Goal: Task Accomplishment & Management: Manage account settings

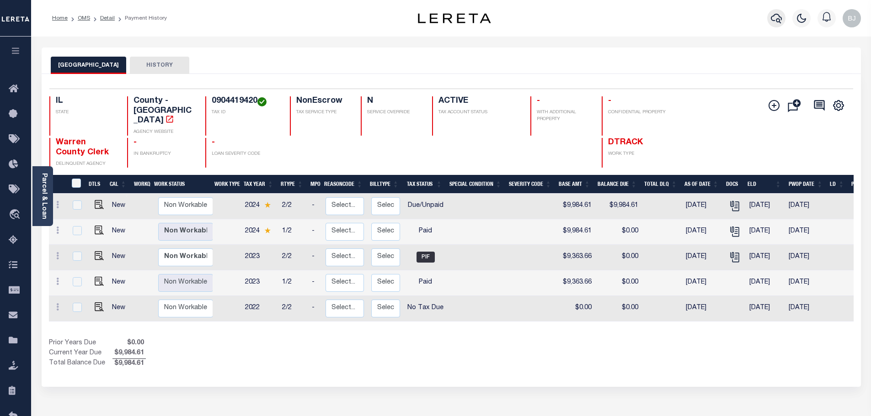
click at [771, 13] on icon "button" at bounding box center [776, 18] width 11 height 11
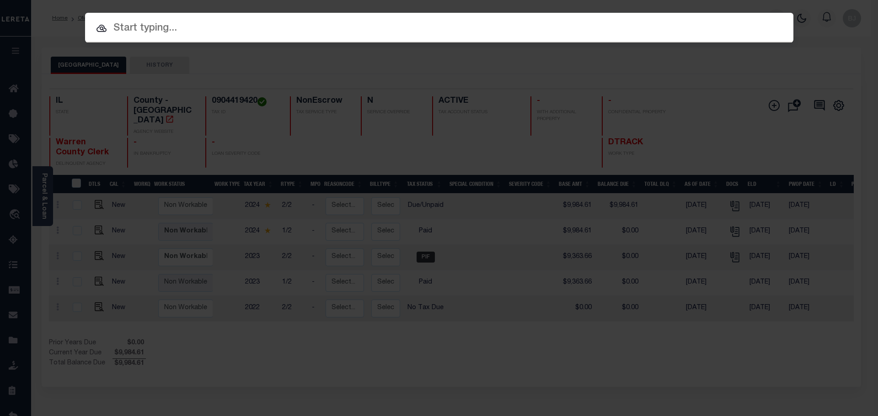
paste input "9182918-00001"
type input "9182918-00001"
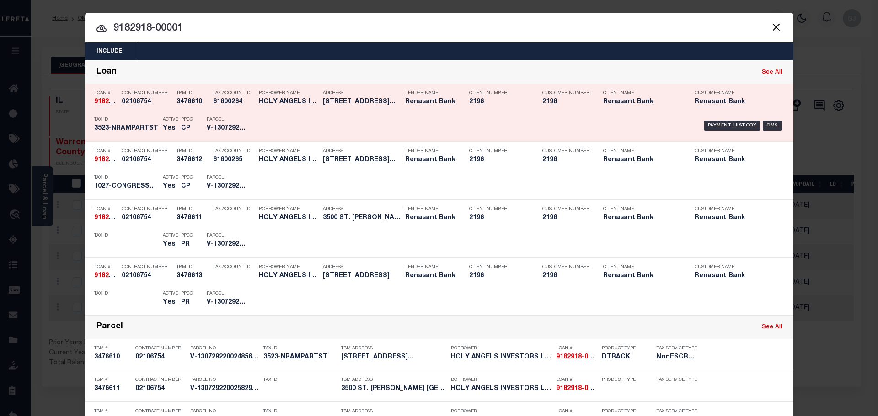
click at [393, 120] on div "Payment History OMS" at bounding box center [523, 125] width 523 height 27
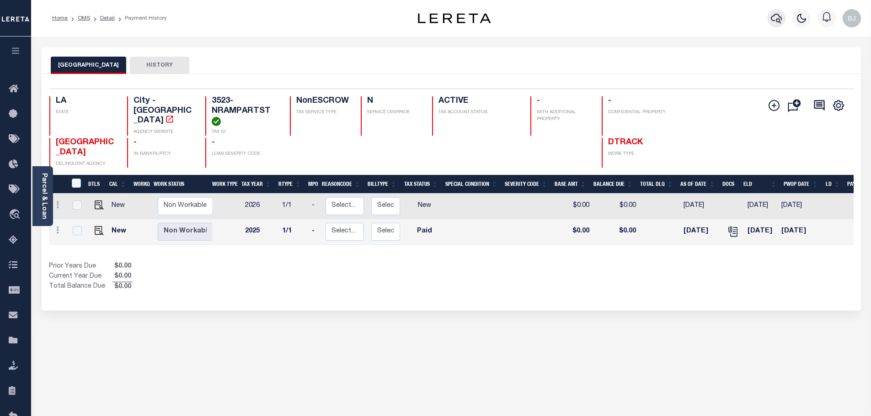
click at [778, 23] on icon "button" at bounding box center [776, 18] width 11 height 11
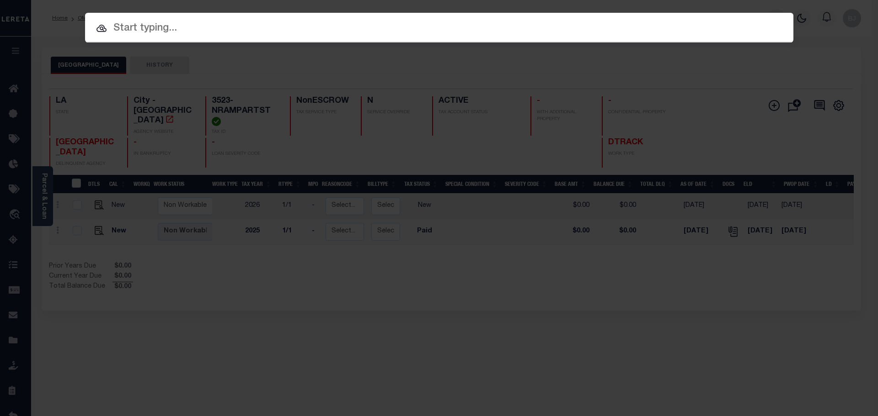
paste input "9182918-00001"
type input "9182918-00001"
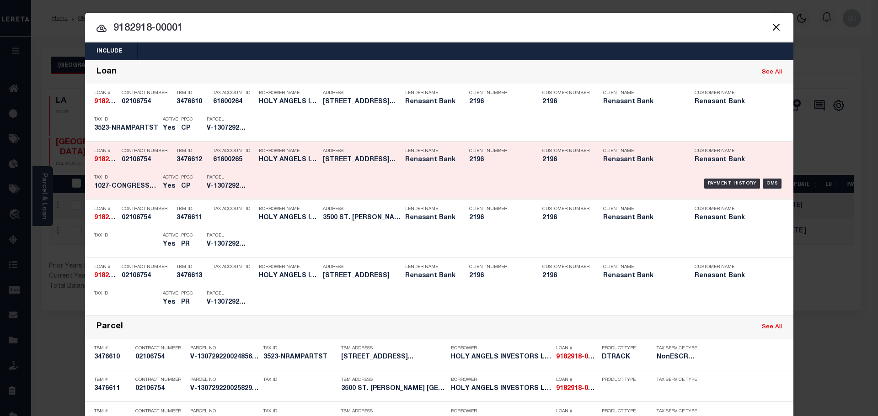
click at [307, 177] on div "Payment History OMS" at bounding box center [523, 184] width 523 height 27
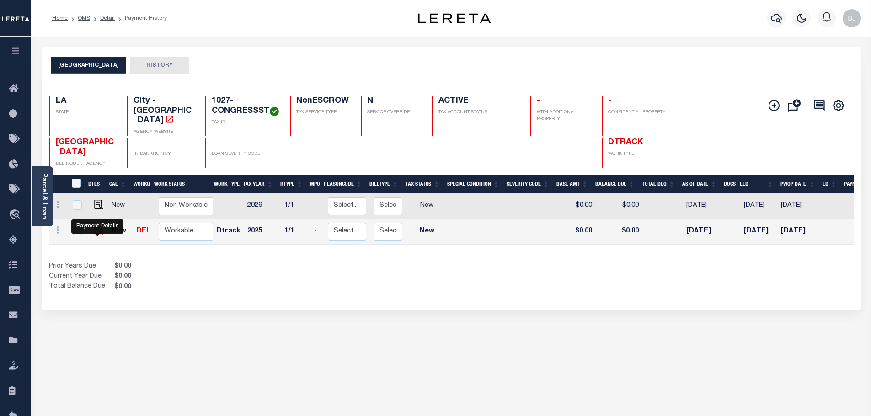
click at [96, 235] on img "" at bounding box center [98, 230] width 9 height 9
checkbox input "true"
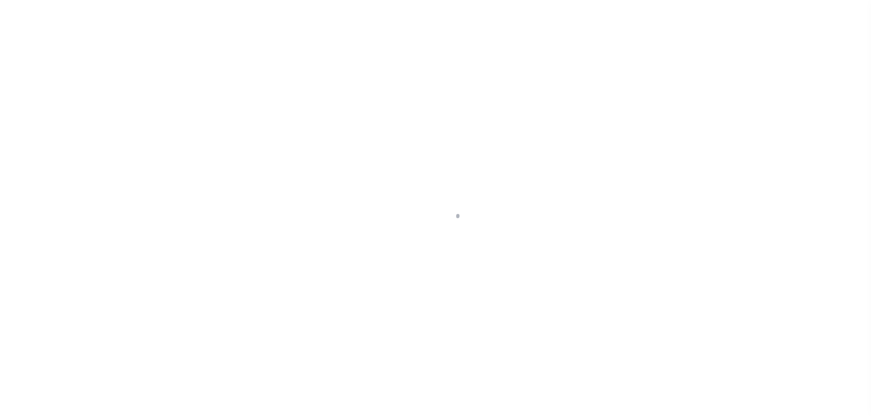
select select "NW2"
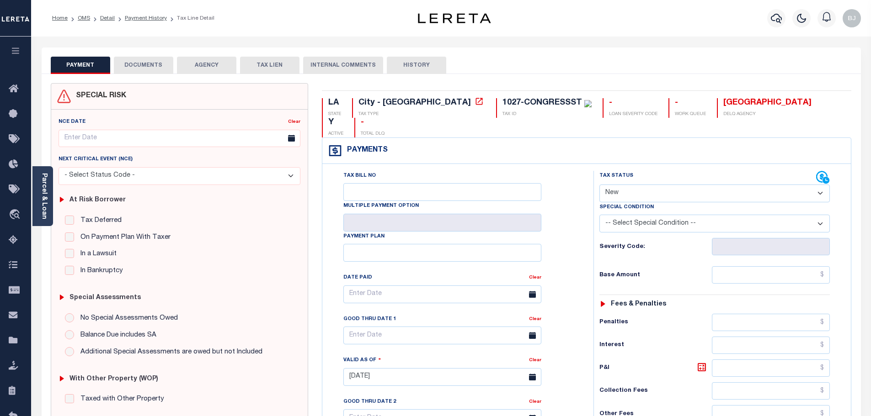
click at [50, 199] on div "Parcel & Loan" at bounding box center [42, 196] width 21 height 60
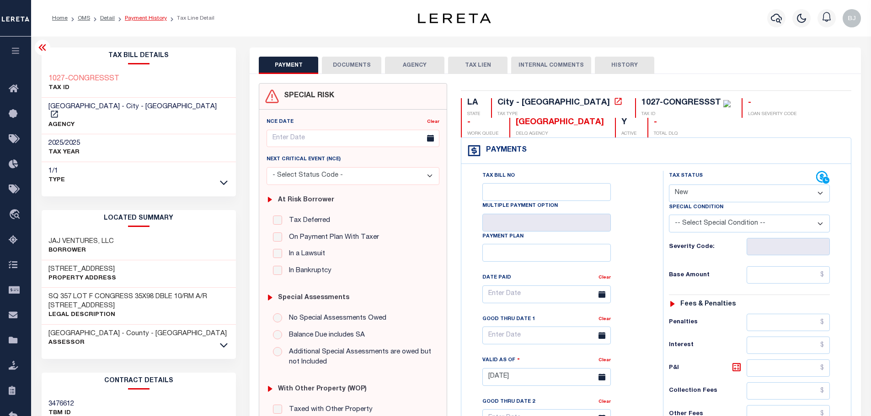
click at [147, 16] on link "Payment History" at bounding box center [146, 18] width 42 height 5
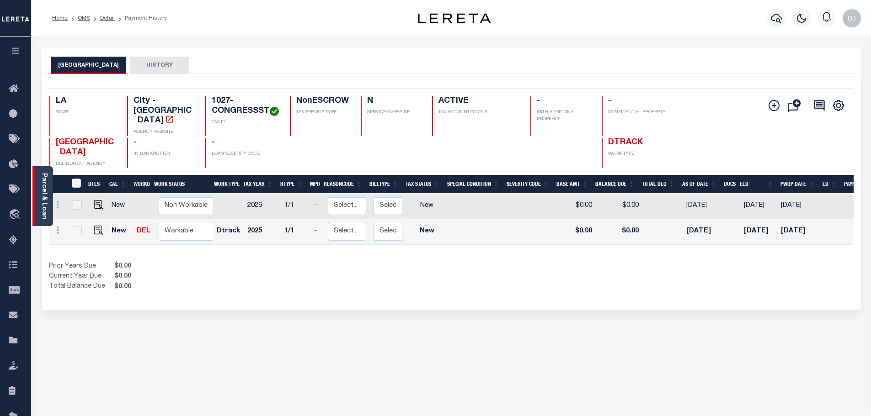
click at [48, 201] on div "Parcel & Loan" at bounding box center [42, 196] width 21 height 60
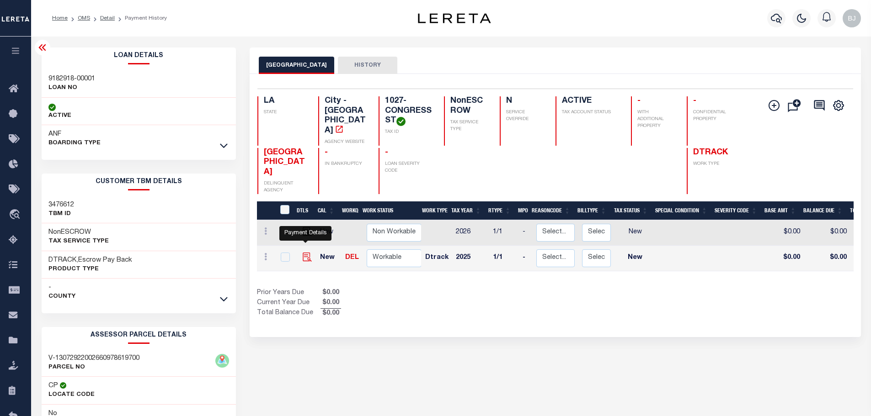
click at [307, 253] on img "" at bounding box center [307, 257] width 9 height 9
checkbox input "true"
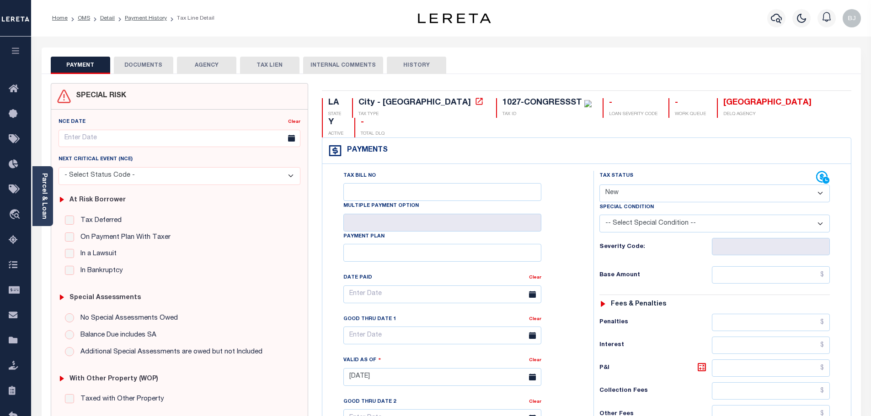
click at [675, 185] on select "- Select Status Code - Open Due/Unpaid Paid Incomplete No Tax Due Internal Refu…" at bounding box center [714, 194] width 230 height 18
select select "PYD"
click at [599, 185] on select "- Select Status Code - Open Due/Unpaid Paid Incomplete No Tax Due Internal Refu…" at bounding box center [714, 194] width 230 height 18
type input "[DATE]"
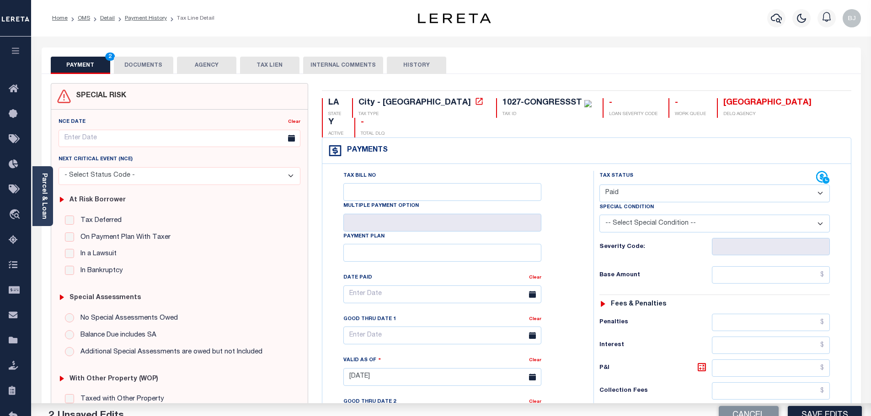
scroll to position [229, 0]
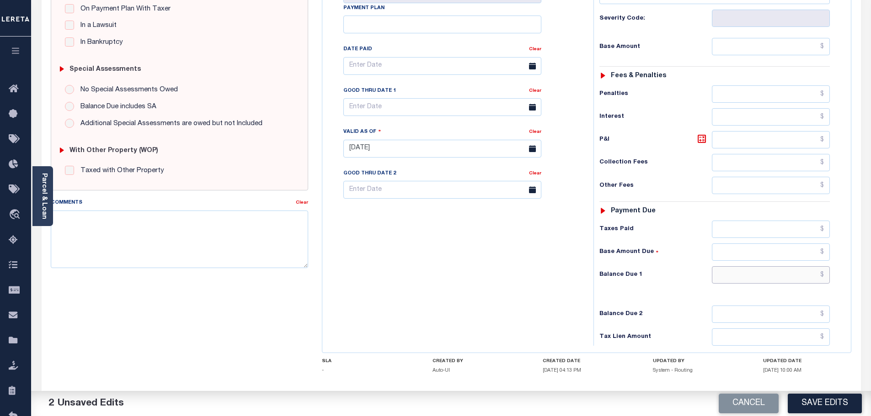
click at [777, 267] on input "text" at bounding box center [771, 275] width 118 height 17
type input "$0"
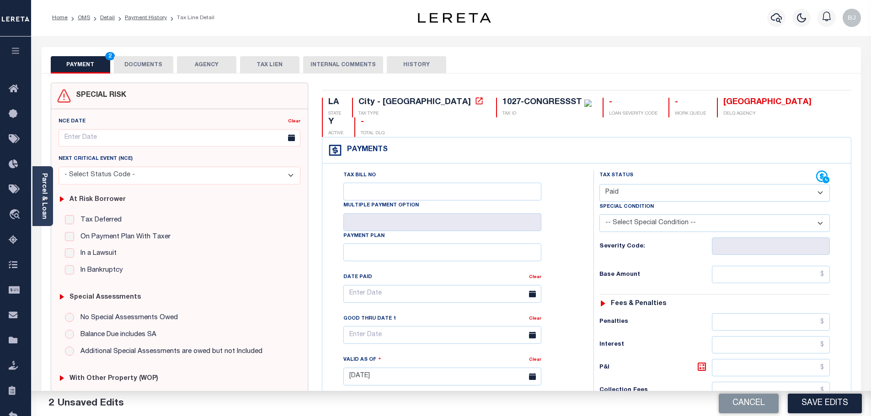
scroll to position [0, 0]
click at [146, 61] on button "DOCUMENTS" at bounding box center [143, 65] width 59 height 17
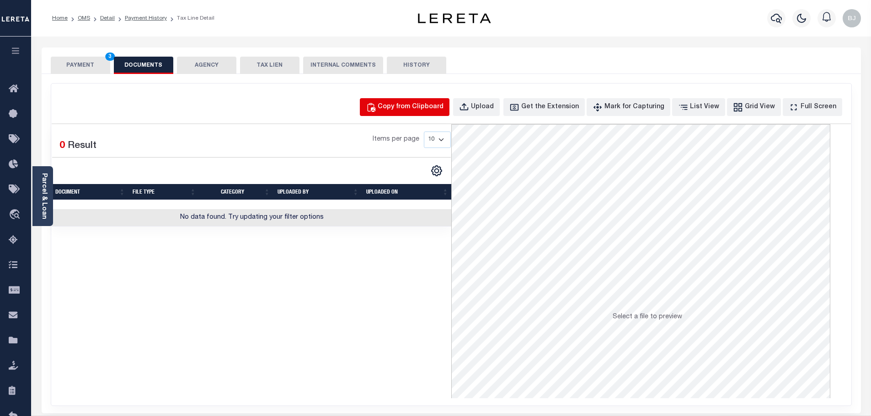
click at [392, 101] on button "Copy from Clipboard" at bounding box center [405, 107] width 90 height 18
select select "POP"
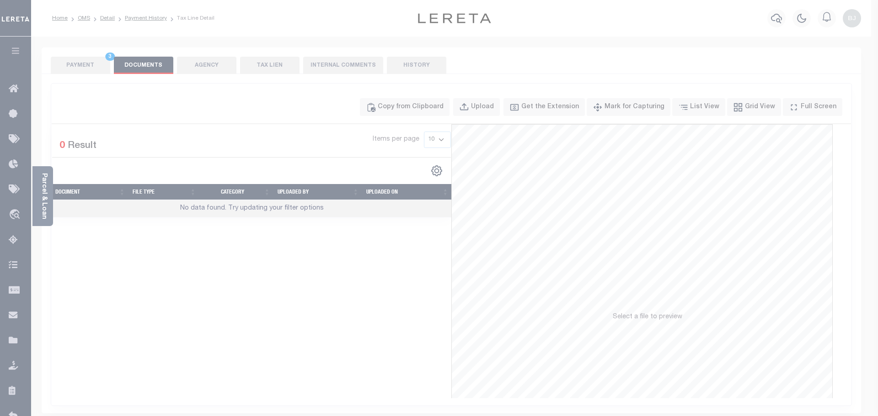
click at [0, 0] on div "Paste copied image or file into this box" at bounding box center [0, 0] width 0 height 0
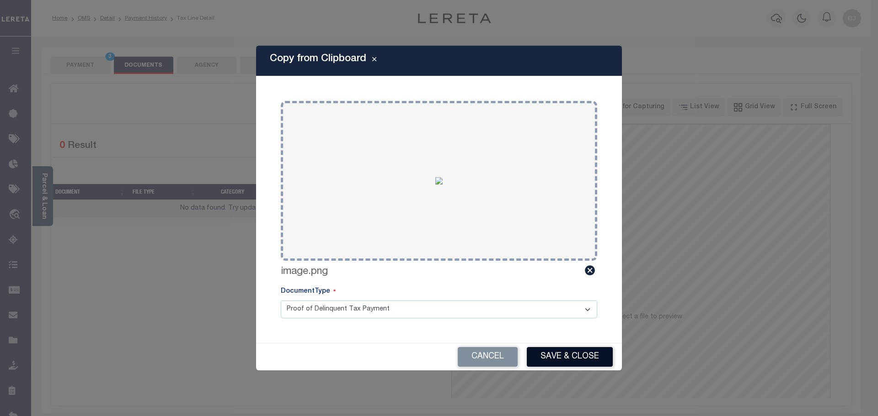
click at [571, 362] on button "Save & Close" at bounding box center [570, 357] width 86 height 20
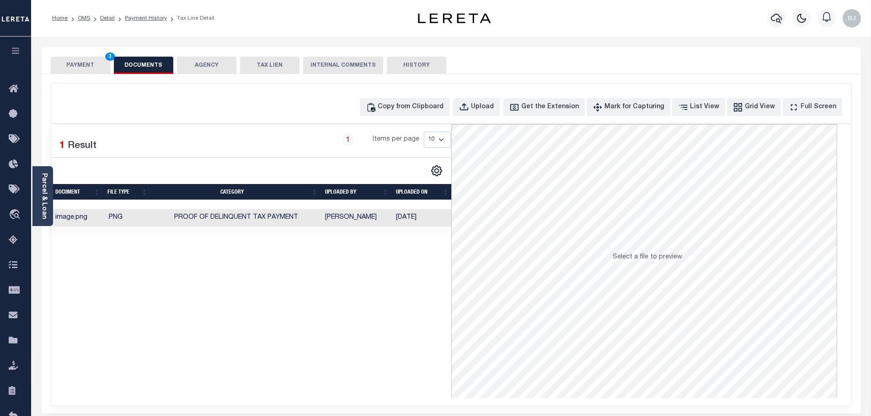
click at [87, 76] on div "SPECIAL RISK NCE Date Clear" at bounding box center [451, 244] width 819 height 340
click at [79, 59] on button "PAYMENT 3" at bounding box center [80, 65] width 59 height 17
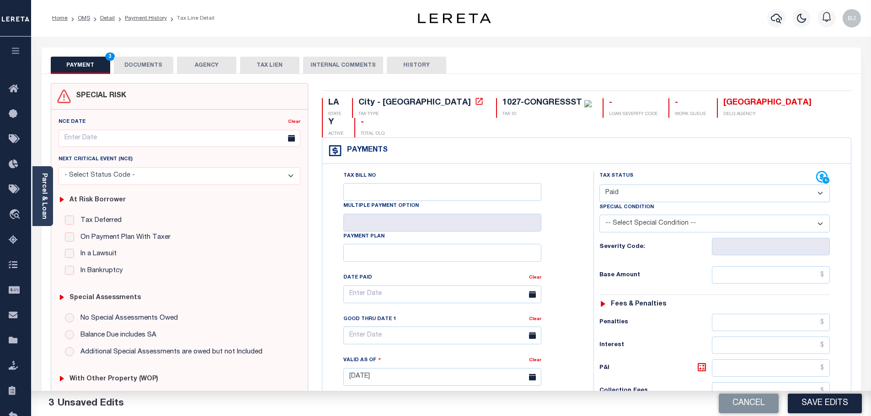
drag, startPoint x: 834, startPoint y: 408, endPoint x: 831, endPoint y: 402, distance: 6.4
click at [831, 402] on button "Save Edits" at bounding box center [825, 404] width 74 height 20
checkbox input "false"
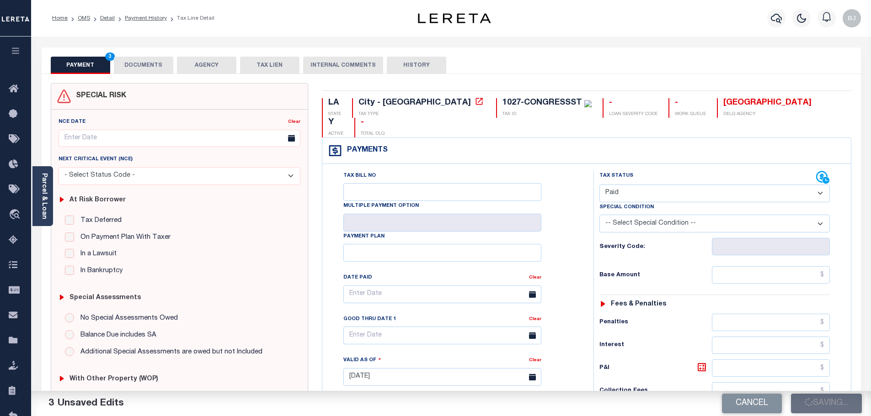
checkbox input "false"
type input "$0"
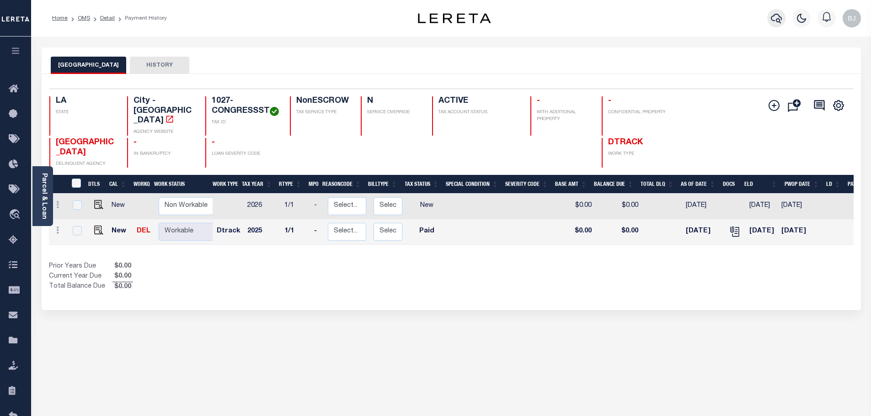
click at [769, 22] on button "button" at bounding box center [776, 18] width 18 height 18
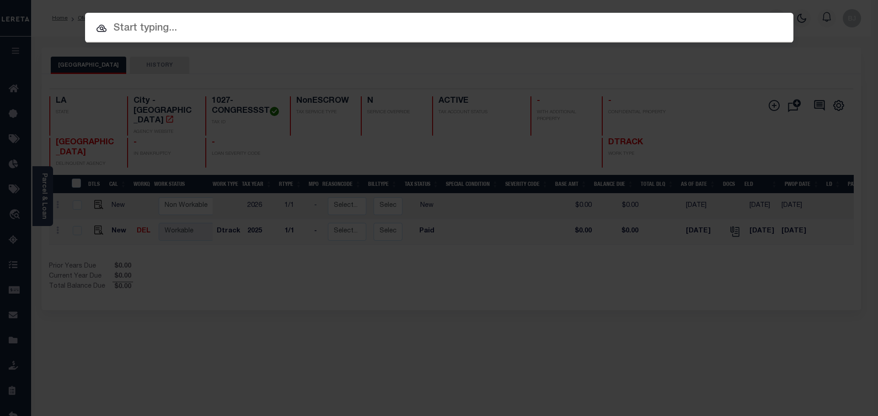
click at [398, 23] on input "text" at bounding box center [439, 29] width 708 height 16
paste input "7606371"
type input "7606371"
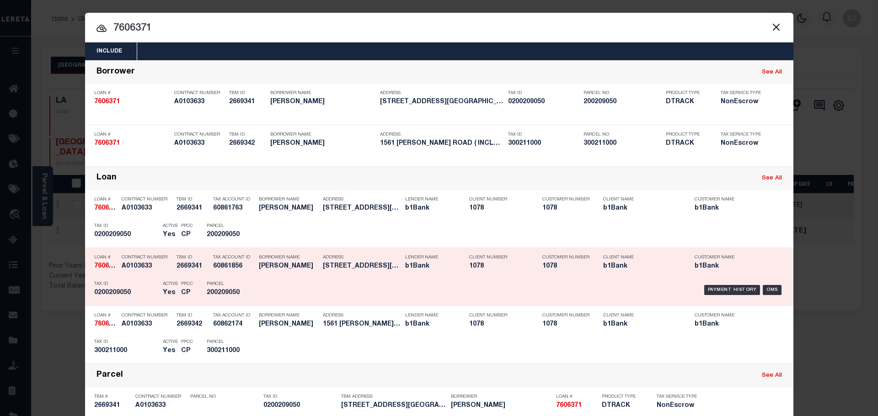
click at [262, 284] on div "Payment History OMS" at bounding box center [523, 290] width 523 height 27
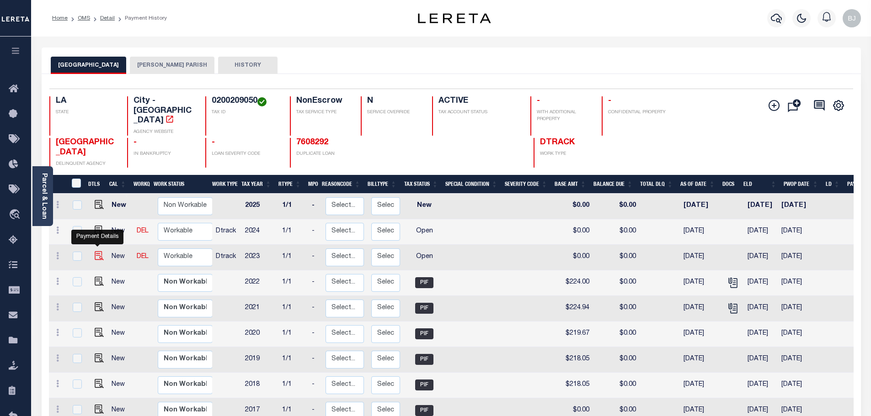
drag, startPoint x: 95, startPoint y: 244, endPoint x: 100, endPoint y: 245, distance: 4.6
click at [95, 251] on img "" at bounding box center [99, 255] width 9 height 9
checkbox input "true"
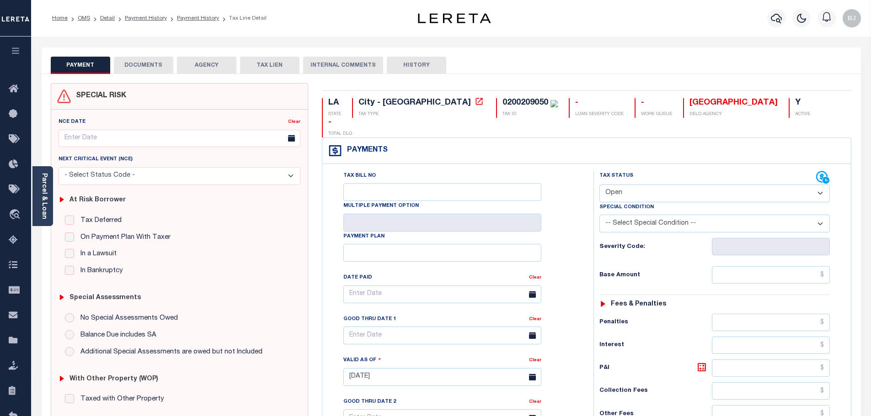
click at [637, 185] on select "- Select Status Code - Open Due/Unpaid Paid Incomplete No Tax Due Internal Refu…" at bounding box center [714, 194] width 230 height 18
select select "PYD"
click at [599, 185] on select "- Select Status Code - Open Due/Unpaid Paid Incomplete No Tax Due Internal Refu…" at bounding box center [714, 194] width 230 height 18
type input "[DATE]"
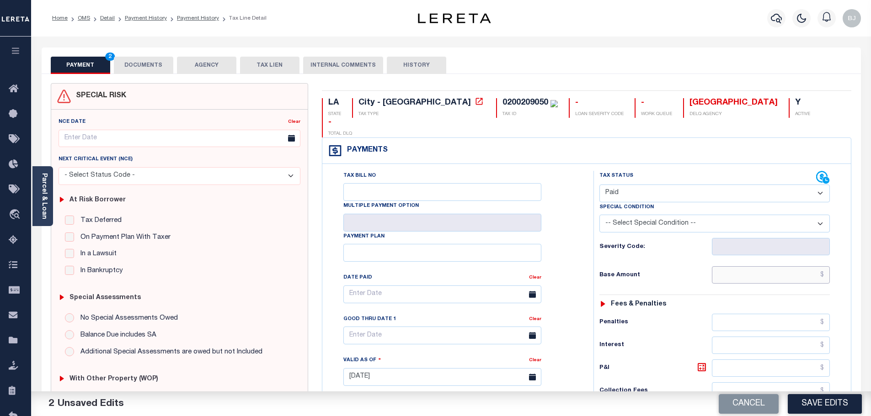
click at [765, 267] on input "text" at bounding box center [771, 275] width 118 height 17
paste input "1,434.49"
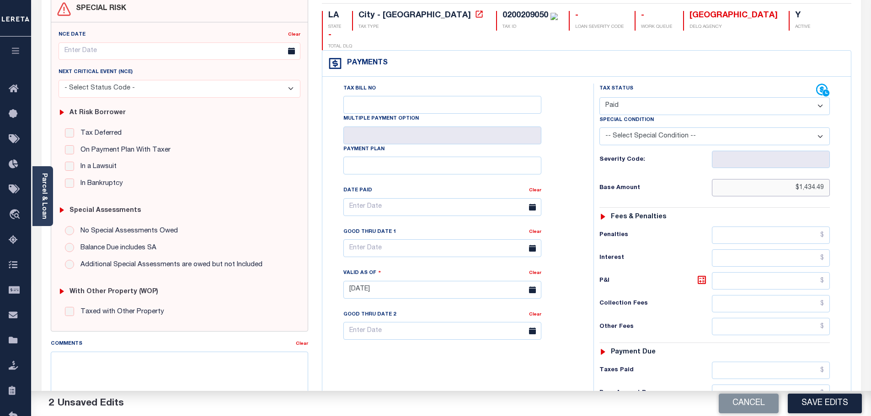
scroll to position [137, 0]
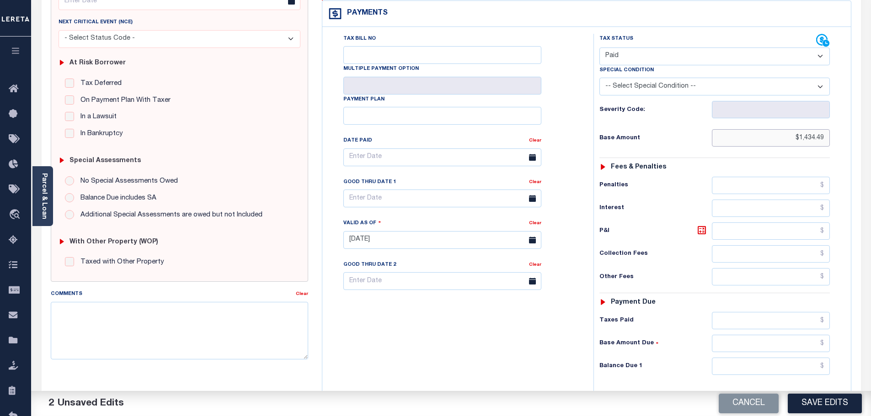
type input "$1,434.49"
click at [768, 312] on input "text" at bounding box center [771, 320] width 118 height 17
paste input "1,434.49"
type input "$1,434.49"
click at [781, 358] on input "text" at bounding box center [771, 366] width 118 height 17
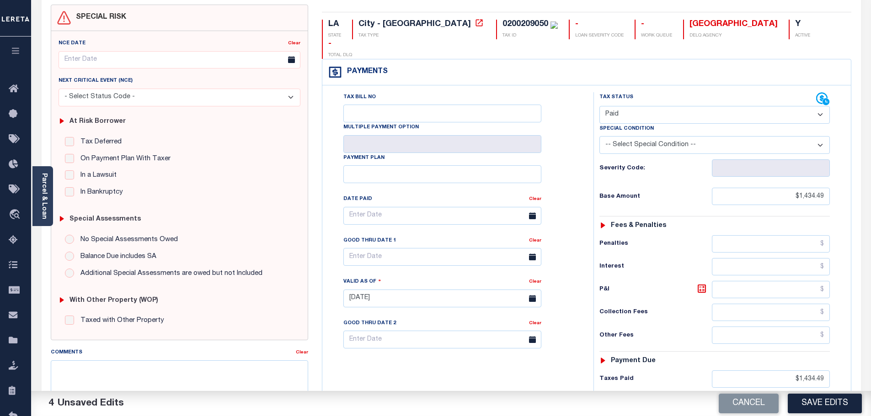
scroll to position [0, 0]
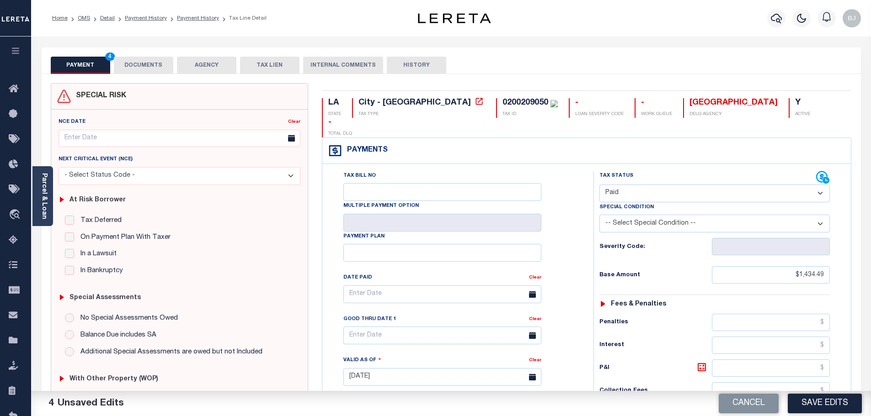
type input "$0.00"
click at [146, 70] on button "DOCUMENTS" at bounding box center [143, 65] width 59 height 17
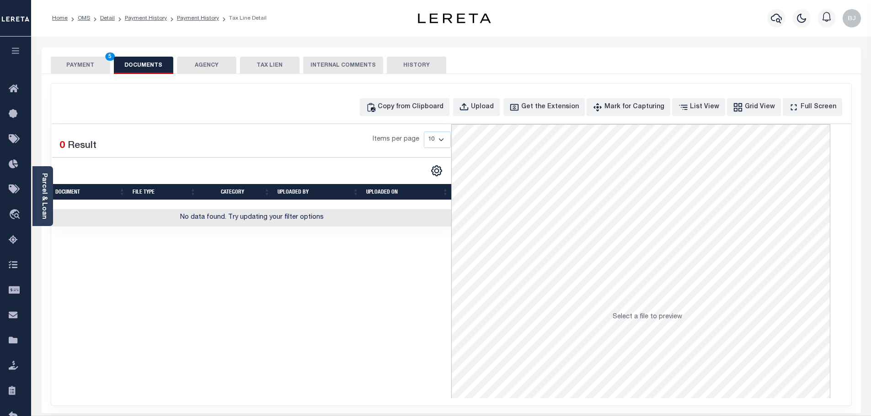
click at [378, 98] on div "Copy from Clipboard Upload Get the Extension Mark for Capturing Got it List Vie…" at bounding box center [451, 245] width 800 height 322
click at [405, 105] on div "Copy from Clipboard" at bounding box center [411, 107] width 66 height 10
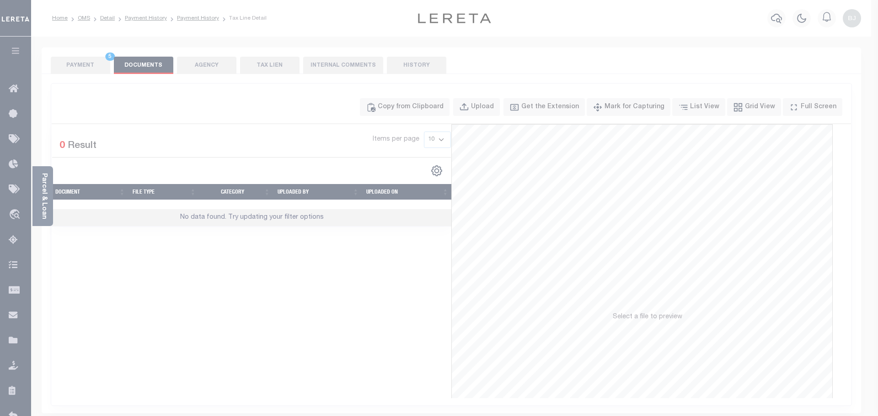
drag, startPoint x: 477, startPoint y: 189, endPoint x: 483, endPoint y: 206, distance: 18.1
click at [0, 0] on div "Paste copied image or file into this box" at bounding box center [0, 0] width 0 height 0
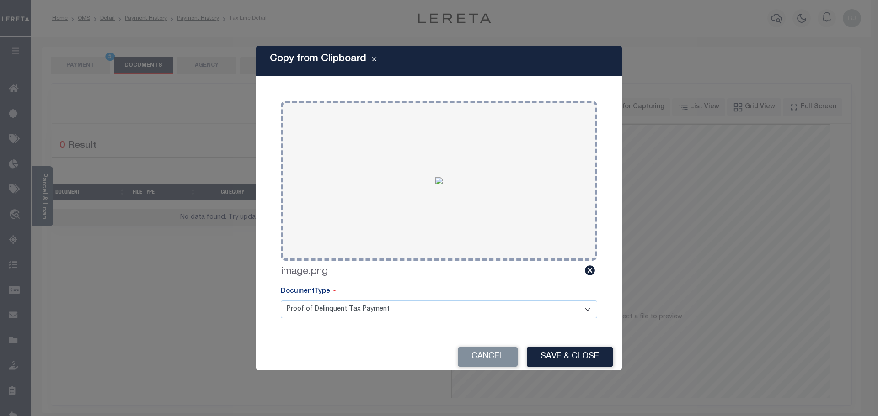
click at [616, 377] on div "Copy from Clipboard Paste copied image or file into this box Select file or dra…" at bounding box center [439, 208] width 878 height 416
click at [550, 352] on button "Save & Close" at bounding box center [570, 357] width 86 height 20
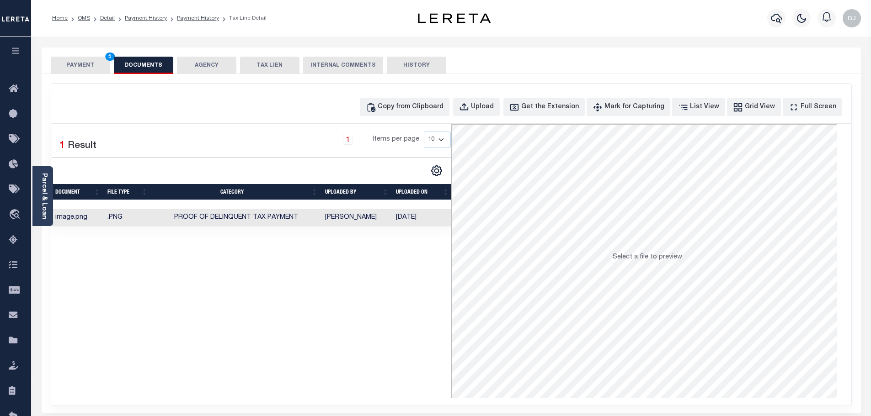
click at [84, 59] on button "PAYMENT 5" at bounding box center [80, 65] width 59 height 17
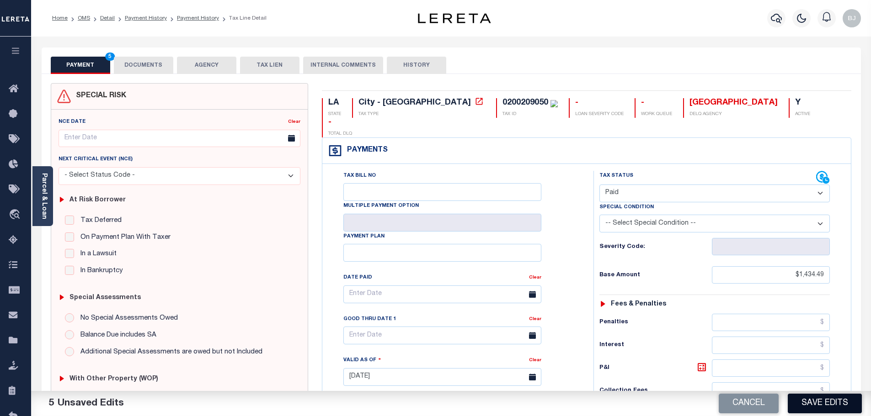
click at [815, 402] on button "Save Edits" at bounding box center [825, 404] width 74 height 20
checkbox input "false"
type input "$1,434.49"
type input "$0"
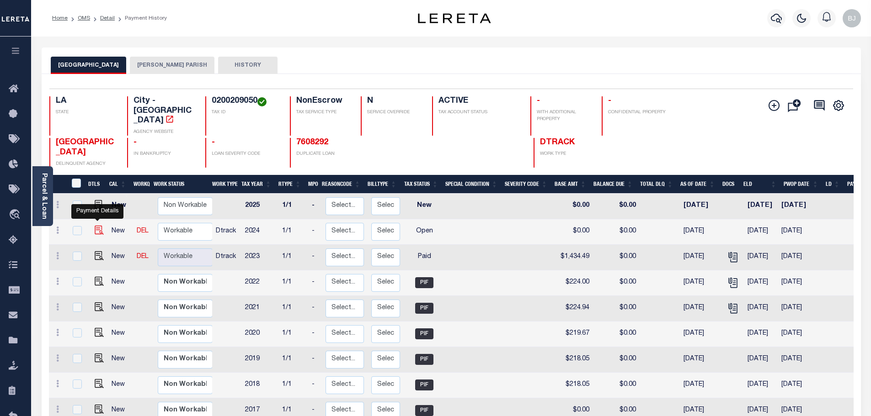
click at [96, 226] on img "" at bounding box center [99, 230] width 9 height 9
checkbox input "true"
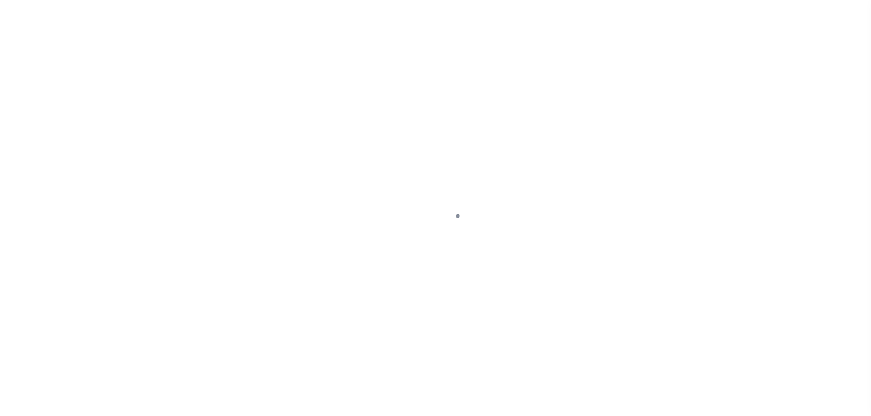
select select "OP2"
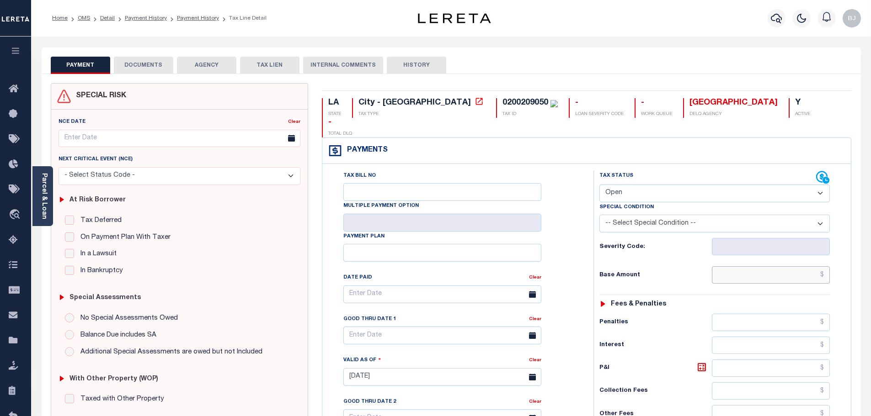
click at [741, 267] on input "text" at bounding box center [771, 275] width 118 height 17
paste input "1,292.57"
type input "$1,292.57"
type input "[DATE]"
click at [664, 171] on div "Tax Status Status" at bounding box center [707, 178] width 217 height 14
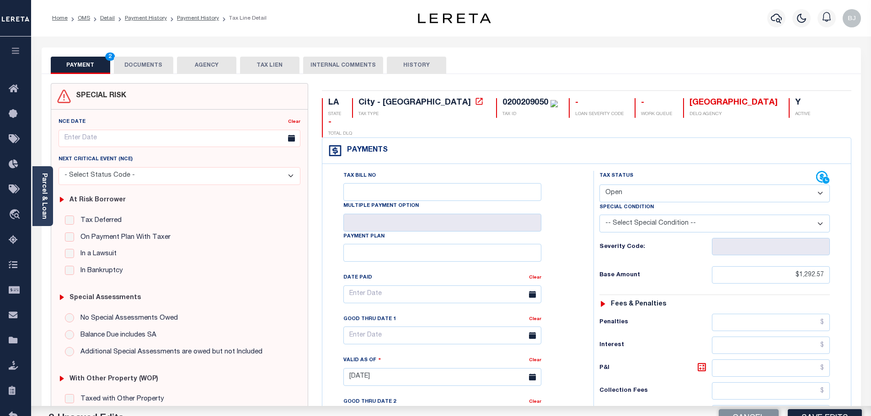
click at [640, 204] on label "Special Condition" at bounding box center [626, 208] width 54 height 8
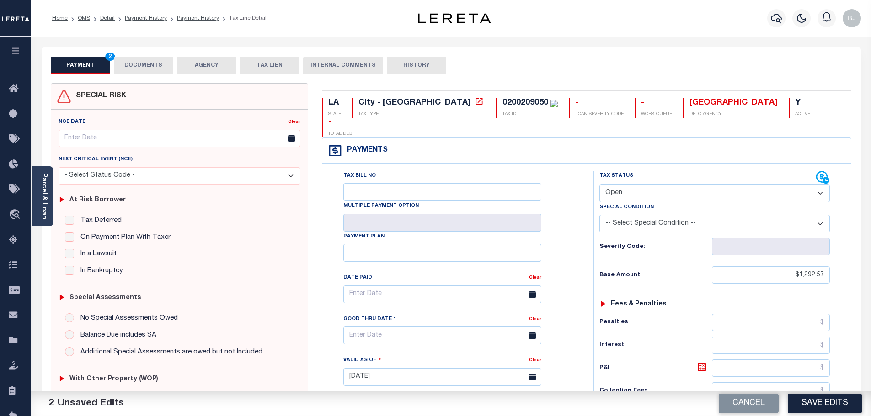
drag, startPoint x: 686, startPoint y: 170, endPoint x: 681, endPoint y: 180, distance: 11.0
click at [686, 185] on select "- Select Status Code - Open Due/Unpaid Paid Incomplete No Tax Due Internal Refu…" at bounding box center [714, 194] width 230 height 18
click at [599, 185] on select "- Select Status Code - Open Due/Unpaid Paid Incomplete No Tax Due Internal Refu…" at bounding box center [714, 194] width 230 height 18
select select "PYD"
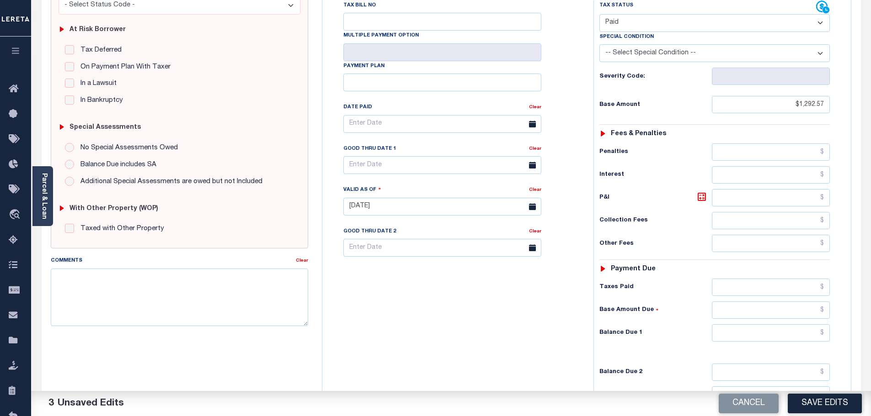
scroll to position [183, 0]
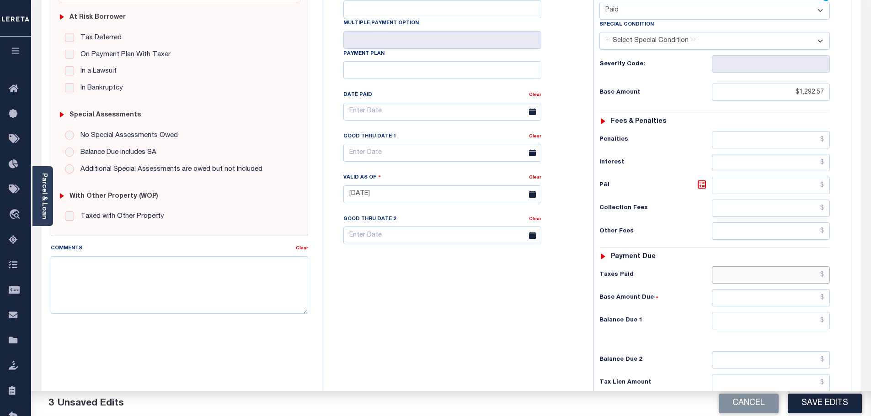
drag, startPoint x: 782, startPoint y: 259, endPoint x: 782, endPoint y: 265, distance: 5.5
click at [782, 267] on input "text" at bounding box center [771, 275] width 118 height 17
paste input "1,292.57"
type input "$1,292.57"
click at [806, 312] on input "text" at bounding box center [771, 320] width 118 height 17
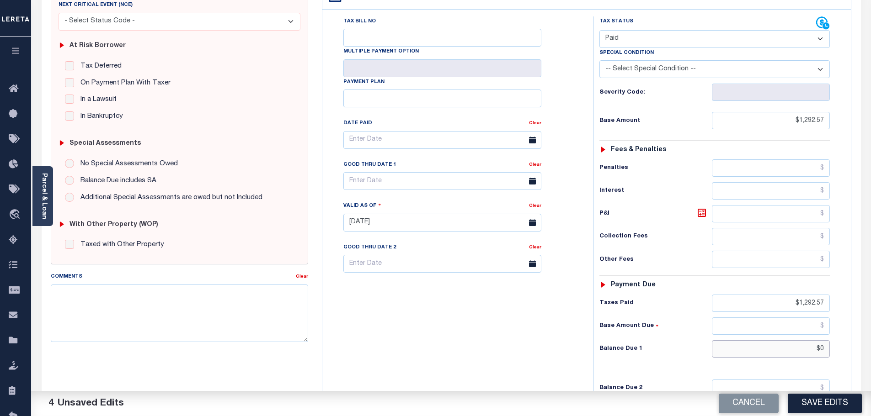
scroll to position [0, 0]
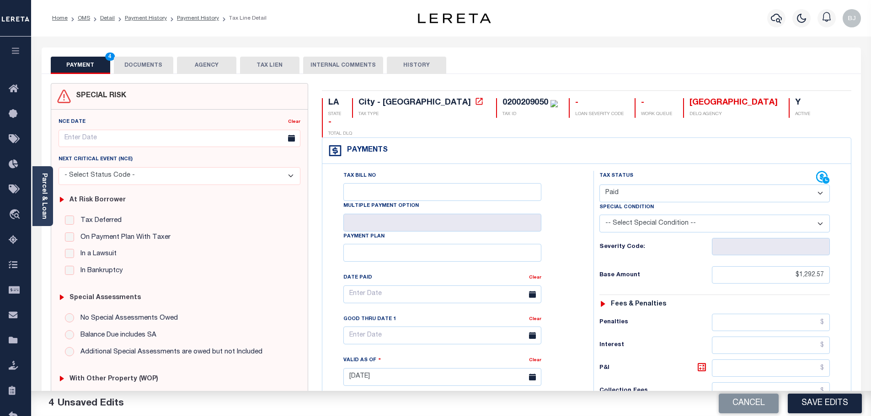
type input "$0.00"
drag, startPoint x: 136, startPoint y: 65, endPoint x: 153, endPoint y: 76, distance: 20.4
click at [136, 65] on button "DOCUMENTS" at bounding box center [143, 65] width 59 height 17
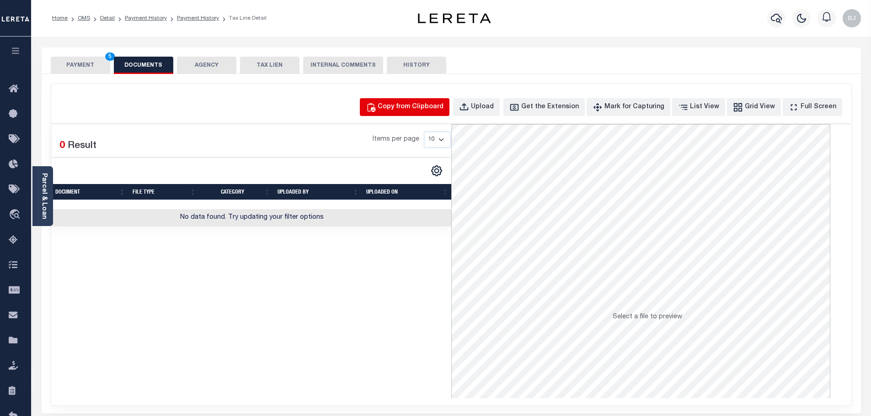
click at [442, 112] on button "Copy from Clipboard" at bounding box center [405, 107] width 90 height 18
select select "POP"
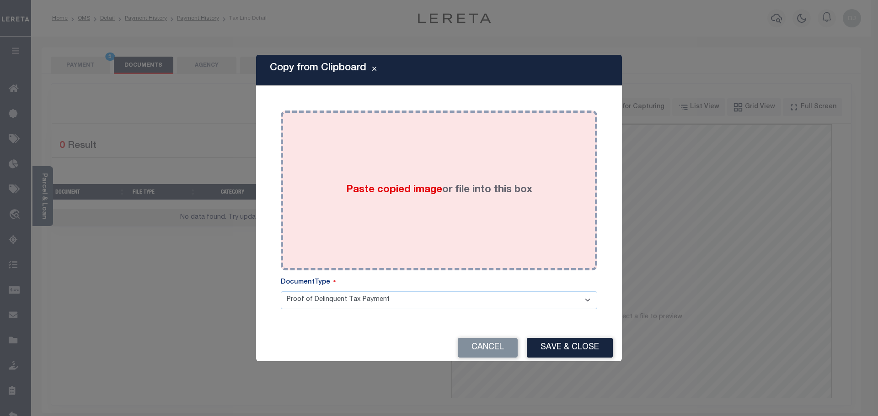
drag, startPoint x: 464, startPoint y: 159, endPoint x: 473, endPoint y: 183, distance: 25.7
click at [468, 167] on div "Paste copied image or file into this box" at bounding box center [439, 190] width 303 height 146
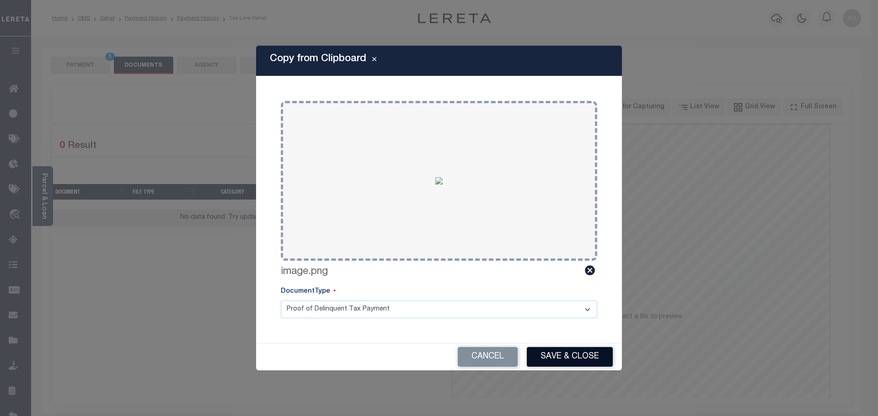
click at [566, 360] on button "Save & Close" at bounding box center [570, 357] width 86 height 20
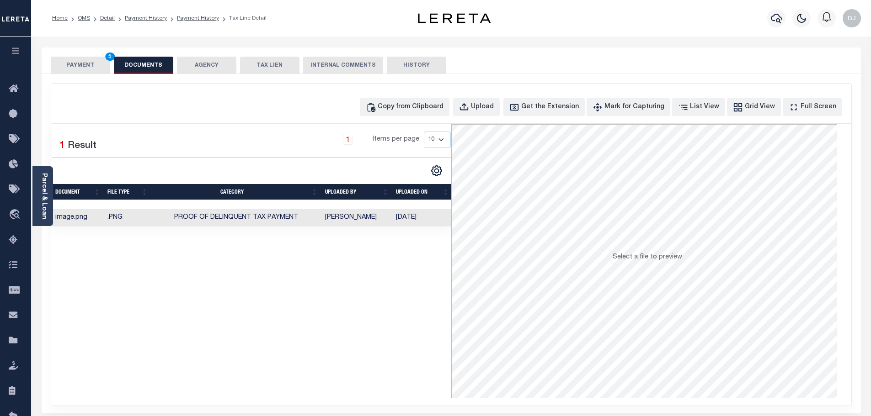
click at [98, 62] on button "PAYMENT 5" at bounding box center [80, 65] width 59 height 17
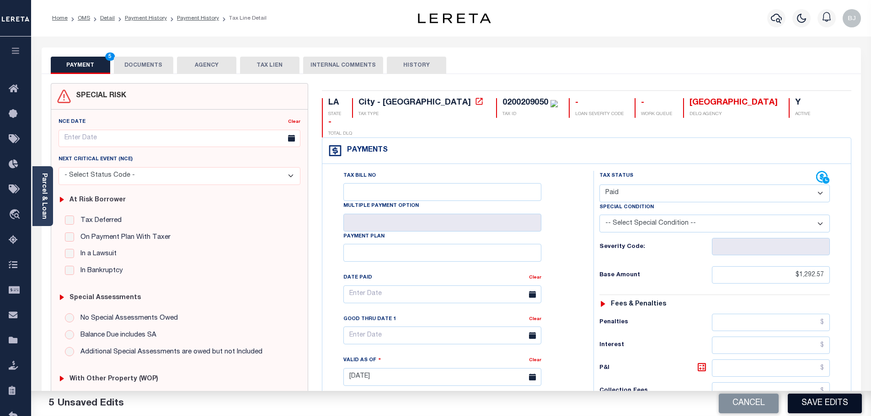
click at [825, 401] on button "Save Edits" at bounding box center [825, 404] width 74 height 20
checkbox input "false"
type input "$1,292.57"
type input "$0"
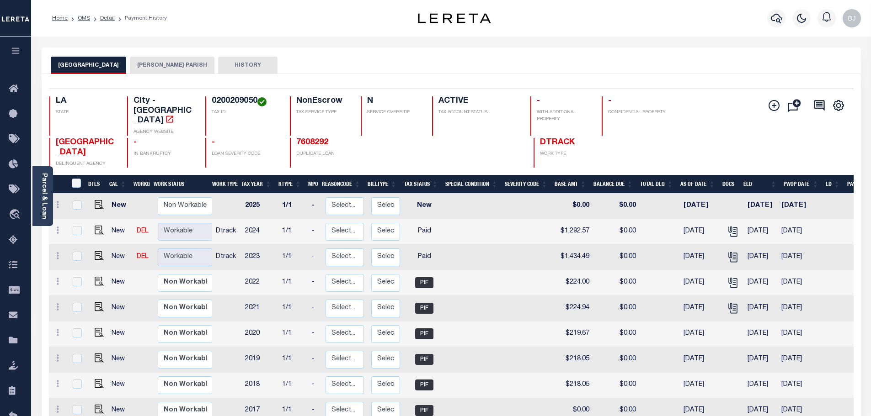
click at [174, 61] on button "[PERSON_NAME] PARISH" at bounding box center [172, 65] width 85 height 17
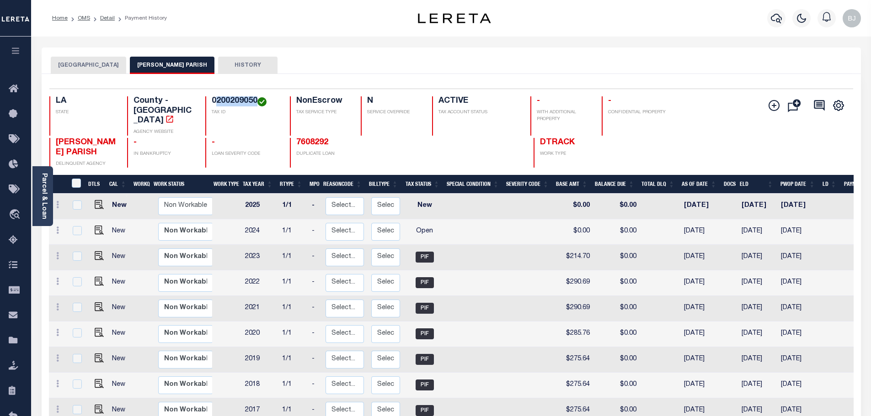
drag, startPoint x: 216, startPoint y: 101, endPoint x: 258, endPoint y: 102, distance: 42.6
click at [258, 102] on h4 "0200209050" at bounding box center [245, 101] width 67 height 10
copy h4 "200209050"
click at [90, 68] on button "[GEOGRAPHIC_DATA]" at bounding box center [88, 65] width 75 height 17
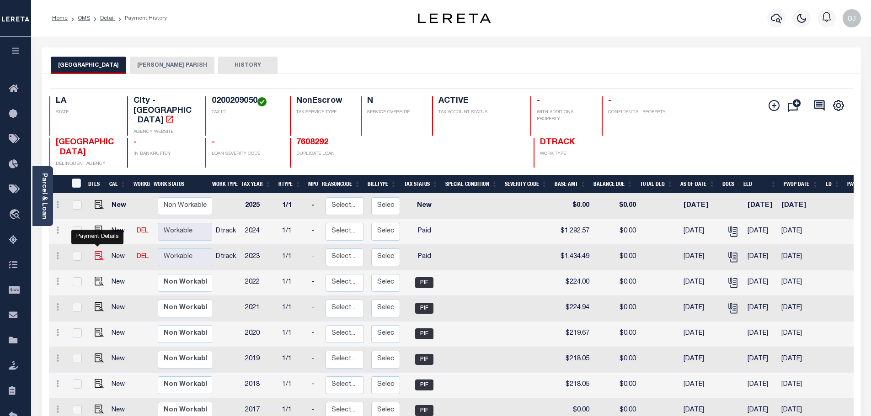
click at [99, 251] on img "" at bounding box center [99, 255] width 9 height 9
checkbox input "true"
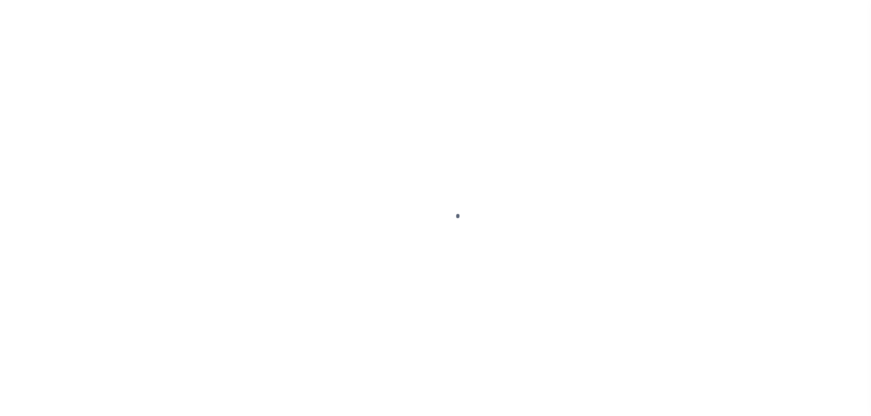
select select "PYD"
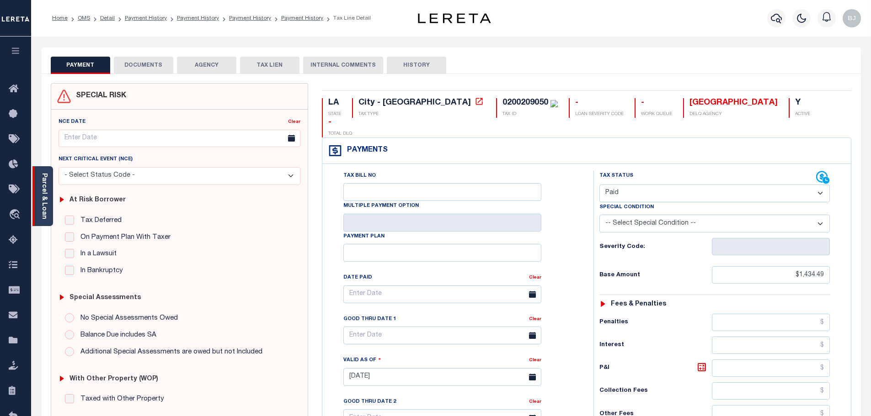
click at [43, 175] on link "Parcel & Loan" at bounding box center [44, 196] width 6 height 46
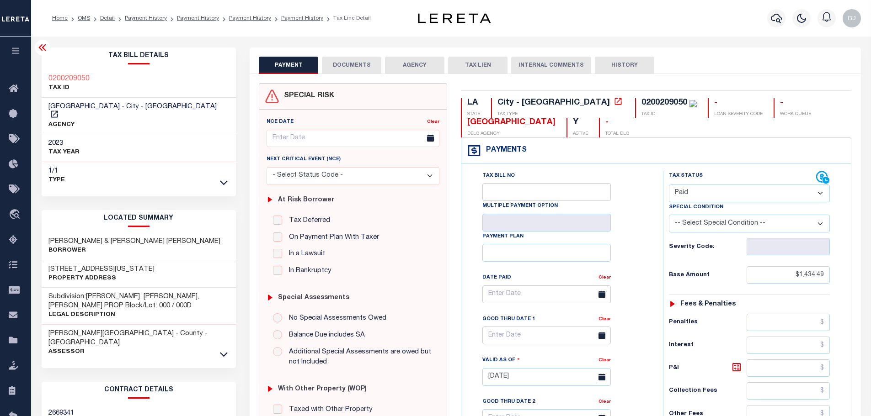
click at [56, 237] on h3 "[PERSON_NAME] & [PERSON_NAME] [PERSON_NAME]" at bounding box center [134, 241] width 172 height 9
click at [56, 237] on h3 "CORDER VERNON C & CORDER ANNETTE TYSON" at bounding box center [134, 241] width 172 height 9
copy h3 "CORDER"
drag, startPoint x: 763, startPoint y: 284, endPoint x: 846, endPoint y: 281, distance: 83.3
click at [846, 281] on div "Tax Status Status" at bounding box center [752, 373] width 192 height 404
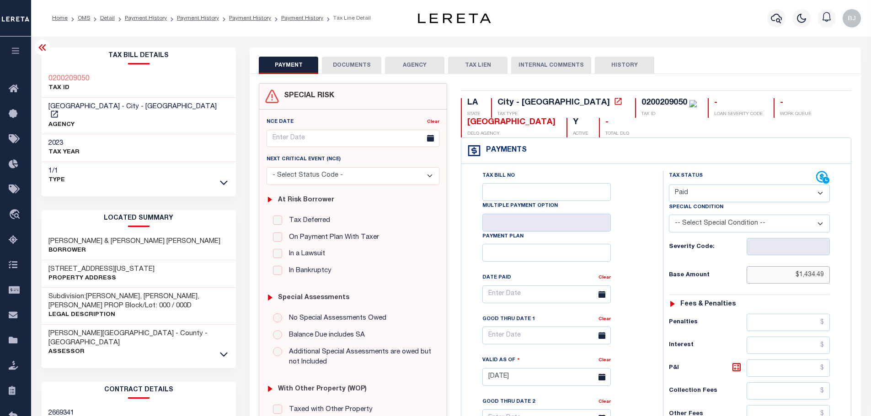
paste input "165.44"
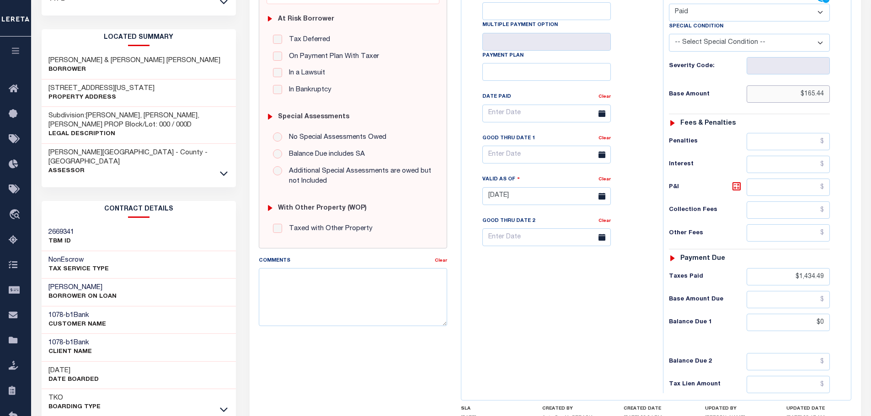
scroll to position [183, 0]
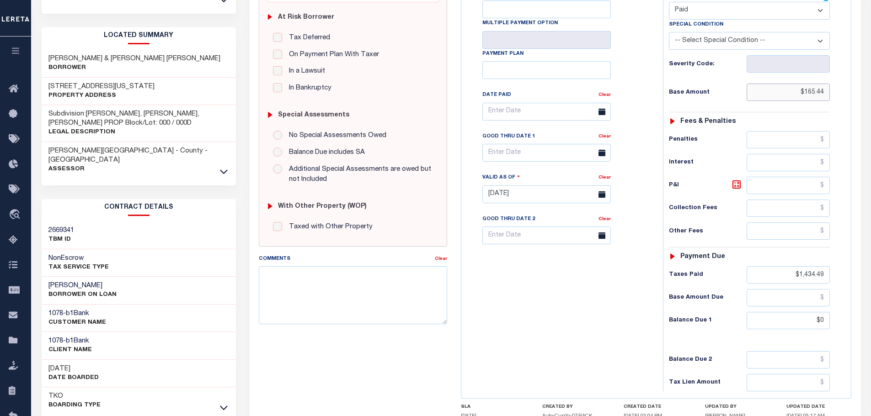
type input "$165.44"
drag, startPoint x: 787, startPoint y: 278, endPoint x: 907, endPoint y: 276, distance: 119.3
click at [870, 276] on html "Home OMS Detail Payment History Payment History Payment History Payment History…" at bounding box center [435, 162] width 871 height 691
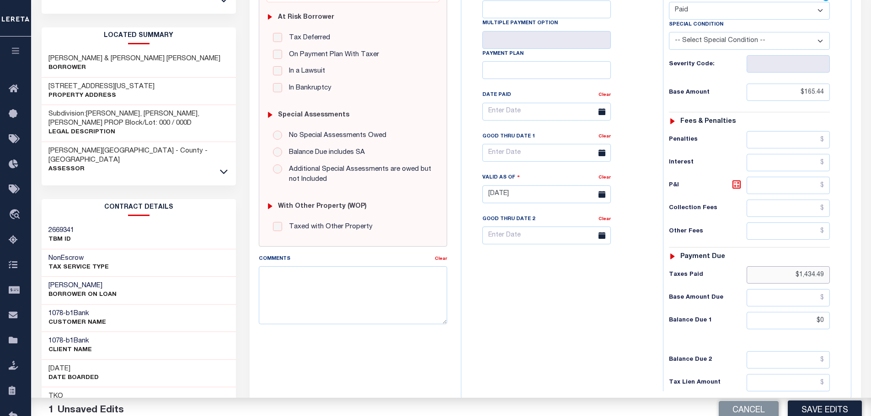
paste input "165.44"
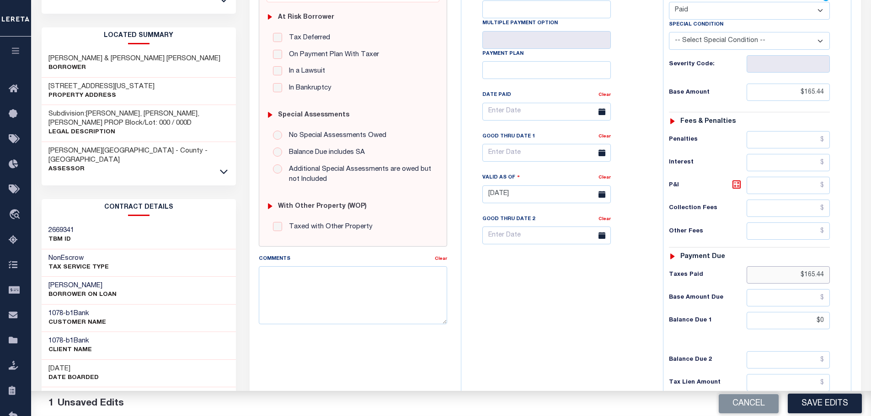
scroll to position [15, 0]
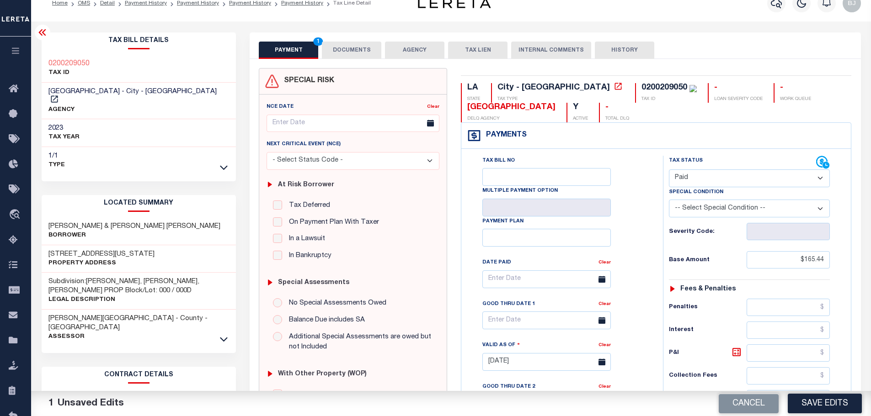
type input "$165.44"
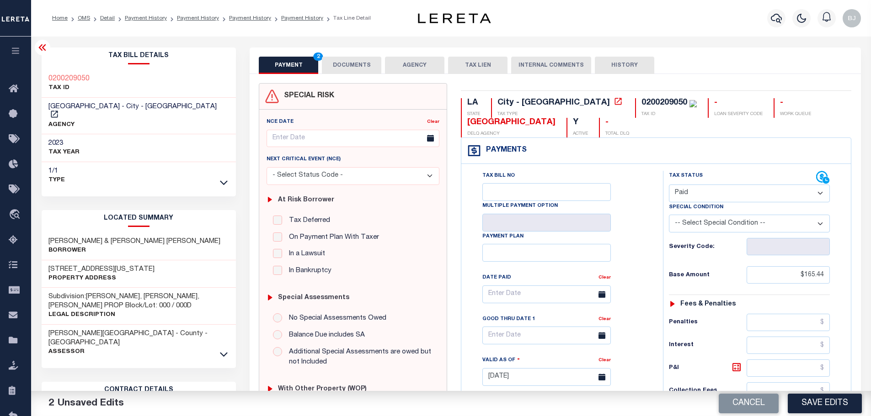
click at [341, 69] on button "DOCUMENTS" at bounding box center [351, 65] width 59 height 17
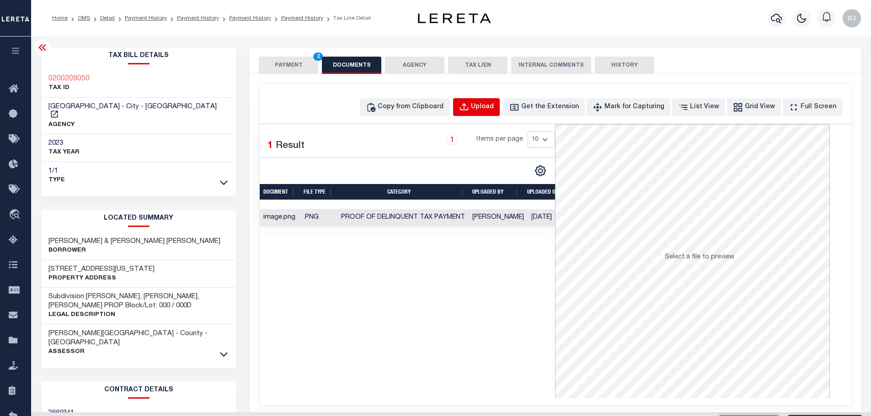
click at [476, 98] on button "Upload" at bounding box center [476, 107] width 47 height 18
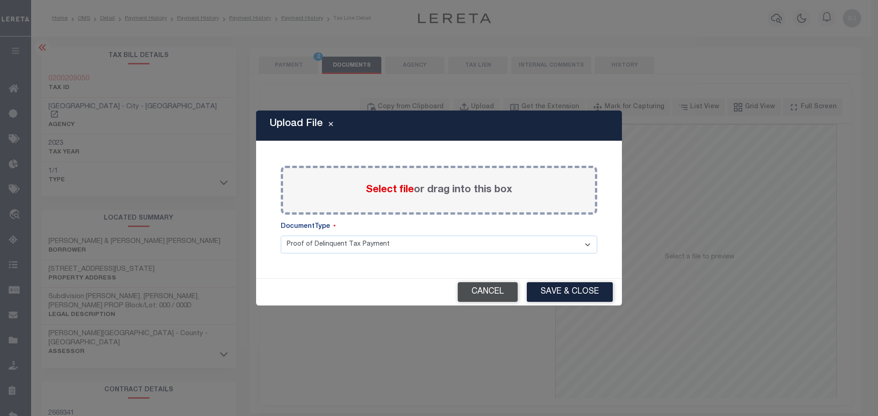
click at [503, 300] on button "Cancel" at bounding box center [488, 293] width 60 height 20
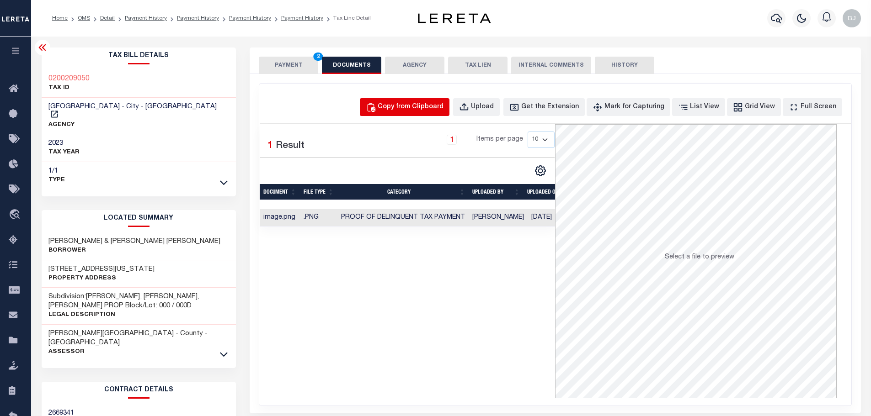
click at [401, 105] on div "Copy from Clipboard" at bounding box center [411, 107] width 66 height 10
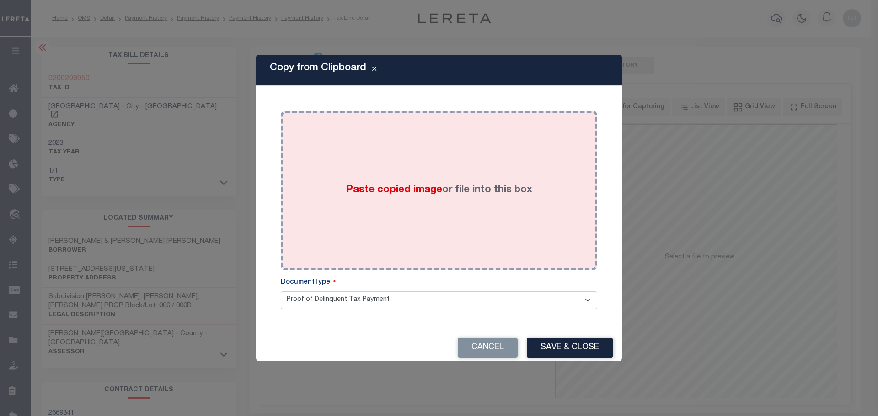
click at [432, 173] on div "Paste copied image or file into this box" at bounding box center [439, 190] width 303 height 146
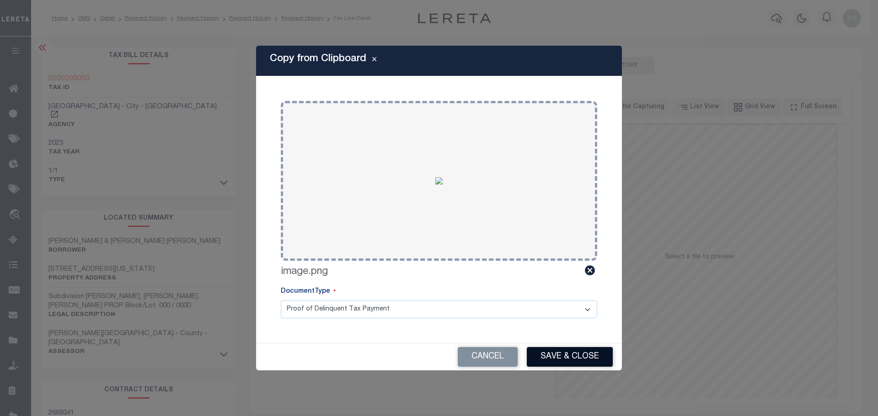
click at [567, 359] on button "Save & Close" at bounding box center [570, 357] width 86 height 20
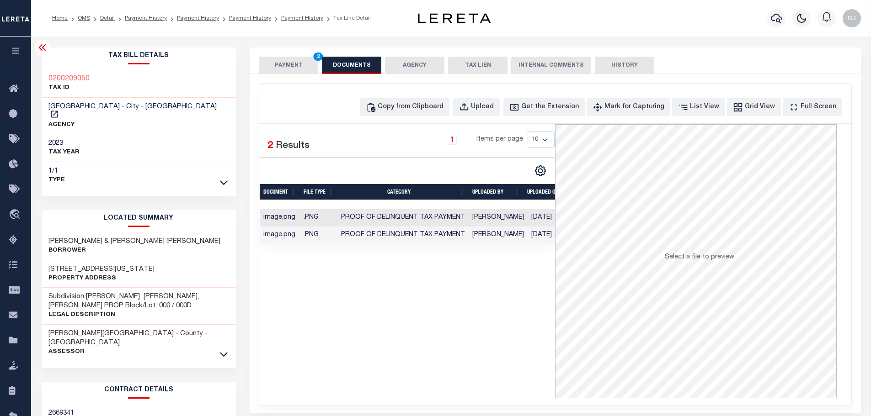
click at [289, 58] on button "PAYMENT 2" at bounding box center [288, 65] width 59 height 17
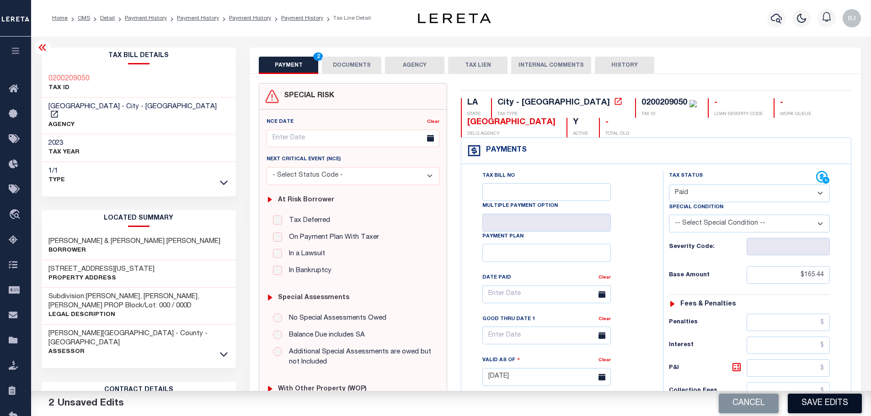
click at [801, 409] on button "Save Edits" at bounding box center [825, 404] width 74 height 20
checkbox input "false"
type input "$165.44"
type input "$0"
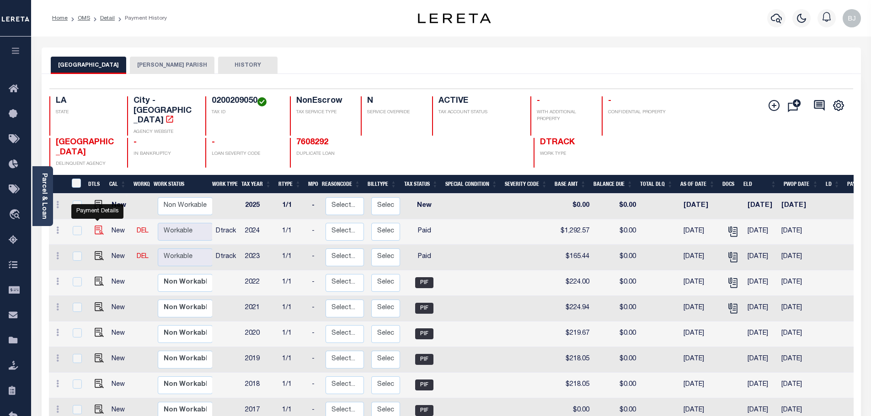
click at [99, 226] on img "" at bounding box center [99, 230] width 9 height 9
checkbox input "true"
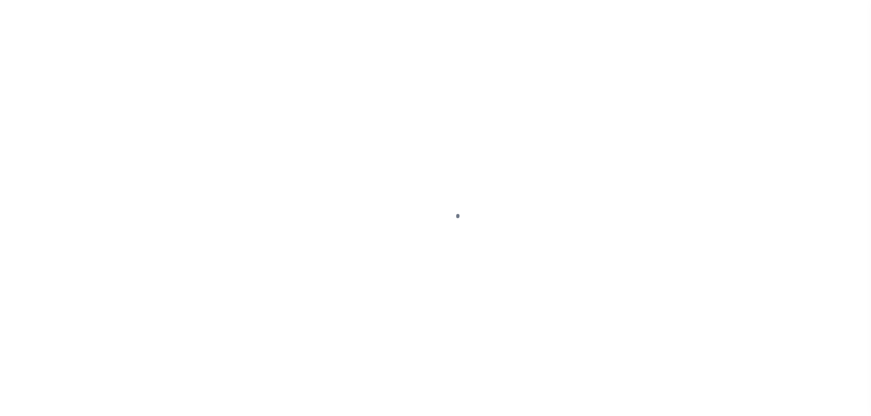
select select "PYD"
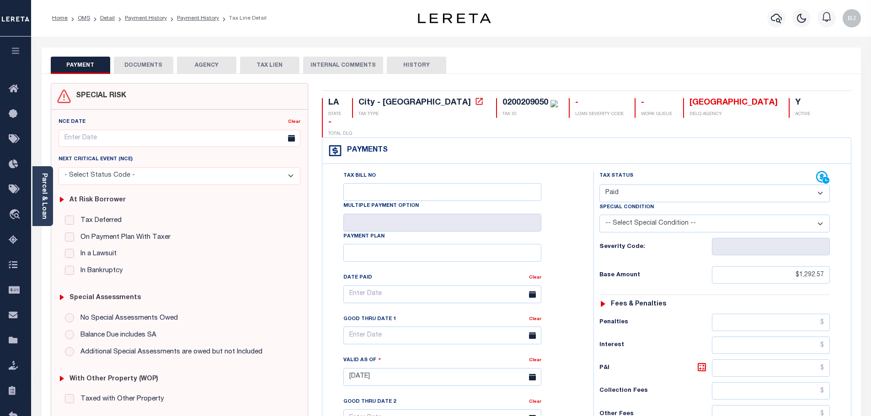
drag, startPoint x: 839, startPoint y: 266, endPoint x: 881, endPoint y: 264, distance: 42.1
click at [870, 264] on html "Home OMS Detail Payment History Payment History Tax Line Detail Profile" at bounding box center [435, 345] width 871 height 691
drag, startPoint x: 766, startPoint y: 259, endPoint x: 854, endPoint y: 259, distance: 88.7
click at [854, 259] on div "LA STATE City - LA TAX TYPE 0200209050 TAX ID - LOAN SEVERITY CODE - WORK QUEUE…" at bounding box center [586, 376] width 543 height 587
paste input "142.34"
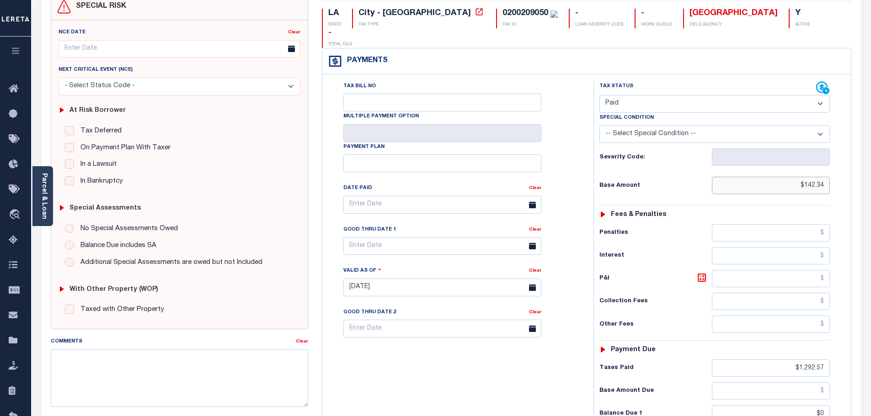
scroll to position [137, 0]
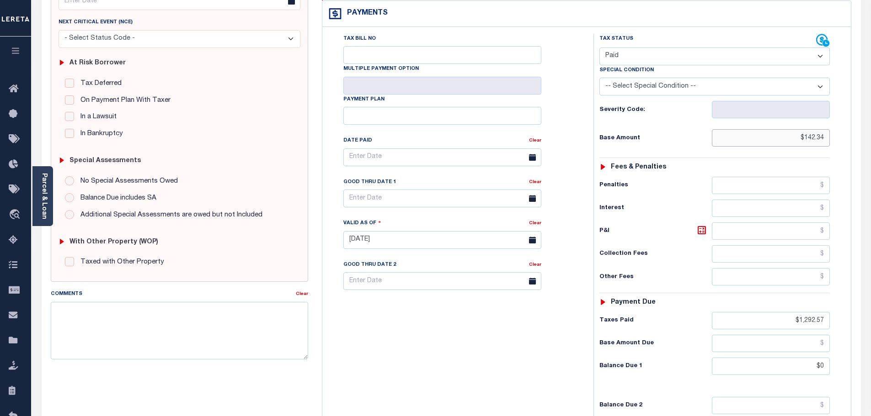
type input "$142.34"
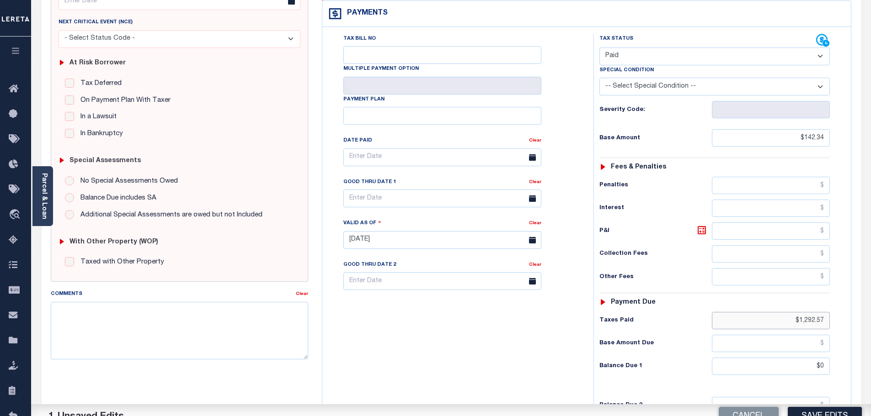
drag, startPoint x: 788, startPoint y: 297, endPoint x: 865, endPoint y: 300, distance: 77.8
click at [865, 300] on div "PAYMENT 1 DOCUMENTS AGENCY DELINQUENT PAYEE" at bounding box center [451, 232] width 833 height 644
paste input "142.34"
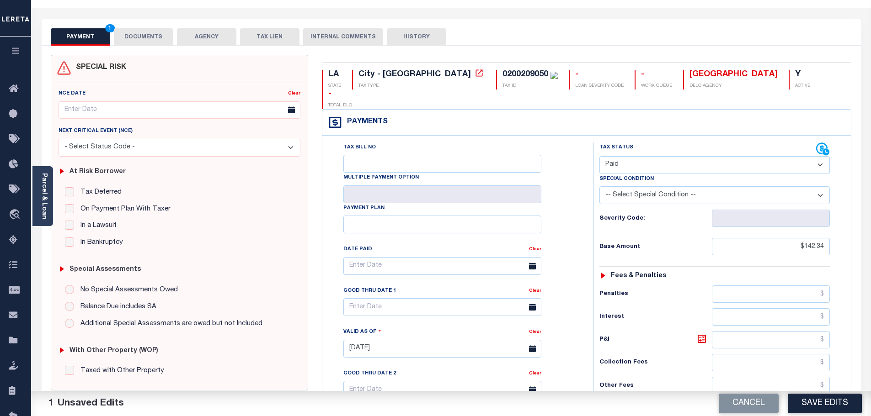
scroll to position [0, 0]
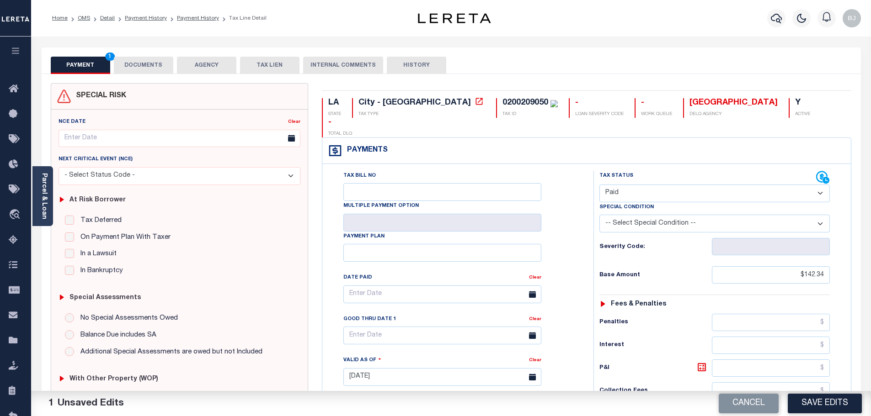
type input "$142.34"
click at [112, 63] on div "PAYMENT 2 DOCUMENTS AGENCY DELINQUENT PAYEE TAX LIEN HISTORY" at bounding box center [451, 65] width 801 height 17
click at [139, 64] on button "DOCUMENTS" at bounding box center [143, 65] width 59 height 17
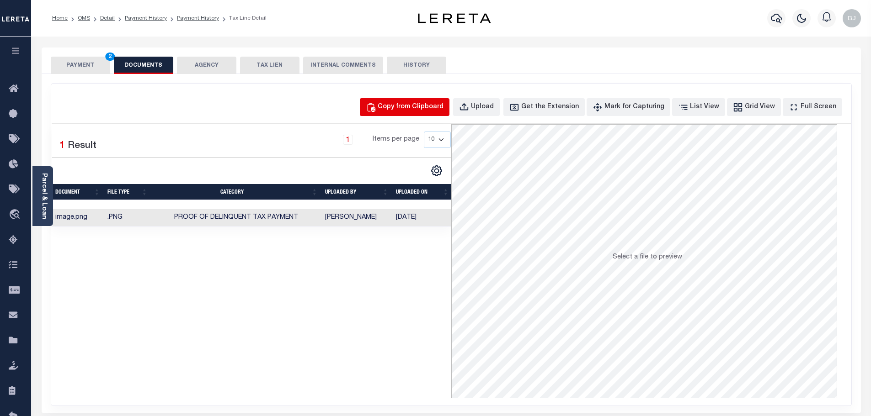
click at [426, 115] on button "Copy from Clipboard" at bounding box center [405, 107] width 90 height 18
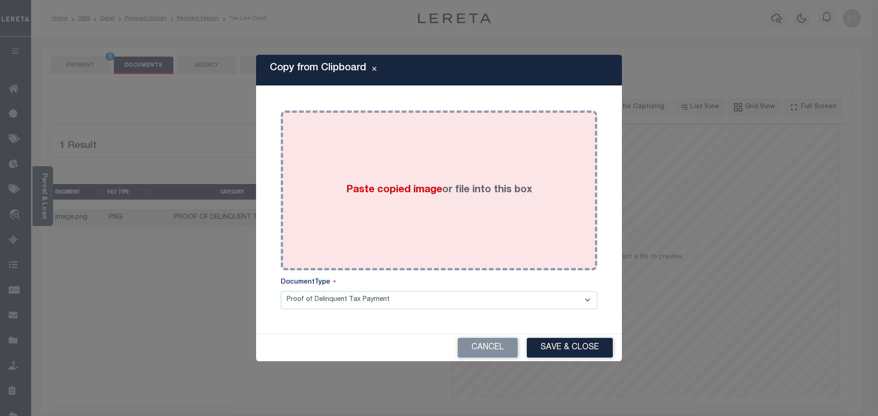
drag, startPoint x: 501, startPoint y: 181, endPoint x: 515, endPoint y: 241, distance: 61.2
click at [501, 184] on div "Paste copied image or file into this box" at bounding box center [439, 190] width 303 height 146
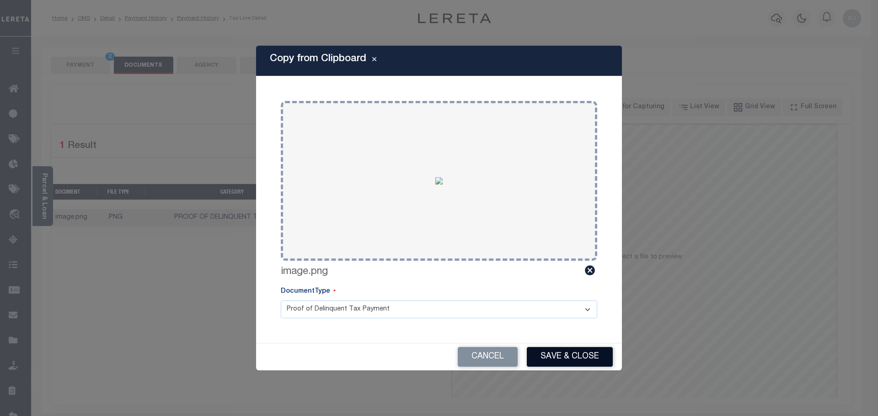
click at [593, 348] on button "Save & Close" at bounding box center [570, 357] width 86 height 20
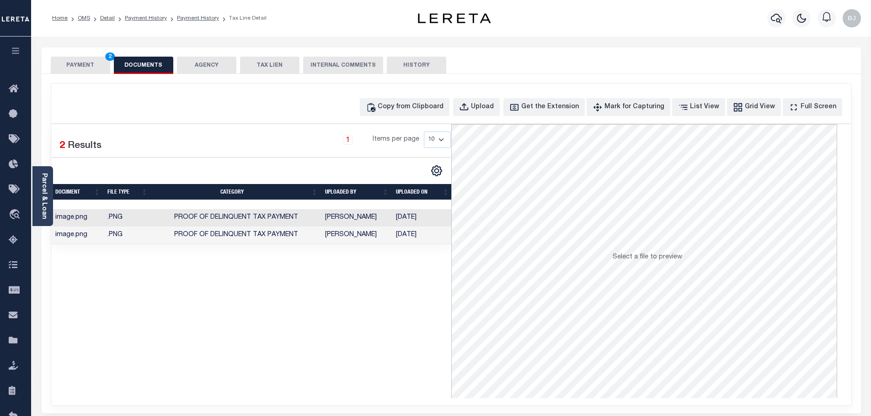
click at [72, 60] on button "PAYMENT 2" at bounding box center [80, 65] width 59 height 17
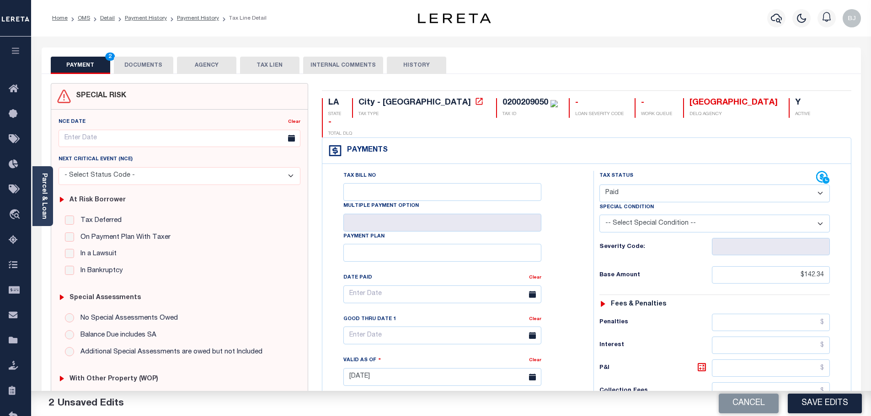
click at [834, 411] on button "Save Edits" at bounding box center [825, 404] width 74 height 20
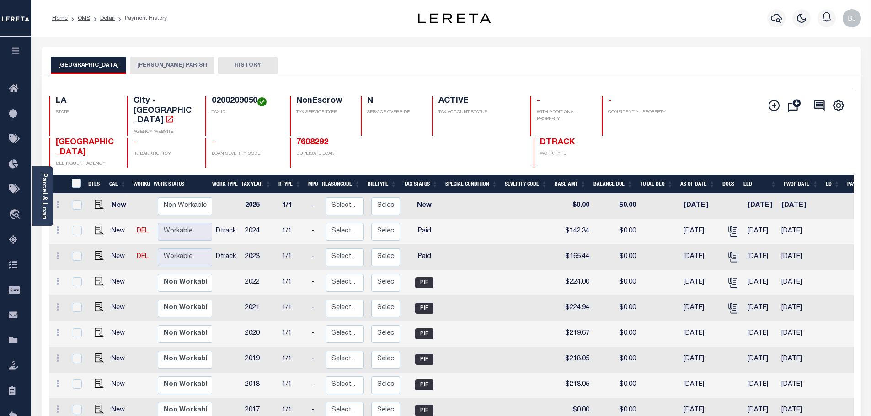
click at [170, 63] on button "[PERSON_NAME] PARISH" at bounding box center [172, 65] width 85 height 17
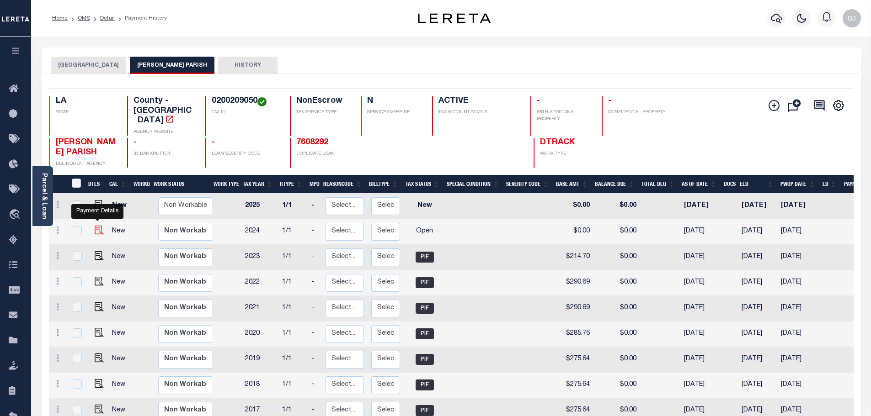
click at [99, 226] on img "" at bounding box center [99, 230] width 9 height 9
checkbox input "true"
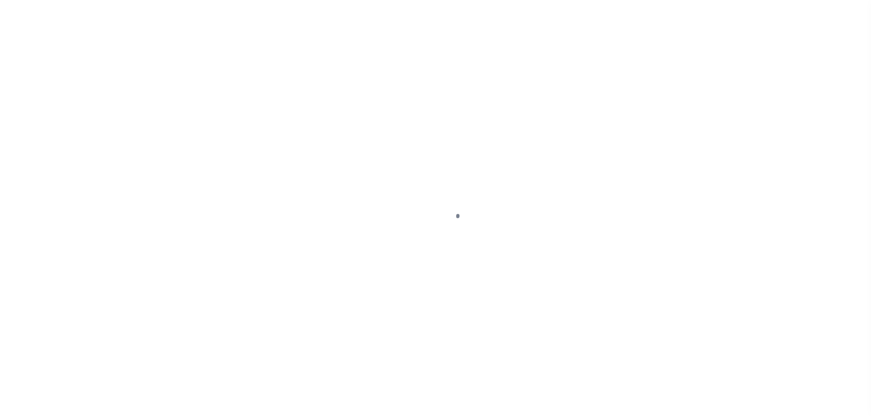
select select "OP2"
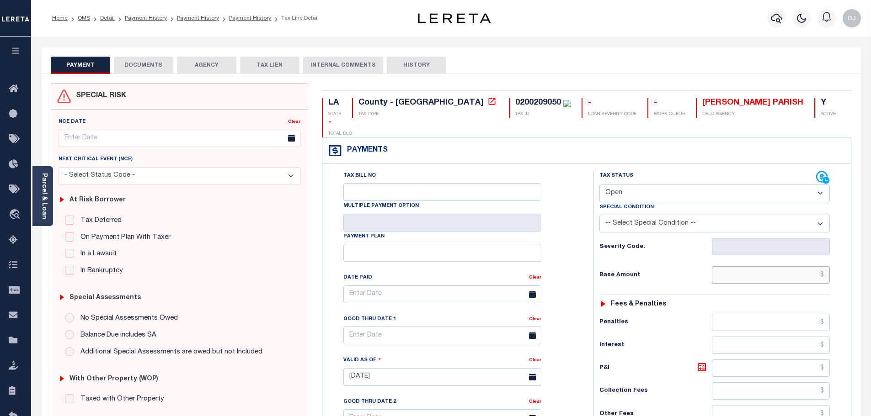
click at [728, 267] on input "text" at bounding box center [771, 275] width 118 height 17
paste input "196.12"
type input "$196.12"
type input "[DATE]"
click at [683, 185] on select "- Select Status Code - Open Due/Unpaid Paid Incomplete No Tax Due Internal Refu…" at bounding box center [714, 194] width 230 height 18
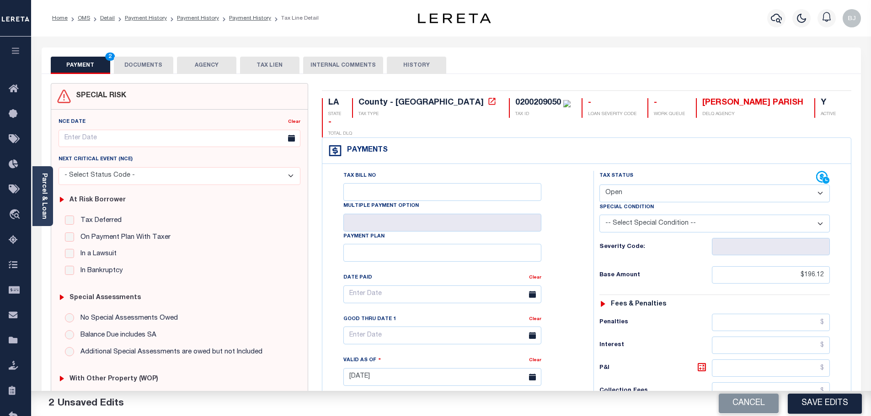
select select "PYD"
click at [599, 185] on select "- Select Status Code - Open Due/Unpaid Paid Incomplete No Tax Due Internal Refu…" at bounding box center [714, 194] width 230 height 18
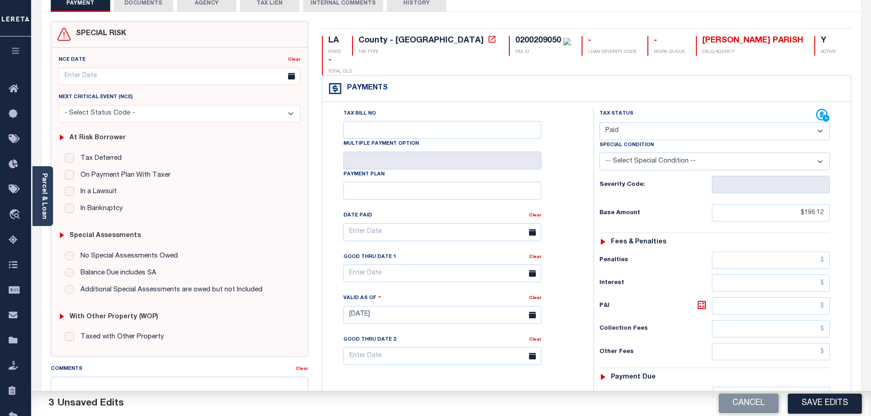
scroll to position [137, 0]
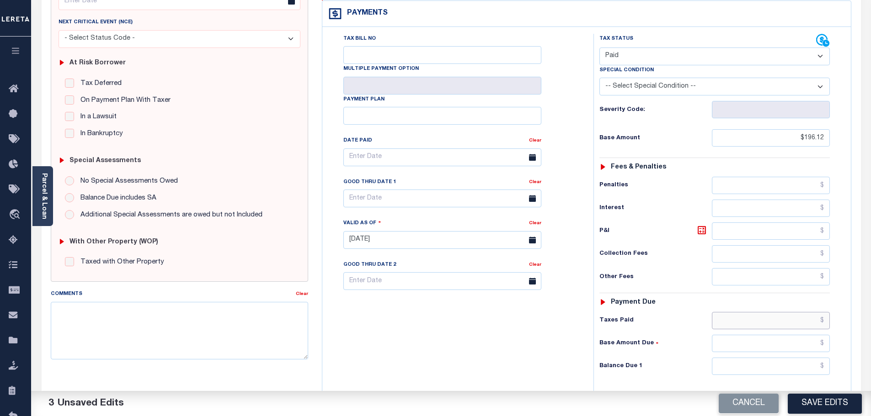
drag, startPoint x: 788, startPoint y: 300, endPoint x: 792, endPoint y: 313, distance: 13.4
click at [788, 312] on input "text" at bounding box center [771, 320] width 118 height 17
paste input "196.12"
type input "$196.12"
click at [803, 358] on input "text" at bounding box center [771, 366] width 118 height 17
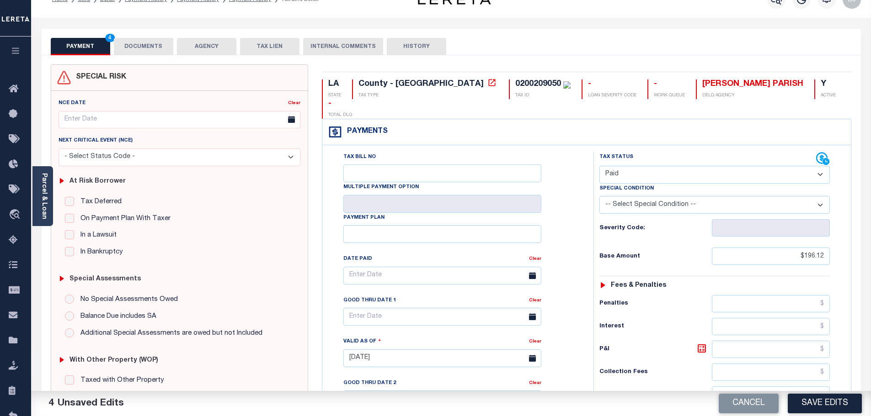
scroll to position [0, 0]
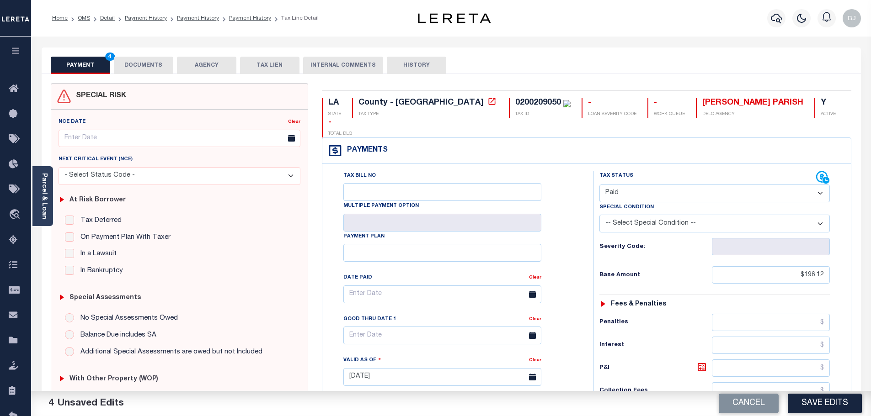
type input "$0.00"
click at [142, 64] on button "DOCUMENTS" at bounding box center [143, 65] width 59 height 17
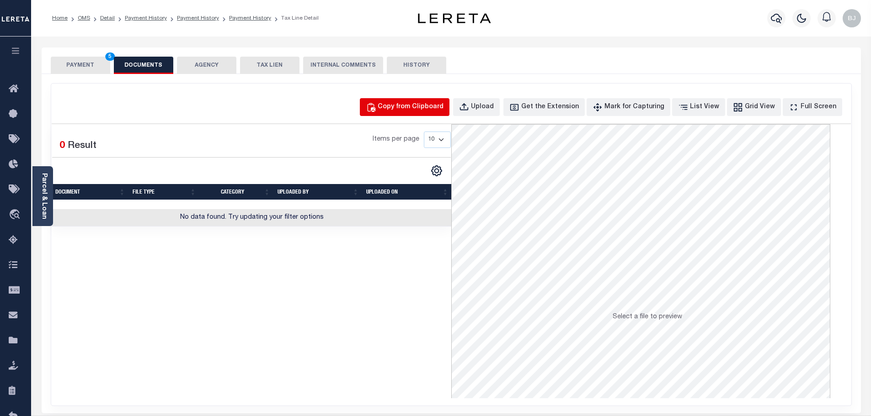
click at [422, 112] on button "Copy from Clipboard" at bounding box center [405, 107] width 90 height 18
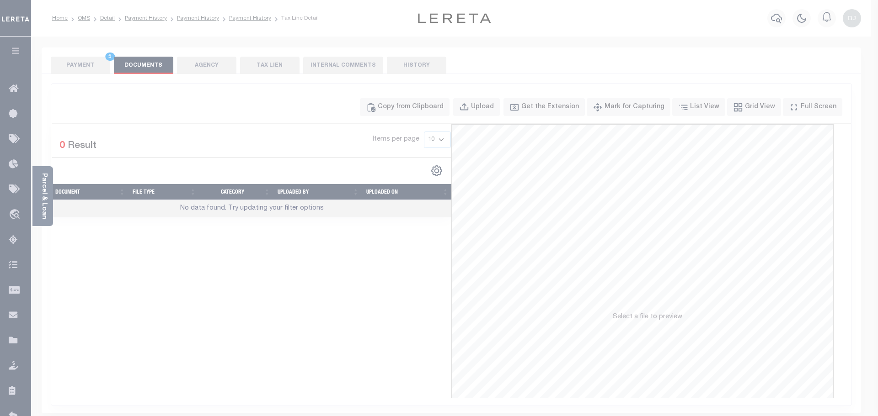
drag, startPoint x: 452, startPoint y: 170, endPoint x: 452, endPoint y: 184, distance: 14.2
click at [0, 0] on div "Paste copied image or file into this box" at bounding box center [0, 0] width 0 height 0
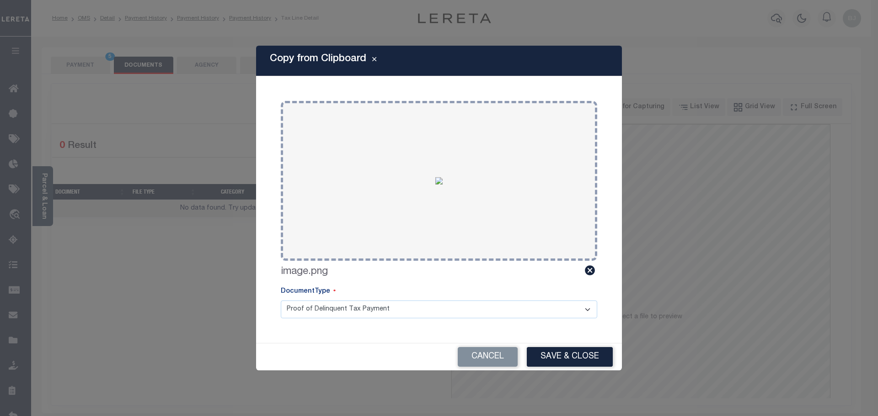
click at [558, 370] on div "Cancel Save & Close" at bounding box center [439, 357] width 366 height 27
click at [583, 353] on button "Save & Close" at bounding box center [570, 357] width 86 height 20
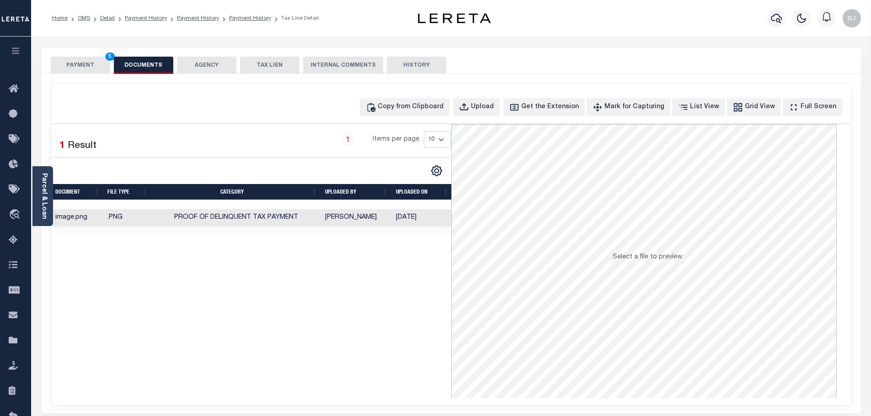
click at [75, 67] on button "PAYMENT 5" at bounding box center [80, 65] width 59 height 17
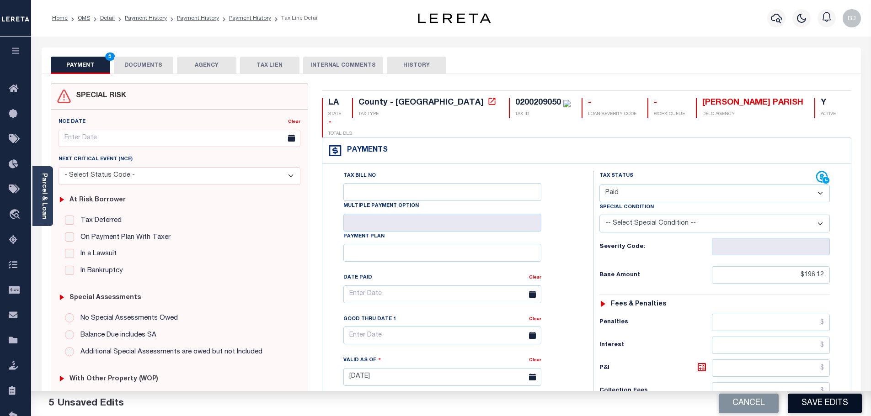
click at [819, 401] on button "Save Edits" at bounding box center [825, 404] width 74 height 20
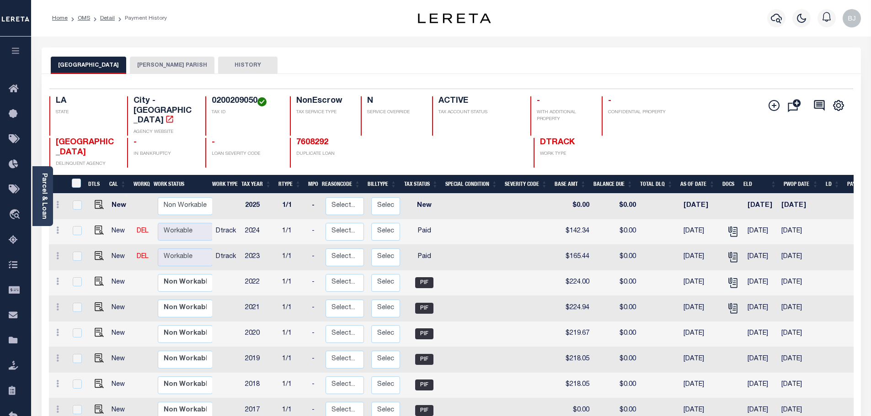
click at [160, 43] on div "Parcel & Loan Loan Details 7606371 LOAN NO ACTIVE" at bounding box center [451, 305] width 833 height 536
click at [158, 68] on button "[PERSON_NAME] PARISH" at bounding box center [172, 65] width 85 height 17
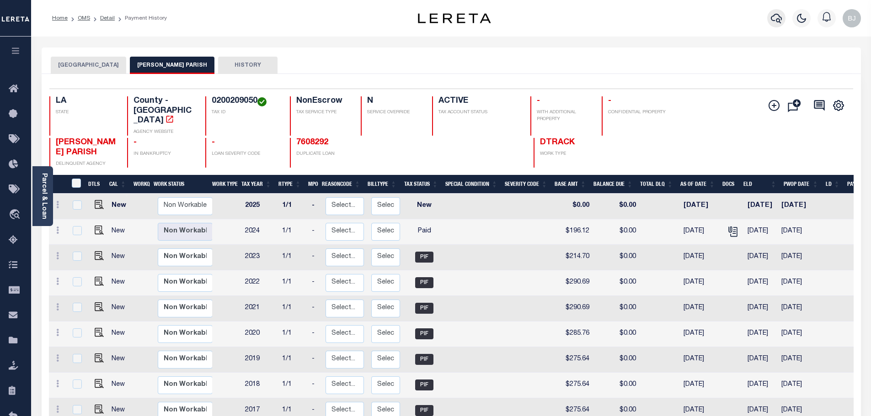
click at [777, 21] on icon "button" at bounding box center [776, 18] width 11 height 11
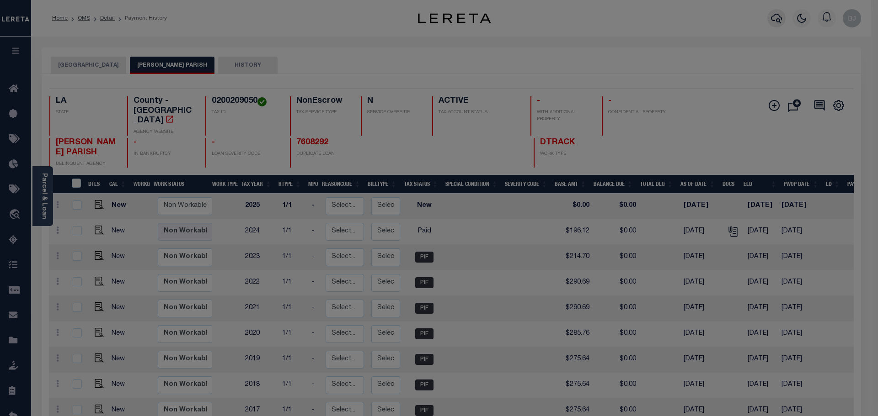
click at [0, 0] on div "Include Loans TBM Customers Borrowers Payments (Lender Non-Disb) Payments (Lend…" at bounding box center [0, 0] width 0 height 0
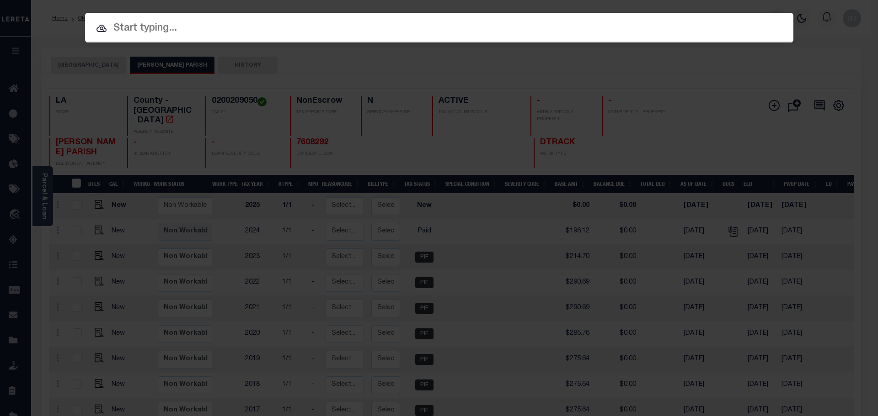
click at [347, 24] on input "text" at bounding box center [439, 29] width 708 height 16
paste input "7362439"
type input "7362439"
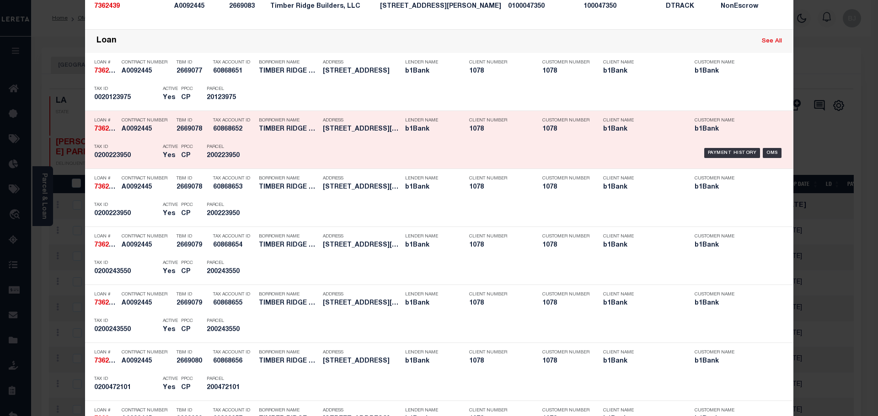
scroll to position [366, 0]
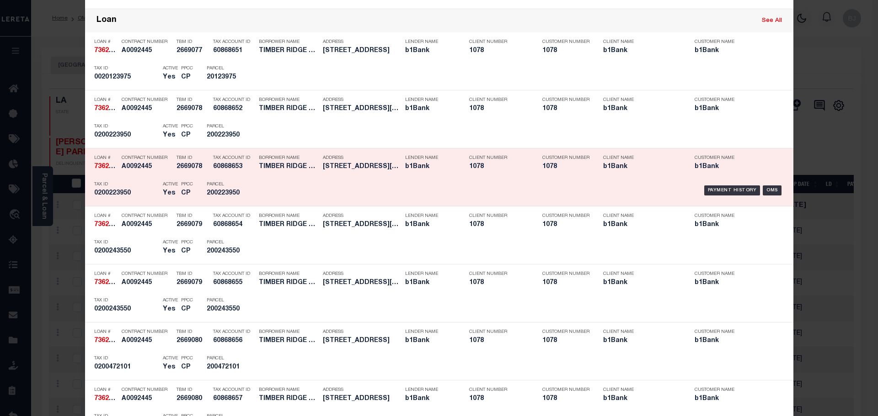
click at [318, 158] on div "Address [STREET_ADDRESS][PERSON_NAME]" at bounding box center [357, 164] width 82 height 27
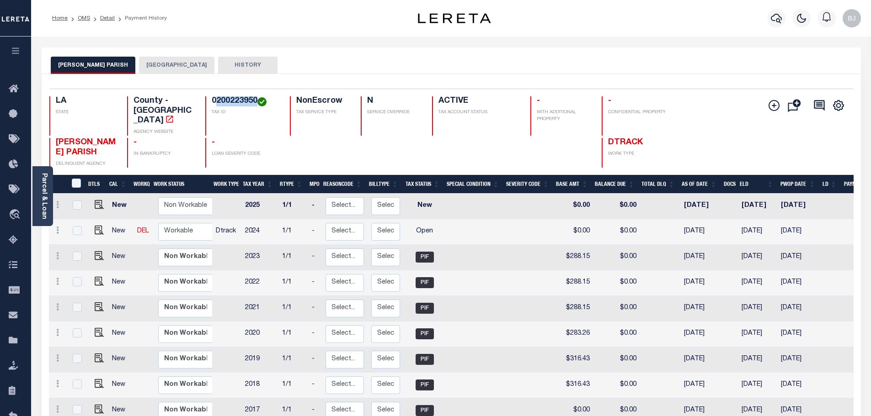
drag, startPoint x: 217, startPoint y: 100, endPoint x: 256, endPoint y: 101, distance: 38.4
click at [256, 101] on h4 "0200223950" at bounding box center [245, 101] width 67 height 10
copy h4 "200223950"
click at [95, 226] on img "" at bounding box center [99, 230] width 9 height 9
checkbox input "true"
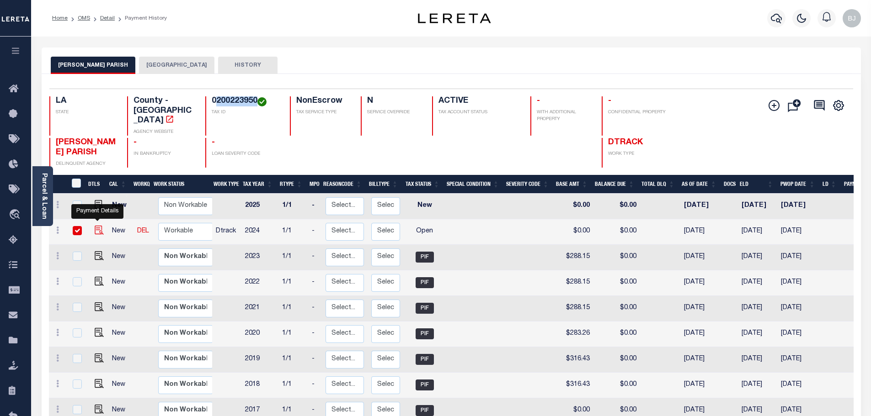
checkbox input "true"
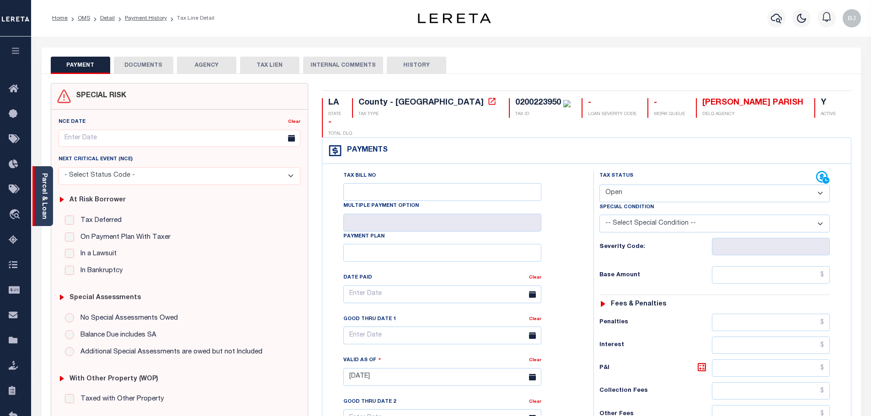
click at [48, 205] on div "Parcel & Loan" at bounding box center [42, 196] width 21 height 60
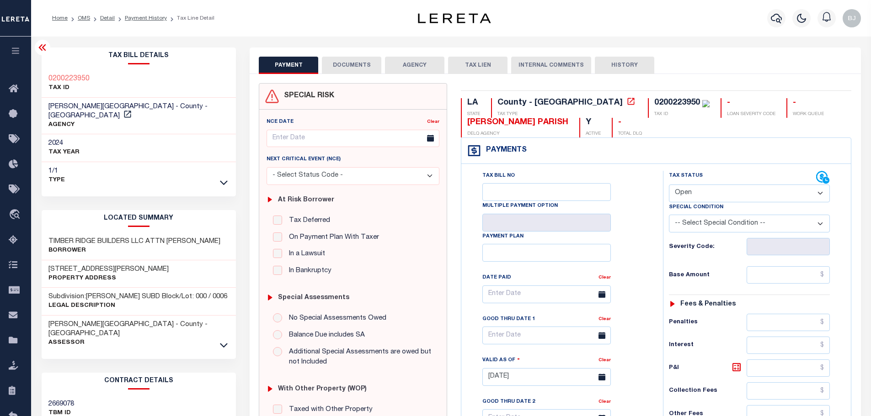
click at [54, 233] on div "TIMBER RIDGE BUILDERS LLC ATTN CHARLES PARIS Borrower" at bounding box center [139, 247] width 195 height 28
copy h3 "TIMBER"
click at [654, 101] on div "0200223950" at bounding box center [677, 103] width 46 height 8
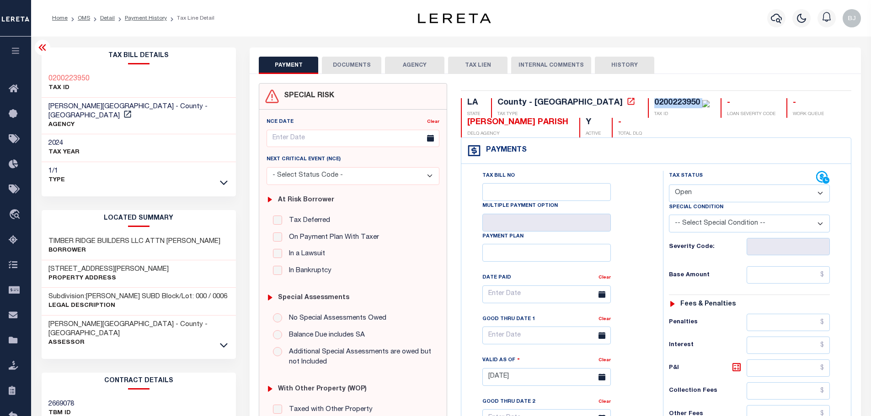
copy div "0200223950"
drag, startPoint x: 710, startPoint y: 188, endPoint x: 714, endPoint y: 192, distance: 5.2
click at [711, 189] on select "- Select Status Code - Open Due/Unpaid Paid Incomplete No Tax Due Internal Refu…" at bounding box center [749, 194] width 161 height 18
select select "PYD"
click at [669, 185] on select "- Select Status Code - Open Due/Unpaid Paid Incomplete No Tax Due Internal Refu…" at bounding box center [749, 194] width 161 height 18
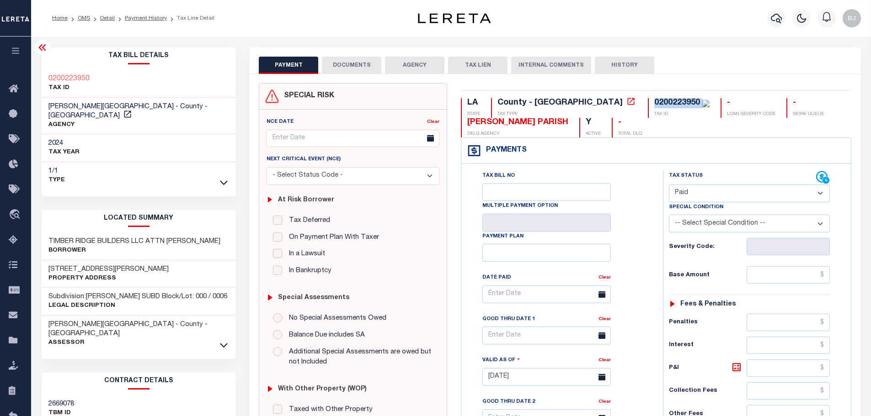
type input "10/02/2025"
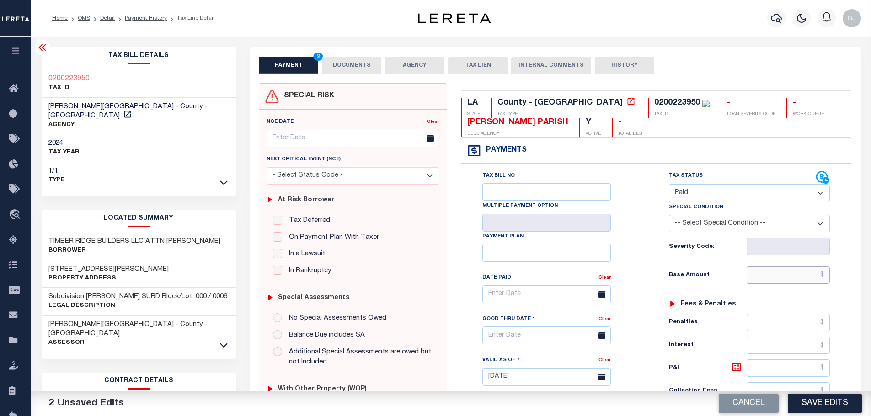
click at [769, 278] on input "text" at bounding box center [789, 275] width 84 height 17
paste input "212.73"
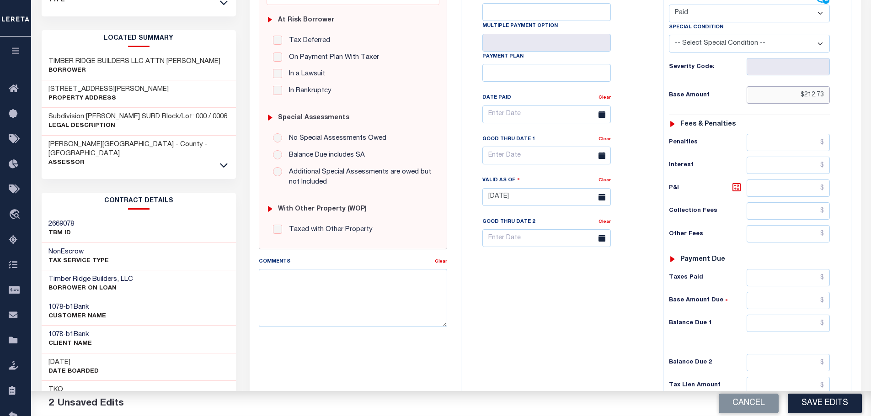
scroll to position [183, 0]
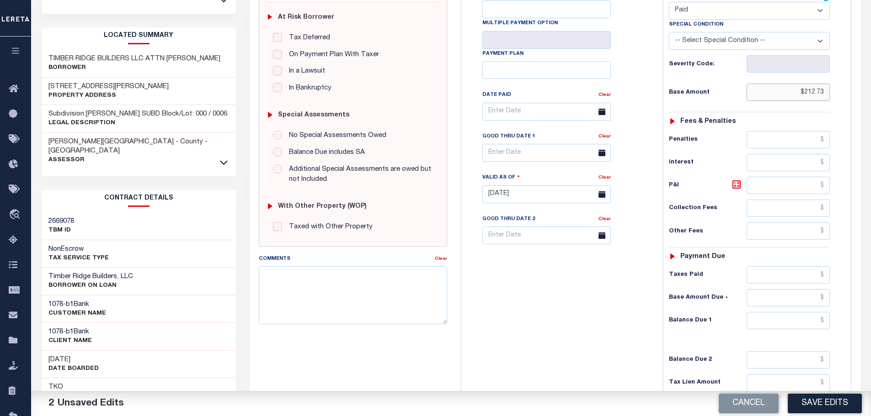
type input "$212.73"
drag, startPoint x: 774, startPoint y: 273, endPoint x: 789, endPoint y: 284, distance: 18.3
click at [774, 273] on input "text" at bounding box center [789, 275] width 84 height 17
paste input "212.73"
type input "$212.73"
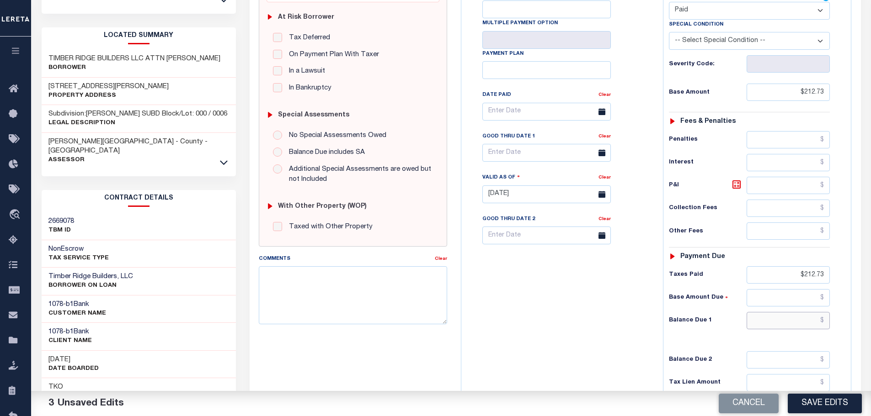
click at [801, 319] on input "text" at bounding box center [789, 320] width 84 height 17
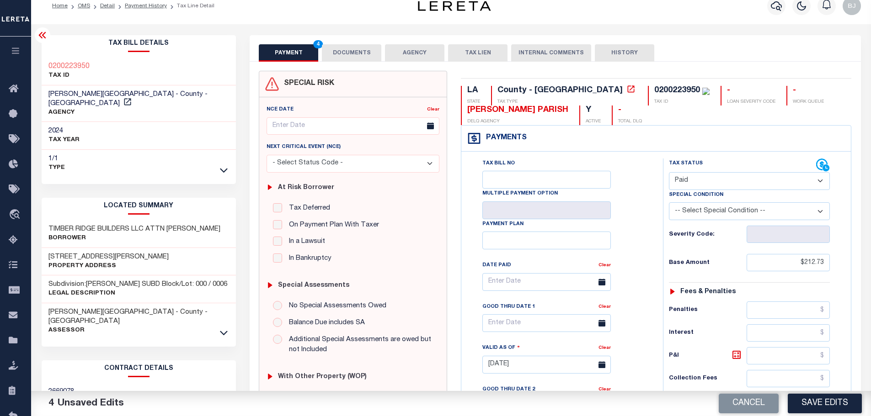
scroll to position [0, 0]
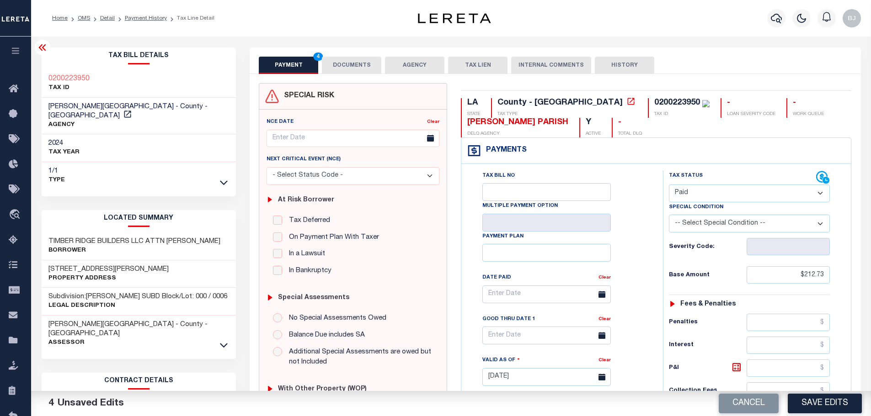
type input "$0.00"
click at [335, 55] on div "PAYMENT 5 DOCUMENTS AGENCY DELINQUENT PAYEE TAX LIEN" at bounding box center [555, 61] width 611 height 27
click at [352, 68] on button "DOCUMENTS" at bounding box center [351, 65] width 59 height 17
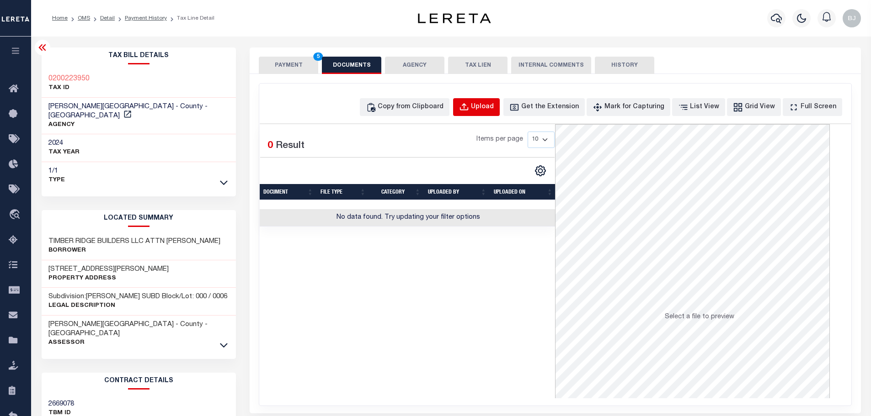
click at [487, 111] on button "Upload" at bounding box center [476, 107] width 47 height 18
select select "POP"
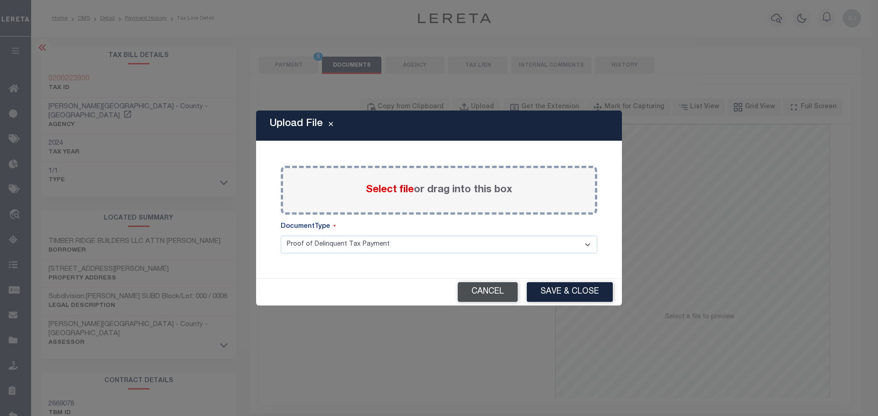
click at [498, 290] on button "Cancel" at bounding box center [488, 293] width 60 height 20
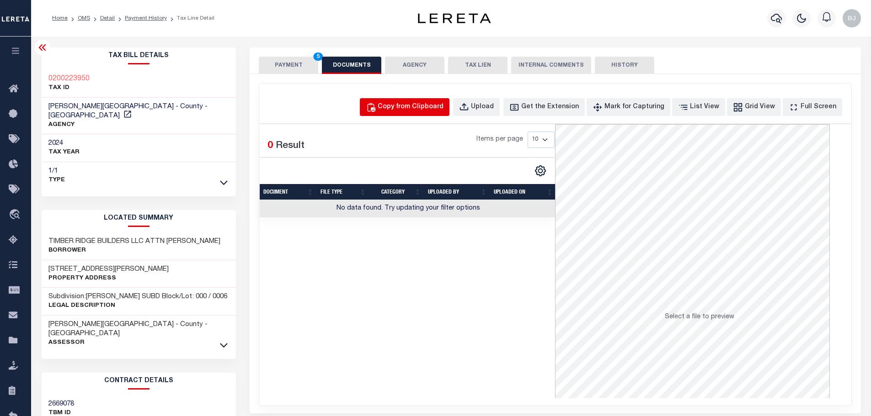
click at [421, 108] on div "Copy from Clipboard" at bounding box center [411, 107] width 66 height 10
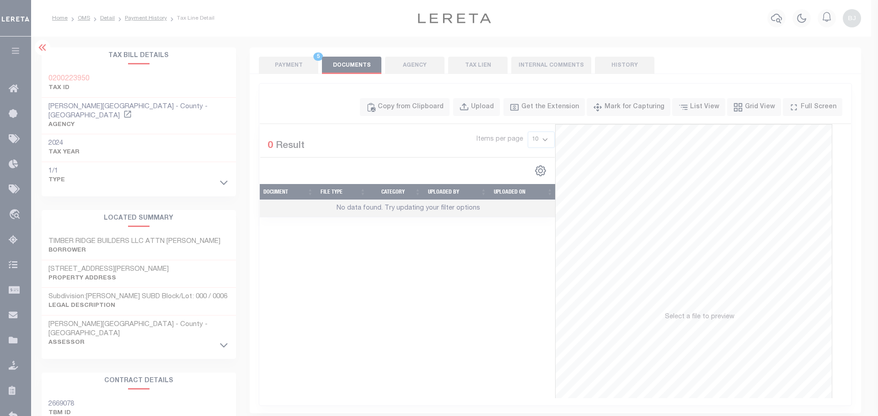
drag, startPoint x: 477, startPoint y: 197, endPoint x: 481, endPoint y: 203, distance: 7.9
click at [0, 0] on div "Paste copied image or file into this box" at bounding box center [0, 0] width 0 height 0
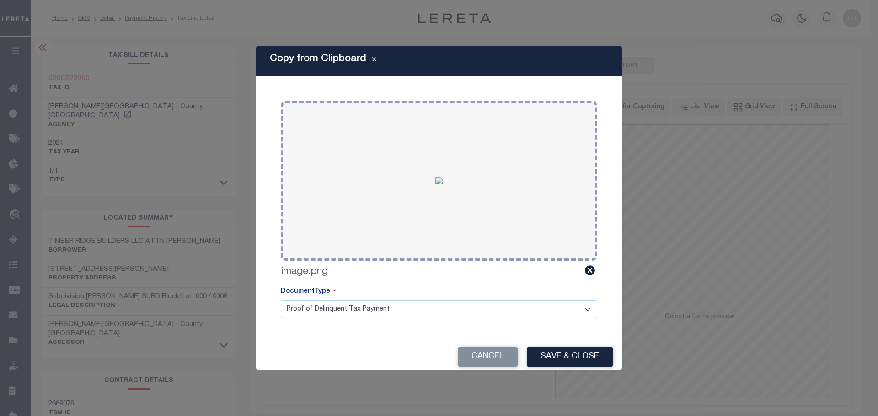
click at [557, 343] on div "Copy from Clipboard Paste copied image or file into this box Select file or dra…" at bounding box center [439, 208] width 366 height 325
click at [566, 360] on button "Save & Close" at bounding box center [570, 357] width 86 height 20
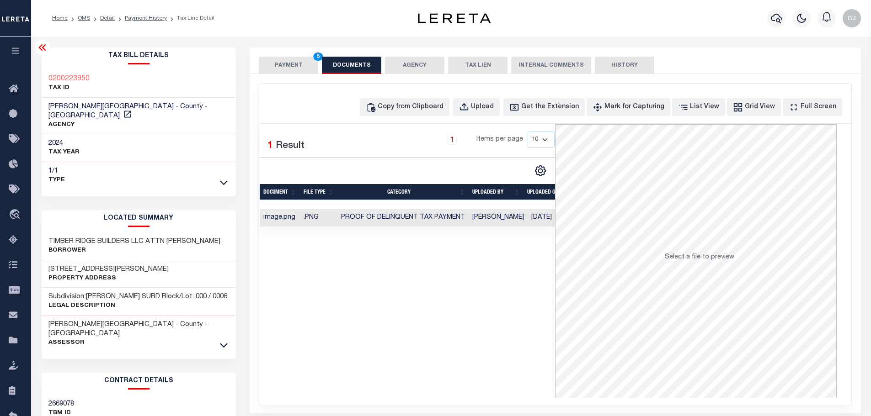
click at [299, 62] on button "PAYMENT 5" at bounding box center [288, 65] width 59 height 17
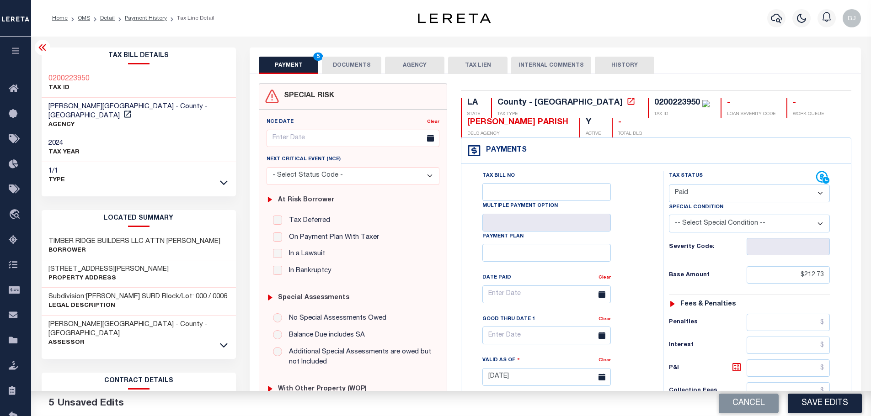
click at [830, 410] on button "Save Edits" at bounding box center [825, 404] width 74 height 20
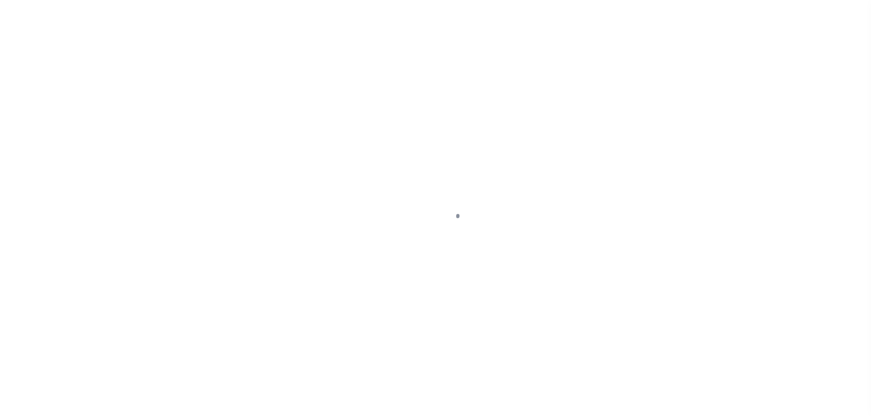
select select "PYD"
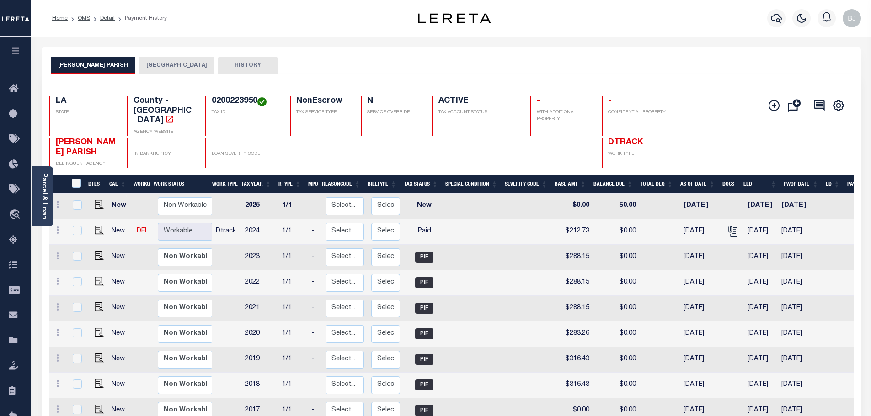
click at [151, 60] on button "[GEOGRAPHIC_DATA]" at bounding box center [176, 65] width 75 height 17
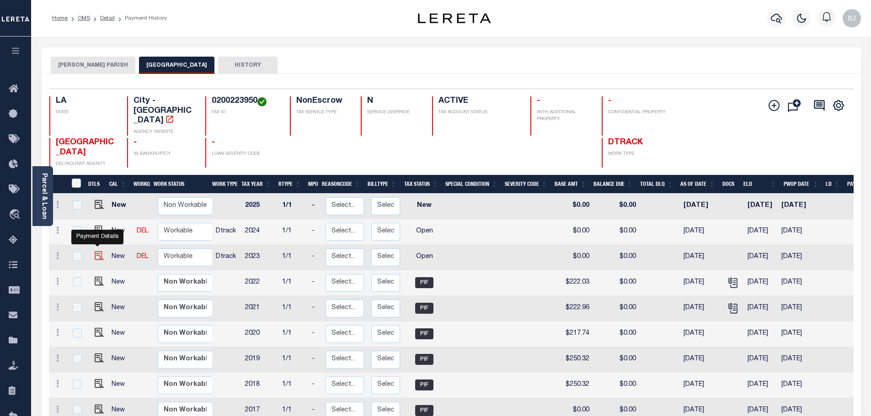
click at [96, 251] on img "" at bounding box center [99, 255] width 9 height 9
checkbox input "true"
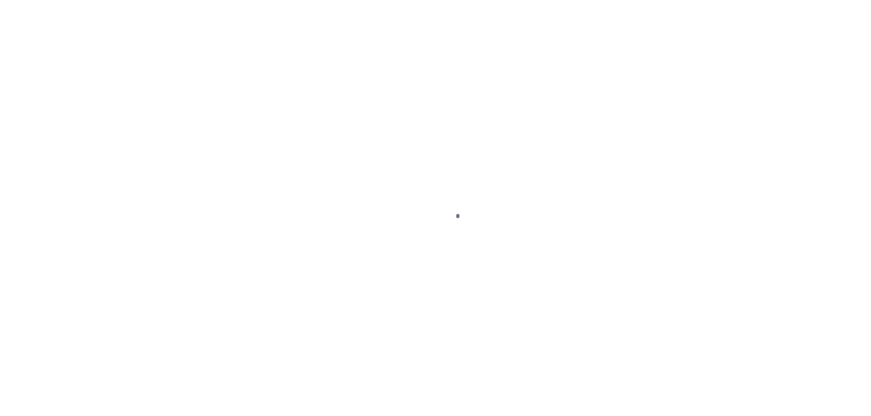
select select "OP2"
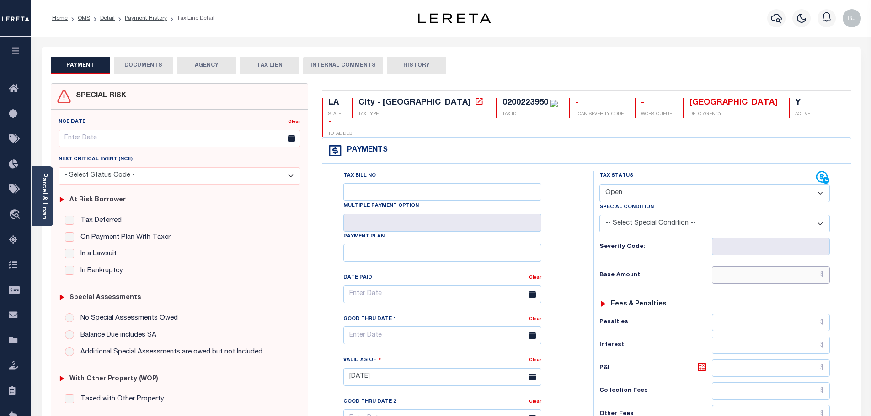
drag, startPoint x: 724, startPoint y: 257, endPoint x: 715, endPoint y: 245, distance: 15.4
click at [724, 267] on input "text" at bounding box center [771, 275] width 118 height 17
paste input "222.03"
type input "$222.03"
type input "[DATE]"
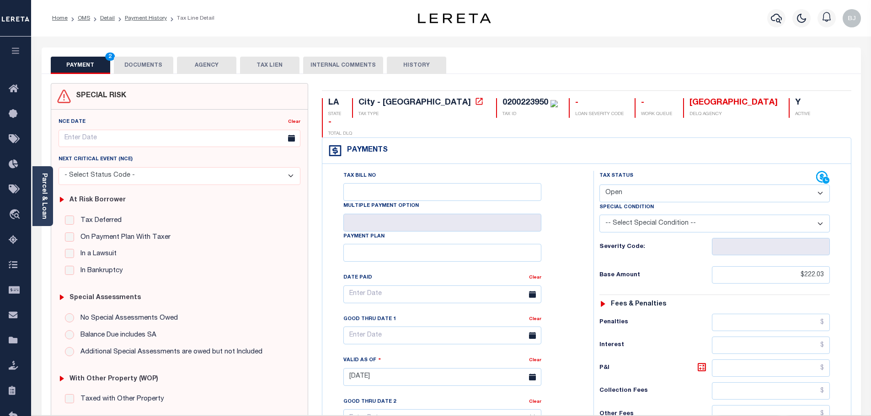
click at [641, 185] on select "- Select Status Code - Open Due/Unpaid Paid Incomplete No Tax Due Internal Refu…" at bounding box center [714, 194] width 230 height 18
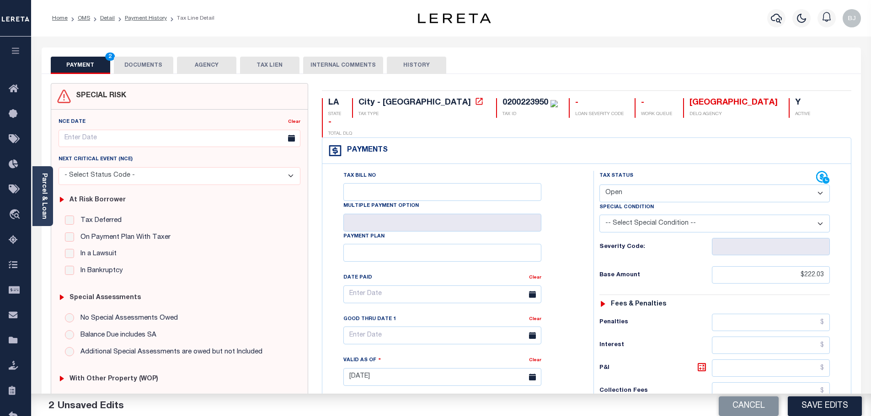
select select "PYD"
click at [599, 185] on select "- Select Status Code - Open Due/Unpaid Paid Incomplete No Tax Due Internal Refu…" at bounding box center [714, 194] width 230 height 18
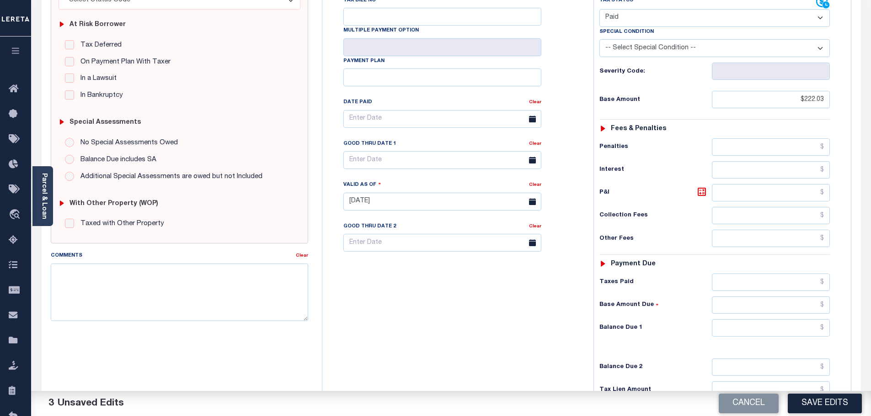
scroll to position [183, 0]
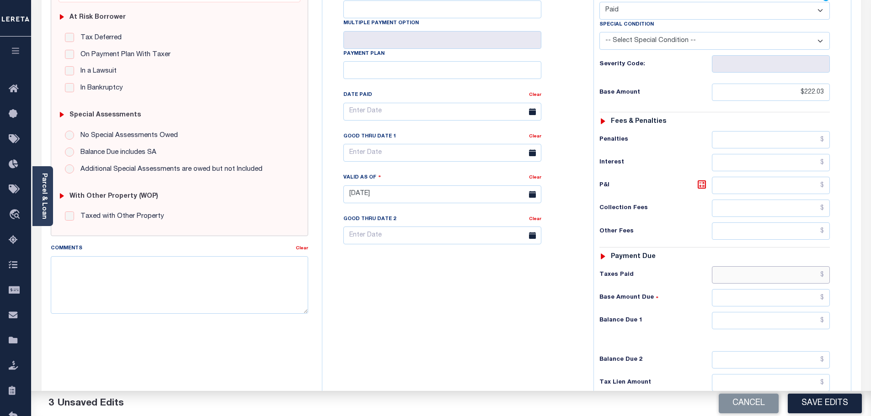
click at [766, 267] on input "text" at bounding box center [771, 275] width 118 height 17
paste input "222.03"
type input "$222.03"
click at [791, 312] on input "text" at bounding box center [771, 320] width 118 height 17
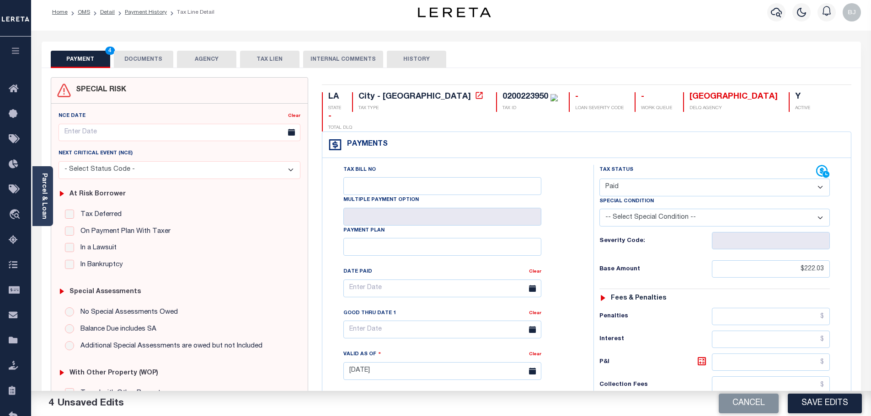
scroll to position [0, 0]
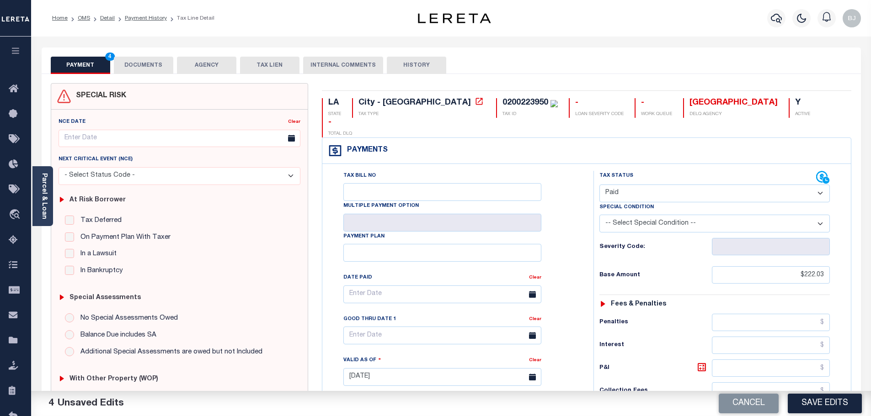
type input "$0.00"
click at [114, 72] on button "DOCUMENTS" at bounding box center [143, 65] width 59 height 17
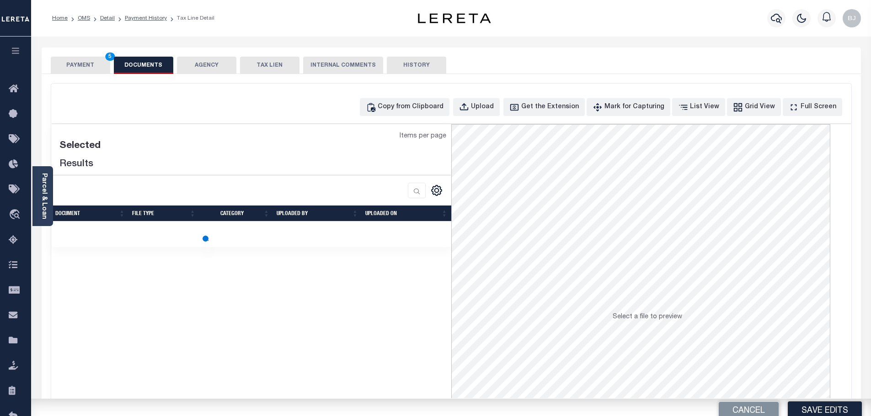
click at [122, 71] on button "DOCUMENTS" at bounding box center [143, 65] width 59 height 17
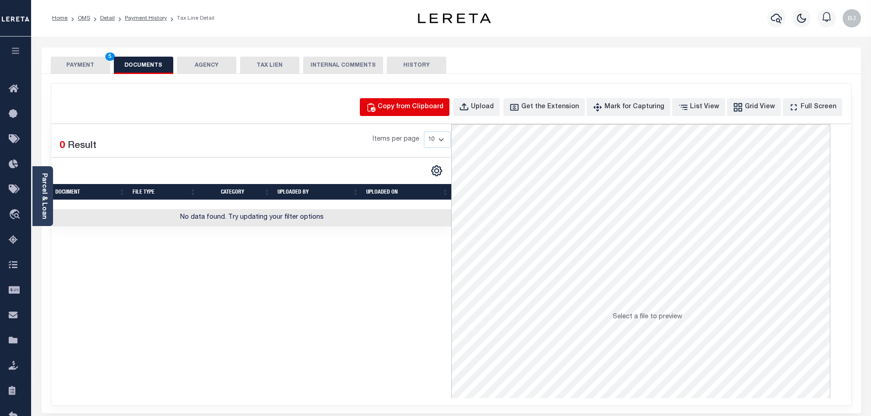
click at [419, 111] on div "Copy from Clipboard" at bounding box center [411, 107] width 66 height 10
select select "POP"
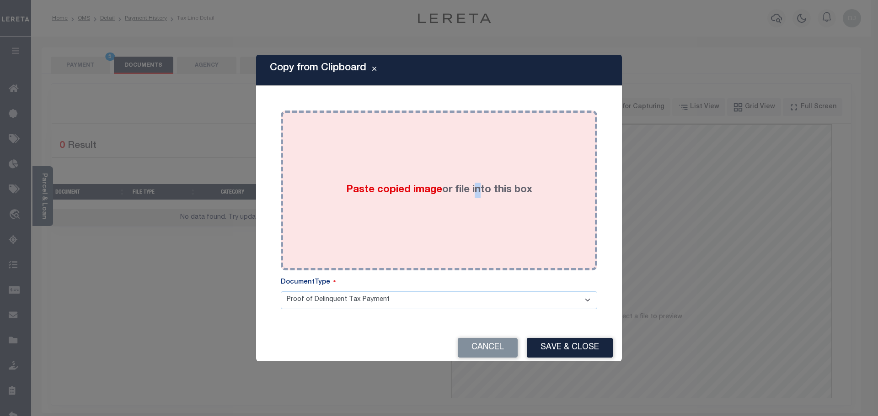
drag, startPoint x: 476, startPoint y: 179, endPoint x: 481, endPoint y: 186, distance: 7.9
click at [477, 183] on label "Paste copied image or file into this box" at bounding box center [439, 190] width 186 height 15
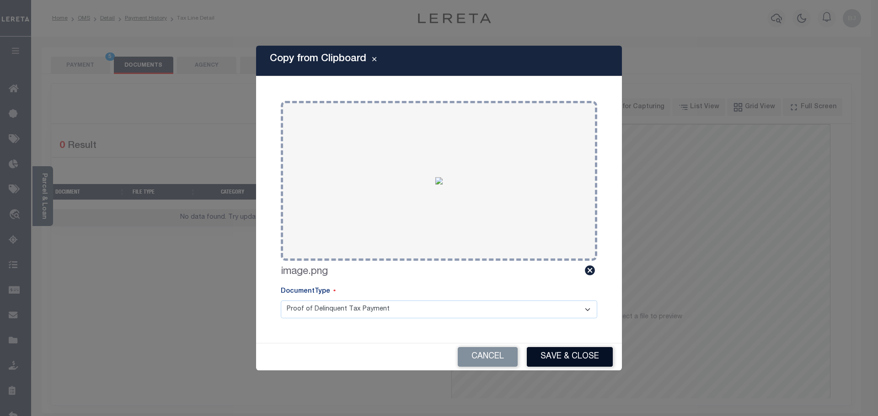
click at [587, 361] on button "Save & Close" at bounding box center [570, 357] width 86 height 20
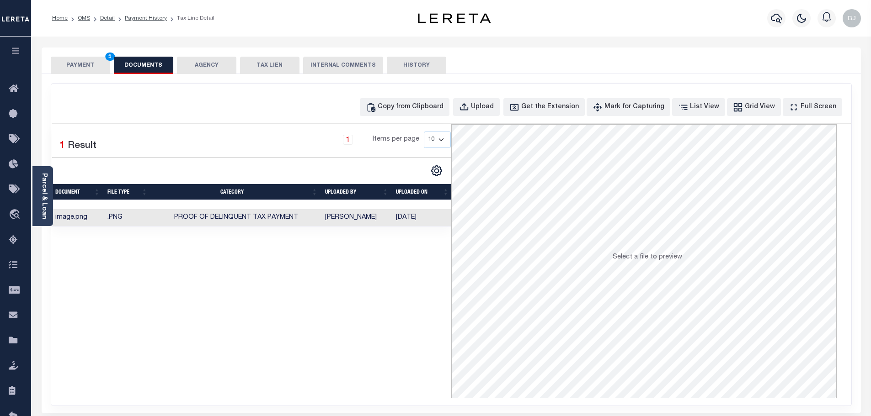
click at [87, 63] on button "PAYMENT 5" at bounding box center [80, 65] width 59 height 17
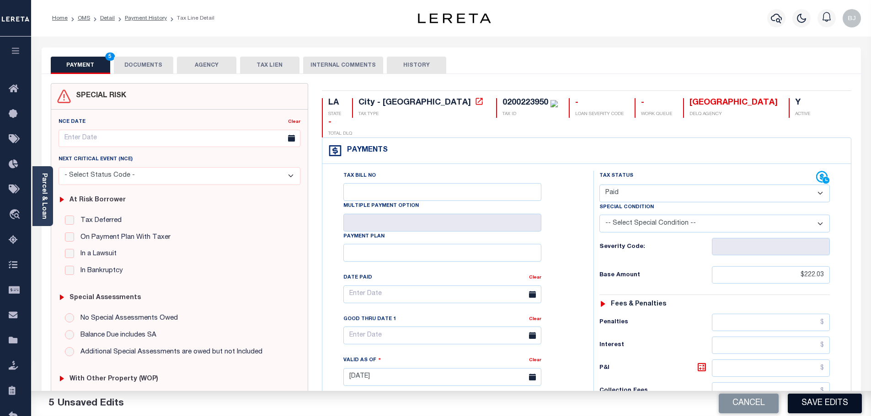
click at [841, 402] on button "Save Edits" at bounding box center [825, 404] width 74 height 20
checkbox input "false"
type input "$222.03"
type input "$0"
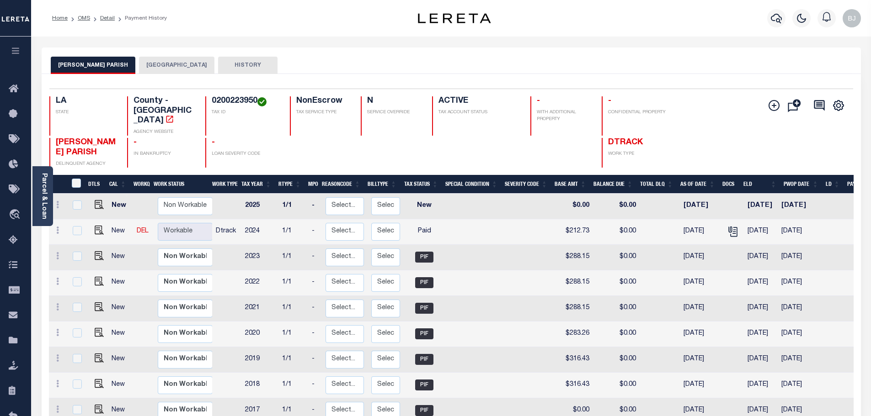
click at [161, 62] on button "[GEOGRAPHIC_DATA]" at bounding box center [176, 65] width 75 height 17
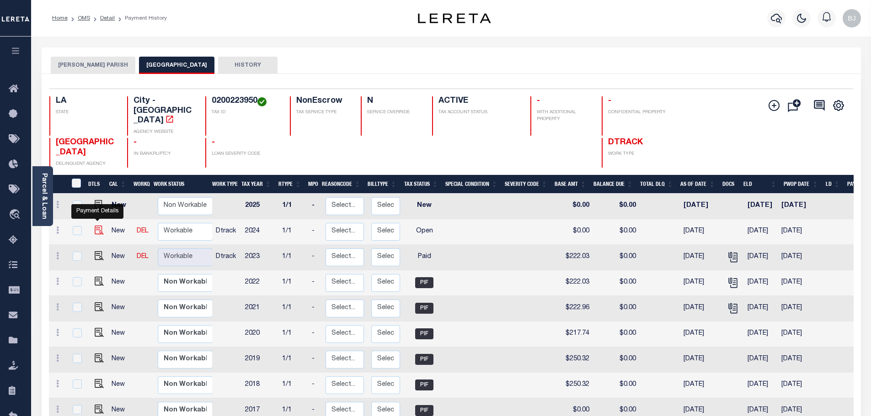
click at [97, 226] on img "" at bounding box center [99, 230] width 9 height 9
checkbox input "true"
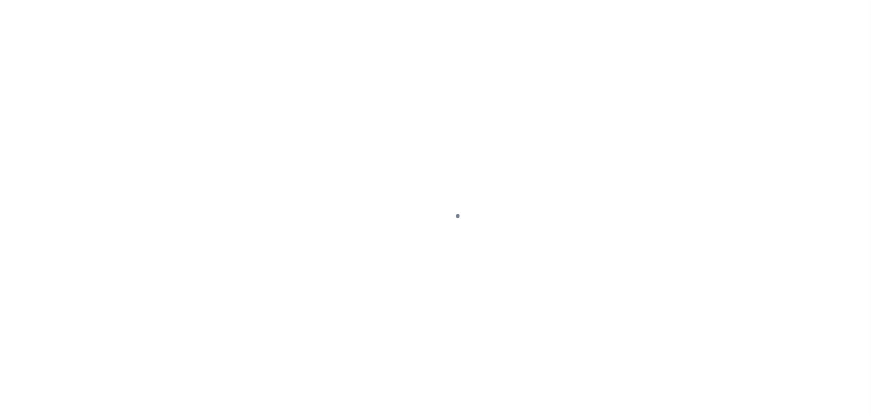
select select "OP2"
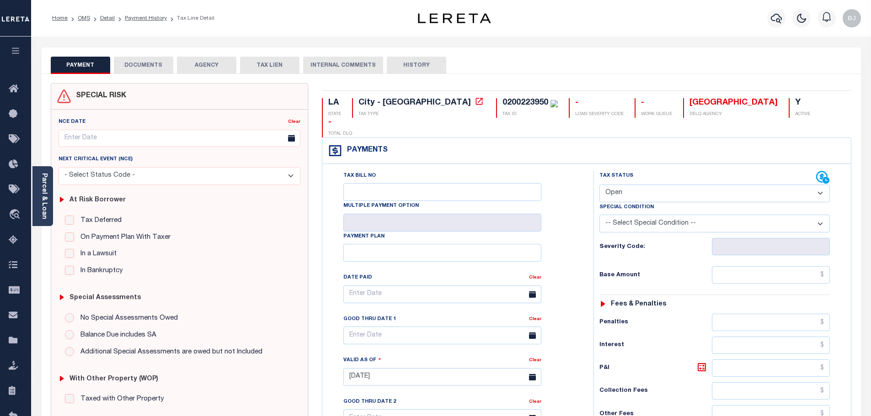
click at [156, 74] on button "DOCUMENTS" at bounding box center [143, 65] width 59 height 17
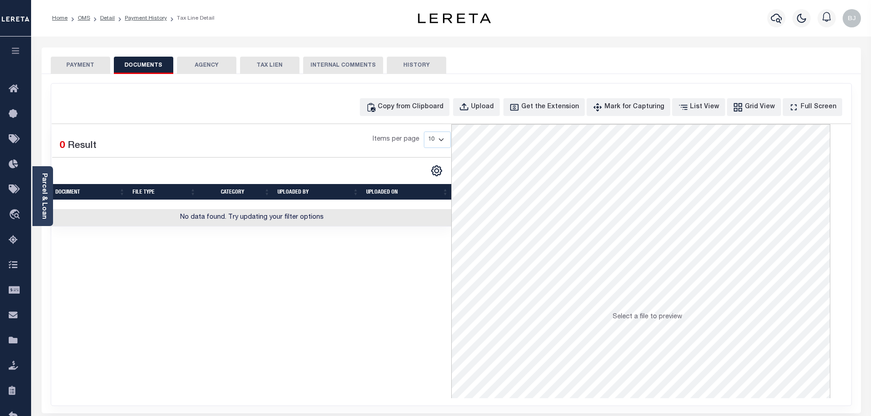
drag, startPoint x: 84, startPoint y: 71, endPoint x: 384, endPoint y: 101, distance: 301.9
click at [84, 71] on button "PAYMENT" at bounding box center [80, 65] width 59 height 17
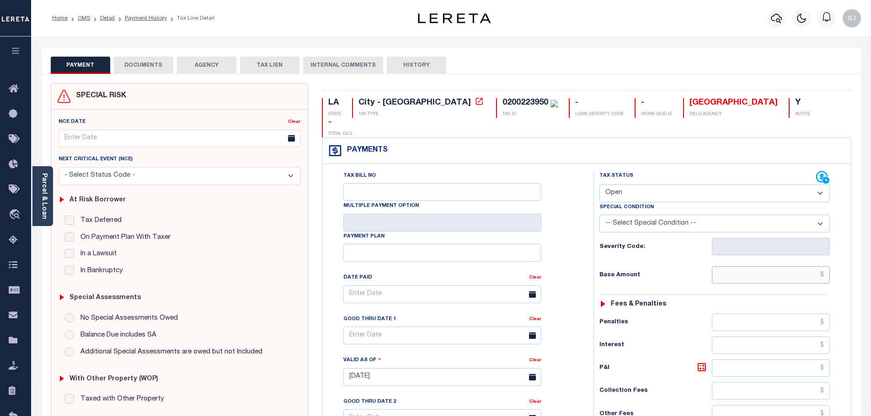
click at [757, 267] on input "text" at bounding box center [771, 275] width 118 height 17
paste input "154.40"
type input "$154.40"
type input "10/02/2025"
click at [672, 185] on select "- Select Status Code - Open Due/Unpaid Paid Incomplete No Tax Due Internal Refu…" at bounding box center [714, 194] width 230 height 18
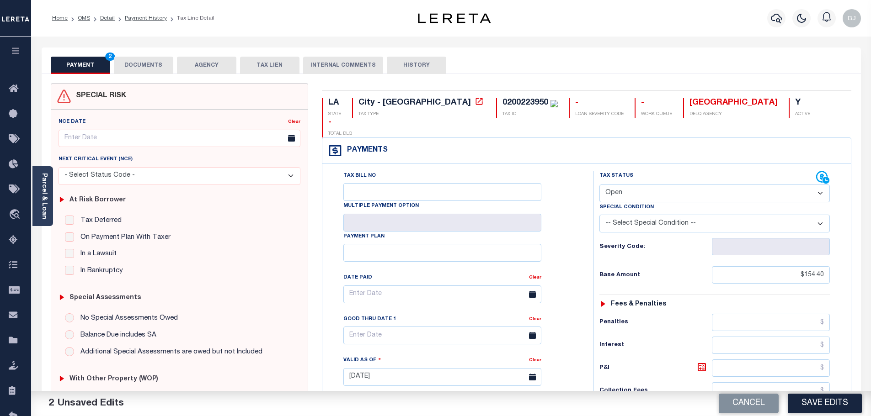
select select "PYD"
click at [599, 185] on select "- Select Status Code - Open Due/Unpaid Paid Incomplete No Tax Due Internal Refu…" at bounding box center [714, 194] width 230 height 18
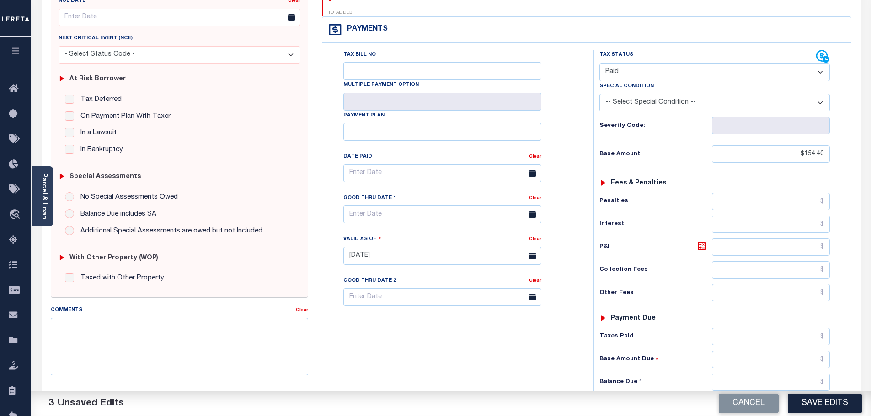
scroll to position [137, 0]
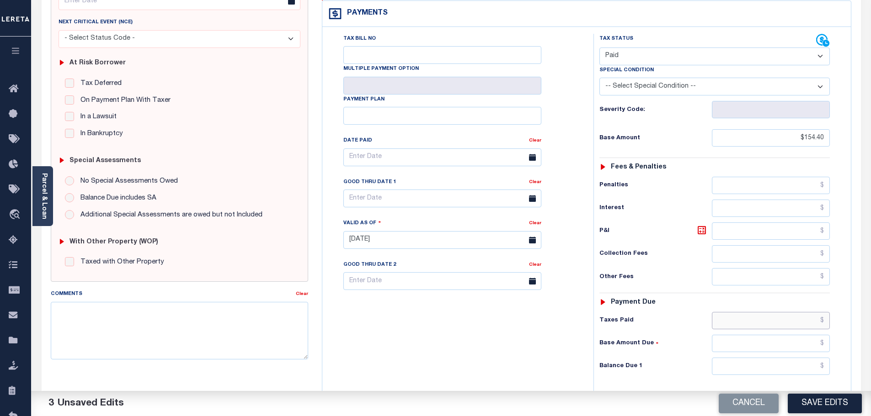
click at [793, 312] on input "text" at bounding box center [771, 320] width 118 height 17
paste input "154.40"
type input "$154.40"
click at [801, 358] on input "text" at bounding box center [771, 366] width 118 height 17
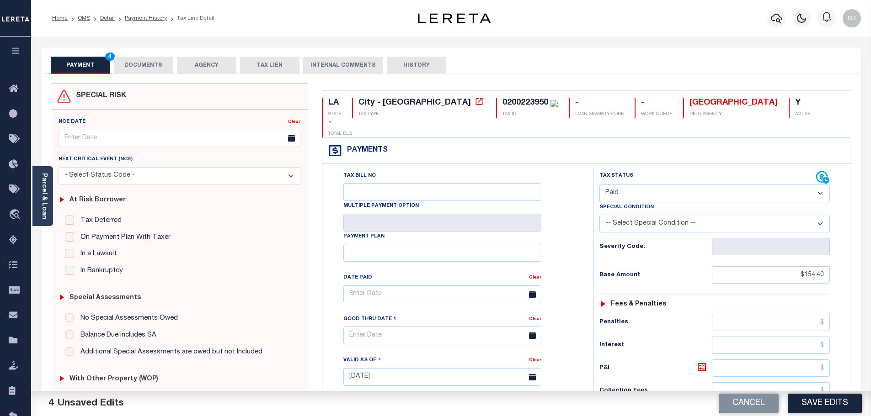
type input "$0.00"
click at [138, 69] on button "DOCUMENTS" at bounding box center [143, 65] width 59 height 17
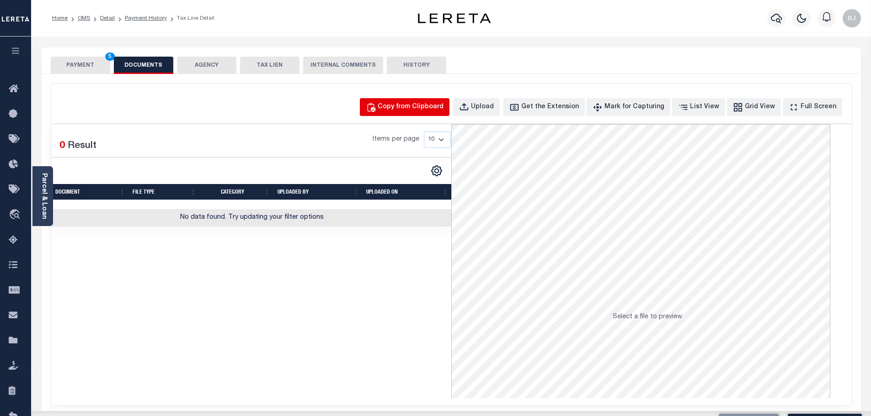
click at [390, 112] on button "Copy from Clipboard" at bounding box center [405, 107] width 90 height 18
select select "POP"
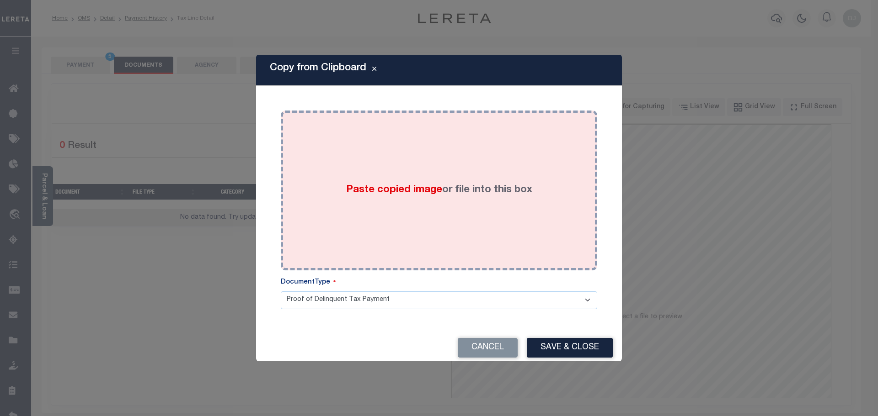
click at [426, 183] on label "Paste copied image or file into this box" at bounding box center [439, 190] width 186 height 15
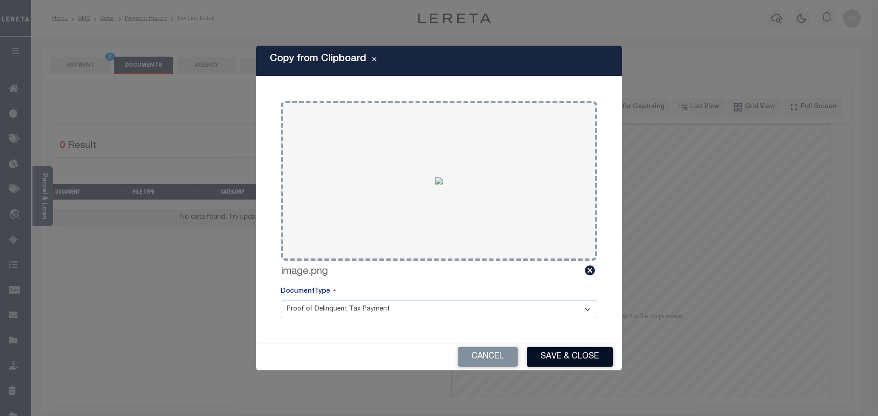
click at [586, 352] on button "Save & Close" at bounding box center [570, 357] width 86 height 20
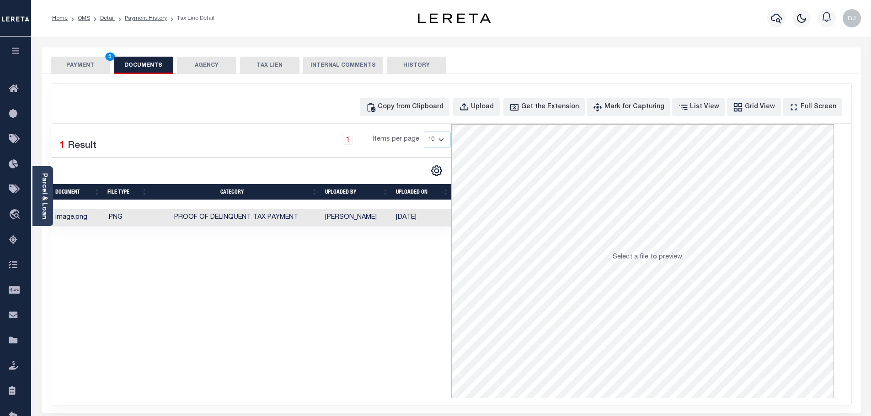
click at [71, 64] on button "PAYMENT 5" at bounding box center [80, 65] width 59 height 17
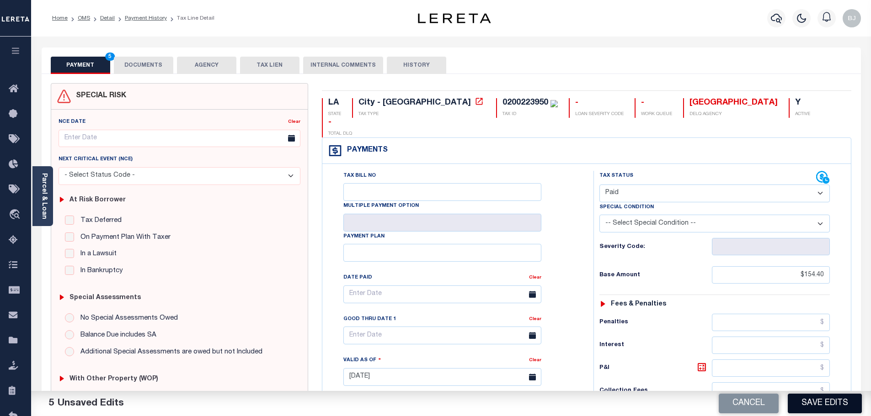
click at [799, 412] on button "Save Edits" at bounding box center [825, 404] width 74 height 20
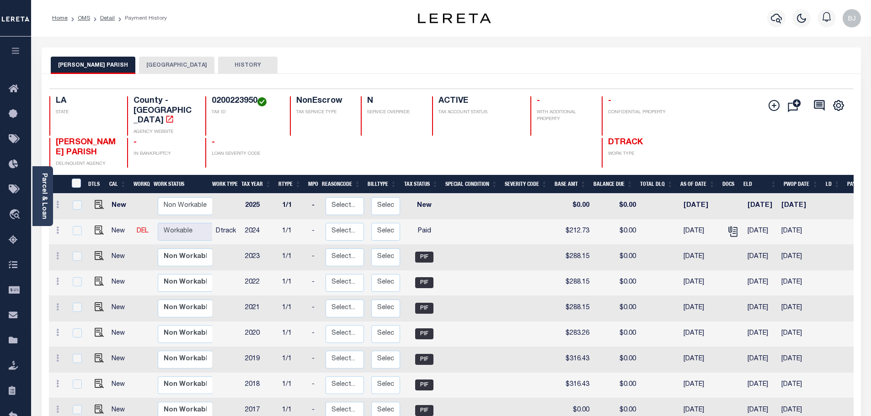
drag, startPoint x: 120, startPoint y: 64, endPoint x: 135, endPoint y: 61, distance: 15.8
click at [122, 61] on button "[PERSON_NAME] PARISH" at bounding box center [93, 65] width 85 height 17
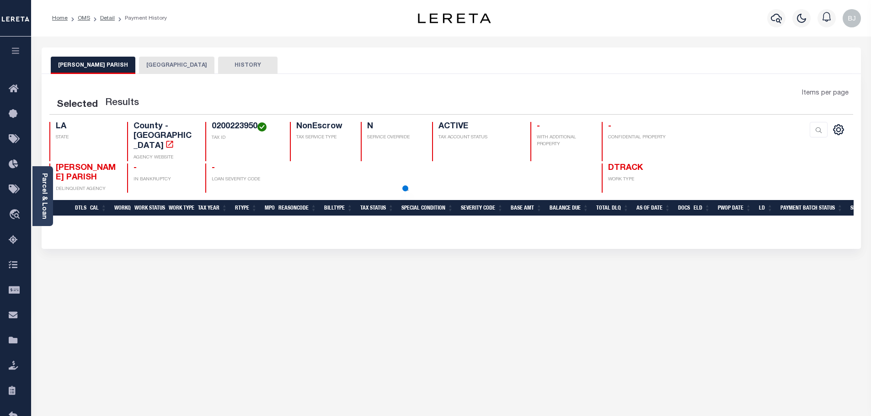
click at [146, 64] on button "[GEOGRAPHIC_DATA]" at bounding box center [176, 65] width 75 height 17
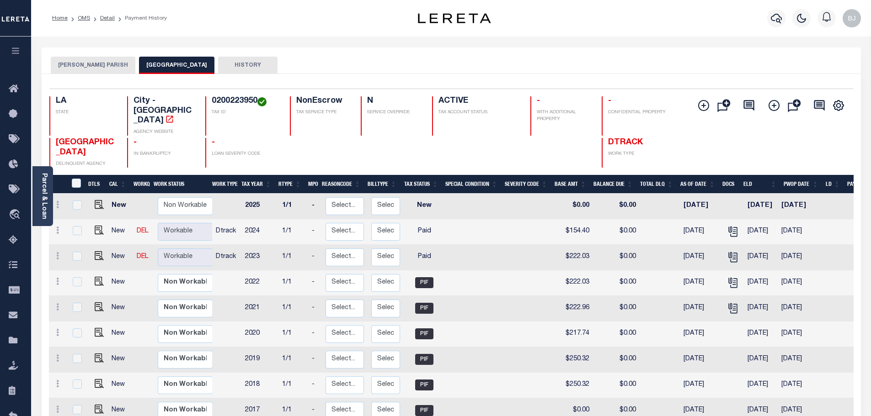
click at [785, 23] on div at bounding box center [775, 18] width 25 height 32
click at [779, 24] on icon "button" at bounding box center [776, 18] width 11 height 11
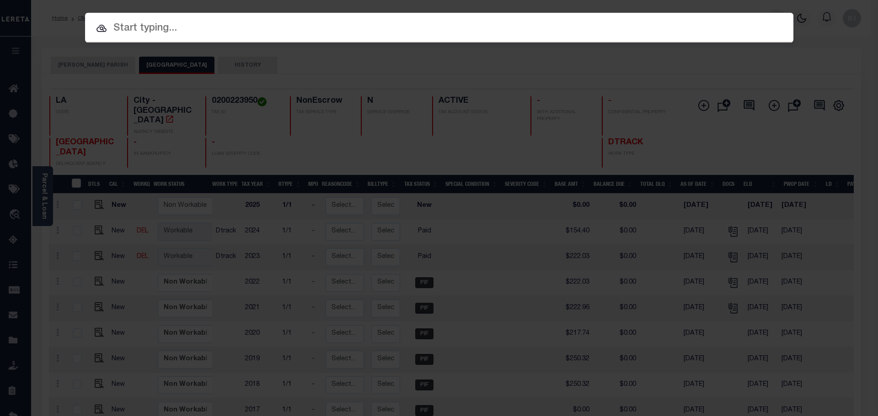
paste input "942300017731"
type input "942300017731"
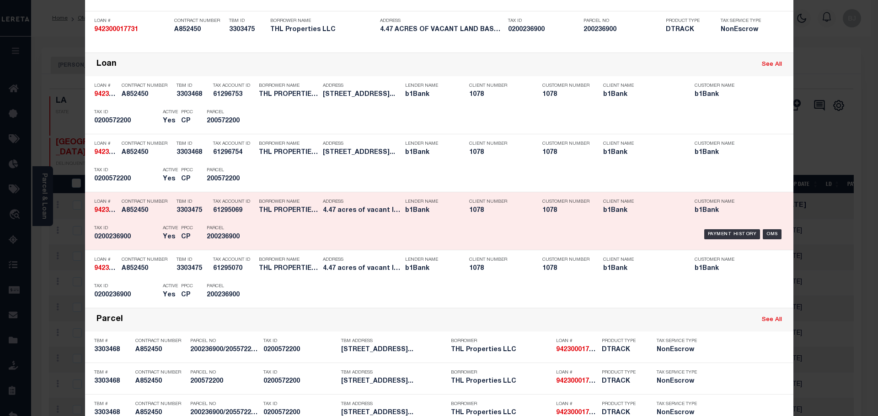
scroll to position [137, 0]
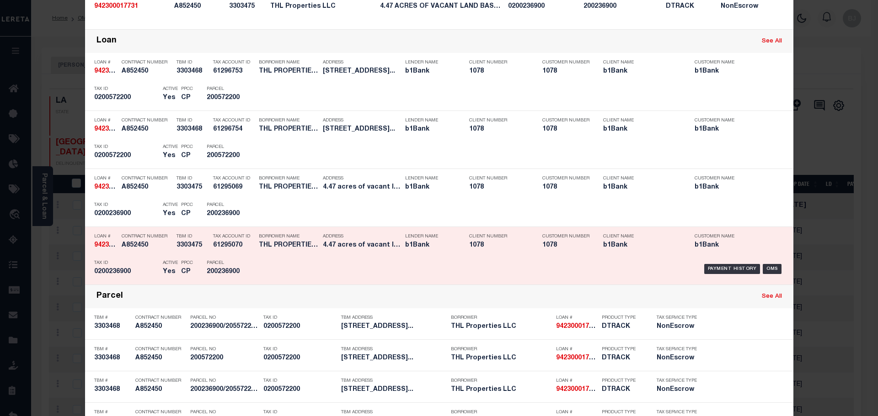
click at [311, 265] on div "Payment History OMS" at bounding box center [523, 269] width 523 height 27
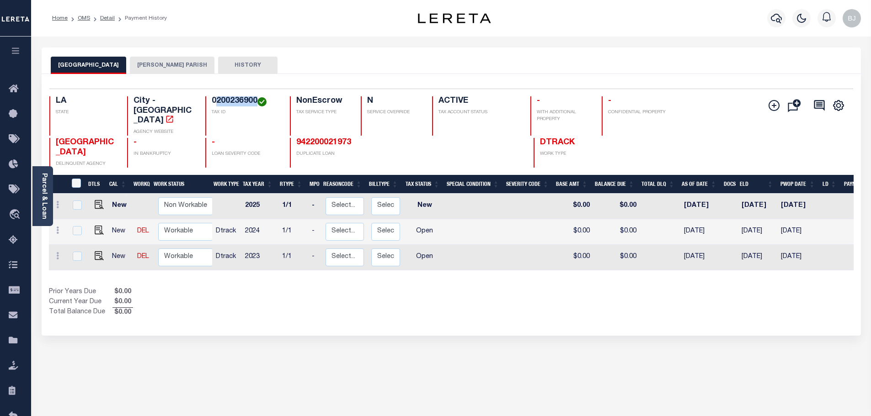
drag, startPoint x: 216, startPoint y: 101, endPoint x: 257, endPoint y: 99, distance: 41.2
click at [257, 99] on h4 "0200236900" at bounding box center [245, 101] width 67 height 10
copy h4 "200236900"
click at [98, 251] on img "" at bounding box center [99, 255] width 9 height 9
checkbox input "true"
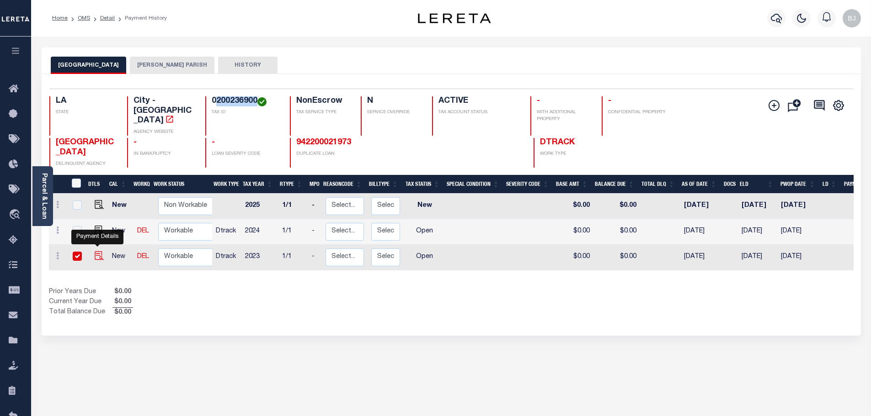
checkbox input "true"
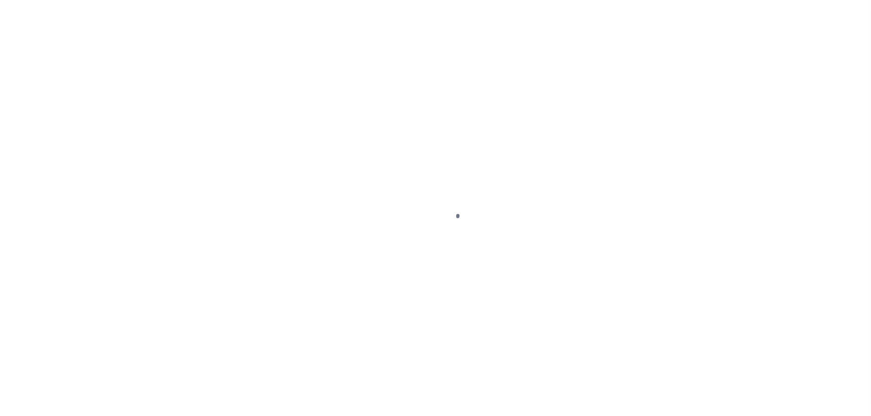
select select "OP2"
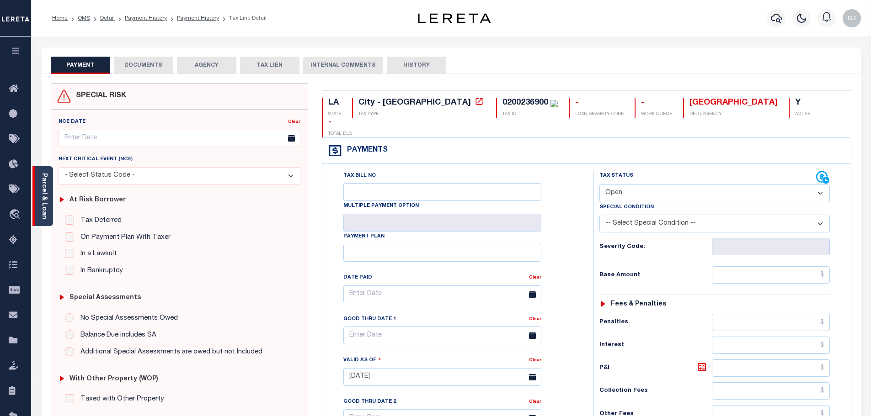
click at [47, 181] on link "Parcel & Loan" at bounding box center [44, 196] width 6 height 46
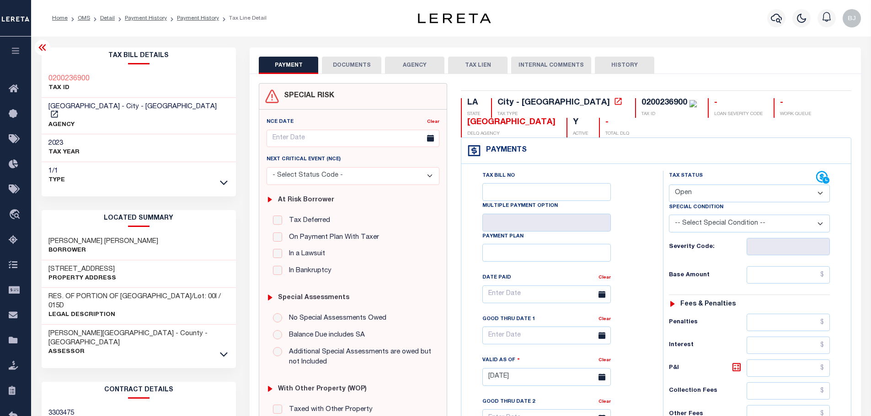
click at [641, 99] on div "0200236900" at bounding box center [664, 103] width 46 height 8
copy div "0200236900"
click at [773, 284] on input "text" at bounding box center [789, 275] width 84 height 17
paste input "128.54"
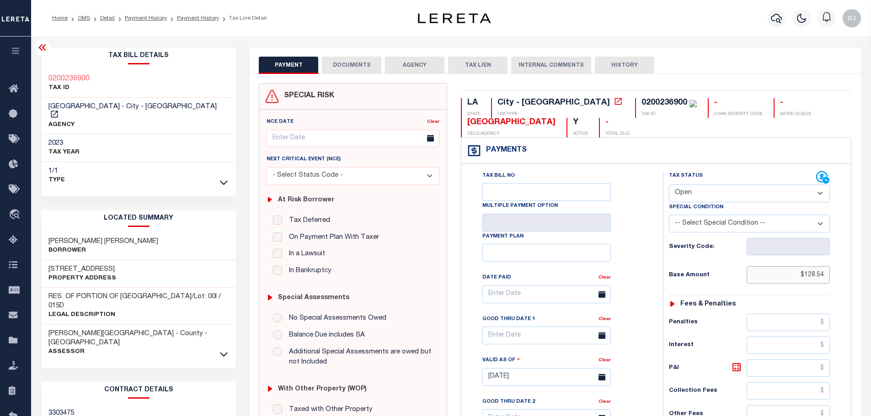
type input "$128.54"
type input "[DATE]"
drag, startPoint x: 714, startPoint y: 190, endPoint x: 712, endPoint y: 202, distance: 11.6
click at [714, 190] on select "- Select Status Code - Open Due/Unpaid Paid Incomplete No Tax Due Internal Refu…" at bounding box center [749, 194] width 161 height 18
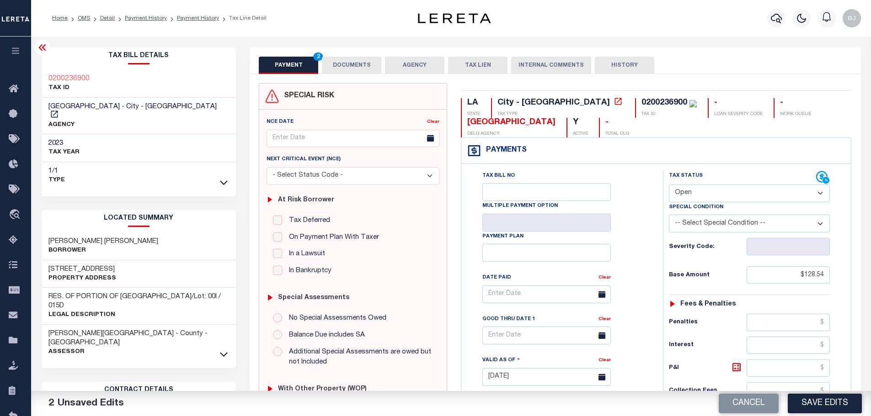
select select "PYD"
click at [669, 185] on select "- Select Status Code - Open Due/Unpaid Paid Incomplete No Tax Due Internal Refu…" at bounding box center [749, 194] width 161 height 18
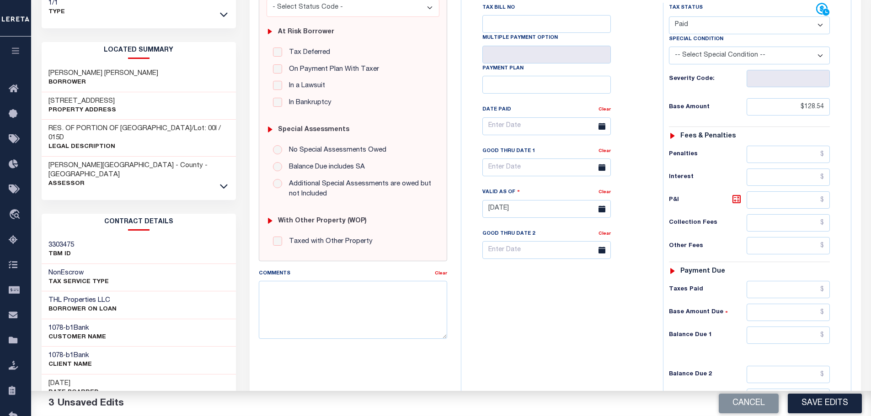
scroll to position [183, 0]
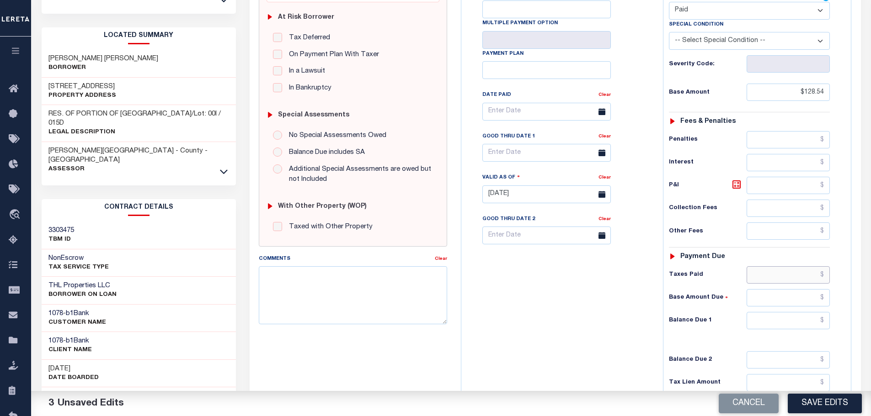
click at [783, 278] on input "text" at bounding box center [789, 275] width 84 height 17
paste input "128.54"
type input "$128.54"
click at [806, 330] on input "text" at bounding box center [789, 320] width 84 height 17
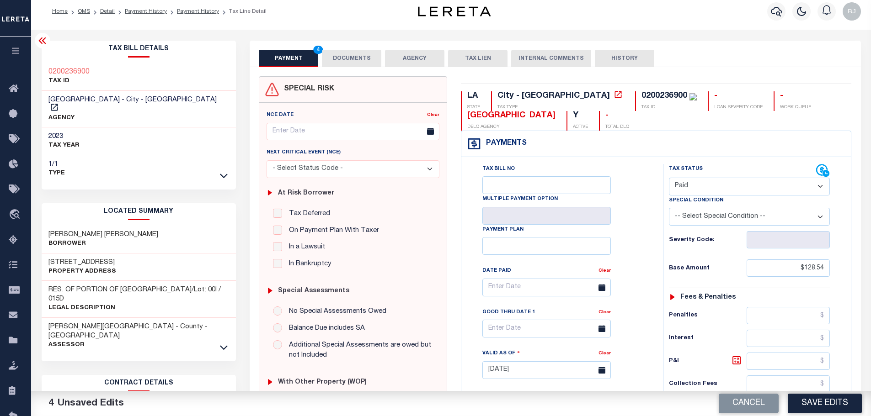
scroll to position [0, 0]
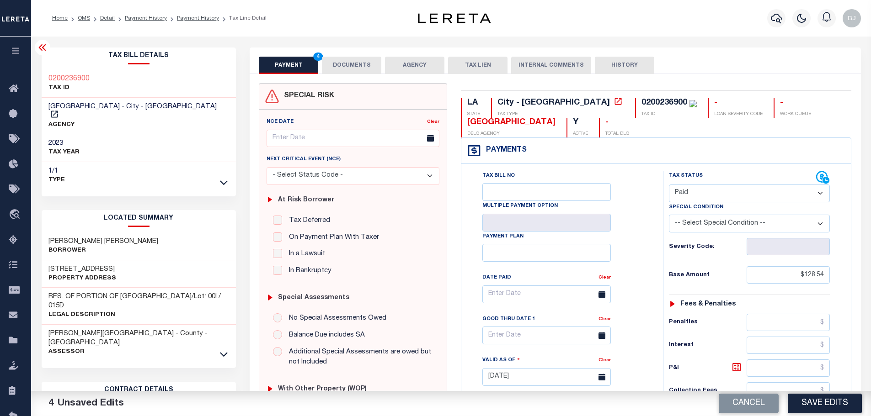
type input "$0.00"
click at [363, 59] on button "DOCUMENTS" at bounding box center [351, 65] width 59 height 17
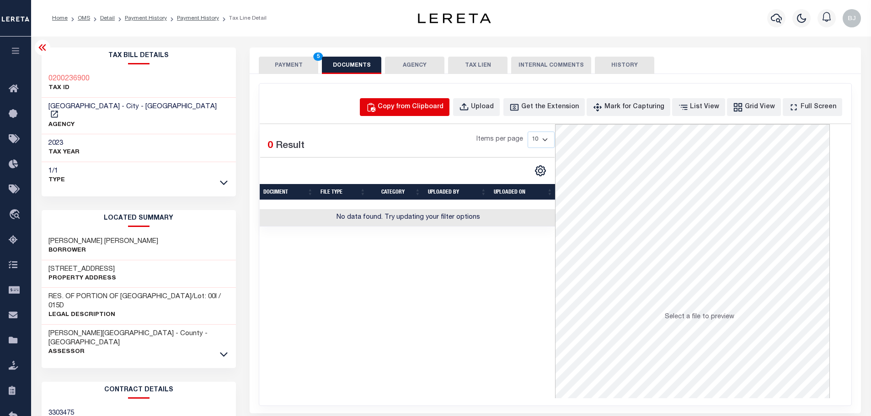
click at [434, 106] on div "Copy from Clipboard" at bounding box center [411, 107] width 66 height 10
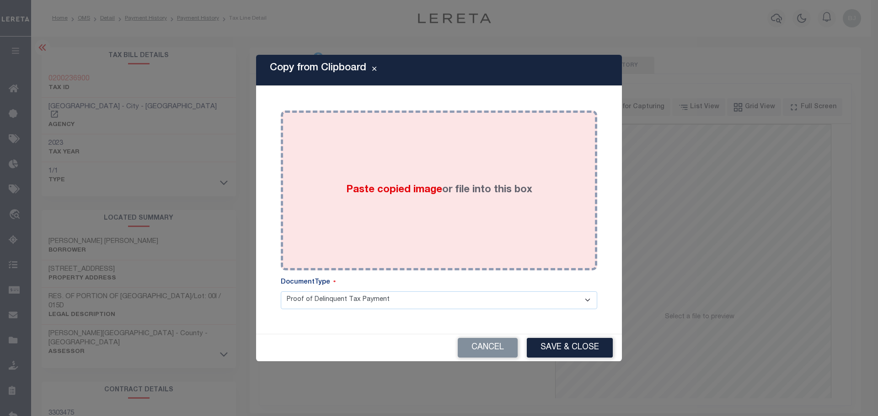
click at [481, 197] on body "Home OMS Detail Payment History Payment History Tax Line Detail Profile" at bounding box center [439, 323] width 878 height 646
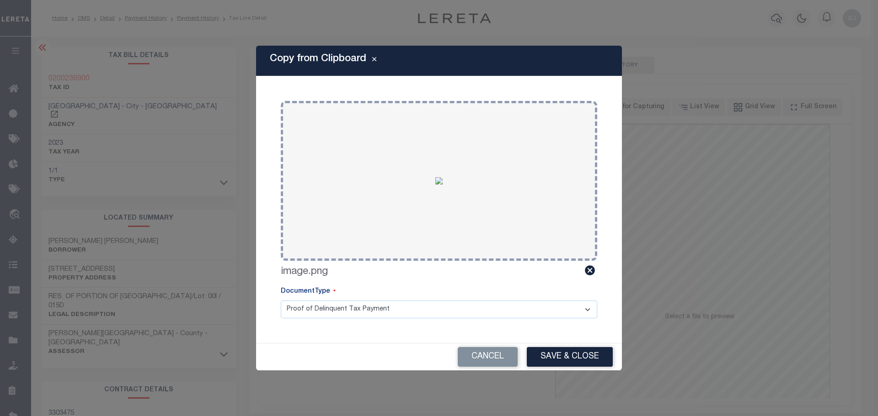
click at [578, 369] on div "Cancel Save & Close" at bounding box center [439, 357] width 366 height 27
click at [580, 366] on button "Save & Close" at bounding box center [570, 357] width 86 height 20
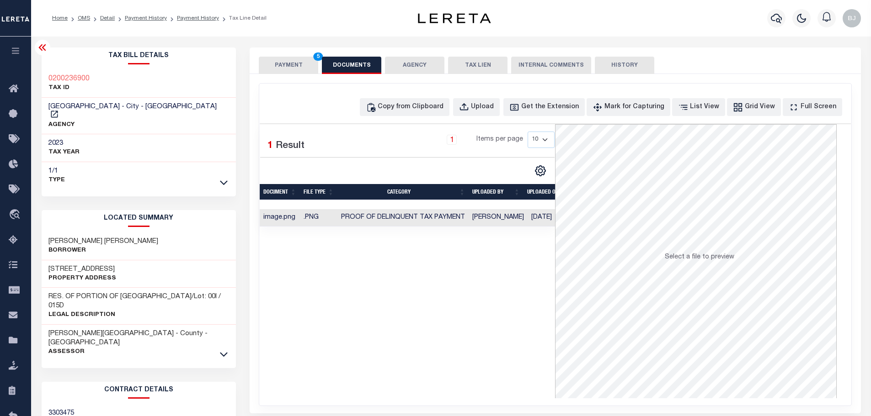
click at [292, 58] on button "PAYMENT 5" at bounding box center [288, 65] width 59 height 17
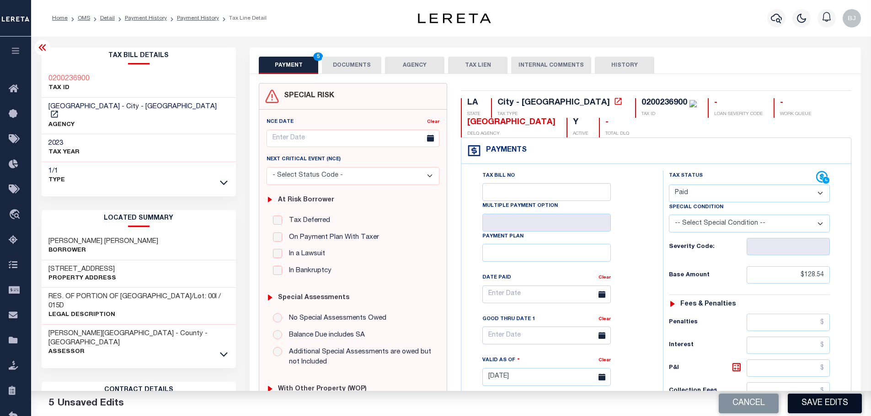
click at [828, 405] on button "Save Edits" at bounding box center [825, 404] width 74 height 20
checkbox input "false"
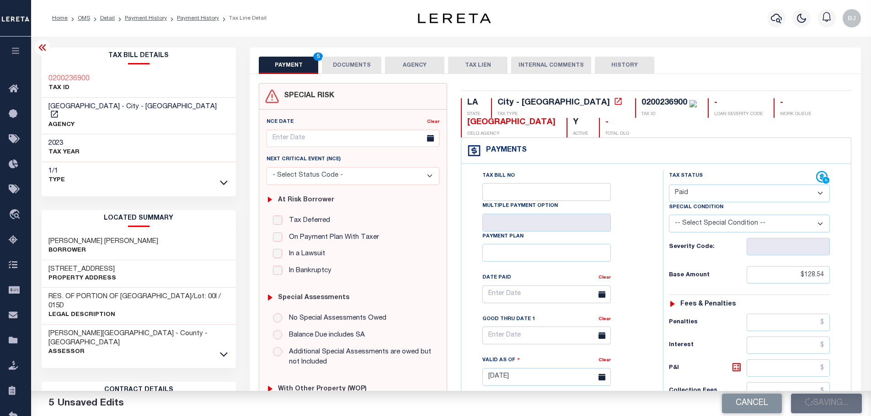
type input "$128.54"
type input "$0"
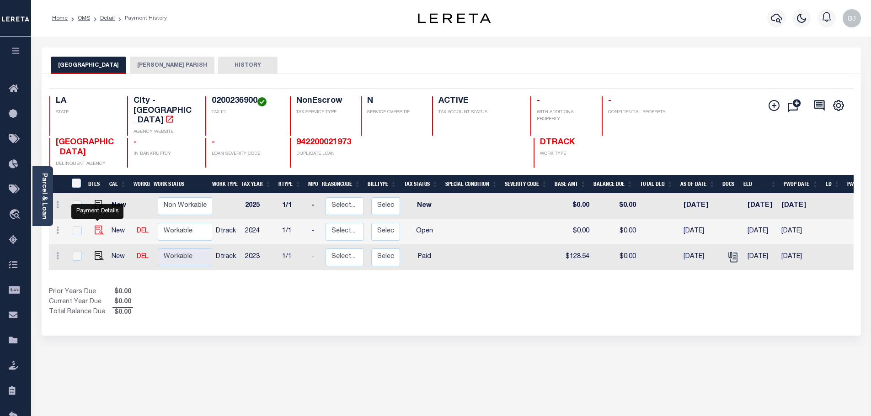
click at [101, 226] on img "" at bounding box center [99, 230] width 9 height 9
checkbox input "true"
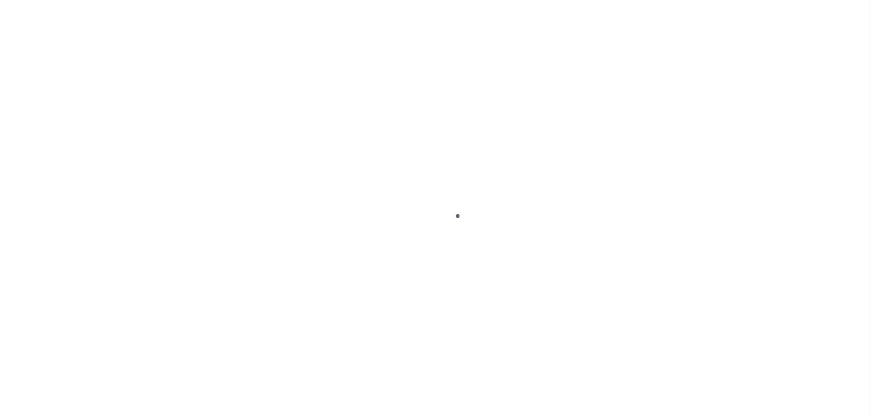
select select "OP2"
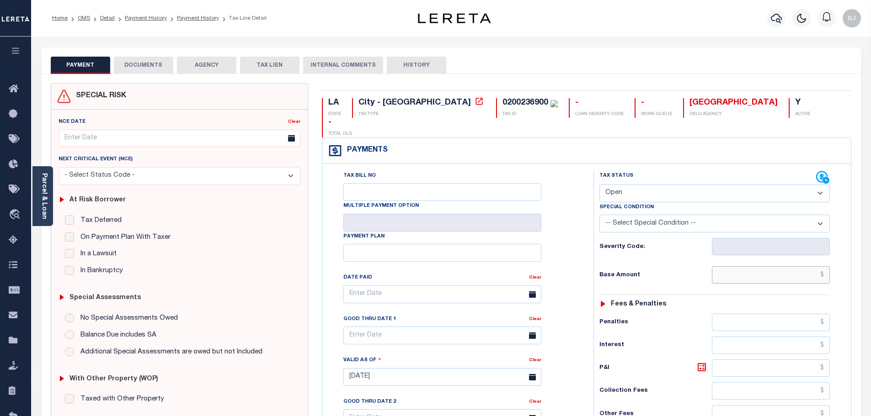
click at [749, 267] on input "text" at bounding box center [771, 275] width 118 height 17
paste input "120.57"
type input "$120.57"
type input "[DATE]"
click at [644, 185] on select "- Select Status Code - Open Due/Unpaid Paid Incomplete No Tax Due Internal Refu…" at bounding box center [714, 194] width 230 height 18
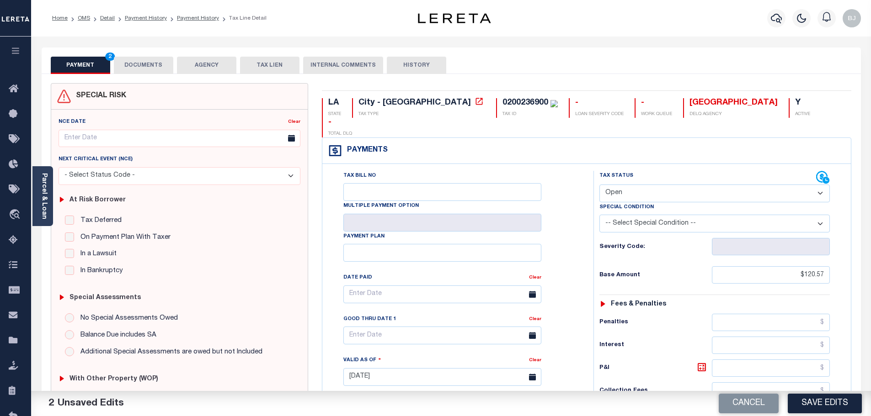
select select "PYD"
click at [599, 185] on select "- Select Status Code - Open Due/Unpaid Paid Incomplete No Tax Due Internal Refu…" at bounding box center [714, 194] width 230 height 18
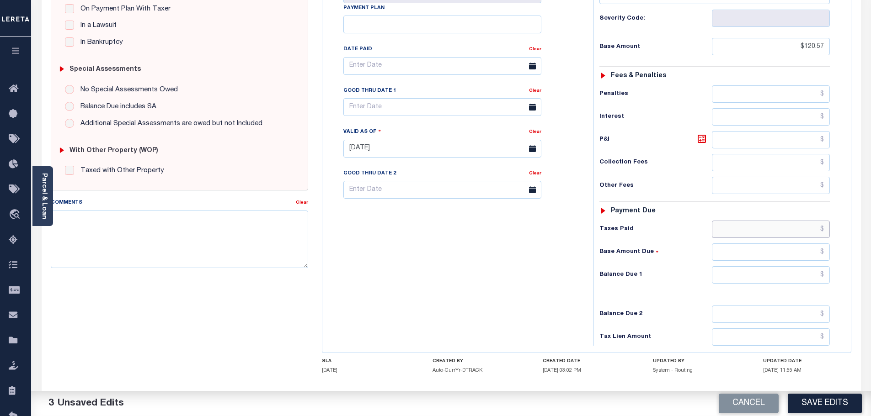
click at [790, 221] on input "text" at bounding box center [771, 229] width 118 height 17
paste input "120.57"
type input "$120.57"
click at [806, 267] on input "text" at bounding box center [771, 275] width 118 height 17
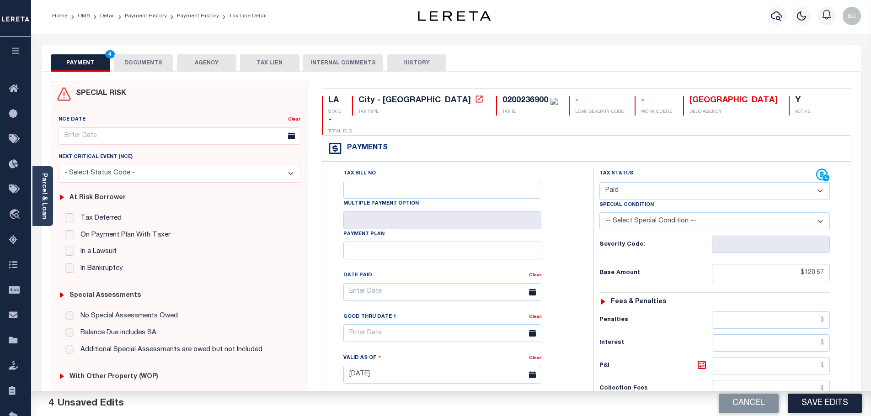
scroll to position [0, 0]
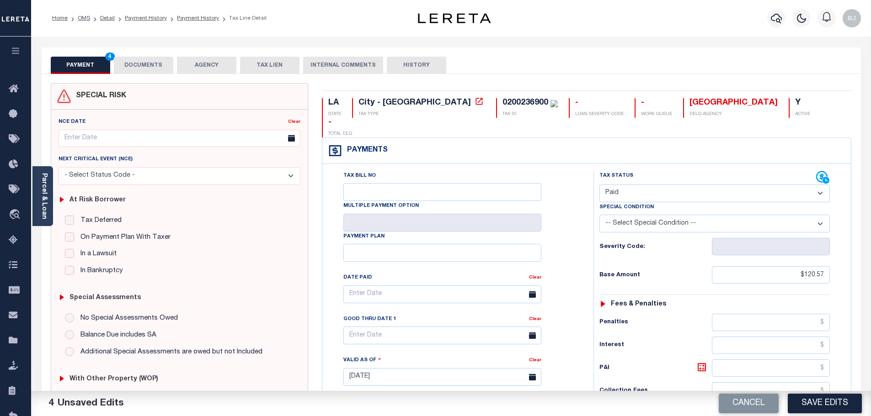
type input "$0.00"
click at [123, 69] on button "DOCUMENTS" at bounding box center [143, 65] width 59 height 17
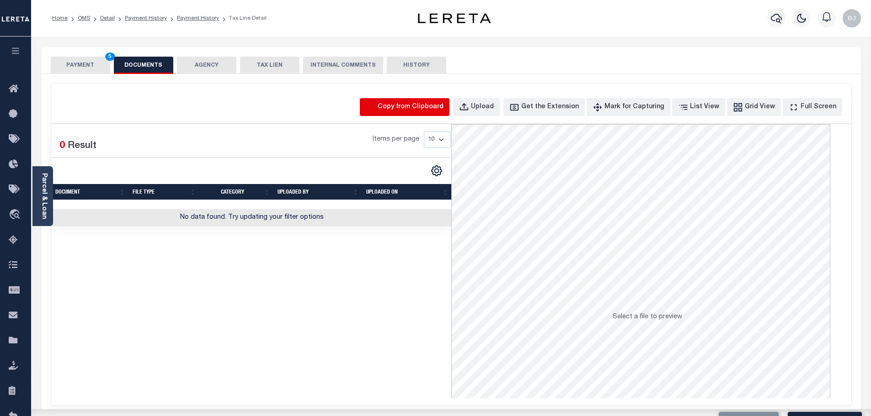
click at [375, 111] on icon "button" at bounding box center [371, 107] width 8 height 9
select select "POP"
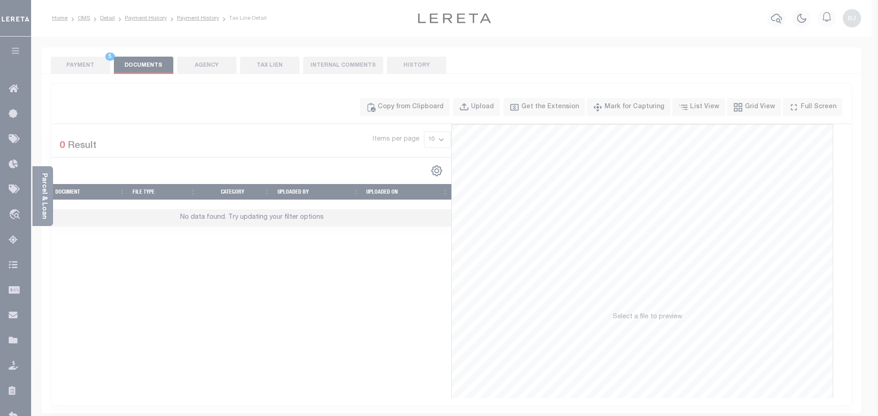
click at [0, 0] on span "Paste copied image" at bounding box center [0, 0] width 0 height 0
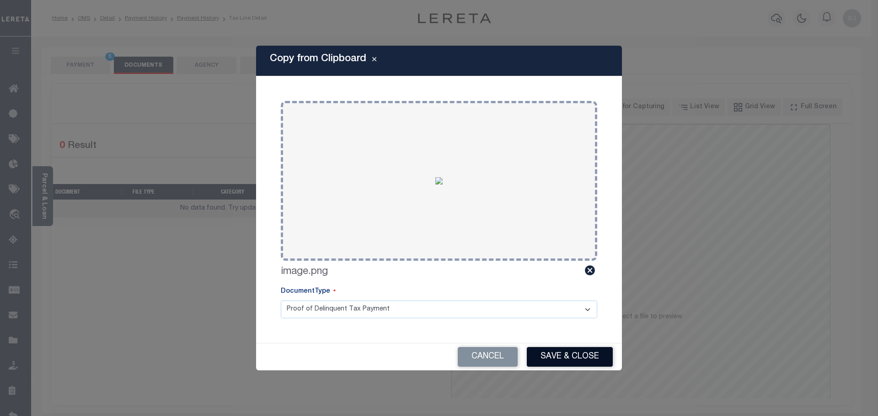
click at [555, 363] on button "Save & Close" at bounding box center [570, 357] width 86 height 20
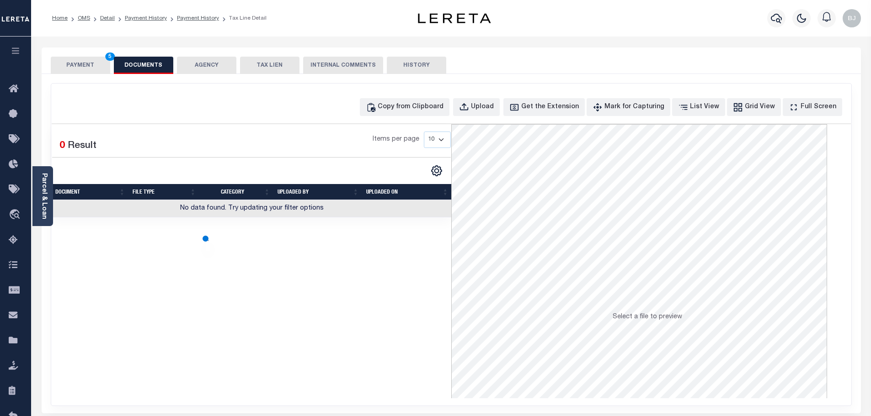
click at [78, 74] on button "PAYMENT 5" at bounding box center [80, 65] width 59 height 17
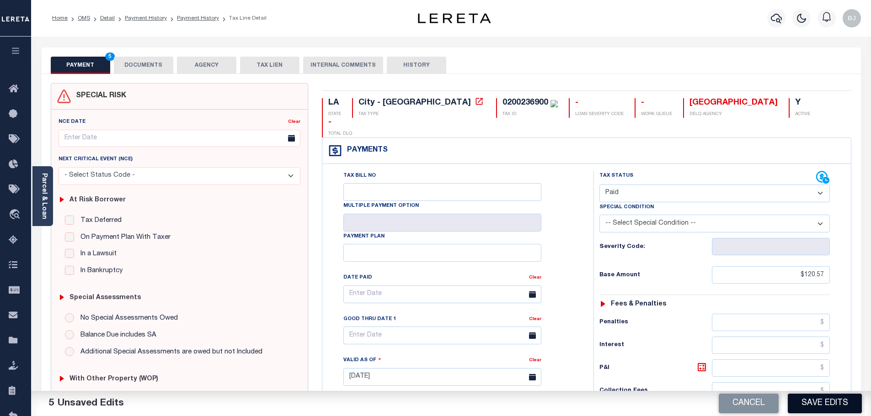
click at [820, 401] on button "Save Edits" at bounding box center [825, 404] width 74 height 20
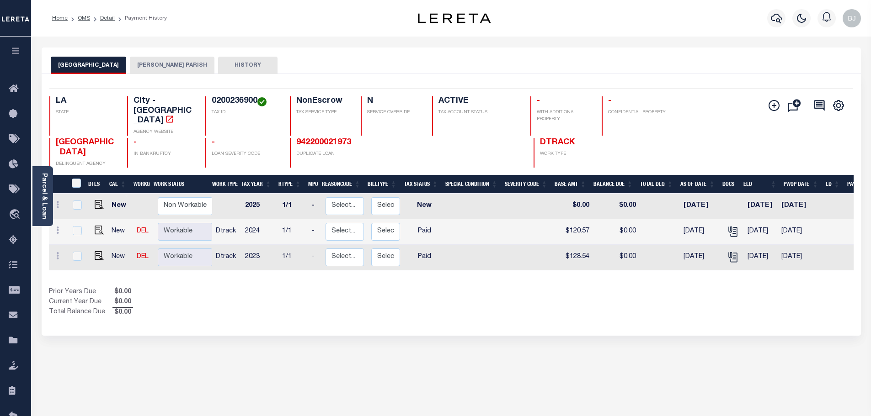
click at [151, 68] on button "[PERSON_NAME] PARISH" at bounding box center [172, 65] width 85 height 17
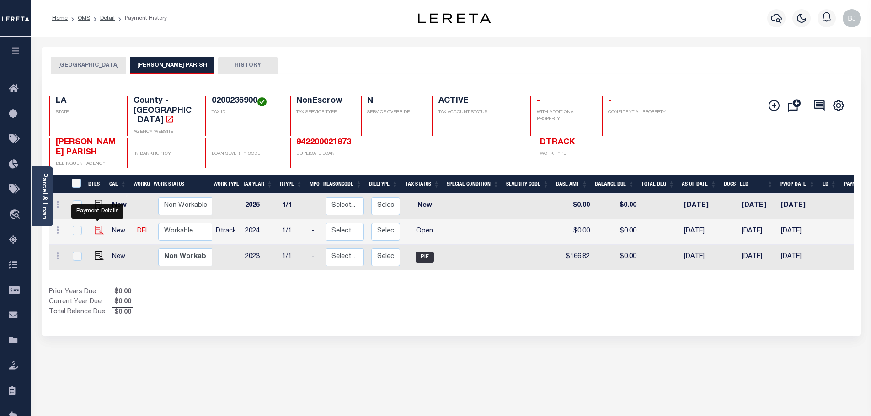
click at [97, 226] on img "" at bounding box center [99, 230] width 9 height 9
checkbox input "true"
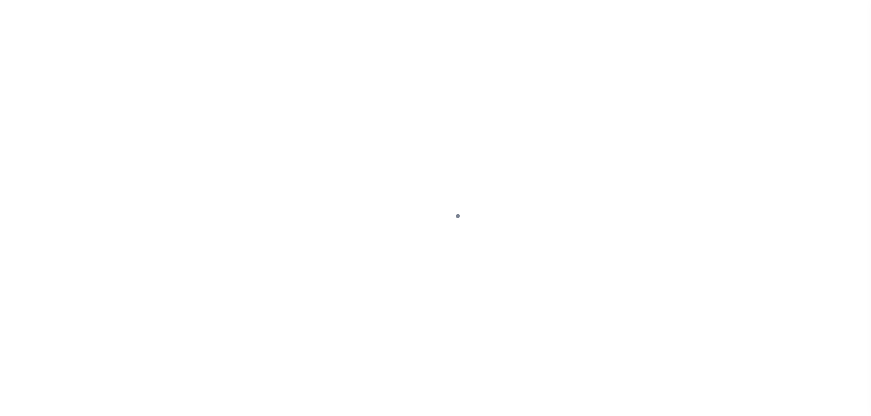
select select "OP2"
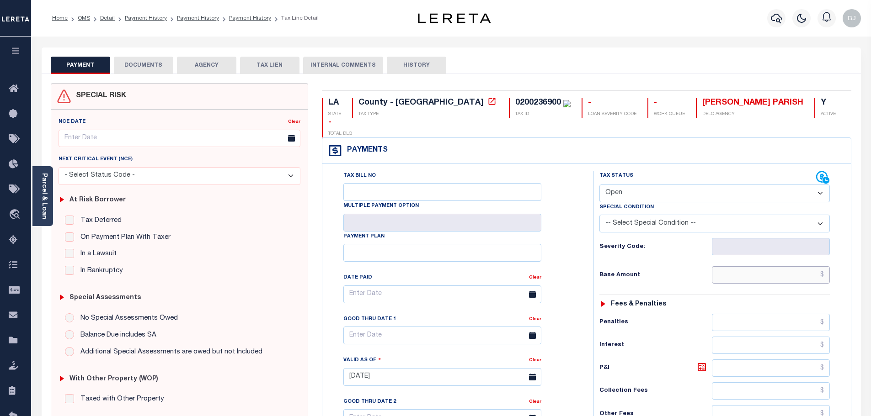
click at [747, 267] on input "text" at bounding box center [771, 275] width 118 height 17
paste input "166.13"
type input "$166.13"
type input "[DATE]"
click at [667, 185] on select "- Select Status Code - Open Due/Unpaid Paid Incomplete No Tax Due Internal Refu…" at bounding box center [714, 194] width 230 height 18
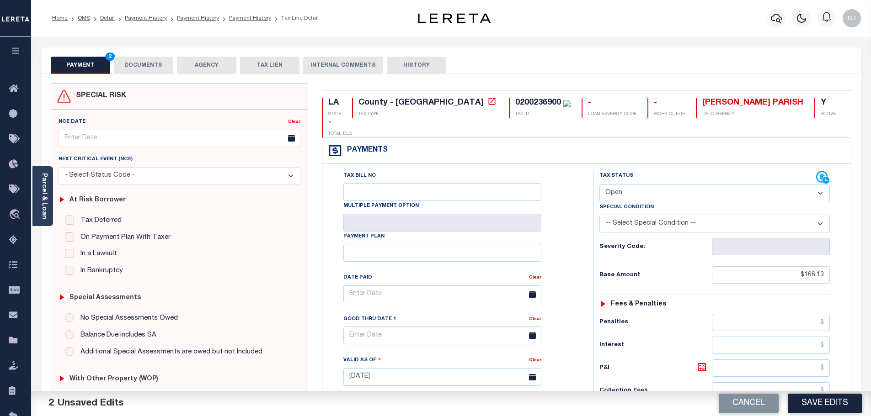
select select "PYD"
click at [599, 185] on select "- Select Status Code - Open Due/Unpaid Paid Incomplete No Tax Due Internal Refu…" at bounding box center [714, 194] width 230 height 18
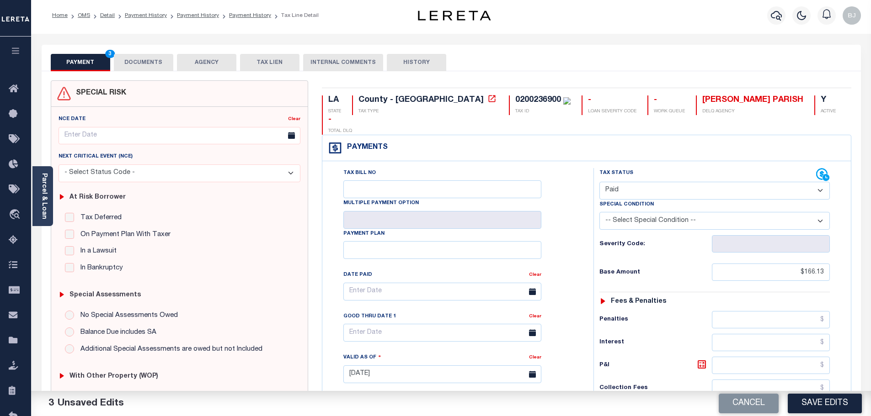
scroll to position [229, 0]
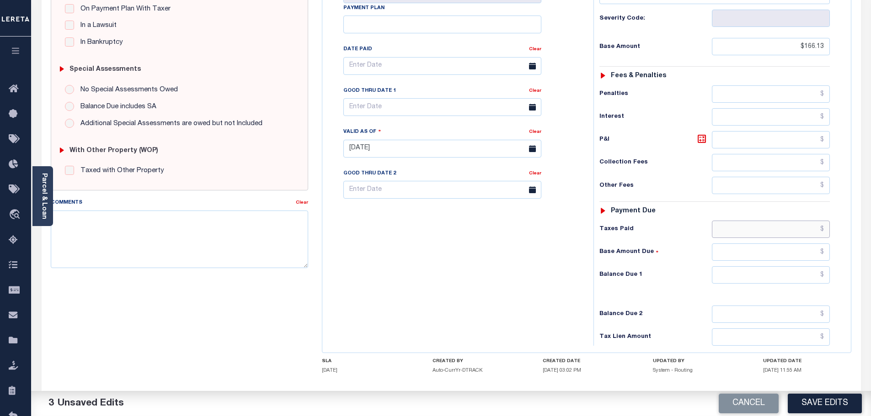
click at [776, 221] on input "text" at bounding box center [771, 229] width 118 height 17
paste input "166.13"
type input "$166.13"
click at [808, 267] on input "text" at bounding box center [771, 275] width 118 height 17
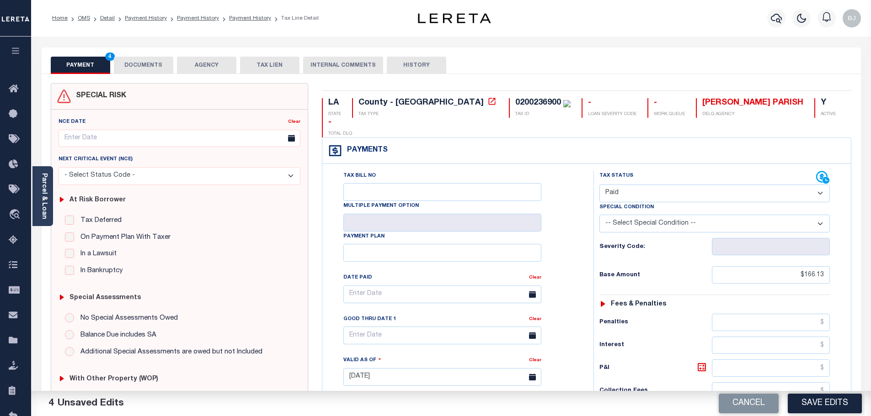
type input "$0.00"
click at [139, 64] on button "DOCUMENTS" at bounding box center [143, 65] width 59 height 17
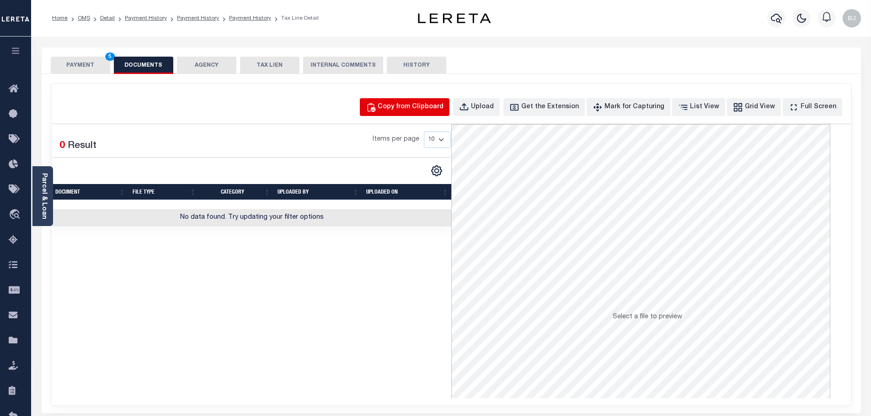
click at [442, 111] on div "Copy from Clipboard" at bounding box center [411, 107] width 66 height 10
select select "POP"
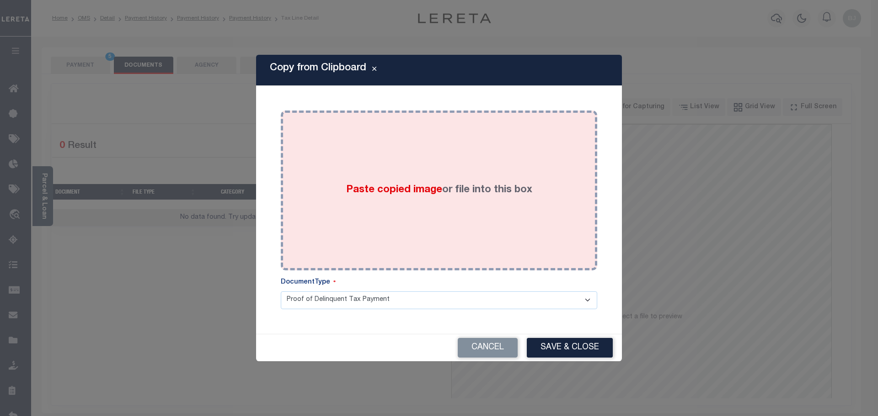
click at [485, 183] on label "Paste copied image or file into this box" at bounding box center [439, 190] width 186 height 15
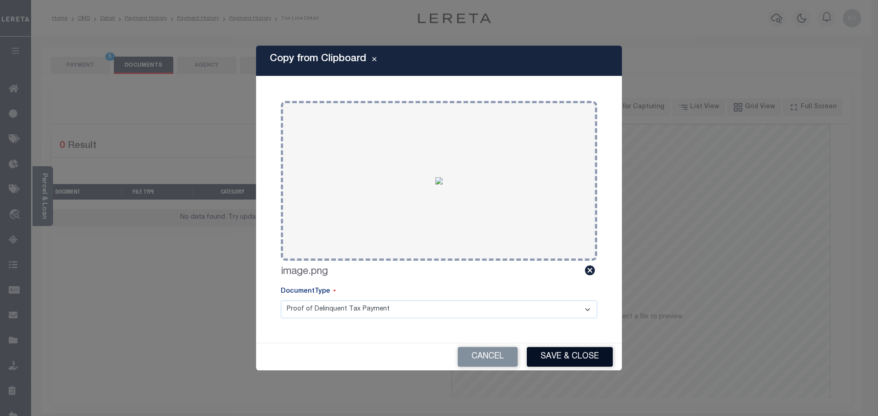
click at [552, 359] on button "Save & Close" at bounding box center [570, 357] width 86 height 20
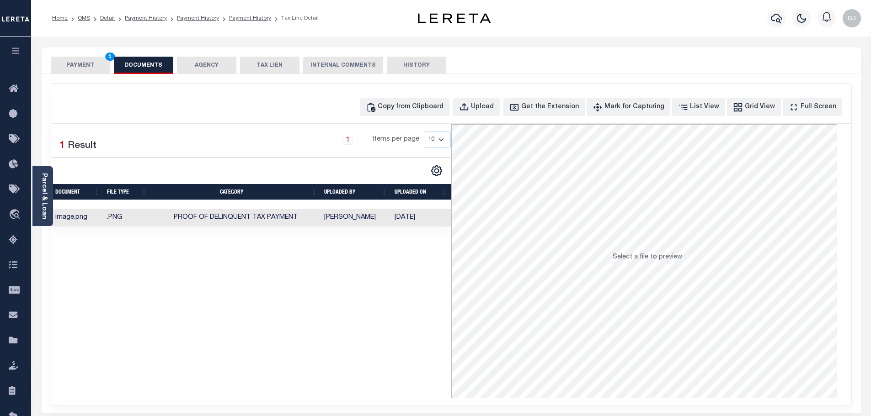
click at [80, 70] on button "PAYMENT 5" at bounding box center [80, 65] width 59 height 17
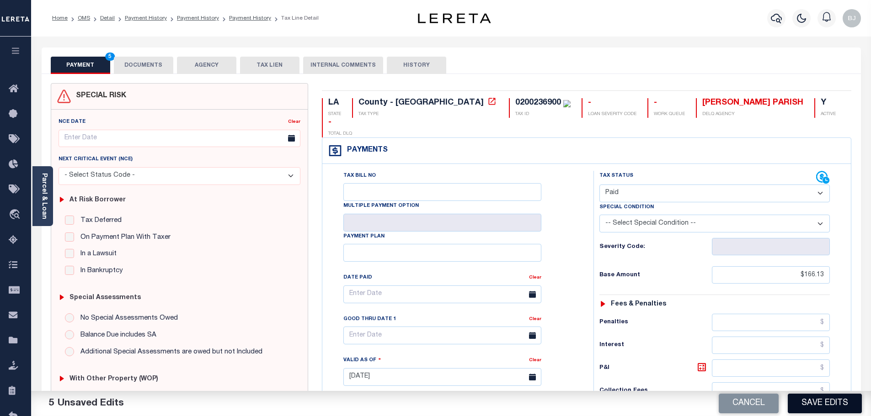
click at [846, 405] on button "Save Edits" at bounding box center [825, 404] width 74 height 20
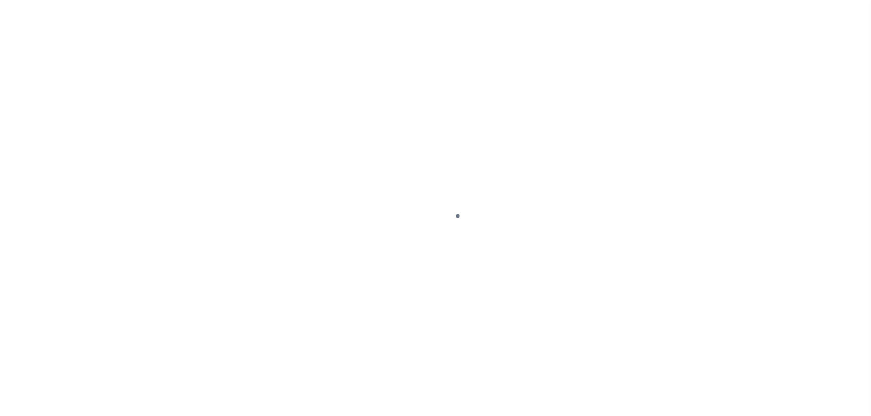
select select "PYD"
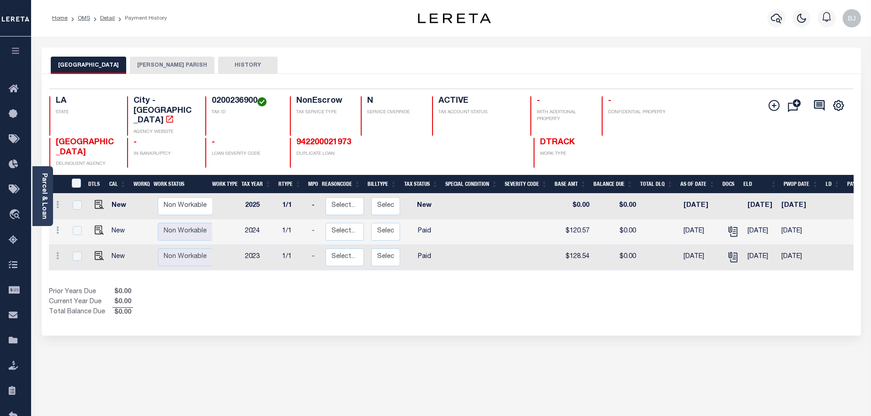
click at [155, 69] on button "[PERSON_NAME] PARISH" at bounding box center [172, 65] width 85 height 17
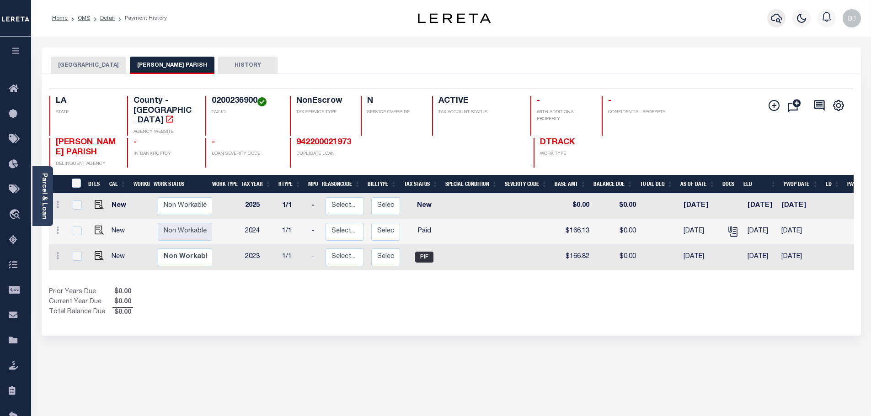
click at [774, 19] on icon "button" at bounding box center [776, 18] width 11 height 11
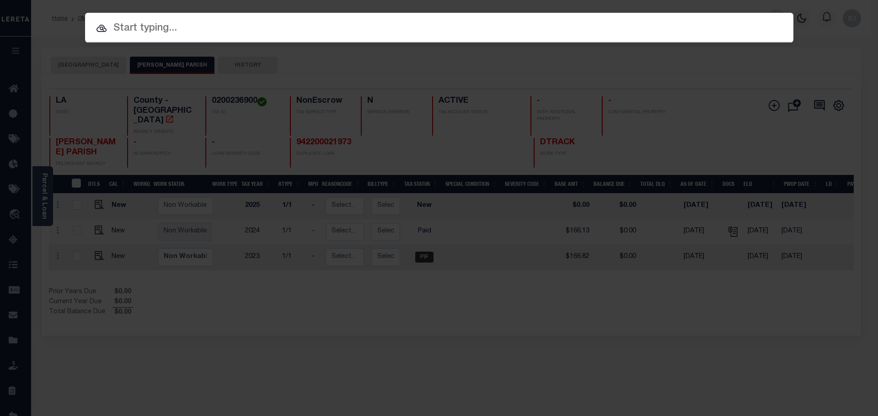
paste input "7362439"
type input "7362439"
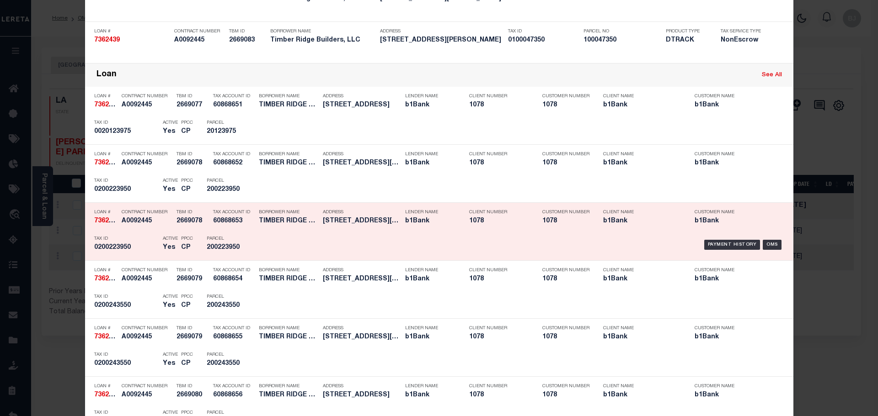
scroll to position [320, 0]
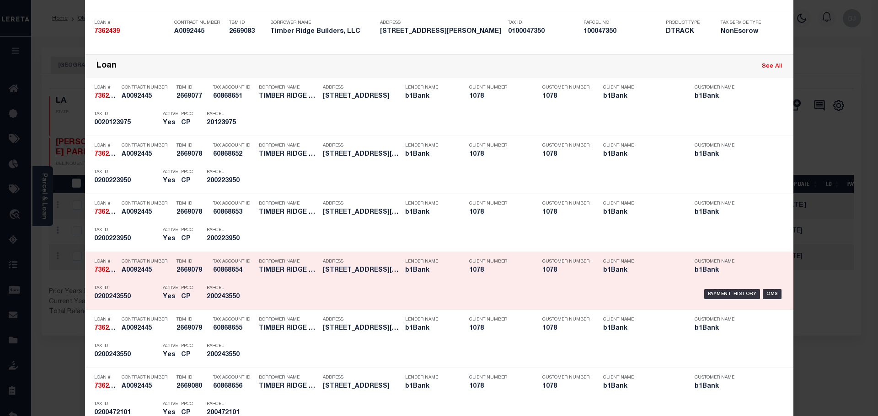
click at [231, 283] on div "Parcel 200243550" at bounding box center [227, 294] width 41 height 27
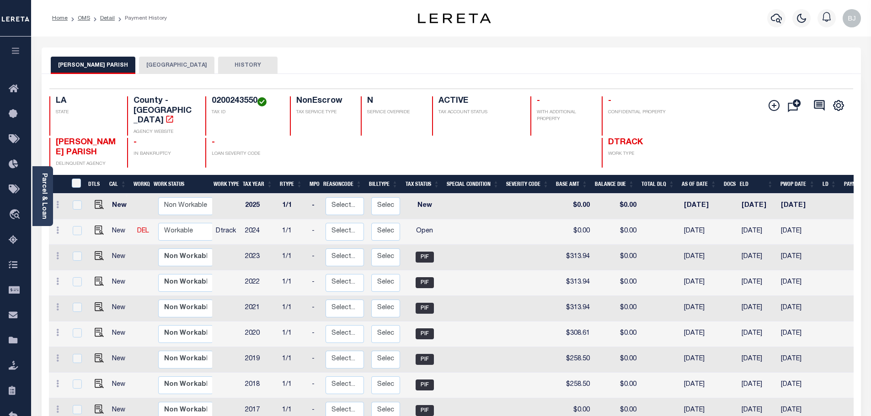
click at [139, 69] on button "[GEOGRAPHIC_DATA]" at bounding box center [176, 65] width 75 height 17
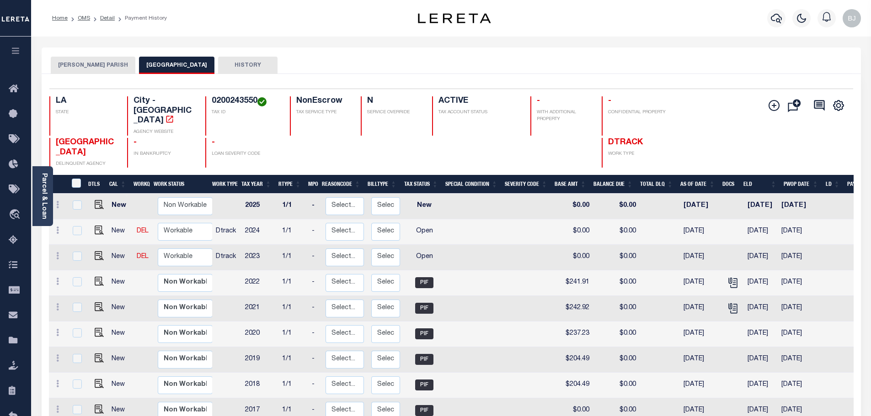
click at [238, 104] on h4 "0200243550" at bounding box center [245, 101] width 67 height 10
copy h4 "0200243550"
click at [74, 64] on button "[PERSON_NAME] PARISH" at bounding box center [93, 65] width 85 height 17
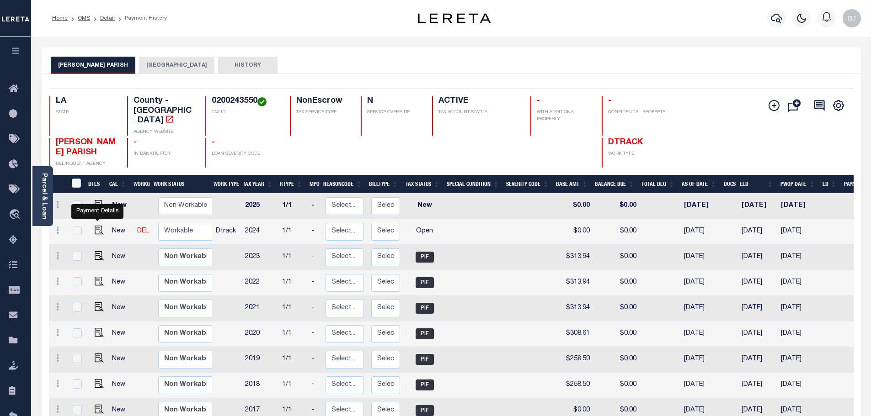
drag, startPoint x: 97, startPoint y: 219, endPoint x: 440, endPoint y: 219, distance: 343.3
click at [97, 226] on img "" at bounding box center [99, 230] width 9 height 9
checkbox input "true"
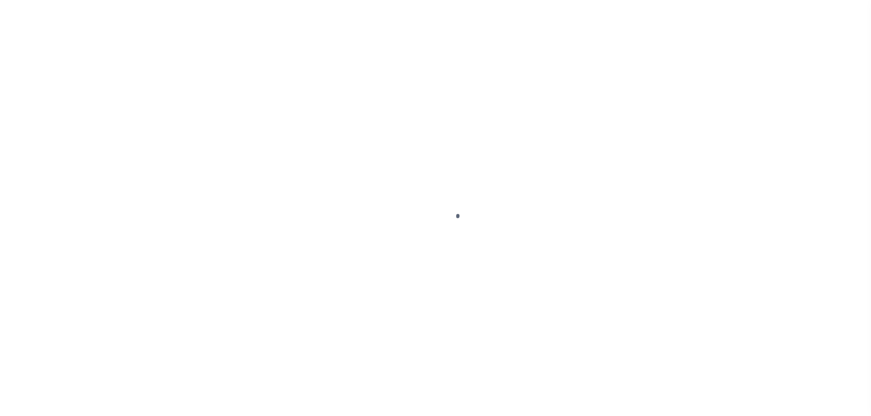
select select "OP2"
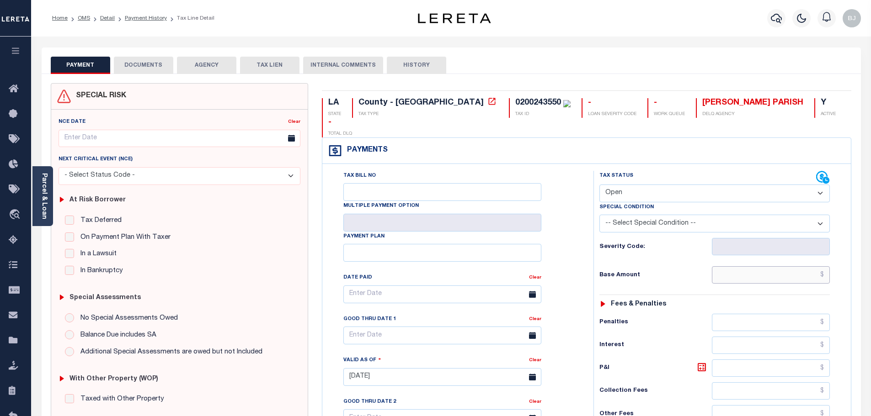
drag, startPoint x: 763, startPoint y: 254, endPoint x: 753, endPoint y: 251, distance: 10.6
click at [763, 267] on input "text" at bounding box center [771, 275] width 118 height 17
paste input "236.88"
type input "$236.88"
type input "[DATE]"
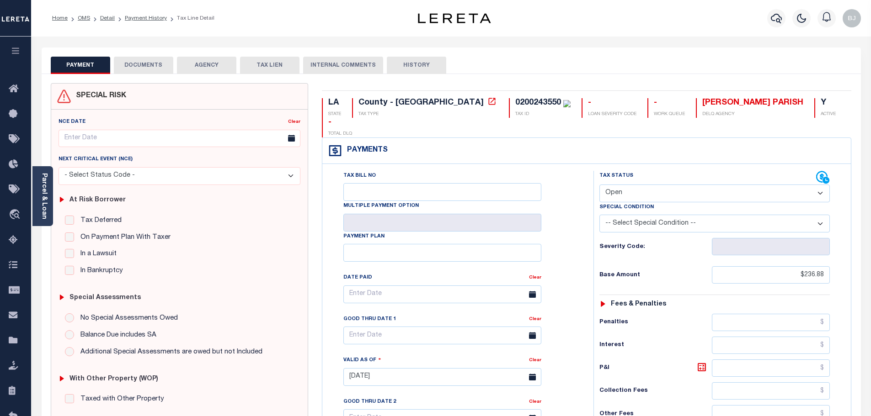
click at [651, 185] on select "- Select Status Code - Open Due/Unpaid Paid Incomplete No Tax Due Internal Refu…" at bounding box center [714, 194] width 230 height 18
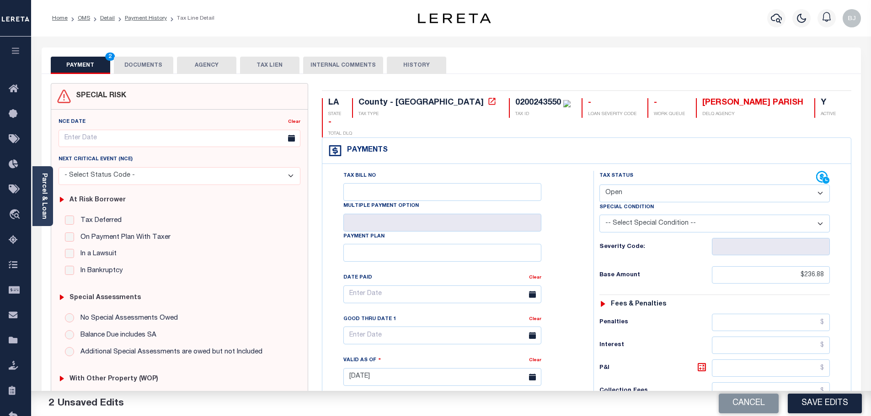
select select "PYD"
click at [599, 185] on select "- Select Status Code - Open Due/Unpaid Paid Incomplete No Tax Due Internal Refu…" at bounding box center [714, 194] width 230 height 18
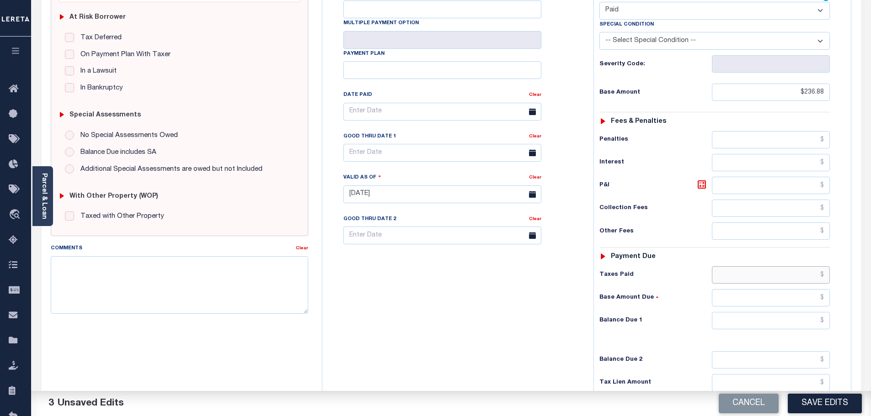
drag, startPoint x: 764, startPoint y: 261, endPoint x: 770, endPoint y: 263, distance: 6.4
click at [764, 267] on input "text" at bounding box center [771, 275] width 118 height 17
paste input "236.88"
type input "$236.88"
click at [787, 312] on input "text" at bounding box center [771, 320] width 118 height 17
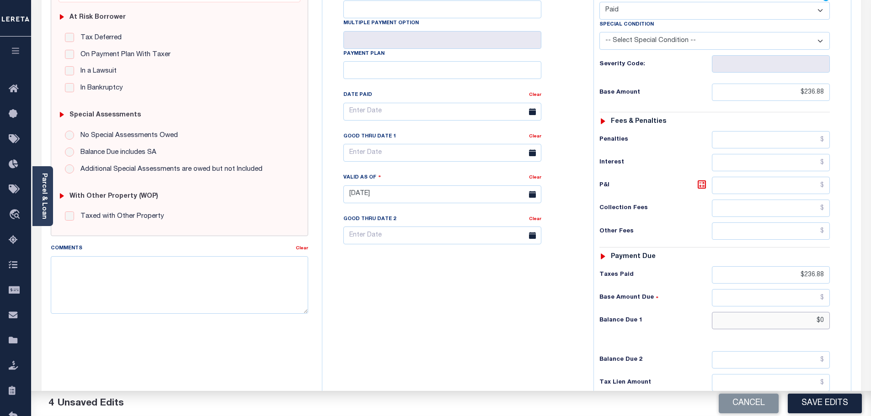
click at [787, 312] on input "$0" at bounding box center [771, 320] width 118 height 17
type input "$0.00"
click at [622, 312] on div "Balance Due 1 $0.00" at bounding box center [714, 320] width 230 height 17
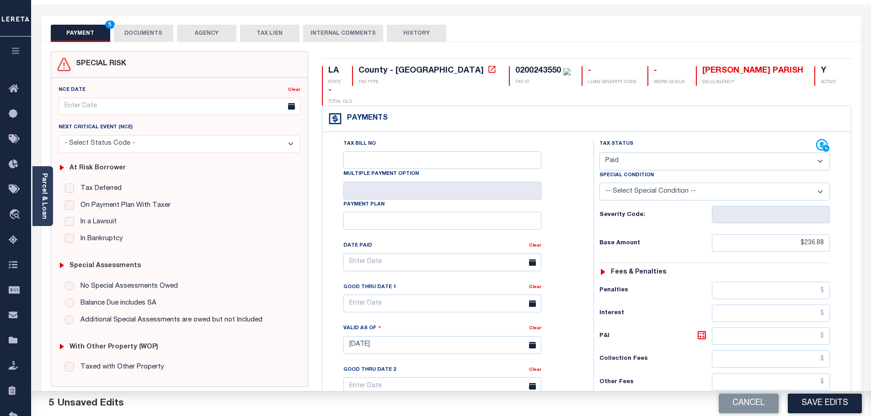
scroll to position [0, 0]
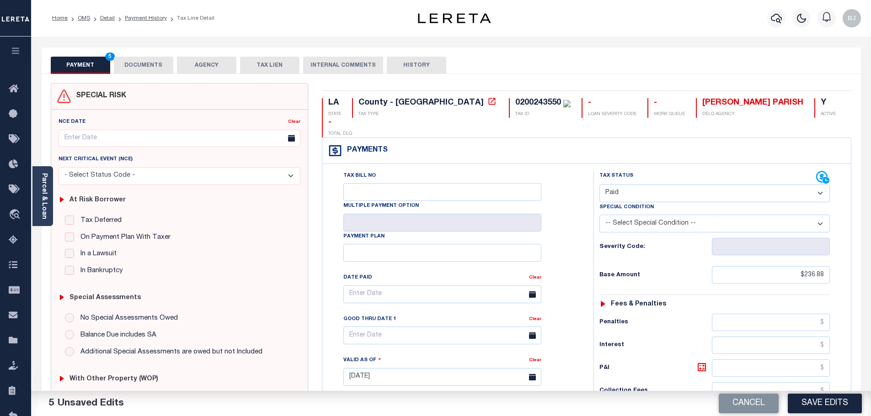
click at [162, 60] on button "DOCUMENTS" at bounding box center [143, 65] width 59 height 17
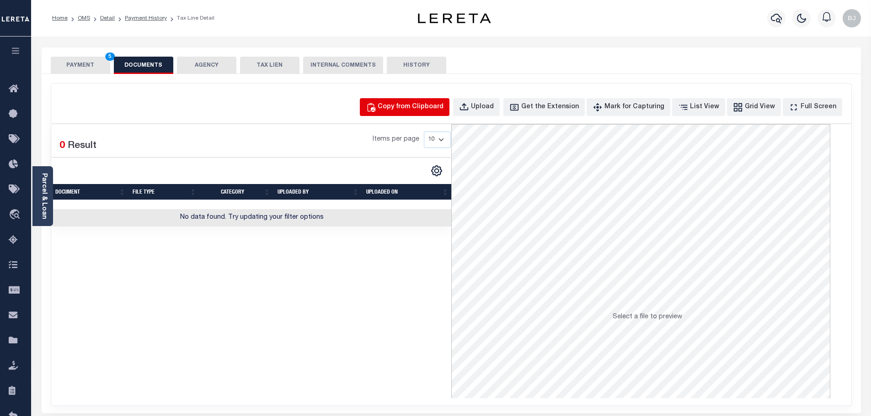
click at [416, 104] on div "Copy from Clipboard" at bounding box center [411, 107] width 66 height 10
select select "POP"
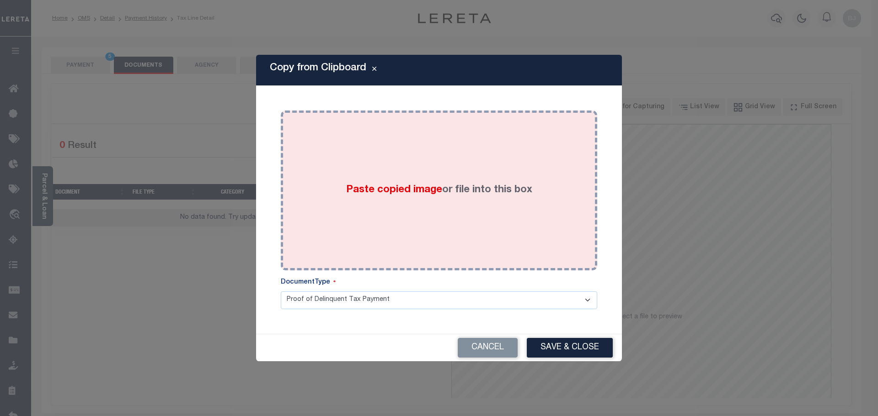
click at [472, 186] on div "Paste copied image or file into this box" at bounding box center [439, 190] width 303 height 146
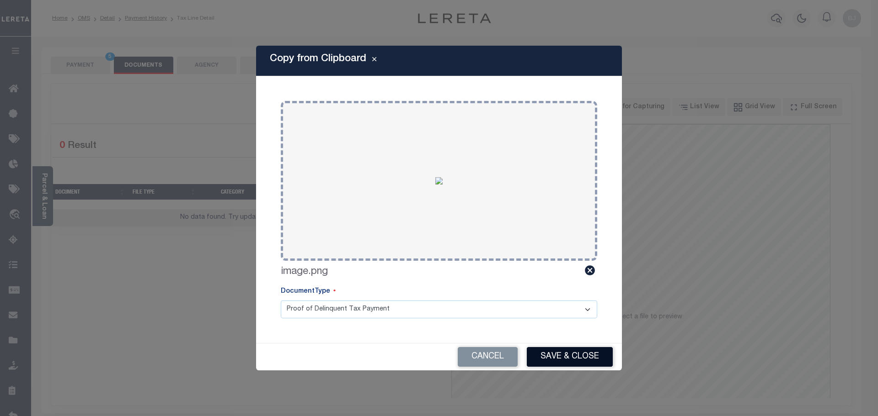
click at [565, 350] on button "Save & Close" at bounding box center [570, 357] width 86 height 20
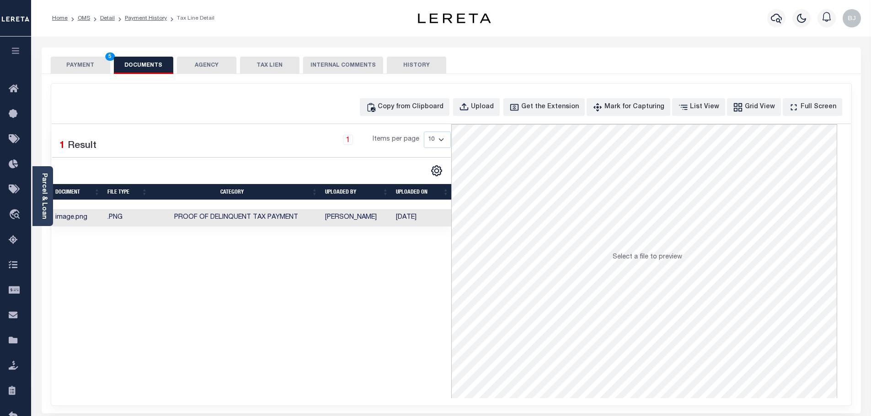
click at [69, 57] on button "PAYMENT 5" at bounding box center [80, 65] width 59 height 17
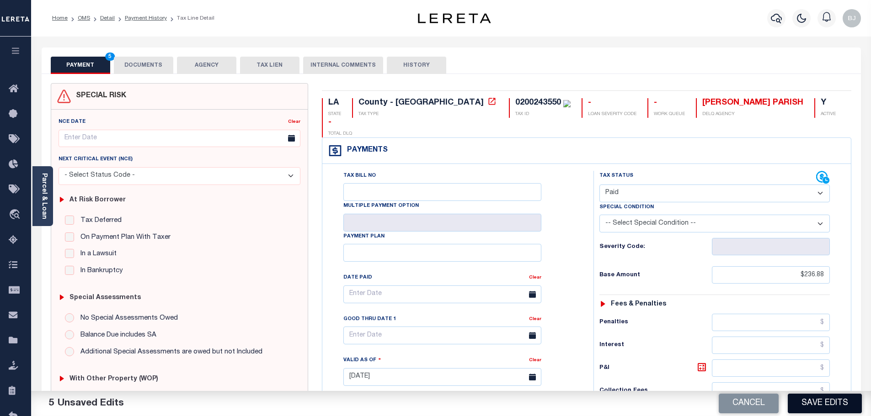
click at [821, 406] on button "Save Edits" at bounding box center [825, 404] width 74 height 20
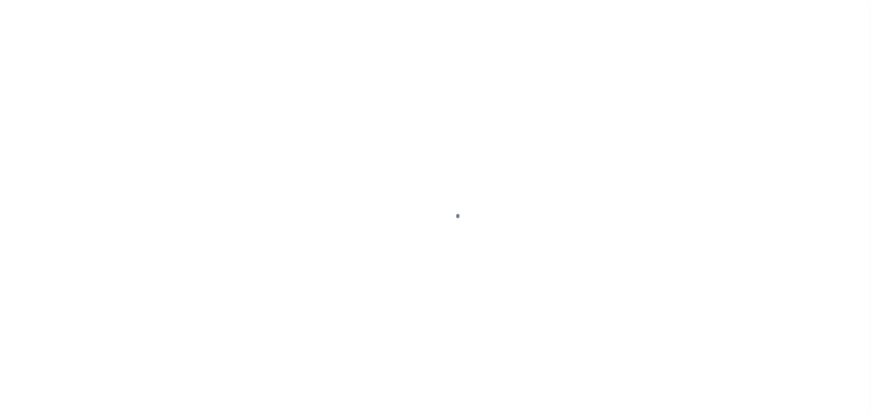
select select "PYD"
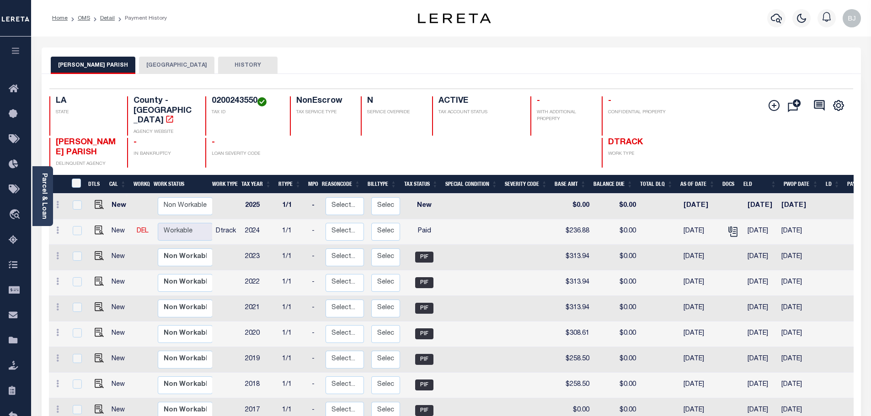
click at [160, 63] on button "[GEOGRAPHIC_DATA]" at bounding box center [176, 65] width 75 height 17
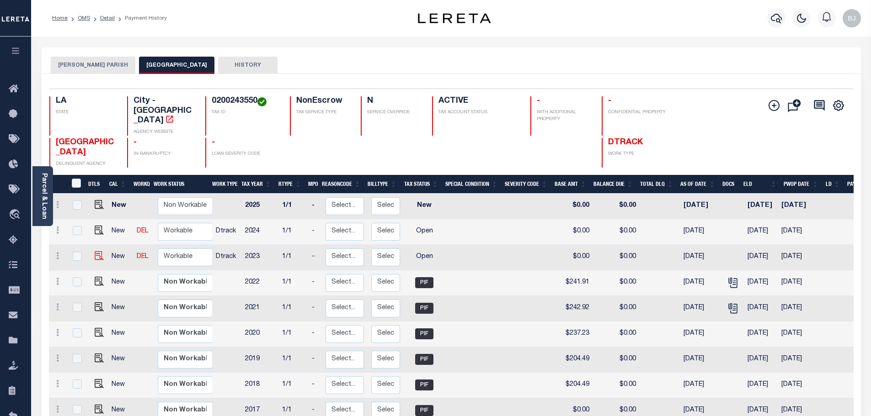
click at [98, 251] on img at bounding box center [99, 255] width 9 height 9
checkbox input "true"
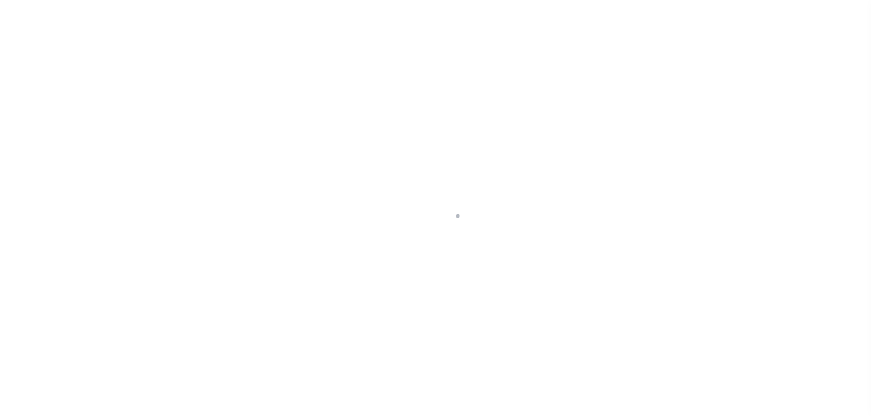
select select "OP2"
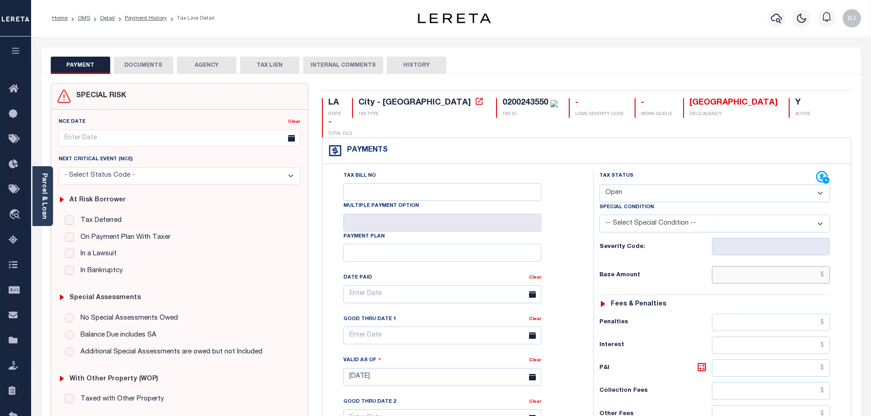
drag, startPoint x: 743, startPoint y: 258, endPoint x: 721, endPoint y: 235, distance: 32.3
click at [743, 267] on input "text" at bounding box center [771, 275] width 118 height 17
paste input "241.91"
type input "$241.91"
type input "[DATE]"
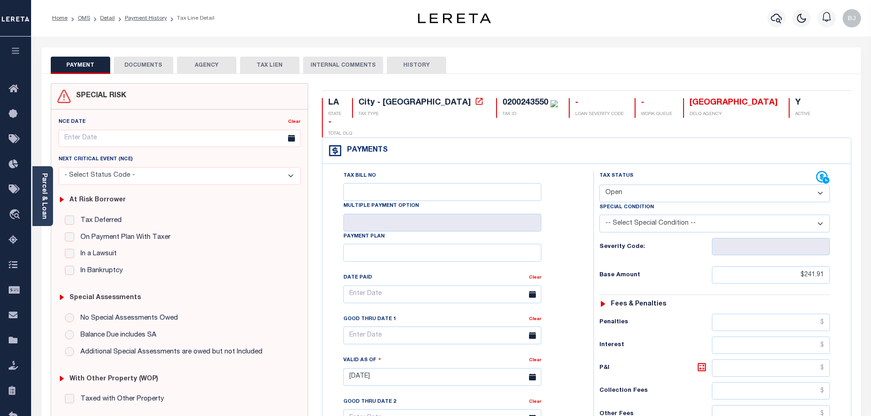
drag, startPoint x: 664, startPoint y: 175, endPoint x: 656, endPoint y: 181, distance: 10.1
click at [663, 185] on select "- Select Status Code - Open Due/Unpaid Paid Incomplete No Tax Due Internal Refu…" at bounding box center [714, 194] width 230 height 18
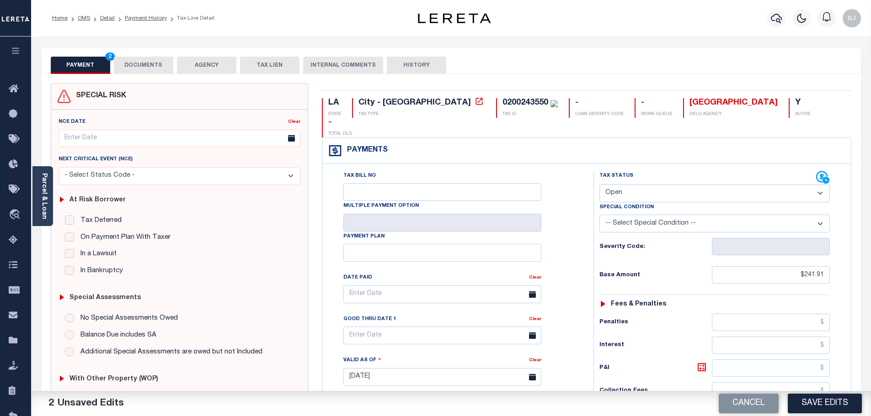
select select "PYD"
click at [599, 185] on select "- Select Status Code - Open Due/Unpaid Paid Incomplete No Tax Due Internal Refu…" at bounding box center [714, 194] width 230 height 18
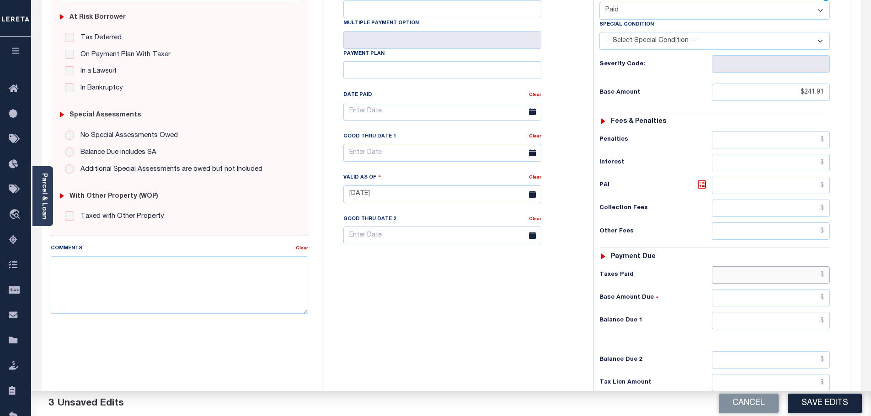
click at [780, 267] on input "text" at bounding box center [771, 275] width 118 height 17
paste input "241.91"
type input "$241.91"
click at [806, 312] on input "text" at bounding box center [771, 320] width 118 height 17
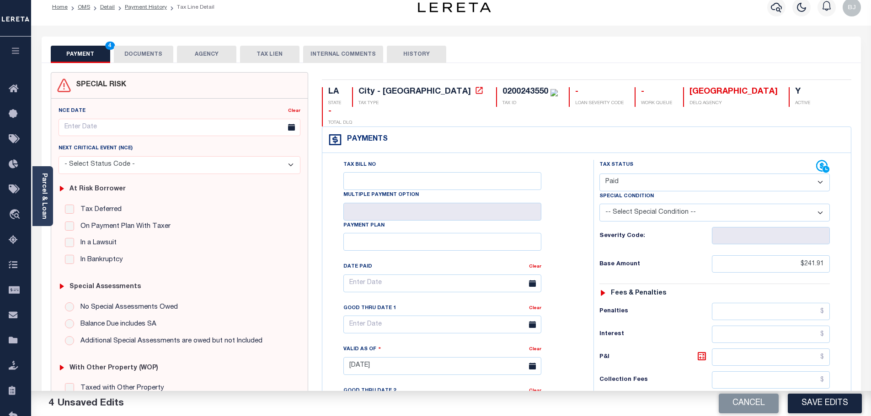
scroll to position [0, 0]
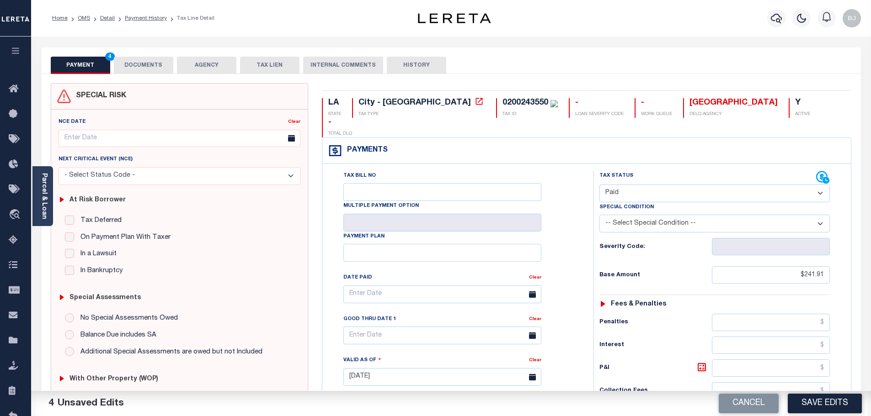
type input "$0.00"
click at [135, 67] on button "DOCUMENTS" at bounding box center [143, 65] width 59 height 17
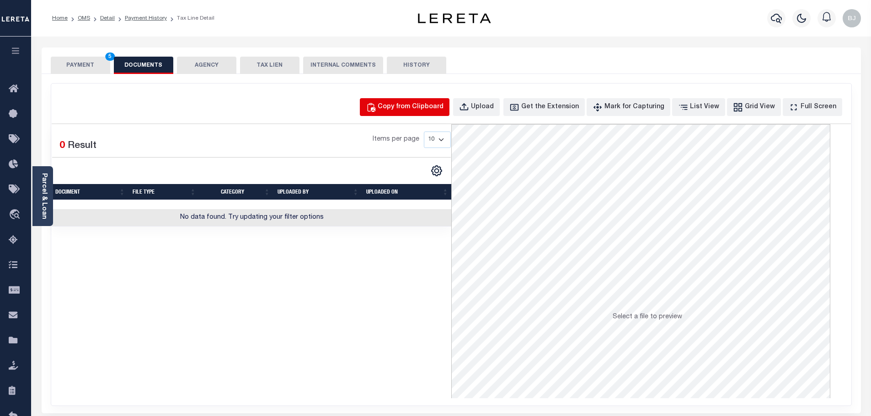
click at [412, 108] on div "Copy from Clipboard" at bounding box center [411, 107] width 66 height 10
select select "POP"
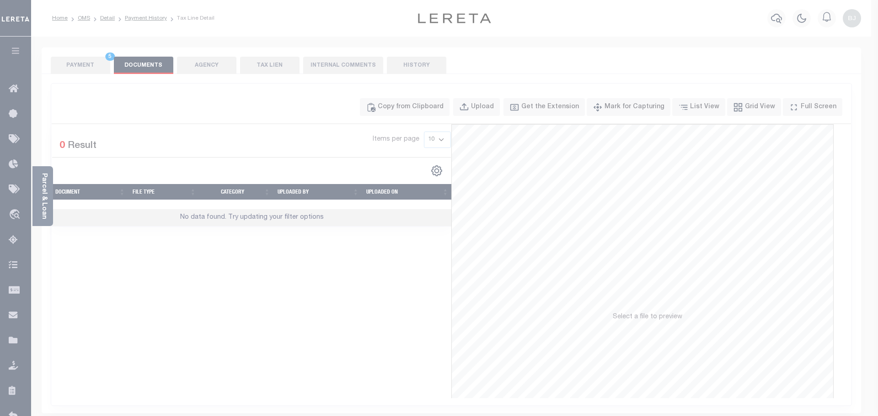
drag, startPoint x: 442, startPoint y: 147, endPoint x: 450, endPoint y: 160, distance: 15.4
click at [0, 0] on div "Paste copied image or file into this box" at bounding box center [0, 0] width 0 height 0
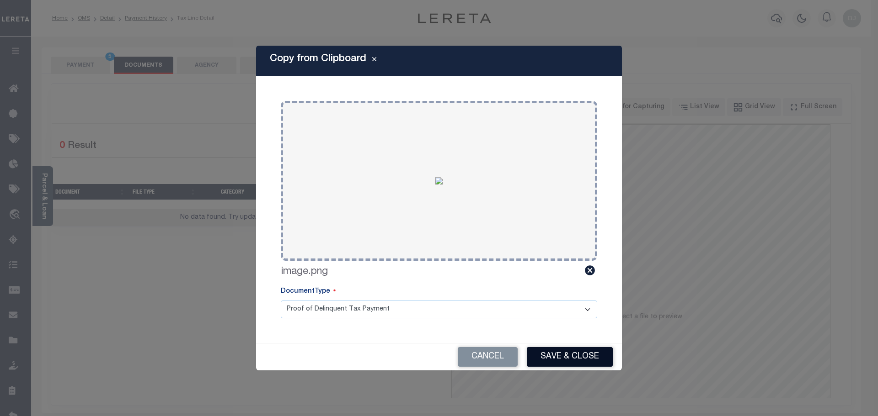
click at [579, 356] on button "Save & Close" at bounding box center [570, 357] width 86 height 20
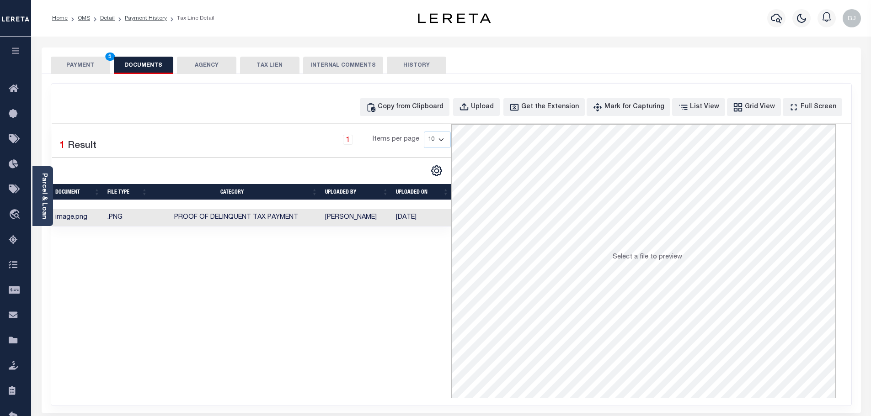
click at [86, 65] on button "PAYMENT 5" at bounding box center [80, 65] width 59 height 17
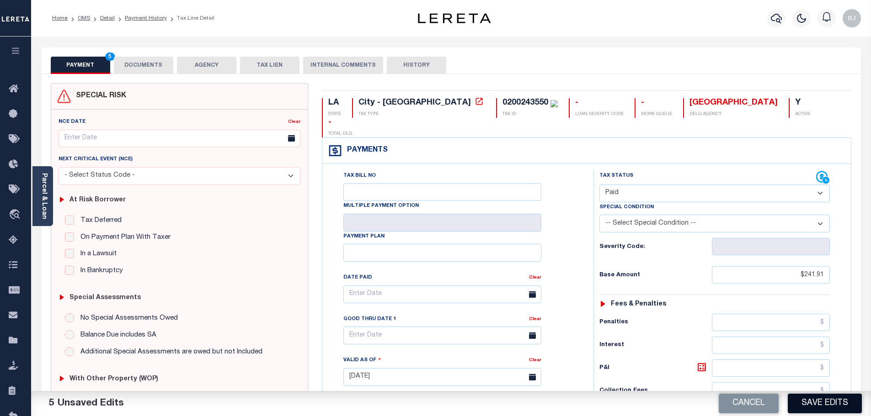
click at [835, 410] on button "Save Edits" at bounding box center [825, 404] width 74 height 20
checkbox input "false"
type input "$241.91"
type input "$0"
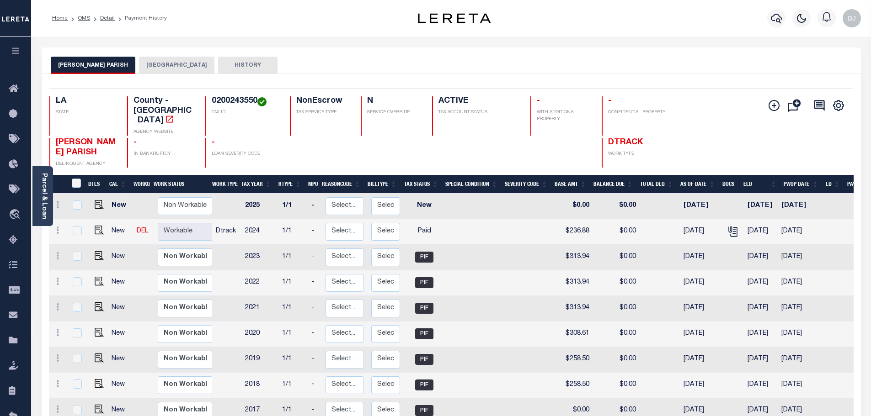
click at [158, 59] on button "[GEOGRAPHIC_DATA]" at bounding box center [176, 65] width 75 height 17
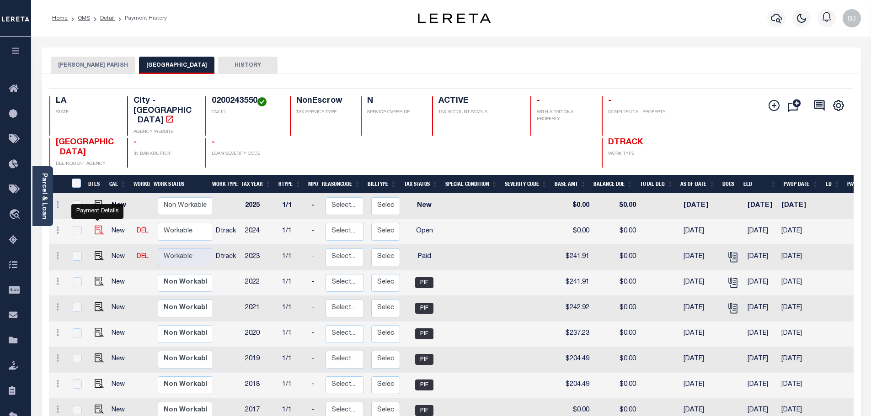
click at [95, 226] on img "" at bounding box center [99, 230] width 9 height 9
checkbox input "true"
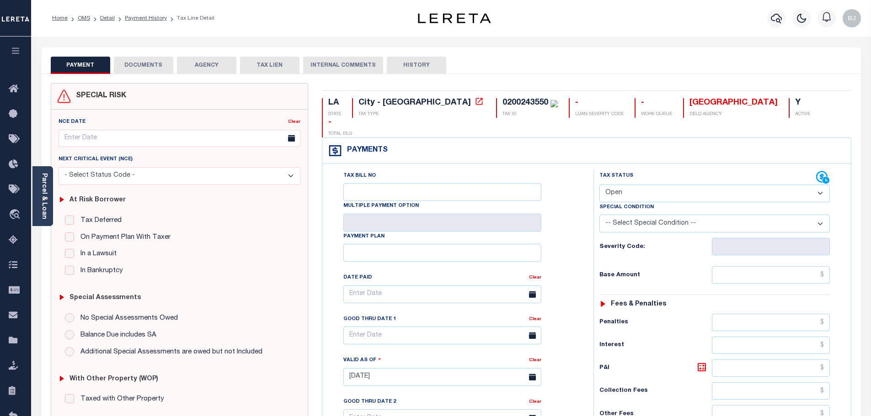
click at [667, 185] on select "- Select Status Code - Open Due/Unpaid Paid Incomplete No Tax Due Internal Refu…" at bounding box center [714, 194] width 230 height 18
select select "PYD"
click at [599, 185] on select "- Select Status Code - Open Due/Unpaid Paid Incomplete No Tax Due Internal Refu…" at bounding box center [714, 194] width 230 height 18
type input "[DATE]"
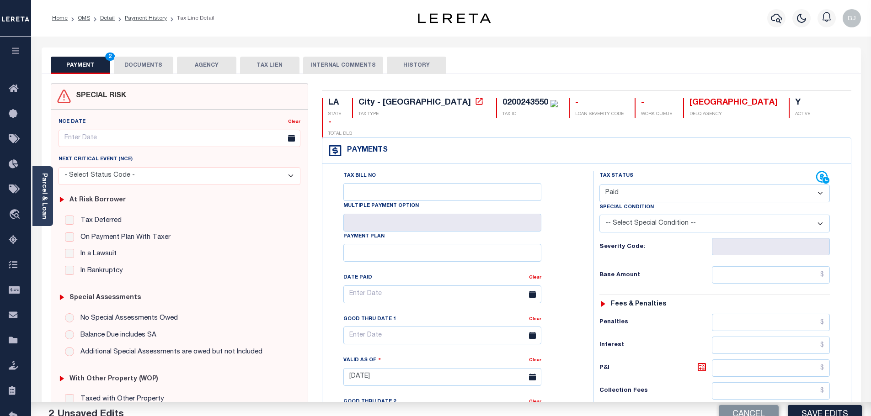
click at [740, 240] on div "Tax Status Status - Select Status Code -" at bounding box center [717, 373] width 248 height 404
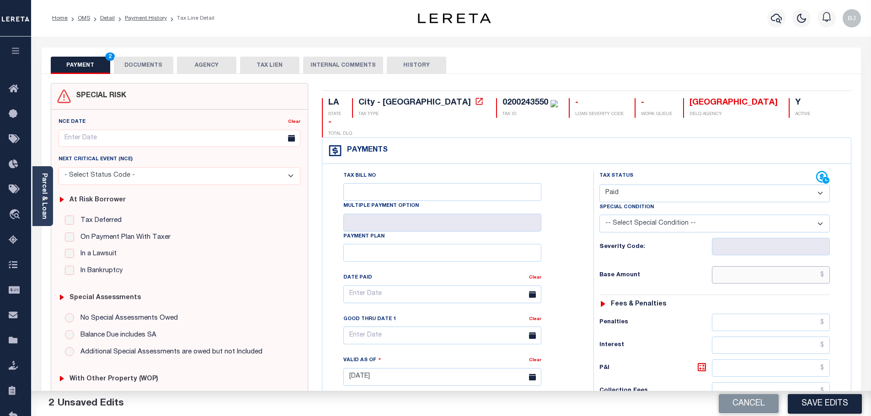
click at [759, 267] on input "text" at bounding box center [771, 275] width 118 height 17
paste input "171.93"
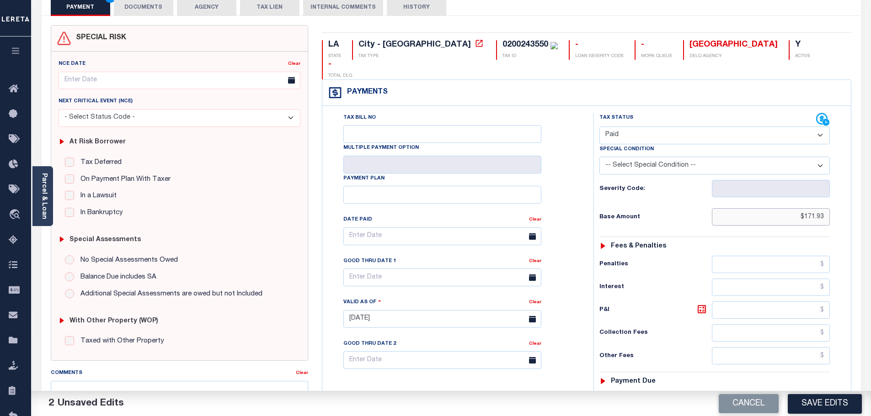
scroll to position [183, 0]
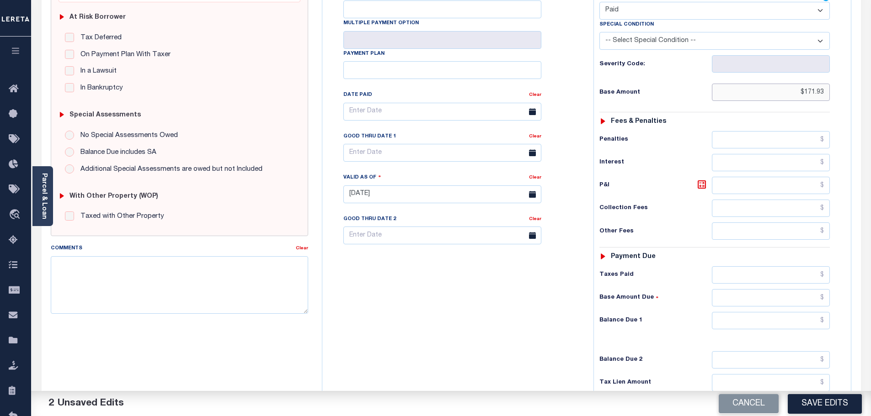
type input "$171.93"
click at [763, 267] on input "text" at bounding box center [771, 275] width 118 height 17
paste input "171.93"
type input "$171.93"
click at [804, 312] on input "text" at bounding box center [771, 320] width 118 height 17
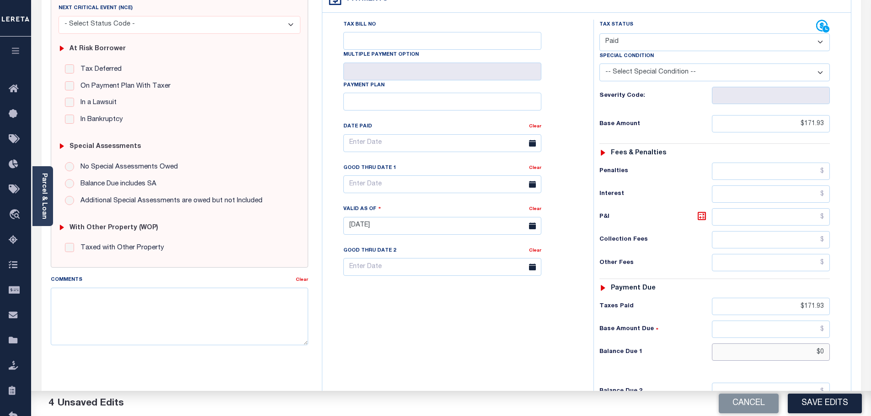
scroll to position [0, 0]
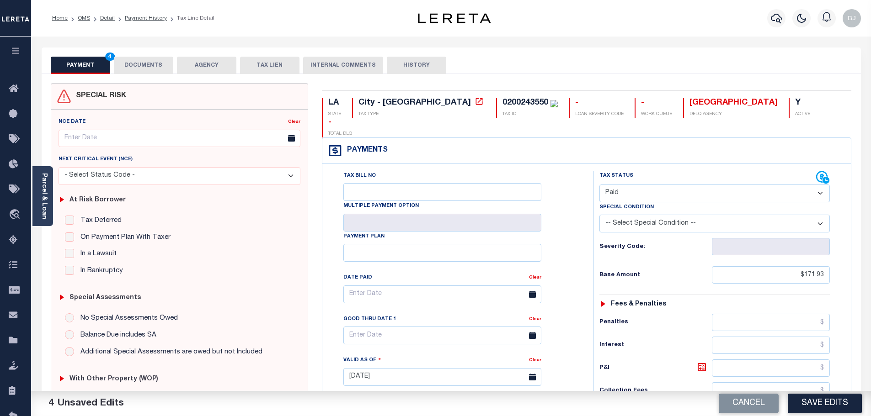
type input "$0.00"
drag, startPoint x: 131, startPoint y: 68, endPoint x: 138, endPoint y: 67, distance: 6.9
click at [135, 67] on button "DOCUMENTS" at bounding box center [143, 65] width 59 height 17
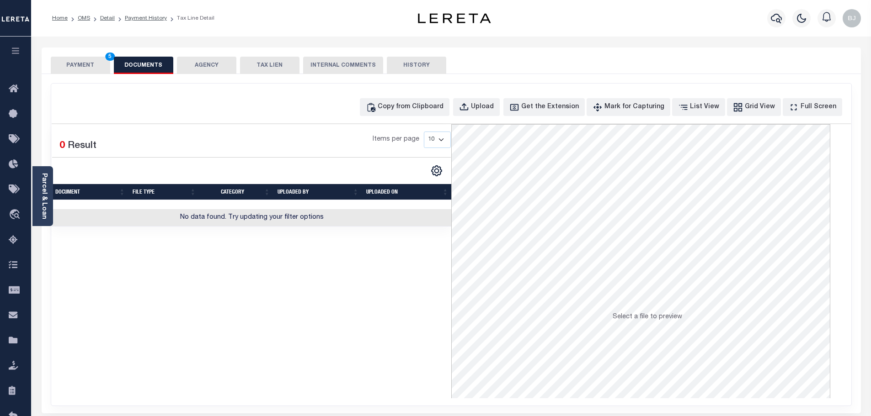
click at [378, 108] on div "Copy from Clipboard Upload Get the Extension Mark for Capturing Got it List Vie…" at bounding box center [451, 107] width 799 height 18
click at [415, 112] on div "Copy from Clipboard" at bounding box center [411, 107] width 66 height 10
select select "POP"
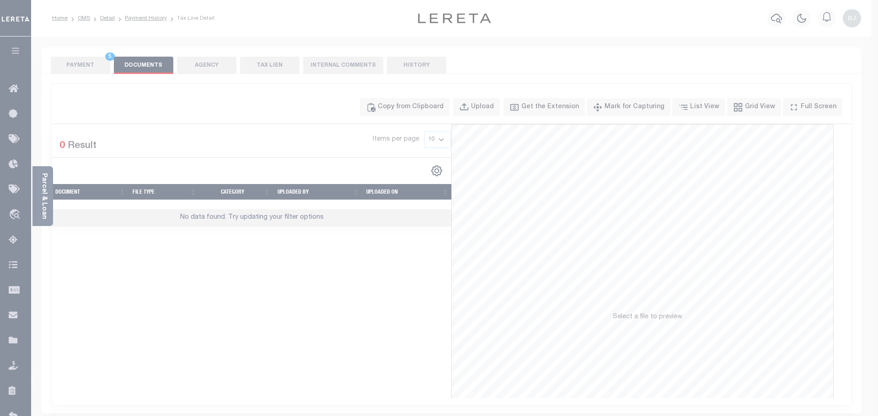
drag, startPoint x: 456, startPoint y: 176, endPoint x: 460, endPoint y: 185, distance: 10.2
click at [0, 0] on label "Paste copied image or file into this box" at bounding box center [0, 0] width 0 height 0
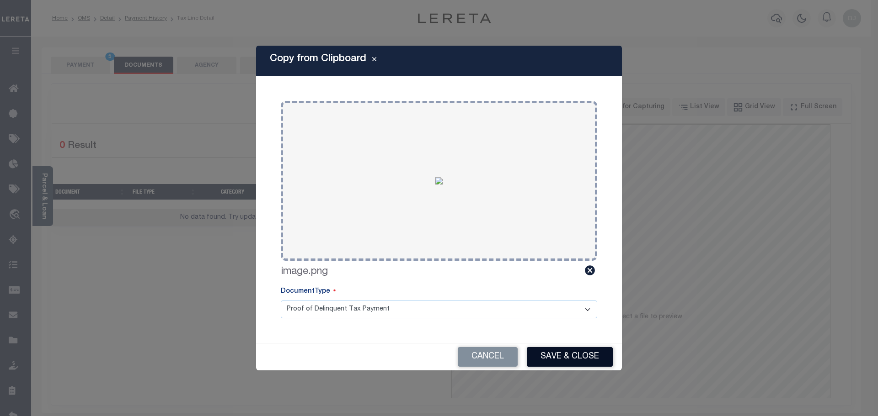
click at [579, 351] on button "Save & Close" at bounding box center [570, 357] width 86 height 20
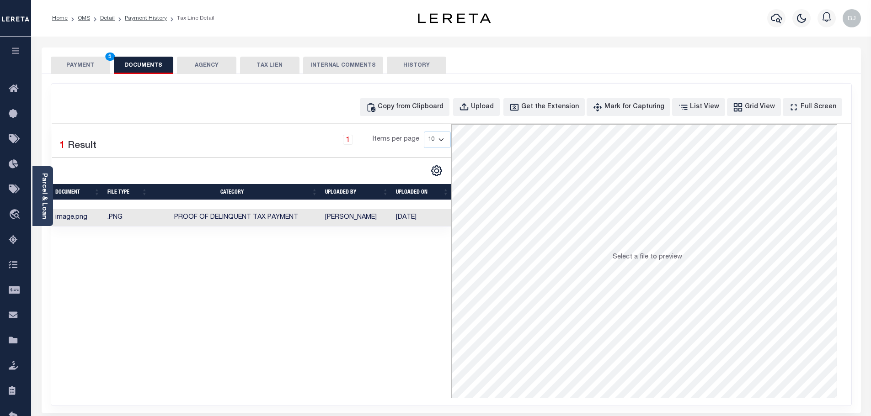
click at [100, 60] on button "PAYMENT 5" at bounding box center [80, 65] width 59 height 17
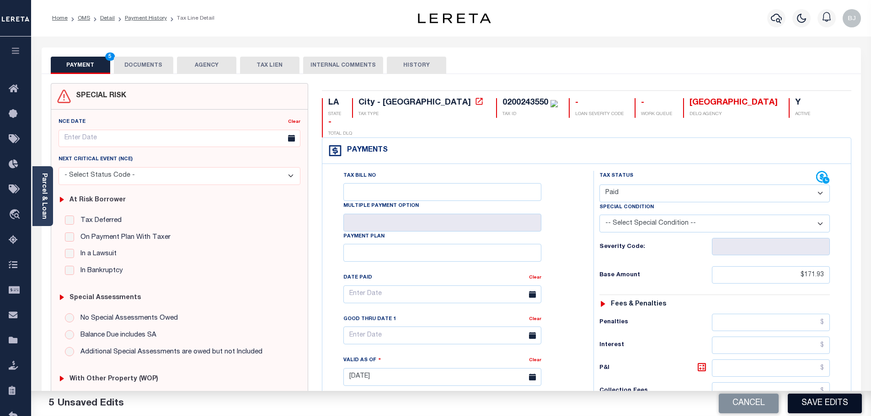
click at [826, 407] on button "Save Edits" at bounding box center [825, 404] width 74 height 20
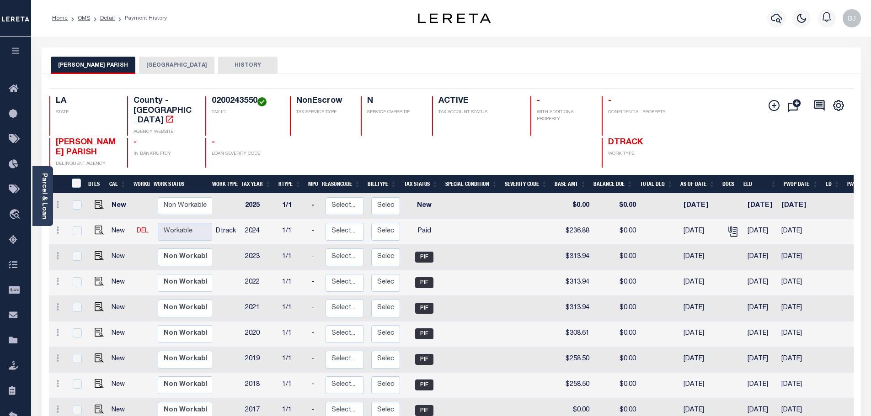
click at [164, 64] on button "[GEOGRAPHIC_DATA]" at bounding box center [176, 65] width 75 height 17
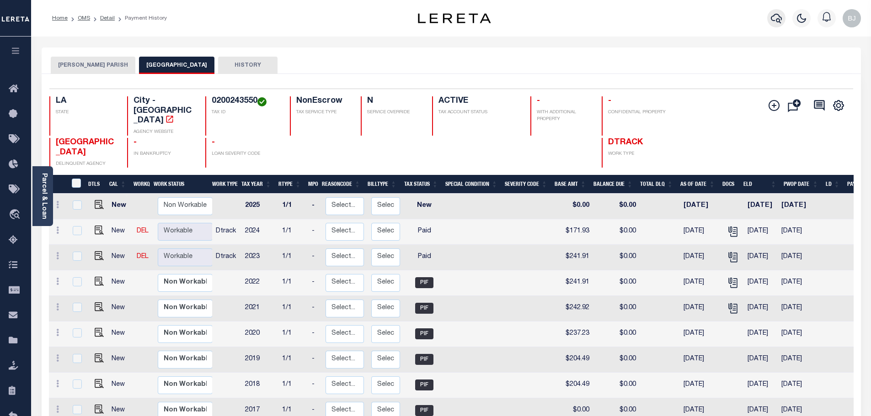
click at [783, 24] on button "button" at bounding box center [776, 18] width 18 height 18
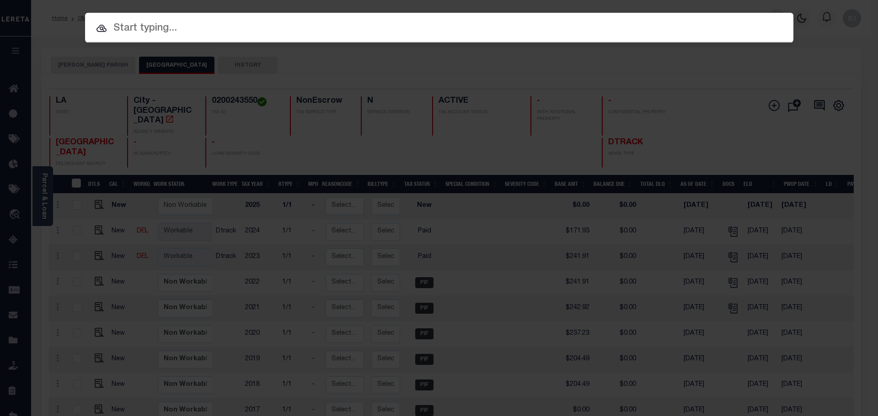
paste input "7608101"
type input "7608101"
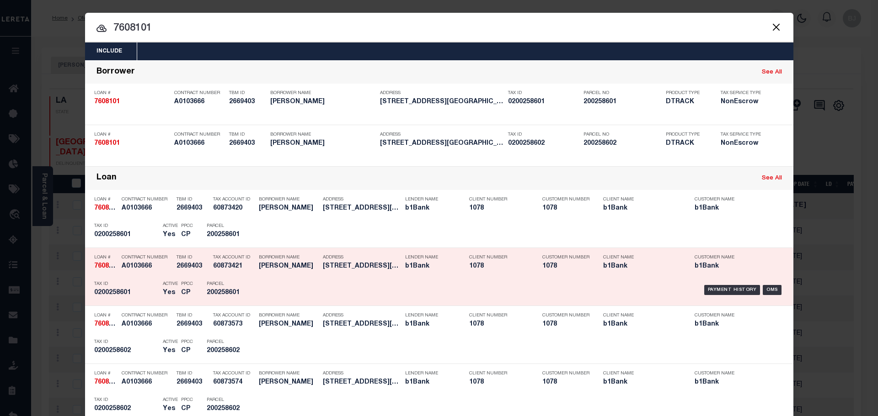
click at [363, 277] on div "Address 714 EAST MADISON AVE BASTROP LA..." at bounding box center [362, 264] width 78 height 27
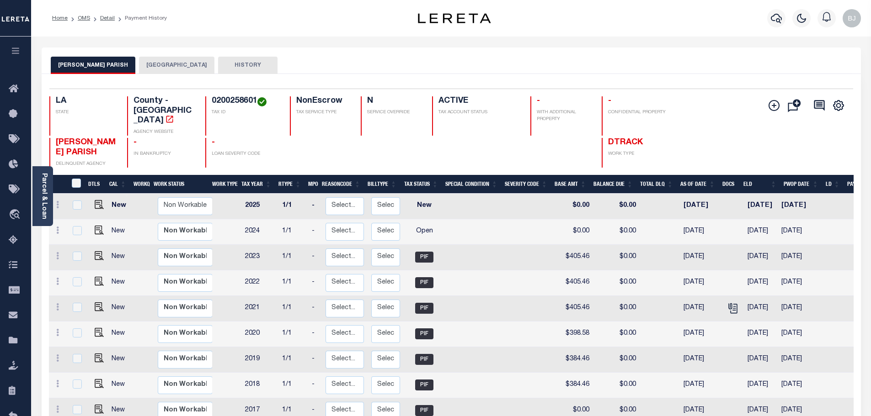
click at [159, 59] on button "[GEOGRAPHIC_DATA]" at bounding box center [176, 65] width 75 height 17
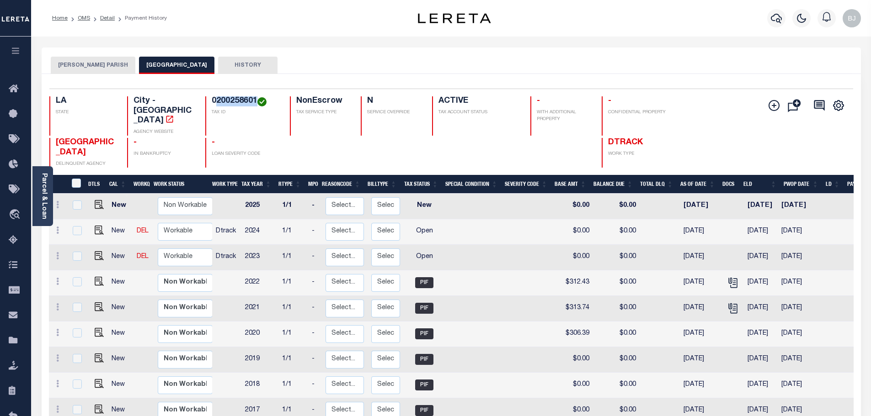
drag, startPoint x: 216, startPoint y: 101, endPoint x: 256, endPoint y: 99, distance: 40.3
click at [256, 99] on h4 "0200258601" at bounding box center [245, 101] width 67 height 10
copy h4 "200258601"
drag, startPoint x: 95, startPoint y: 244, endPoint x: 212, endPoint y: 225, distance: 118.5
click at [95, 251] on img "" at bounding box center [99, 255] width 9 height 9
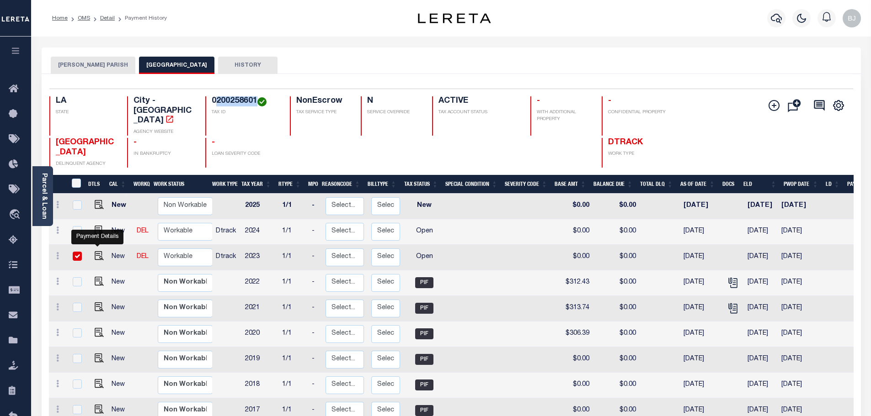
checkbox input "true"
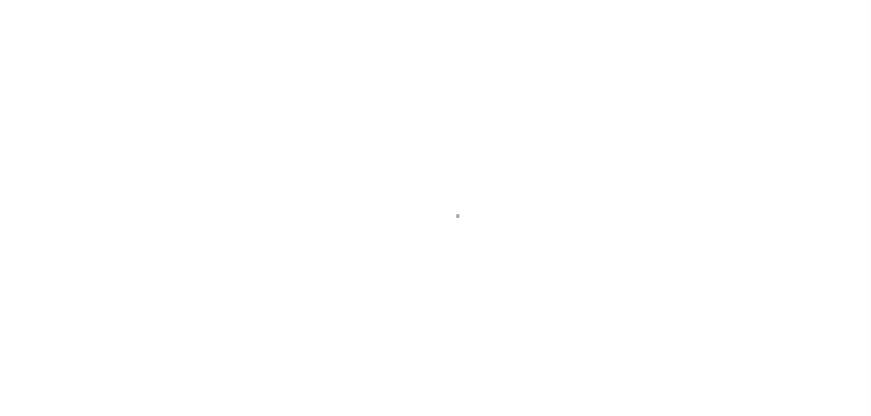
select select "OP2"
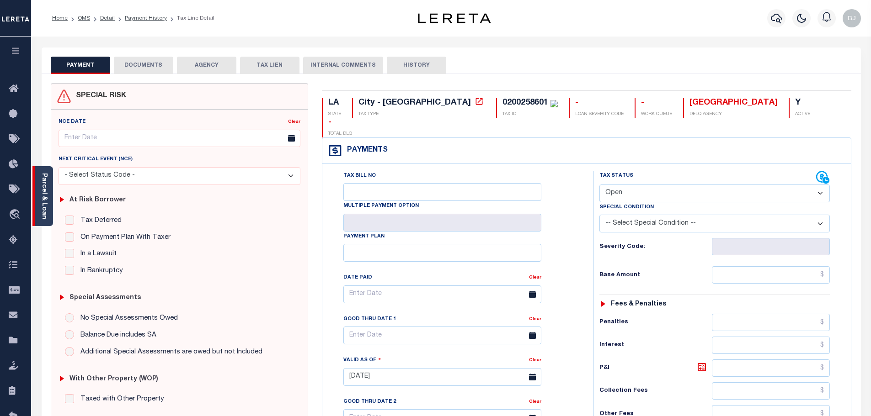
click at [52, 217] on div "Parcel & Loan" at bounding box center [42, 196] width 21 height 60
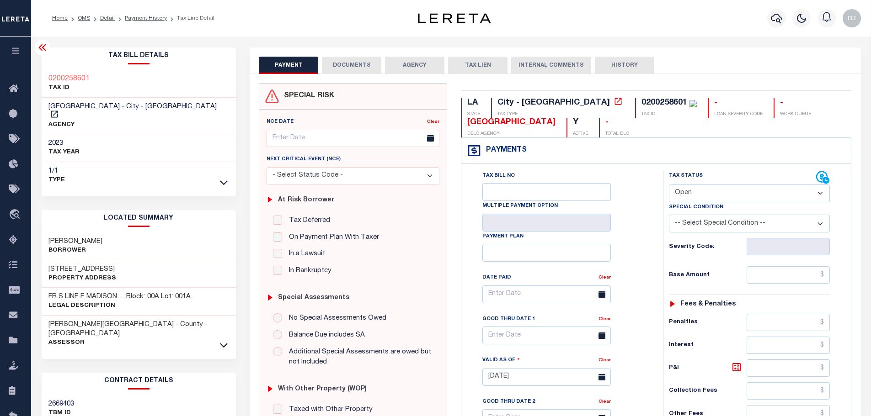
drag, startPoint x: 779, startPoint y: 266, endPoint x: 779, endPoint y: 276, distance: 10.1
click at [779, 266] on div "Tax Status Status - Select Status Code -" at bounding box center [752, 373] width 179 height 404
click at [779, 278] on input "text" at bounding box center [789, 275] width 84 height 17
paste input "312.43"
type input "$312.43"
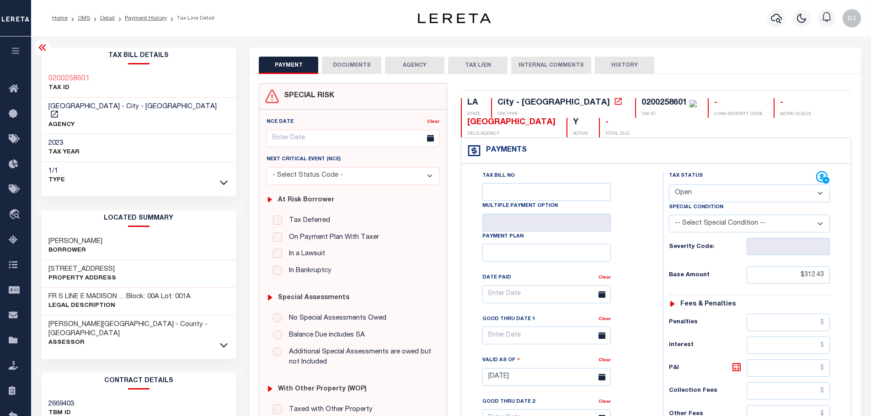
type input "[DATE]"
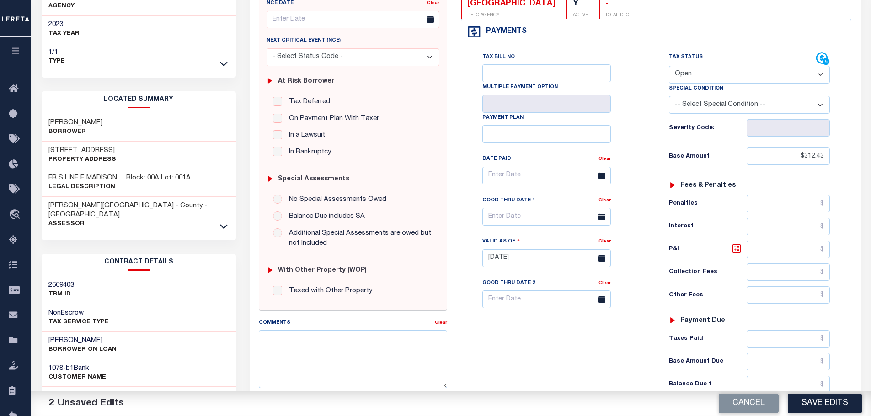
scroll to position [137, 0]
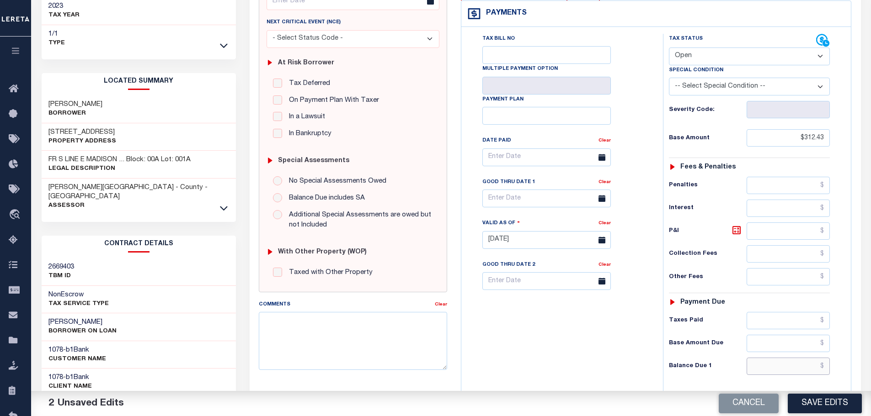
click at [787, 366] on input "text" at bounding box center [789, 366] width 84 height 17
paste input "371.55"
type input "$371.55"
click at [790, 317] on input "text" at bounding box center [789, 320] width 84 height 17
paste input "371.55"
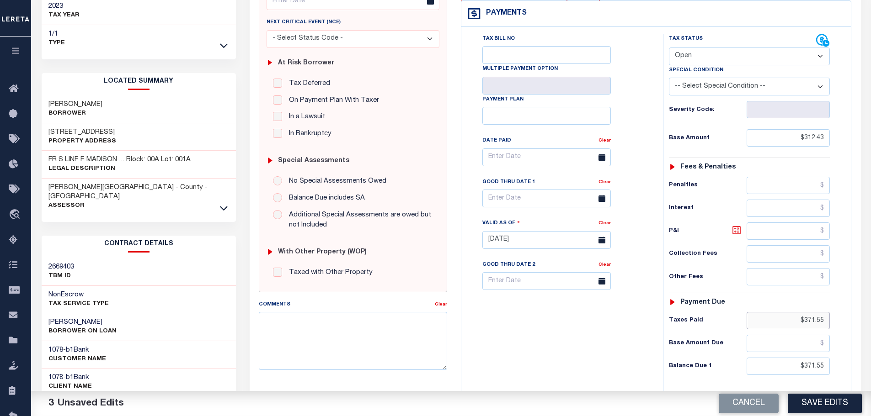
type input "$371.55"
click at [734, 235] on icon at bounding box center [736, 230] width 11 height 11
type input "$59.12"
drag, startPoint x: 785, startPoint y: 368, endPoint x: 877, endPoint y: 371, distance: 92.9
click at [870, 371] on div "Parcel & Loan Tax Bill Details 0200258601 TAX ID" at bounding box center [451, 226] width 840 height 655
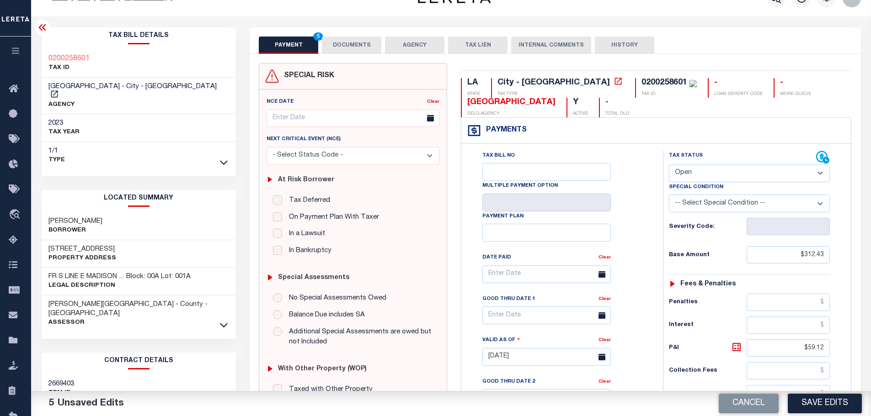
scroll to position [0, 0]
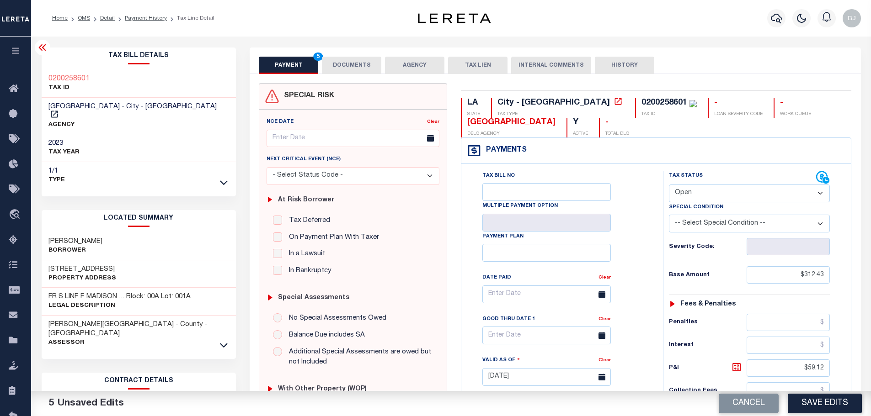
type input "$0.00"
click at [717, 207] on label "Special Condition" at bounding box center [696, 208] width 54 height 8
click at [714, 192] on select "- Select Status Code - Open Due/Unpaid Paid Incomplete No Tax Due Internal Refu…" at bounding box center [749, 194] width 161 height 18
click at [669, 185] on select "- Select Status Code - Open Due/Unpaid Paid Incomplete No Tax Due Internal Refu…" at bounding box center [749, 194] width 161 height 18
select select "PYD"
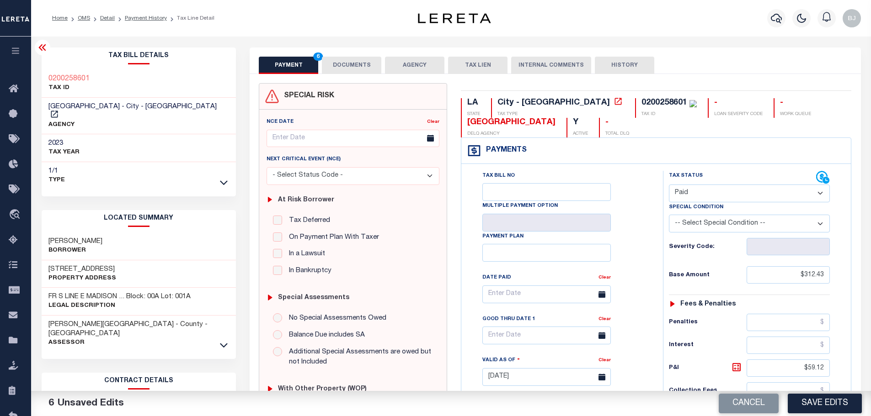
click at [338, 64] on button "DOCUMENTS" at bounding box center [351, 65] width 59 height 17
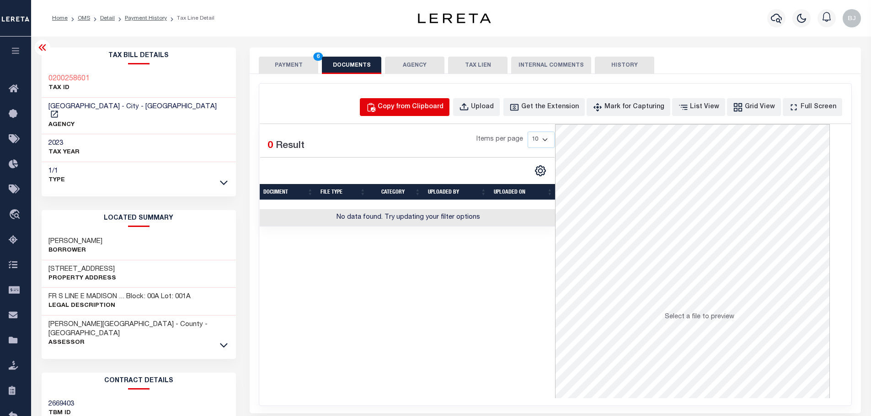
click at [443, 112] on div "Copy from Clipboard" at bounding box center [411, 107] width 66 height 10
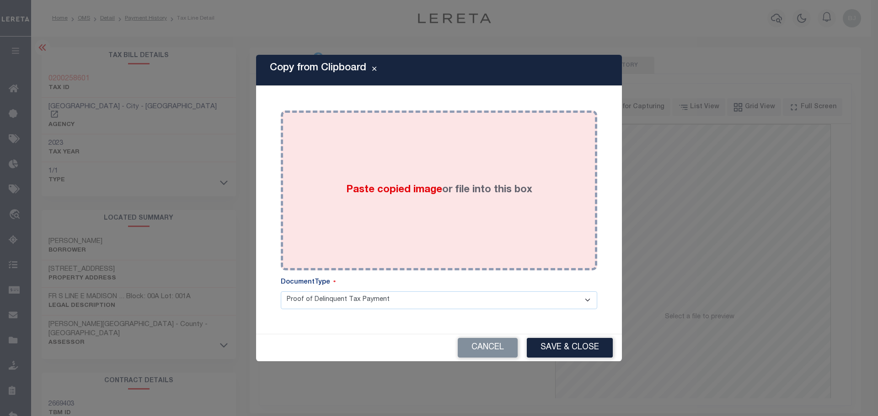
click at [468, 183] on label "Paste copied image or file into this box" at bounding box center [439, 190] width 186 height 15
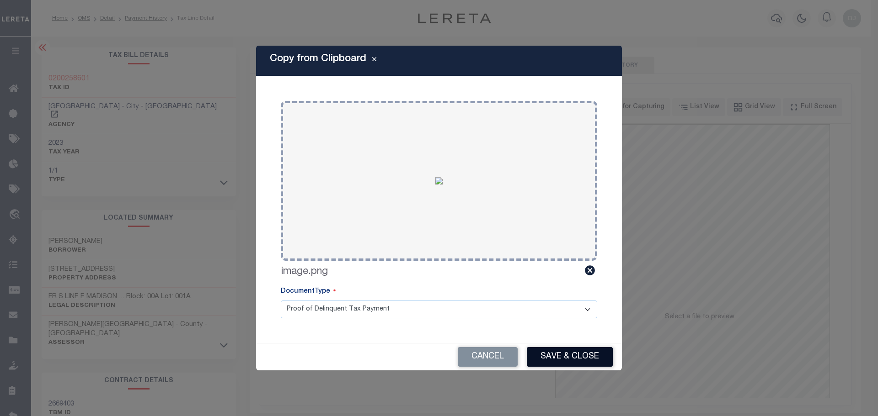
click at [584, 356] on button "Save & Close" at bounding box center [570, 357] width 86 height 20
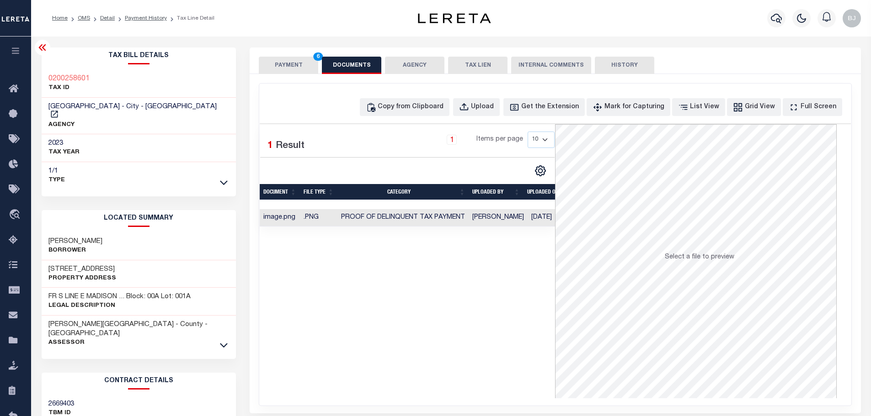
click at [303, 67] on button "PAYMENT 6" at bounding box center [288, 65] width 59 height 17
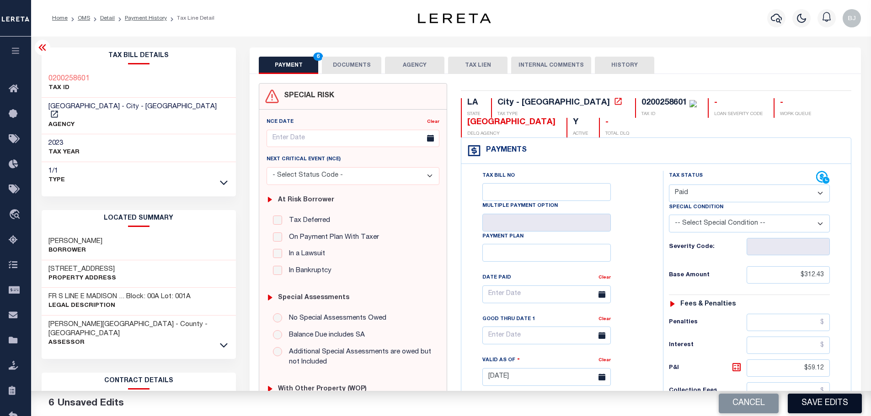
click at [841, 406] on button "Save Edits" at bounding box center [825, 404] width 74 height 20
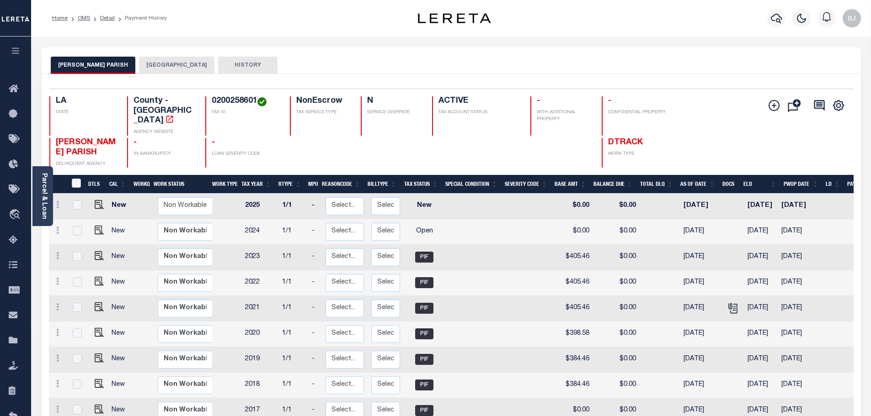
click at [152, 64] on button "[GEOGRAPHIC_DATA]" at bounding box center [176, 65] width 75 height 17
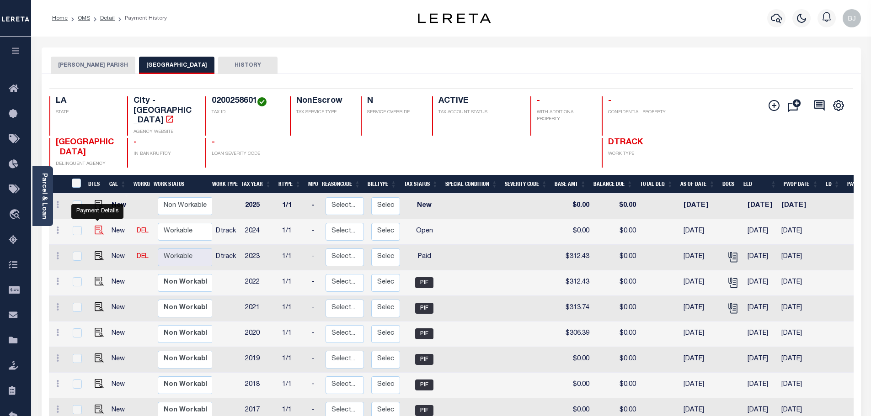
click at [98, 226] on img "" at bounding box center [99, 230] width 9 height 9
checkbox input "true"
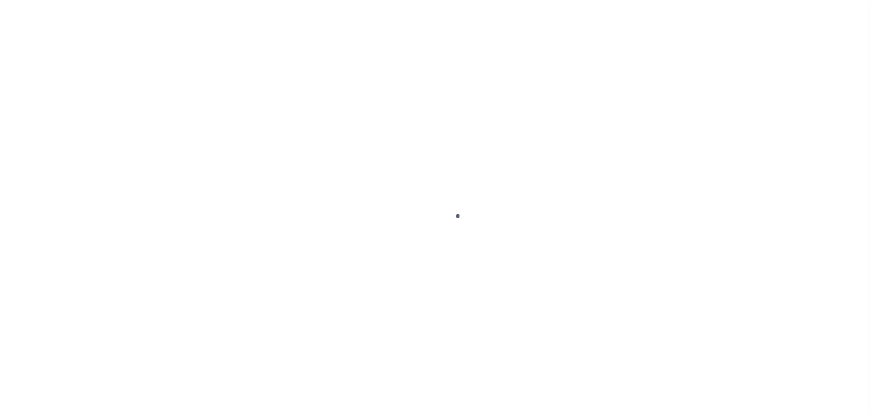
select select "OP2"
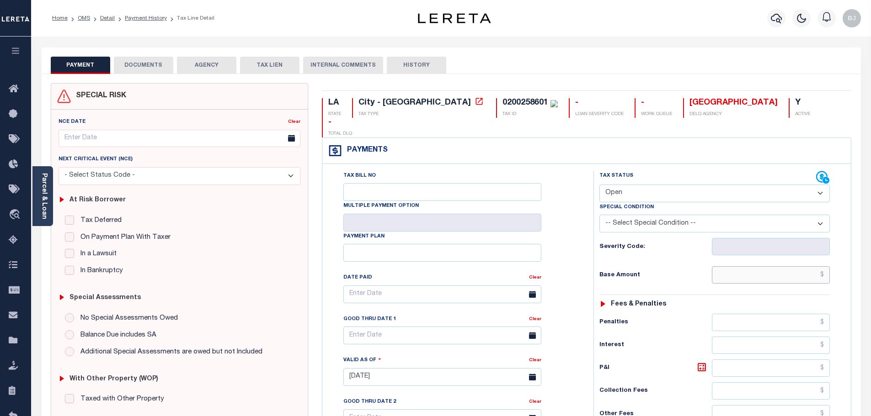
click at [759, 267] on input "text" at bounding box center [771, 275] width 118 height 17
paste input "293.06"
type input "$293.06"
type input "[DATE]"
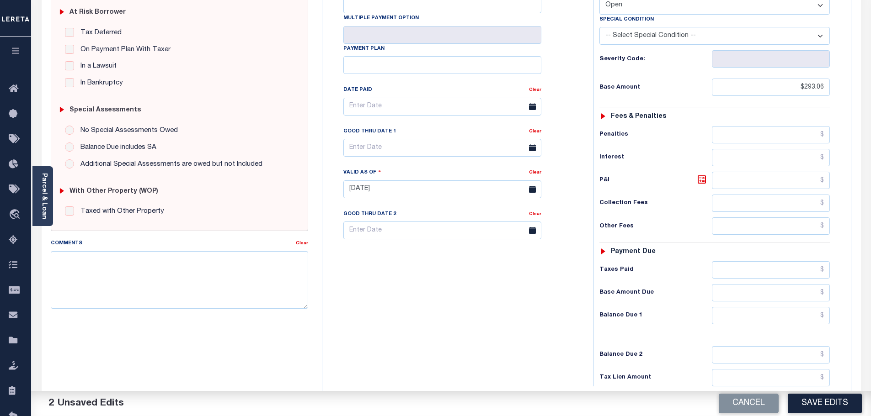
scroll to position [229, 0]
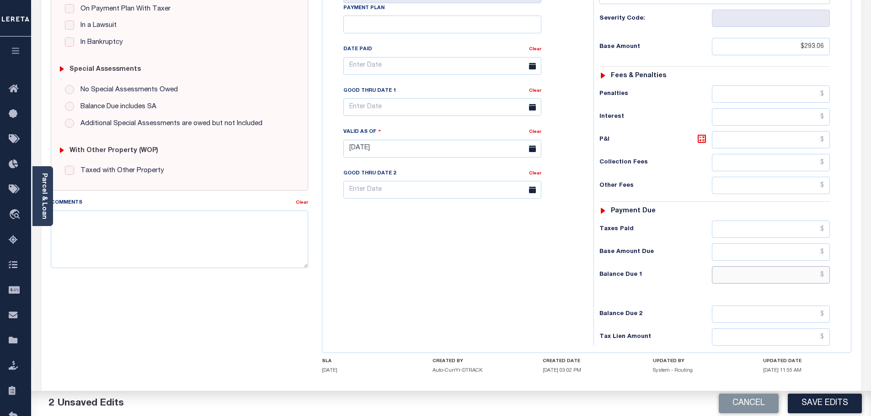
click at [766, 267] on input "text" at bounding box center [771, 275] width 118 height 17
paste input "469.56"
type input "$469.56"
click at [785, 221] on input "text" at bounding box center [771, 229] width 118 height 17
paste input "469.56"
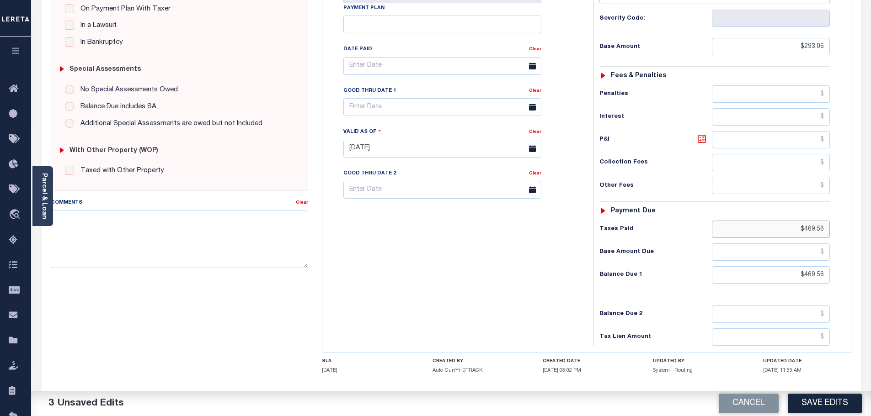
type input "$469.56"
click at [700, 136] on icon at bounding box center [701, 138] width 5 height 5
type input "$176.50"
drag, startPoint x: 795, startPoint y: 258, endPoint x: 853, endPoint y: 255, distance: 57.7
click at [853, 255] on div "LA STATE City - LA TAX TYPE 0200258601 TAX ID - LOAN SEVERITY CODE - WORK QUEUE…" at bounding box center [586, 148] width 543 height 587
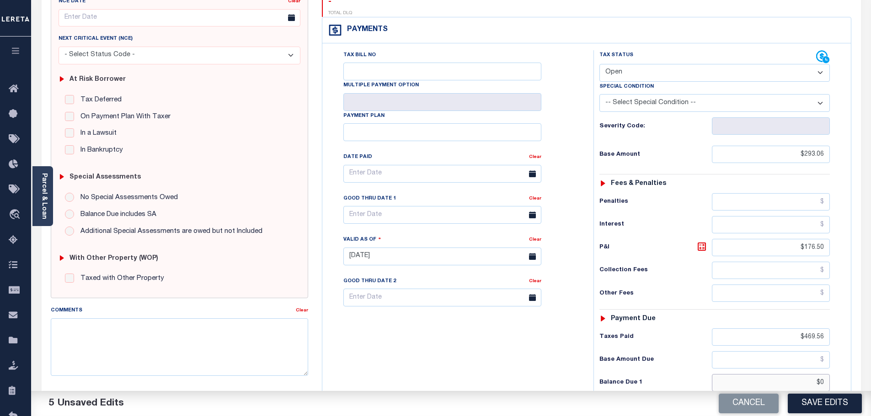
scroll to position [0, 0]
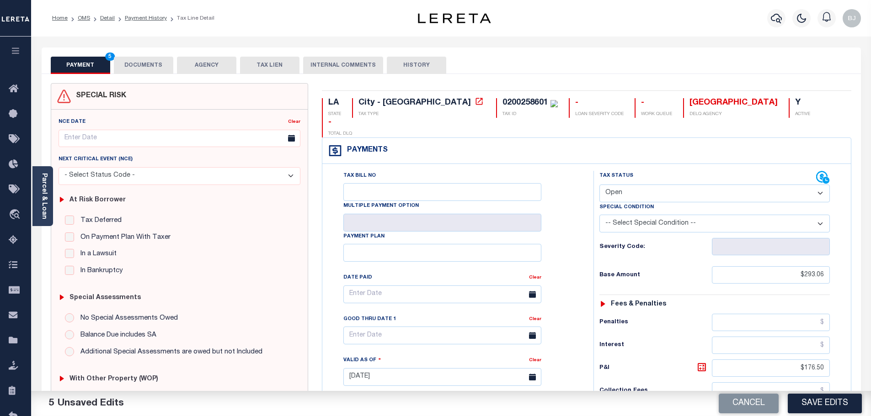
type input "$0.00"
click at [715, 185] on select "- Select Status Code - Open Due/Unpaid Paid Incomplete No Tax Due Internal Refu…" at bounding box center [714, 194] width 230 height 18
select select "PYD"
click at [599, 185] on select "- Select Status Code - Open Due/Unpaid Paid Incomplete No Tax Due Internal Refu…" at bounding box center [714, 194] width 230 height 18
drag, startPoint x: 146, startPoint y: 69, endPoint x: 154, endPoint y: 71, distance: 8.4
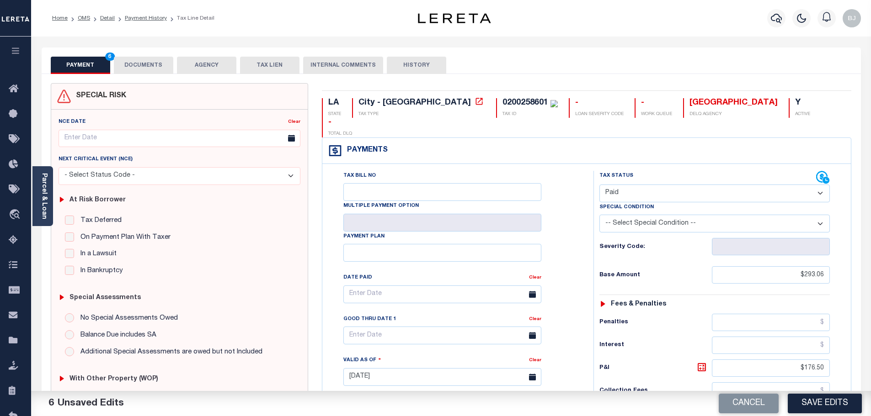
click at [146, 69] on button "DOCUMENTS" at bounding box center [143, 65] width 59 height 17
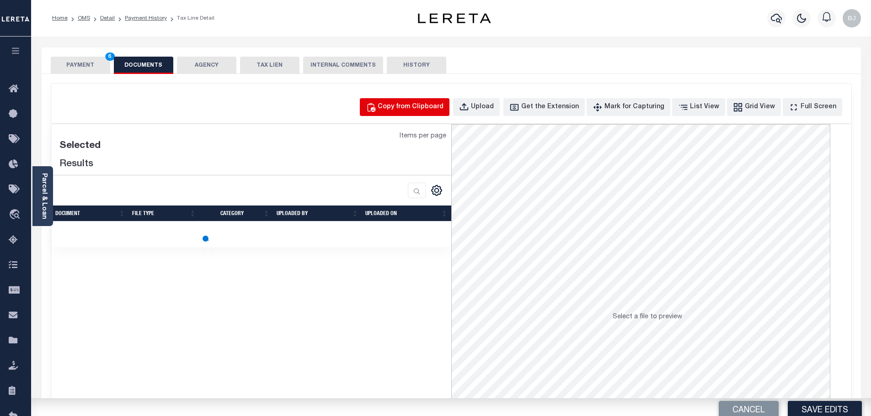
click at [374, 107] on div "Copy from Clipboard Upload Get the Extension Mark for Capturing Got it List Vie…" at bounding box center [451, 107] width 799 height 18
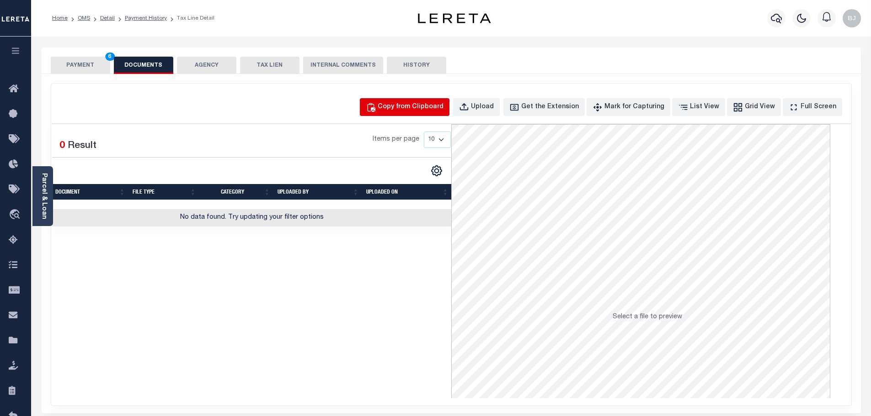
click at [407, 107] on div "Copy from Clipboard" at bounding box center [411, 107] width 66 height 10
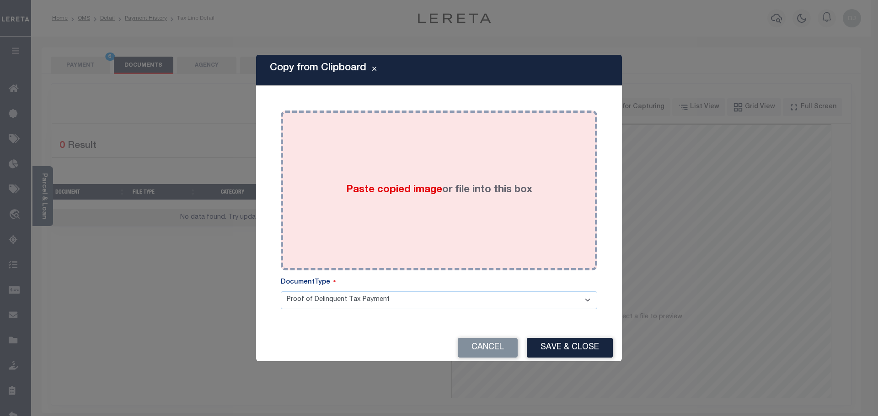
drag, startPoint x: 465, startPoint y: 190, endPoint x: 479, endPoint y: 221, distance: 33.6
click at [466, 193] on div "Paste copied image or file into this box" at bounding box center [439, 190] width 303 height 146
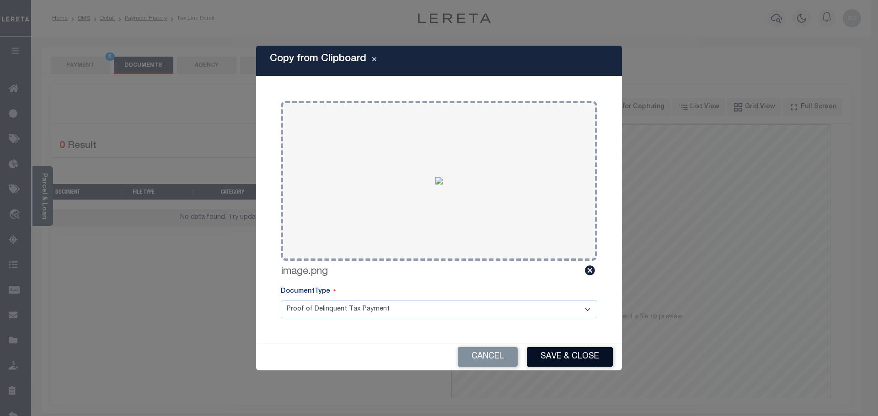
click at [582, 360] on button "Save & Close" at bounding box center [570, 357] width 86 height 20
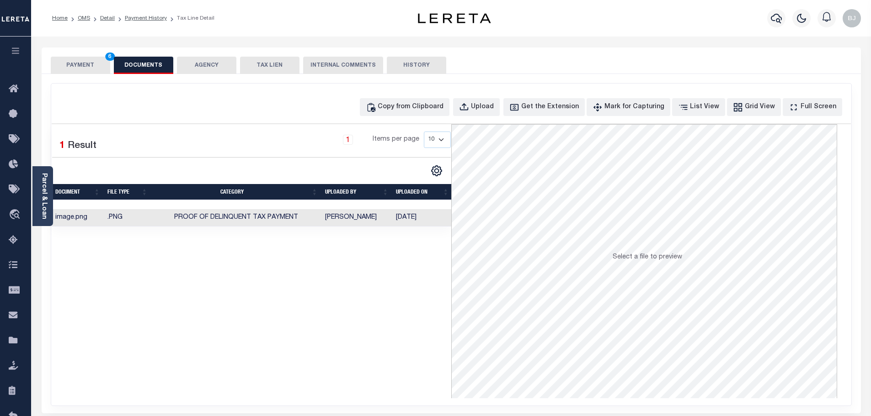
click at [92, 67] on button "PAYMENT 6" at bounding box center [80, 65] width 59 height 17
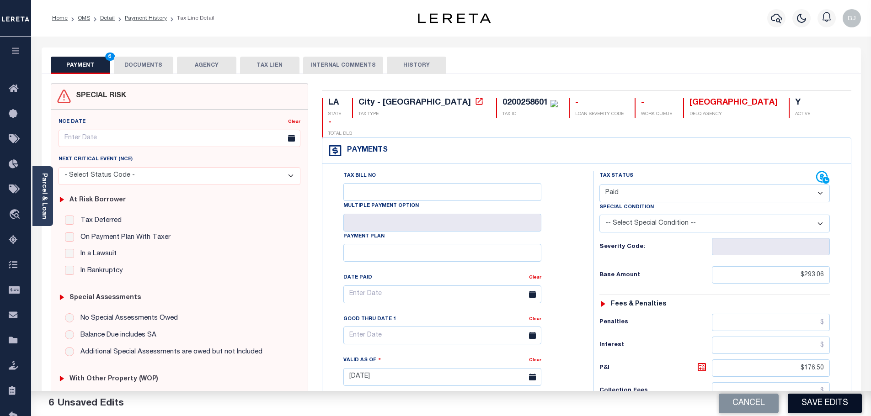
click at [859, 401] on button "Save Edits" at bounding box center [825, 404] width 74 height 20
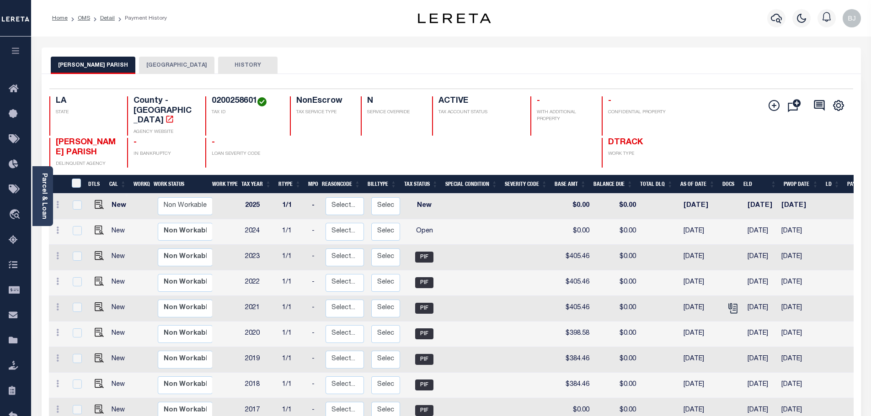
click at [148, 64] on button "BASTROP CITY" at bounding box center [176, 65] width 75 height 17
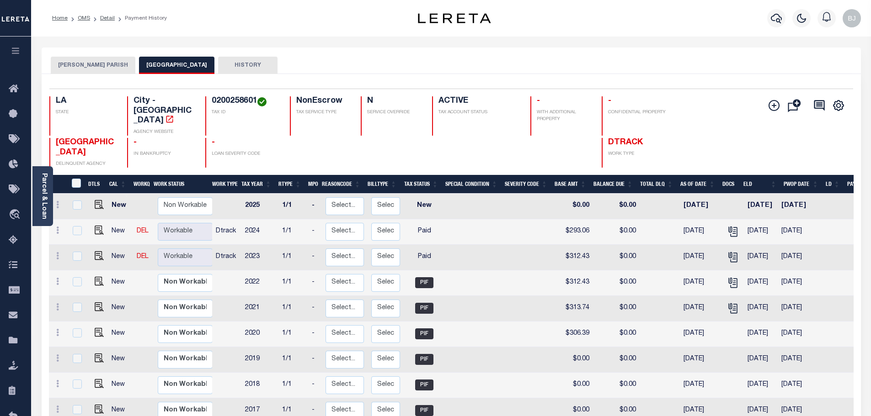
click at [95, 59] on button "[PERSON_NAME] PARISH" at bounding box center [93, 65] width 85 height 17
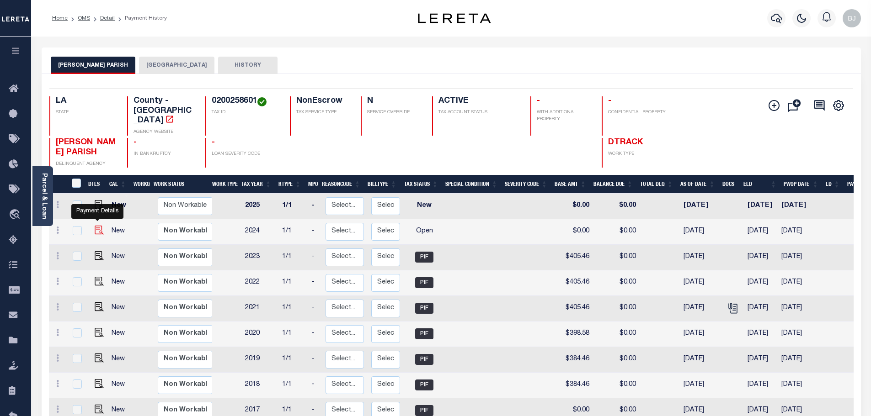
click at [99, 226] on img "" at bounding box center [99, 230] width 9 height 9
checkbox input "true"
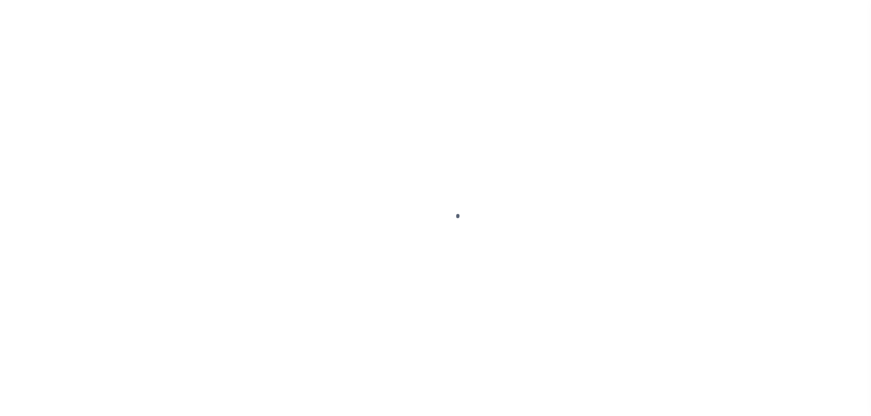
select select "OP2"
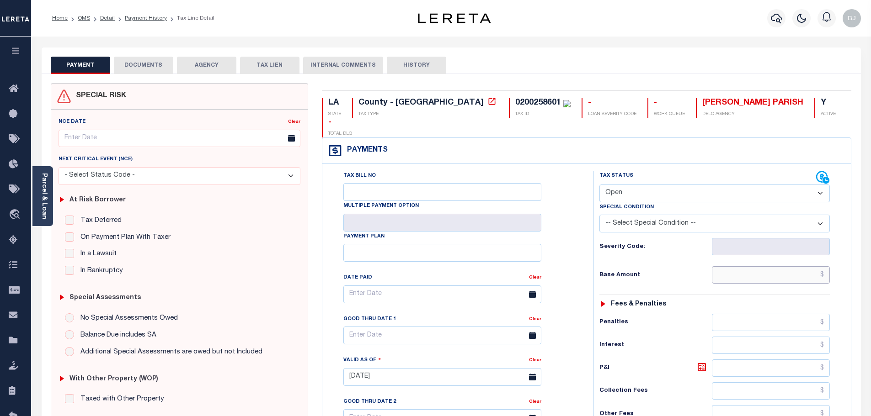
click at [776, 267] on input "text" at bounding box center [771, 275] width 118 height 17
paste input "405.46"
type input "$405.46"
type input "[DATE]"
click at [46, 201] on link "Parcel & Loan" at bounding box center [44, 196] width 6 height 46
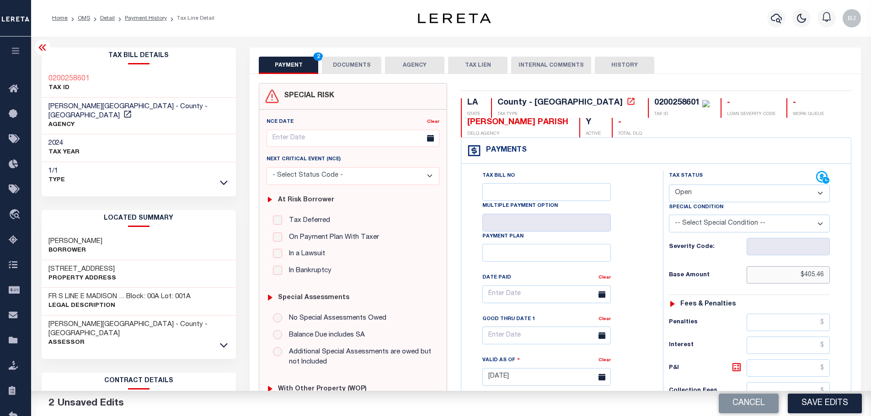
drag, startPoint x: 779, startPoint y: 281, endPoint x: 829, endPoint y: 267, distance: 51.6
click at [841, 279] on div "Tax Status Status - Select Status Code -" at bounding box center [752, 373] width 179 height 404
paste input "403.78"
type input "$403.78"
drag, startPoint x: 718, startPoint y: 193, endPoint x: 716, endPoint y: 198, distance: 5.9
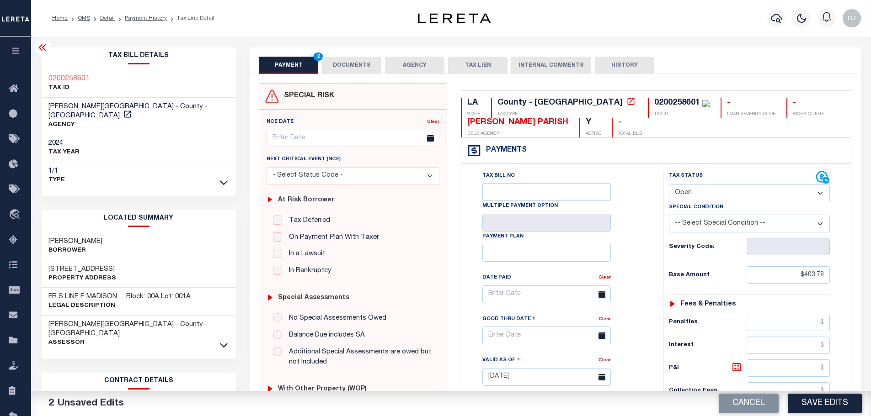
click at [718, 193] on select "- Select Status Code - Open Due/Unpaid Paid Incomplete No Tax Due Internal Refu…" at bounding box center [749, 194] width 161 height 18
click at [669, 185] on select "- Select Status Code - Open Due/Unpaid Paid Incomplete No Tax Due Internal Refu…" at bounding box center [749, 194] width 161 height 18
select select "PYD"
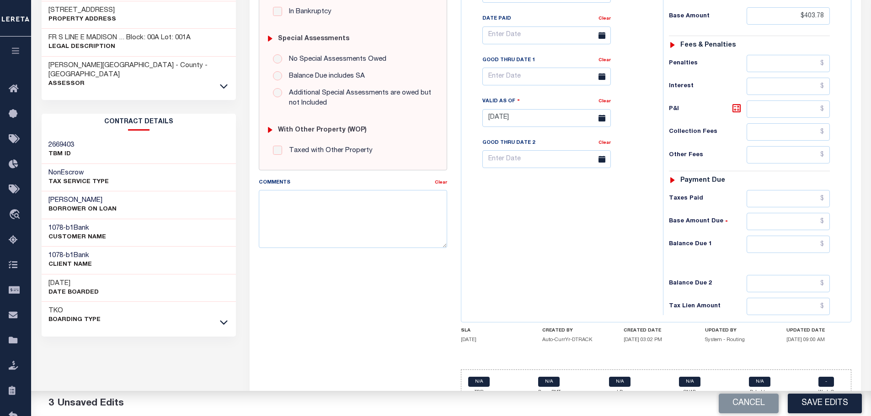
scroll to position [274, 0]
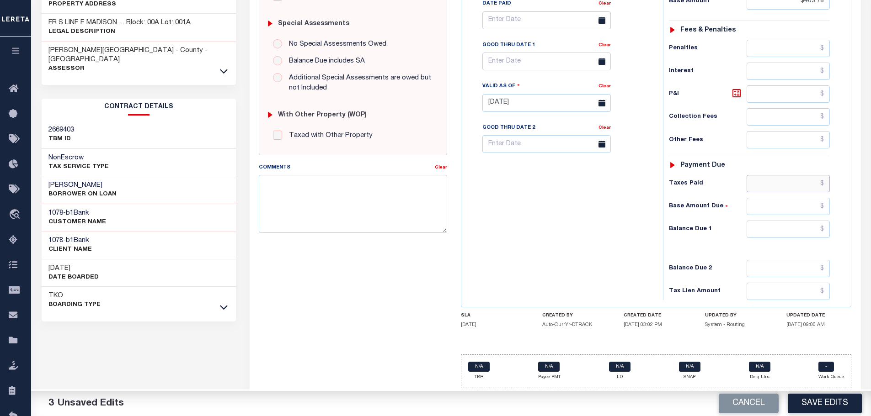
drag, startPoint x: 801, startPoint y: 180, endPoint x: 797, endPoint y: 191, distance: 11.6
click at [801, 180] on input "text" at bounding box center [789, 183] width 84 height 17
paste input "403.78"
type input "$403.78"
click at [793, 229] on input "text" at bounding box center [789, 229] width 84 height 17
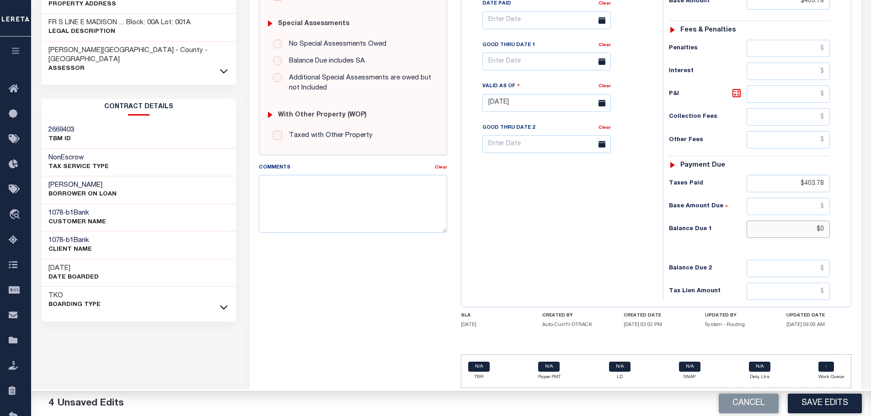
scroll to position [0, 0]
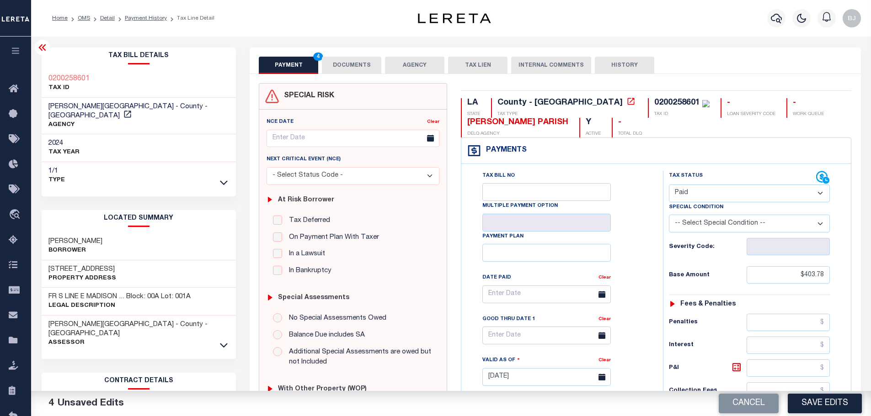
type input "$0.00"
click at [339, 70] on button "DOCUMENTS" at bounding box center [351, 65] width 59 height 17
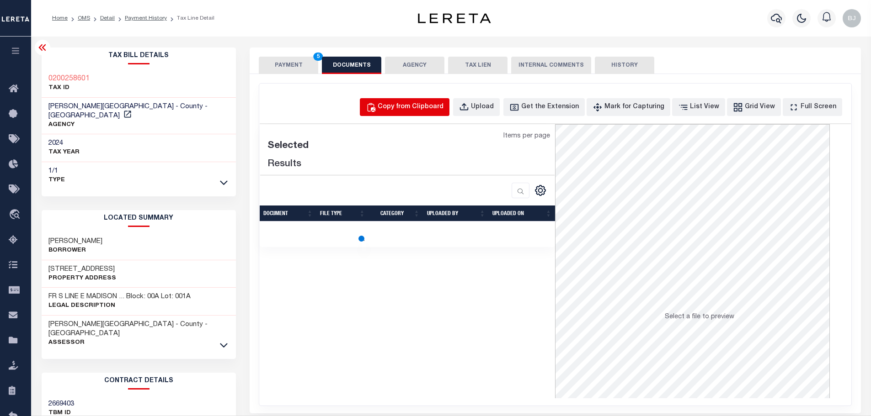
click at [407, 99] on button "Copy from Clipboard" at bounding box center [405, 107] width 90 height 18
select select "POP"
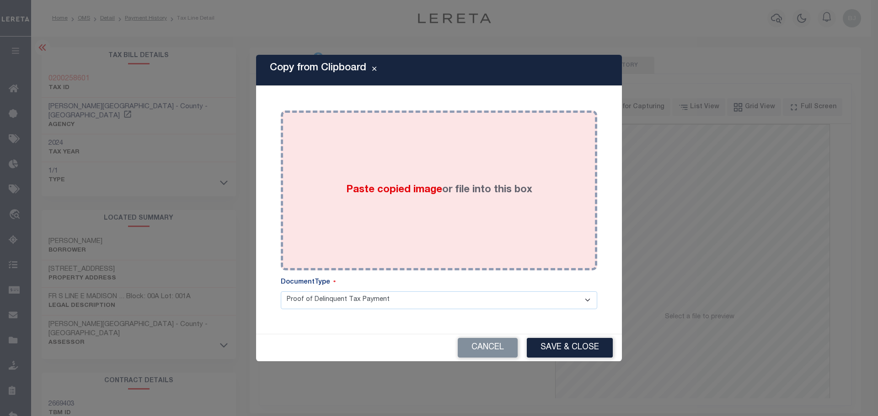
click at [497, 210] on div "Paste copied image or file into this box" at bounding box center [439, 190] width 303 height 146
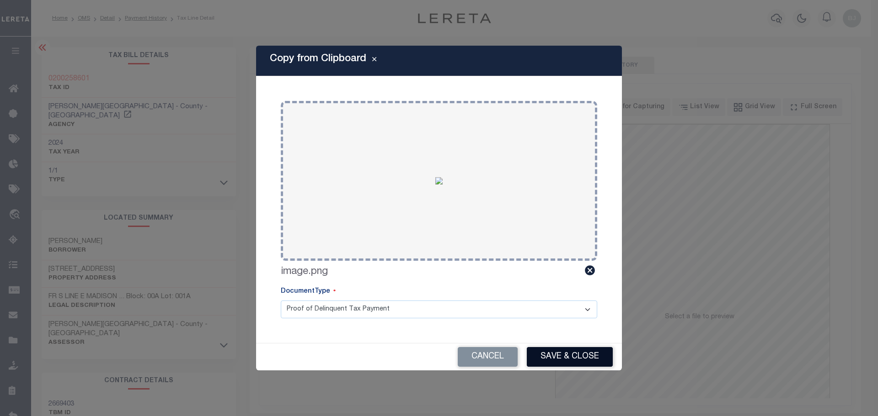
click at [608, 358] on button "Save & Close" at bounding box center [570, 357] width 86 height 20
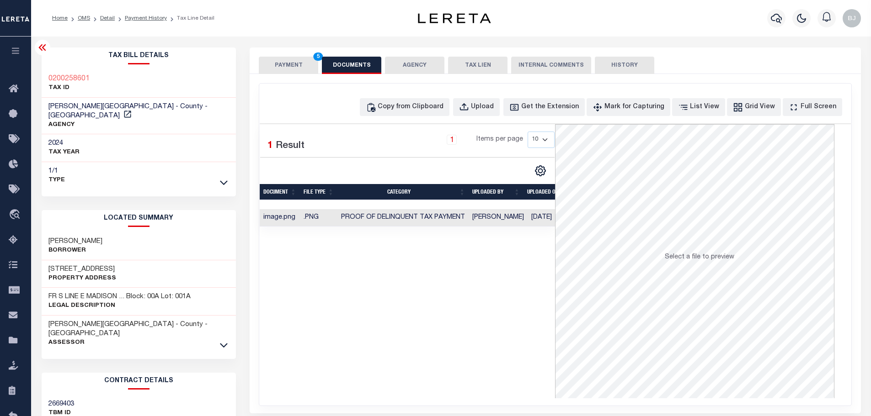
click at [310, 58] on button "PAYMENT 5" at bounding box center [288, 65] width 59 height 17
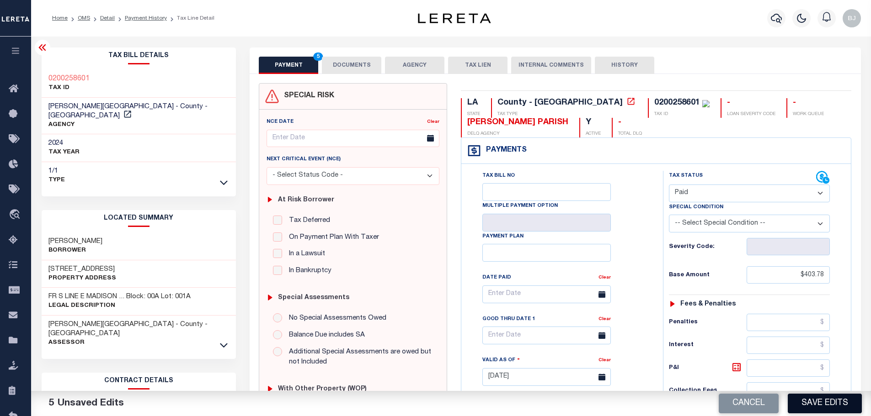
click at [836, 398] on button "Save Edits" at bounding box center [825, 404] width 74 height 20
checkbox input "false"
type input "$403.78"
type input "$0"
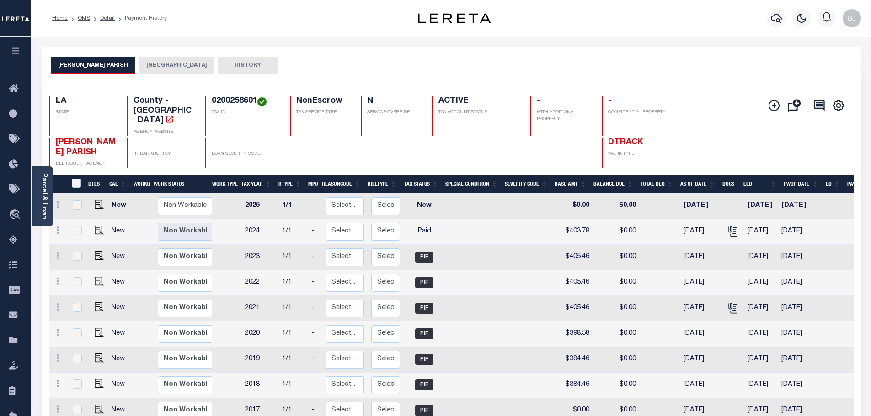
click at [154, 67] on button "[GEOGRAPHIC_DATA]" at bounding box center [176, 65] width 75 height 17
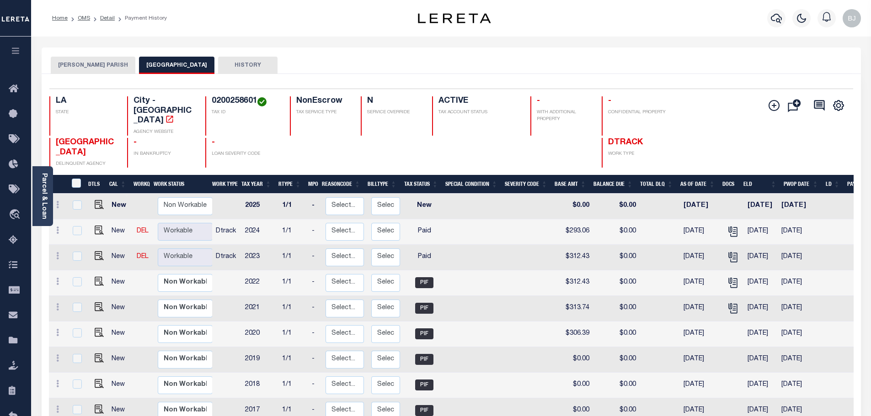
click at [80, 59] on button "[PERSON_NAME] PARISH" at bounding box center [93, 65] width 85 height 17
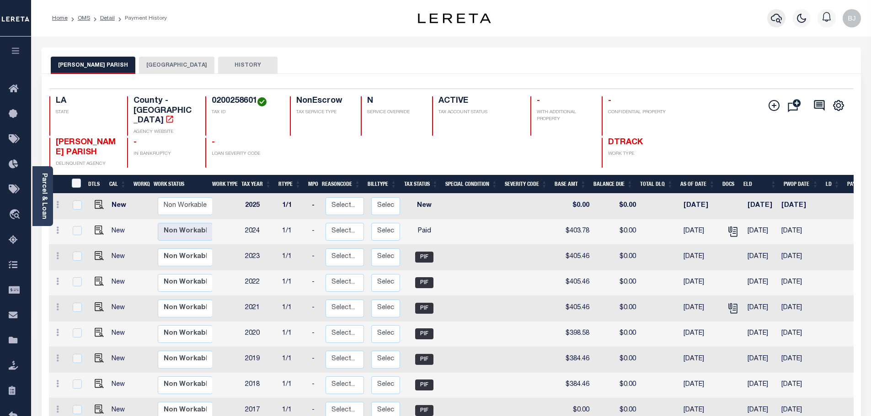
click at [777, 18] on icon "button" at bounding box center [776, 18] width 11 height 11
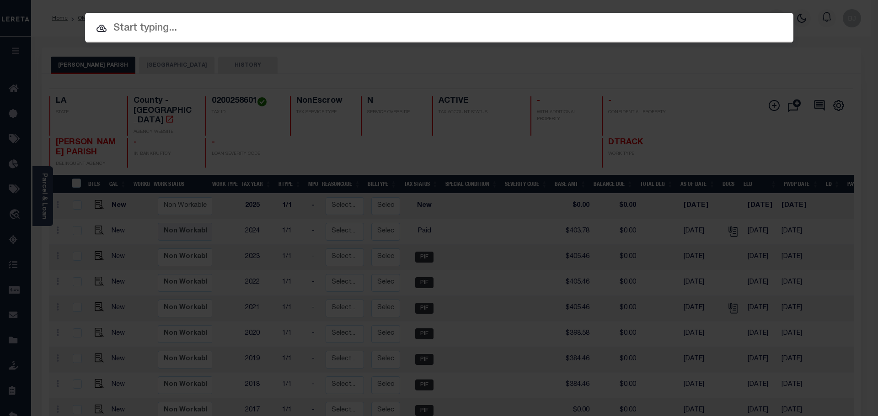
paste input "7608101"
type input "7608101"
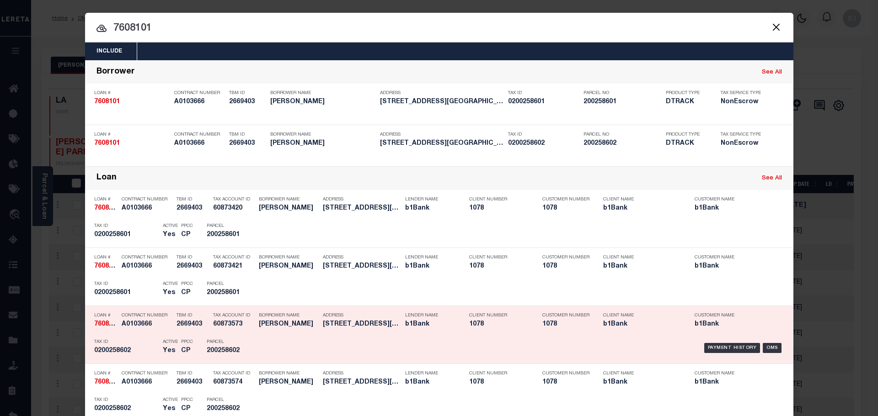
click at [342, 334] on div "Address 714 EAST MADISON AVE BASTROP LA..." at bounding box center [362, 322] width 78 height 27
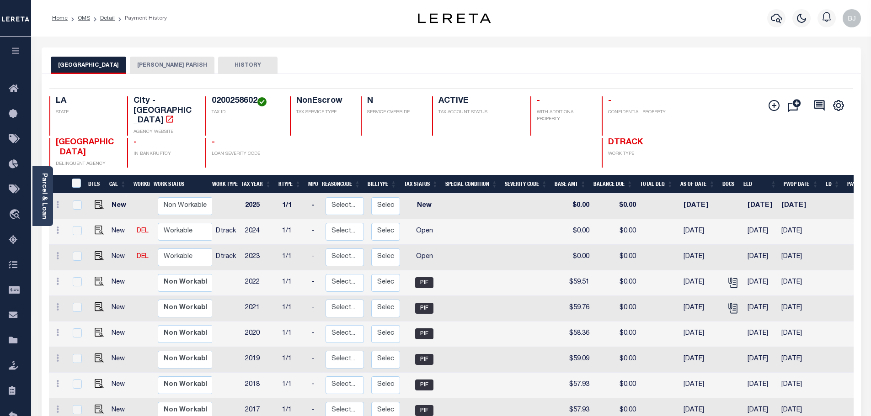
click at [171, 63] on button "[PERSON_NAME] PARISH" at bounding box center [172, 65] width 85 height 17
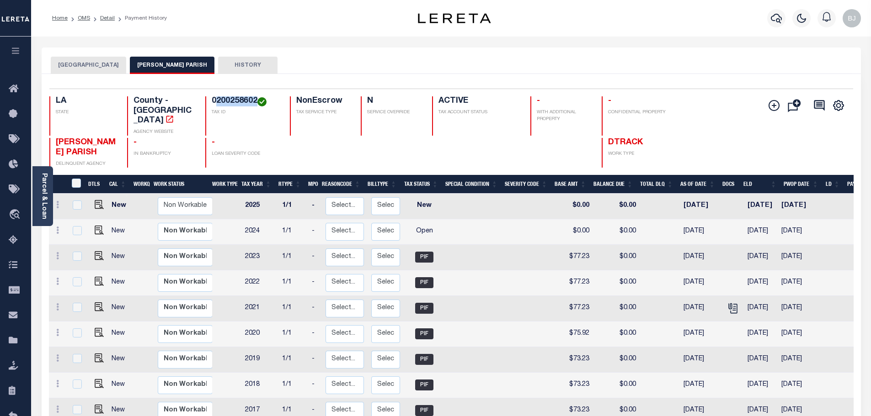
drag, startPoint x: 217, startPoint y: 101, endPoint x: 258, endPoint y: 103, distance: 41.2
click at [258, 103] on h4 "0200258602" at bounding box center [245, 101] width 67 height 10
copy h4 "200258602"
click at [396, 59] on div "[GEOGRAPHIC_DATA] [PERSON_NAME] PARISH HISTORY" at bounding box center [451, 65] width 801 height 17
click at [96, 226] on img "" at bounding box center [99, 230] width 9 height 9
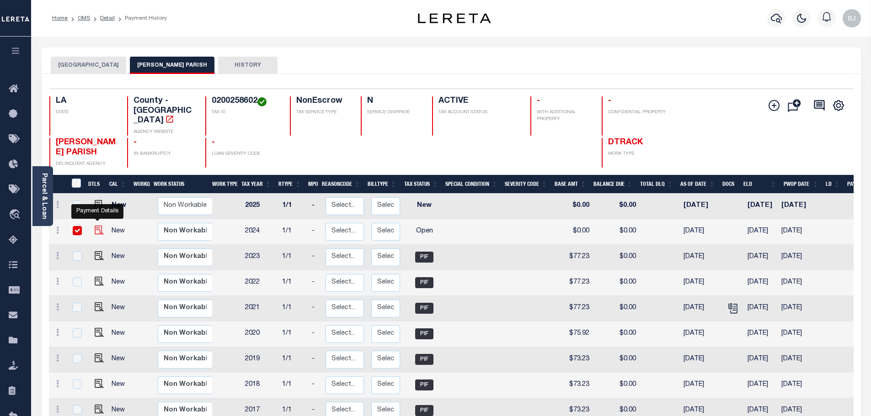
checkbox input "true"
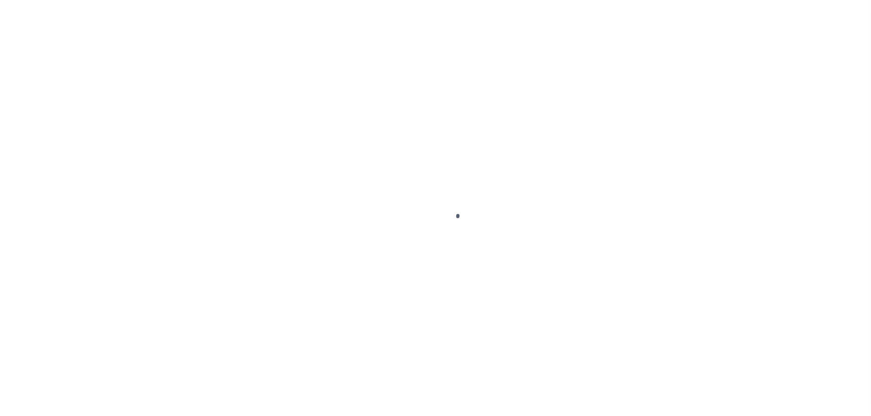
checkbox input "false"
type input "[DATE]"
select select "OP2"
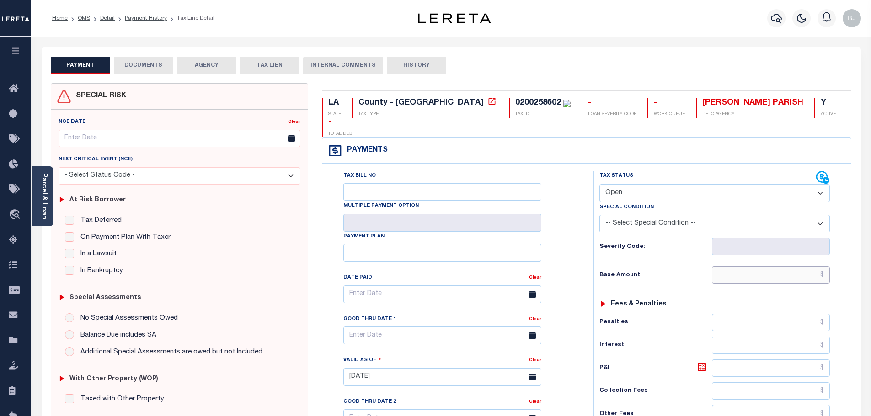
drag, startPoint x: 754, startPoint y: 256, endPoint x: 697, endPoint y: 236, distance: 60.3
click at [754, 267] on input "text" at bounding box center [771, 275] width 118 height 17
paste input "76.91"
type input "$76.91"
type input "10/02/2025"
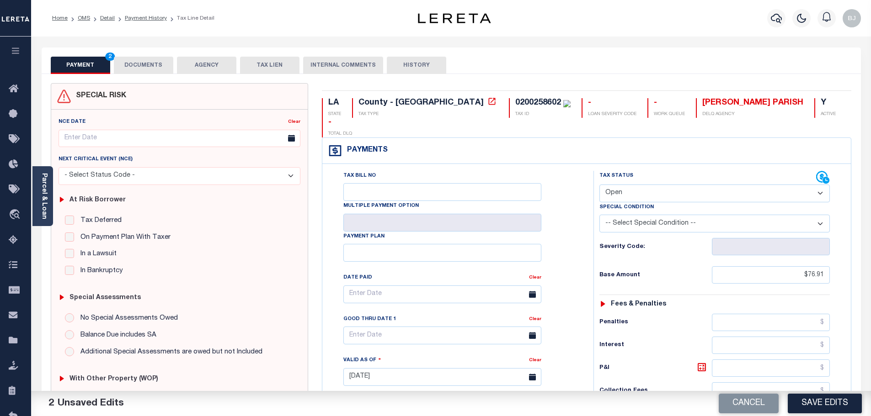
scroll to position [229, 0]
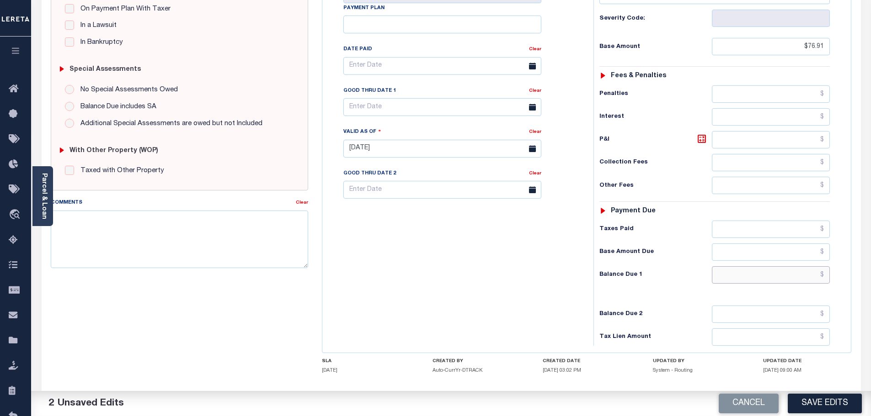
drag, startPoint x: 783, startPoint y: 252, endPoint x: 784, endPoint y: 244, distance: 8.3
click at [783, 267] on input "text" at bounding box center [771, 275] width 118 height 17
paste input "305.14"
type input "$305.14"
click at [790, 221] on input "text" at bounding box center [771, 229] width 118 height 17
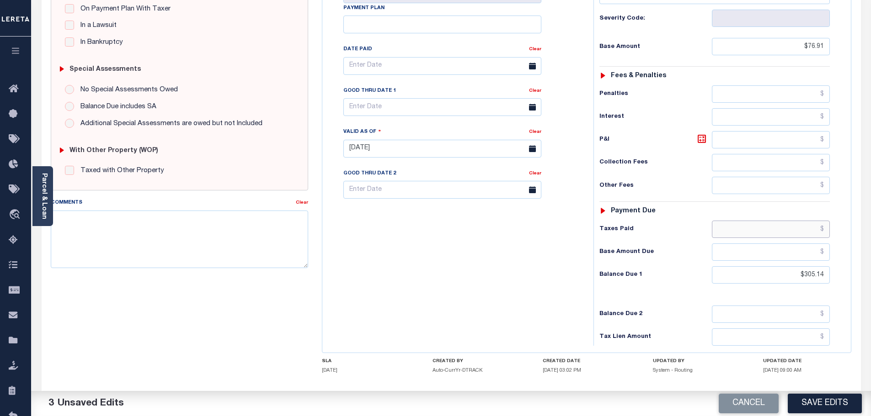
paste input "305.14"
type input "$305.14"
click at [702, 133] on icon at bounding box center [701, 138] width 11 height 11
type input "$228.23"
drag, startPoint x: 770, startPoint y: 255, endPoint x: 954, endPoint y: 257, distance: 184.3
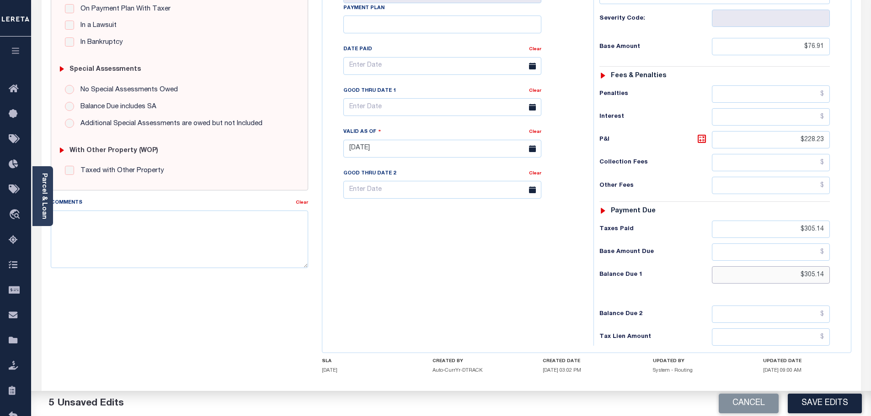
click at [870, 257] on html "Home OMS Detail Payment History Tax Line Detail" at bounding box center [435, 116] width 871 height 691
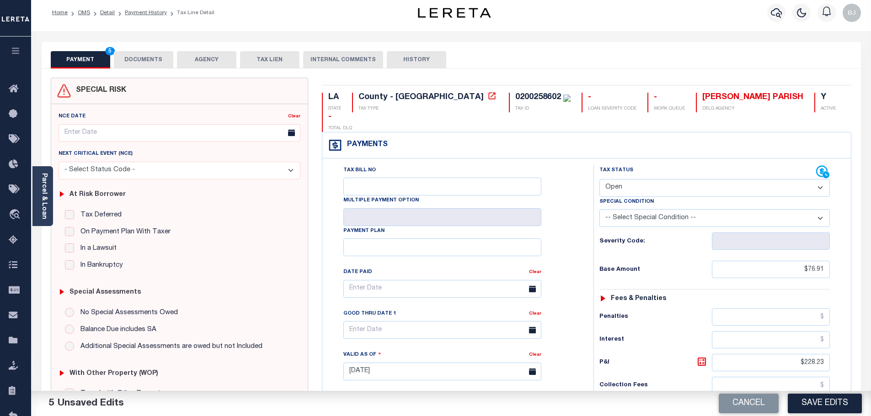
scroll to position [0, 0]
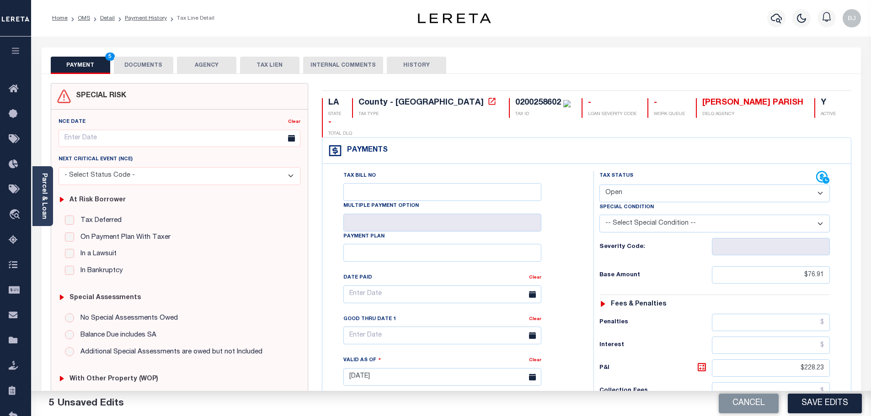
type input "$0.00"
click at [633, 185] on select "- Select Status Code - Open Due/Unpaid Paid Incomplete No Tax Due Internal Refu…" at bounding box center [714, 194] width 230 height 18
click at [599, 185] on select "- Select Status Code - Open Due/Unpaid Paid Incomplete No Tax Due Internal Refu…" at bounding box center [714, 194] width 230 height 18
click at [633, 185] on select "- Select Status Code - Open Due/Unpaid Paid Incomplete No Tax Due Internal Refu…" at bounding box center [714, 194] width 230 height 18
select select "PYD"
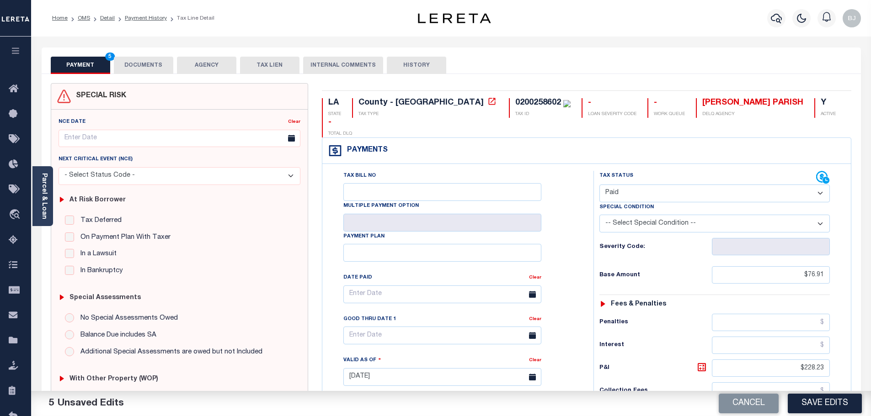
click at [599, 185] on select "- Select Status Code - Open Due/Unpaid Paid Incomplete No Tax Due Internal Refu…" at bounding box center [714, 194] width 230 height 18
drag, startPoint x: 143, startPoint y: 68, endPoint x: 227, endPoint y: 88, distance: 85.9
click at [143, 68] on button "DOCUMENTS" at bounding box center [143, 65] width 59 height 17
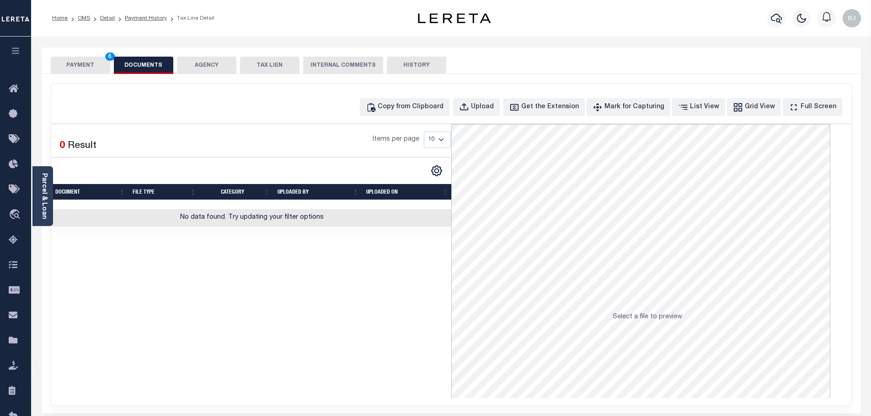
click at [378, 103] on div "Copy from Clipboard Upload Get the Extension Mark for Capturing Got it List Vie…" at bounding box center [451, 107] width 799 height 18
click at [421, 109] on div "Copy from Clipboard" at bounding box center [411, 107] width 66 height 10
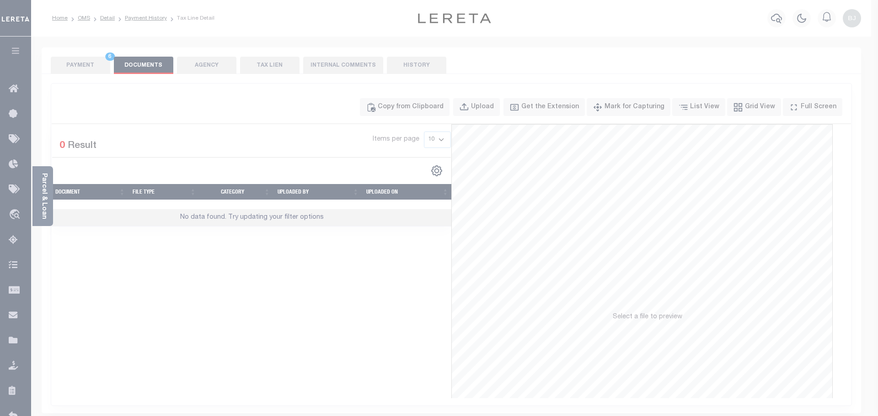
drag, startPoint x: 460, startPoint y: 173, endPoint x: 514, endPoint y: 264, distance: 106.2
click at [0, 0] on label "Paste copied image or file into this box" at bounding box center [0, 0] width 0 height 0
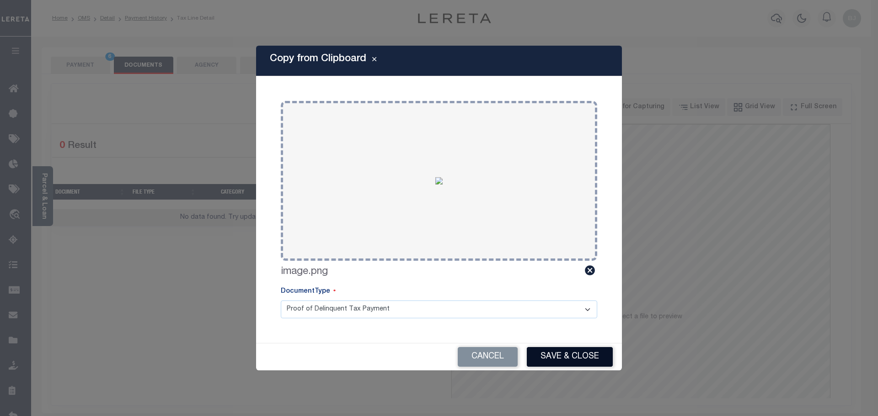
click at [565, 352] on button "Save & Close" at bounding box center [570, 357] width 86 height 20
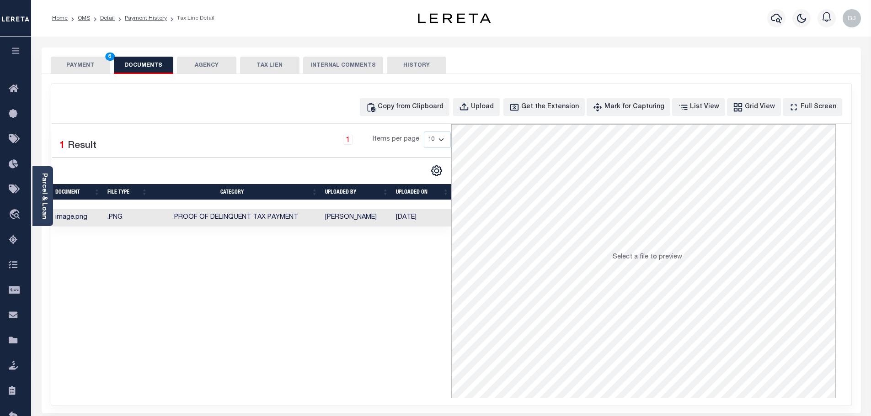
click at [80, 60] on button "PAYMENT 6" at bounding box center [80, 65] width 59 height 17
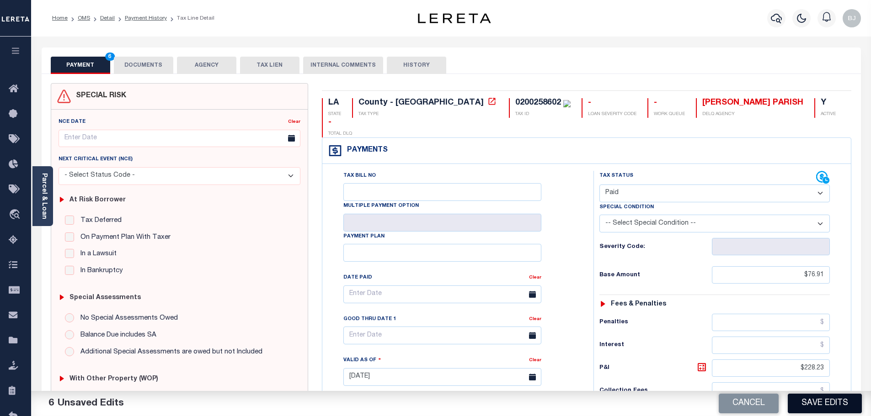
click at [791, 404] on button "Save Edits" at bounding box center [825, 404] width 74 height 20
checkbox input "false"
type input "$76.91"
type input "$228.23"
type input "$305.14"
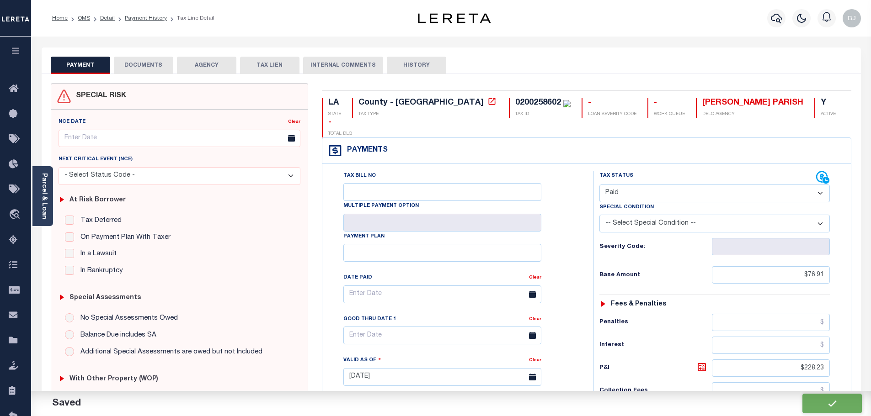
type input "$0"
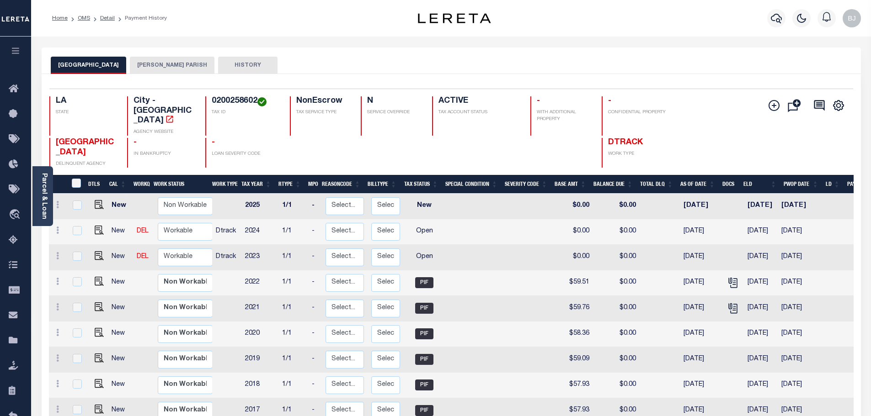
click at [148, 62] on button "[PERSON_NAME] PARISH" at bounding box center [172, 65] width 85 height 17
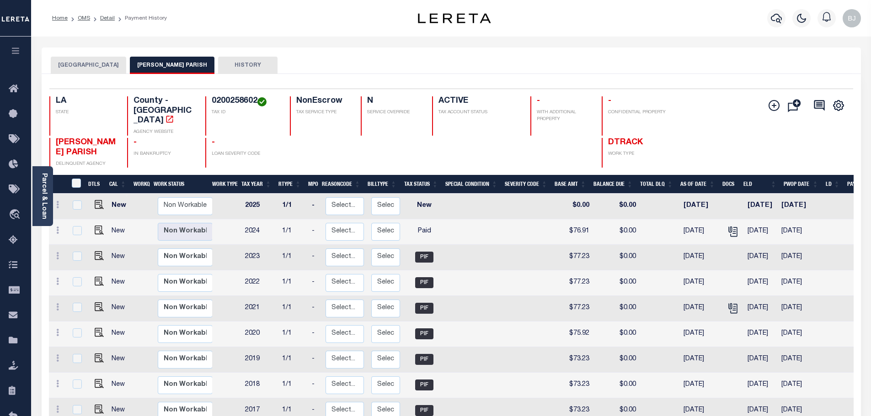
click at [93, 64] on button "[GEOGRAPHIC_DATA]" at bounding box center [88, 65] width 75 height 17
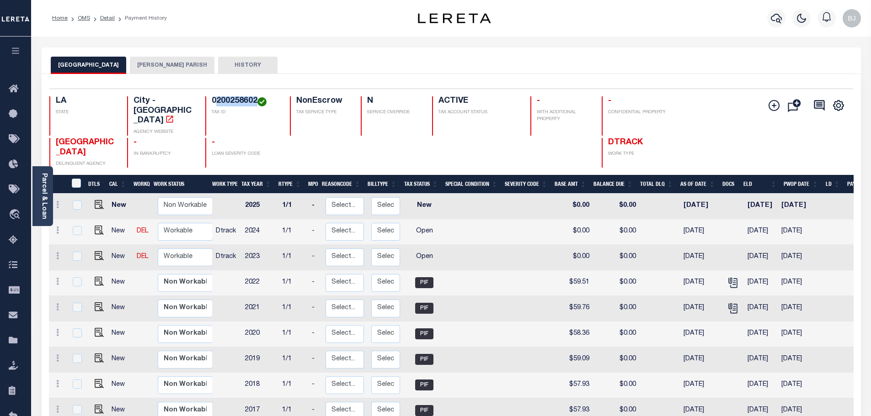
drag, startPoint x: 217, startPoint y: 101, endPoint x: 256, endPoint y: 100, distance: 39.8
click at [256, 100] on h4 "0200258602" at bounding box center [245, 101] width 67 height 10
copy h4 "200258602"
click at [95, 251] on img "" at bounding box center [99, 255] width 9 height 9
checkbox input "true"
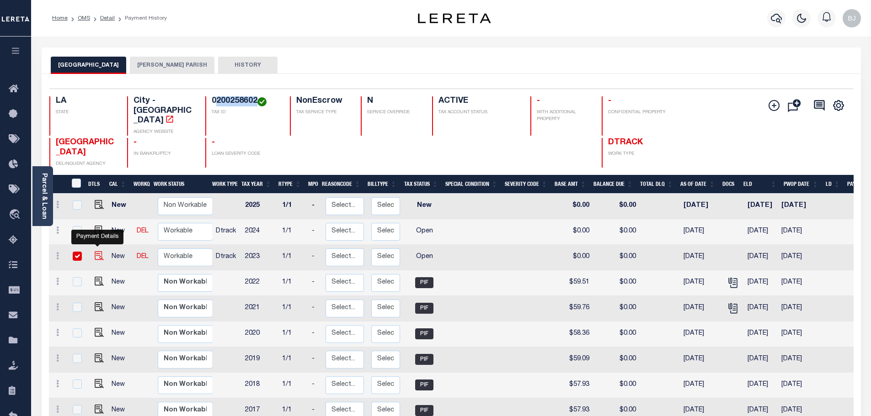
checkbox input "true"
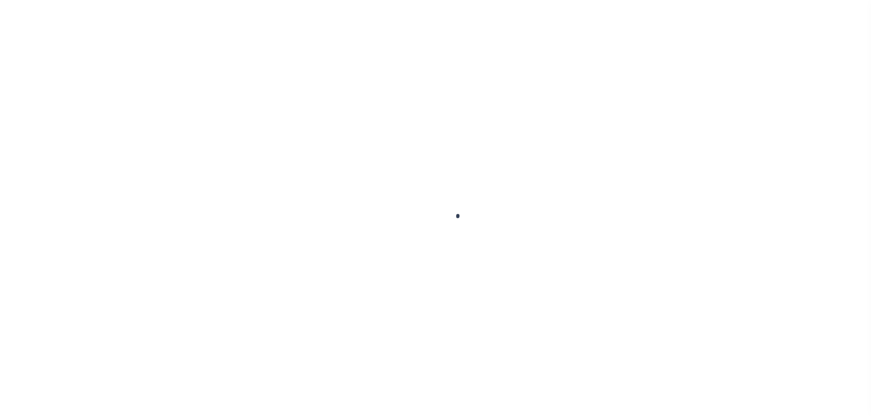
select select "OP2"
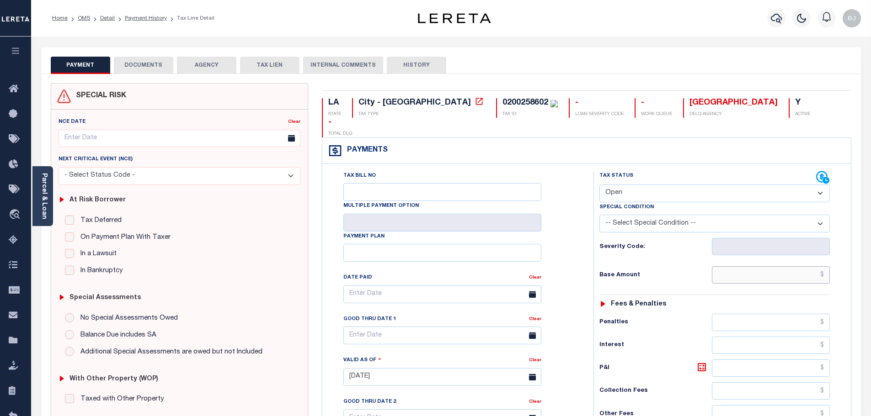
click at [771, 267] on input "text" at bounding box center [771, 275] width 118 height 17
paste input "59.51"
type input "$59.51"
type input "[DATE]"
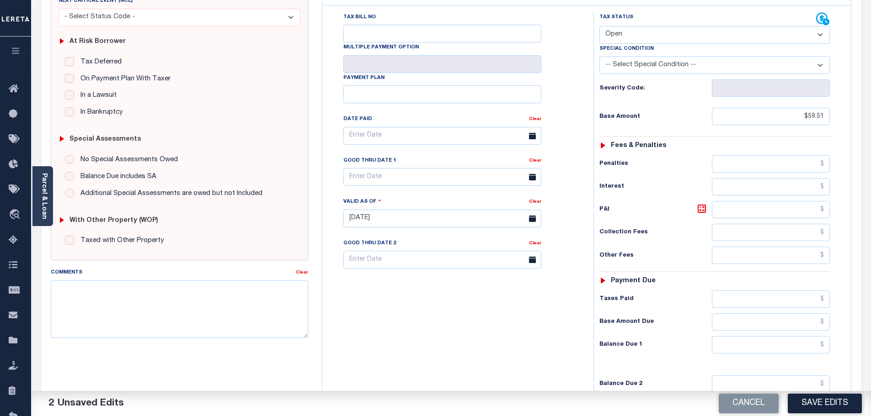
scroll to position [183, 0]
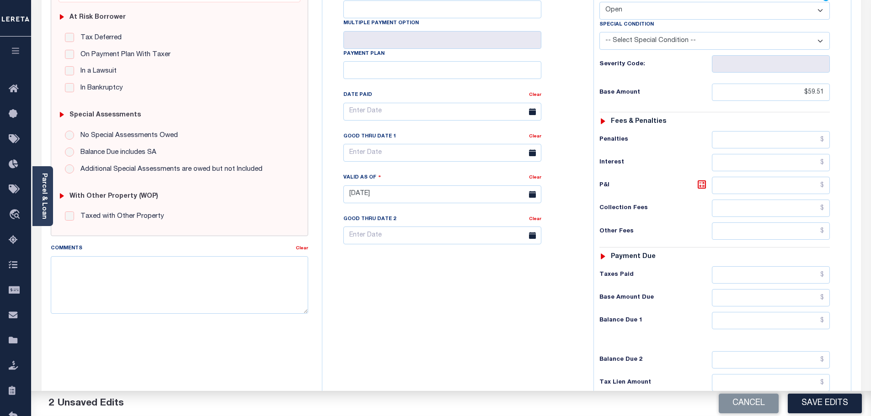
drag, startPoint x: 776, startPoint y: 312, endPoint x: 779, endPoint y: 304, distance: 8.4
click at [776, 312] on div "Tax Status Status - Select Status Code -" at bounding box center [717, 190] width 248 height 404
drag, startPoint x: 783, startPoint y: 302, endPoint x: 784, endPoint y: 294, distance: 8.3
click at [783, 312] on input "text" at bounding box center [771, 320] width 118 height 17
paste input "87.77"
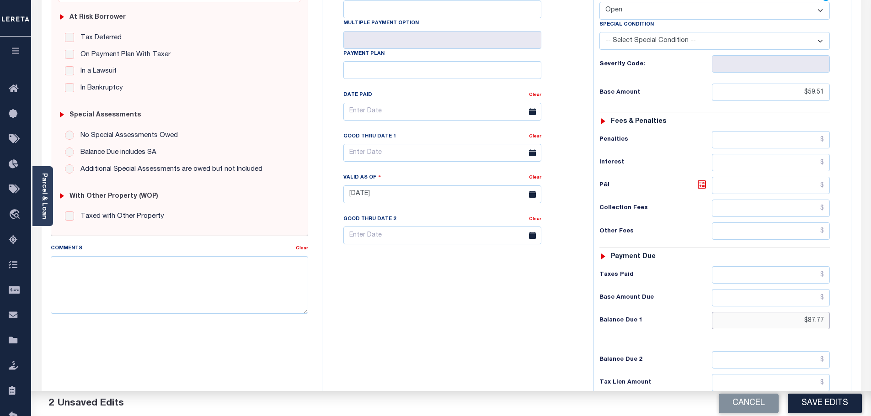
type input "$87.77"
click at [799, 267] on input "text" at bounding box center [771, 275] width 118 height 17
paste input "87.77"
type input "$87.77"
click at [696, 179] on icon at bounding box center [701, 184] width 11 height 11
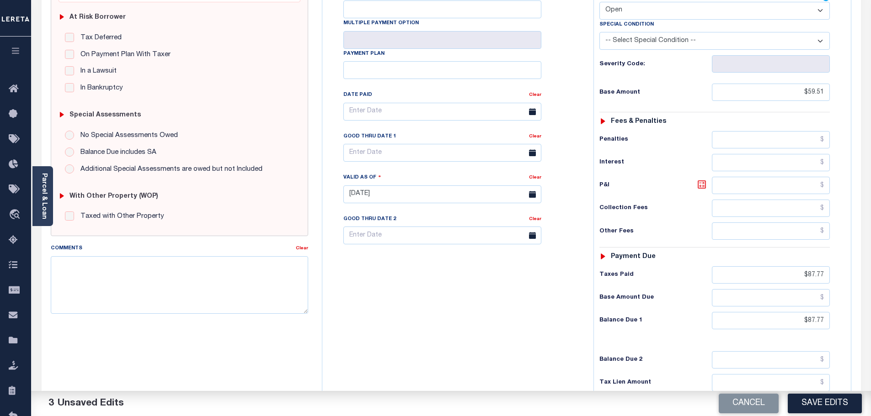
type input "$28.26"
drag, startPoint x: 781, startPoint y: 306, endPoint x: 865, endPoint y: 306, distance: 83.2
click at [855, 306] on div "LA STATE City - LA TAX TYPE 0200258602 TAX ID - LOAN SEVERITY CODE - WORK QUEUE…" at bounding box center [586, 193] width 543 height 587
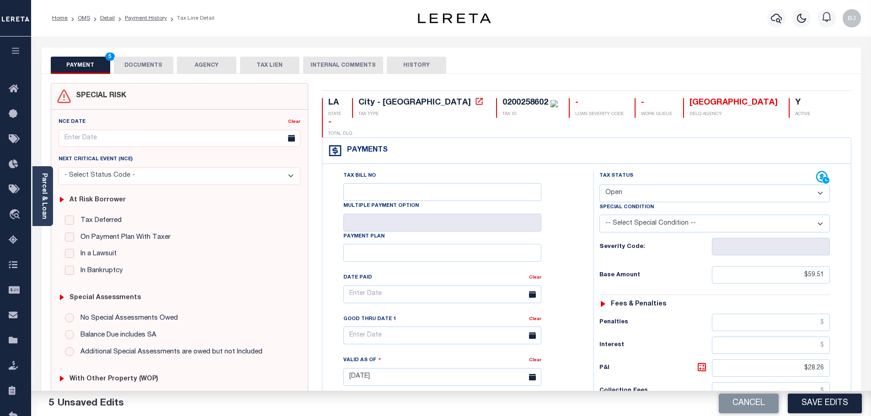
type input "$0.00"
drag, startPoint x: 633, startPoint y: 172, endPoint x: 630, endPoint y: 181, distance: 9.8
click at [633, 185] on select "- Select Status Code - Open Due/Unpaid Paid Incomplete No Tax Due Internal Refu…" at bounding box center [714, 194] width 230 height 18
select select "PYD"
click at [599, 185] on select "- Select Status Code - Open Due/Unpaid Paid Incomplete No Tax Due Internal Refu…" at bounding box center [714, 194] width 230 height 18
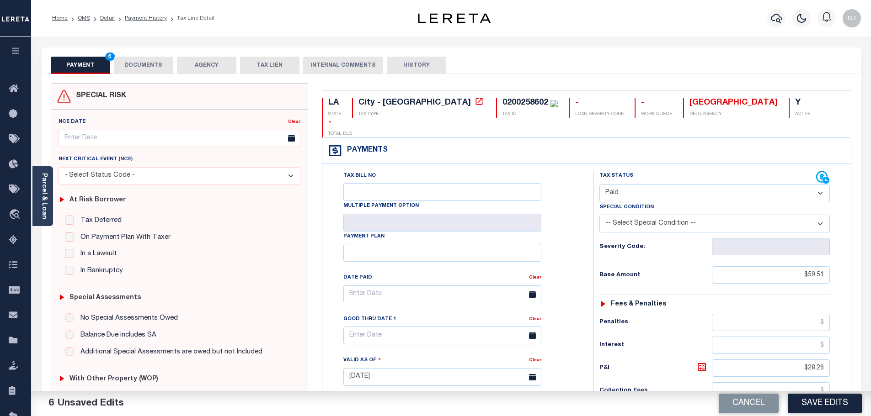
click at [146, 63] on button "DOCUMENTS" at bounding box center [143, 65] width 59 height 17
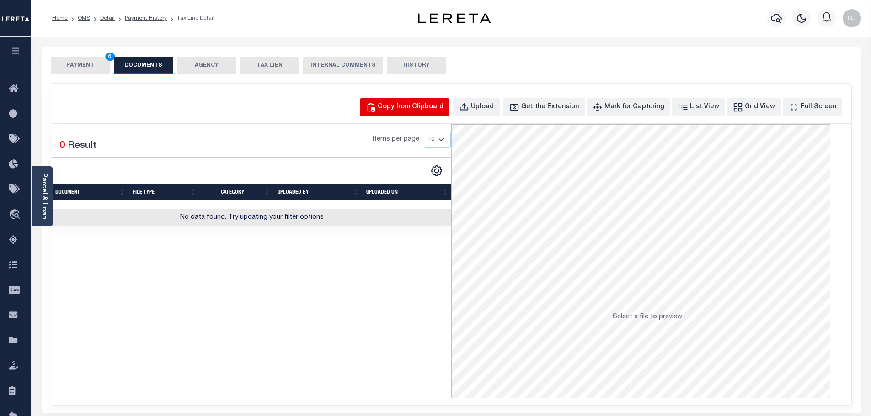
click at [408, 110] on div "Copy from Clipboard" at bounding box center [411, 107] width 66 height 10
select select "POP"
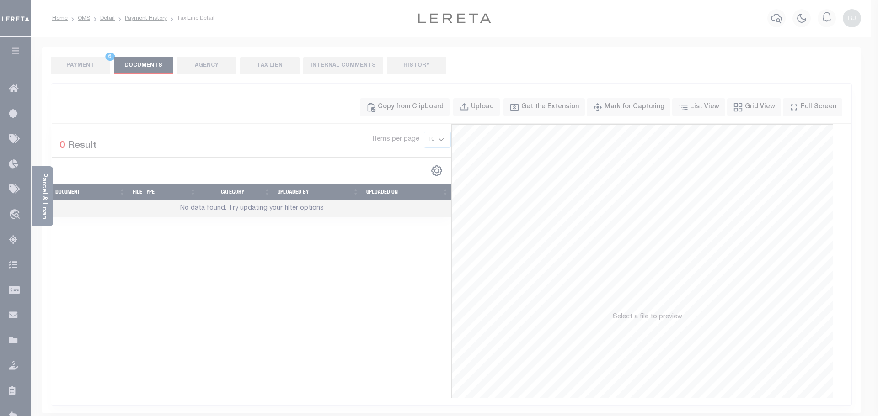
drag, startPoint x: 491, startPoint y: 188, endPoint x: 515, endPoint y: 242, distance: 59.2
click at [0, 0] on div "Paste copied image or file into this box" at bounding box center [0, 0] width 0 height 0
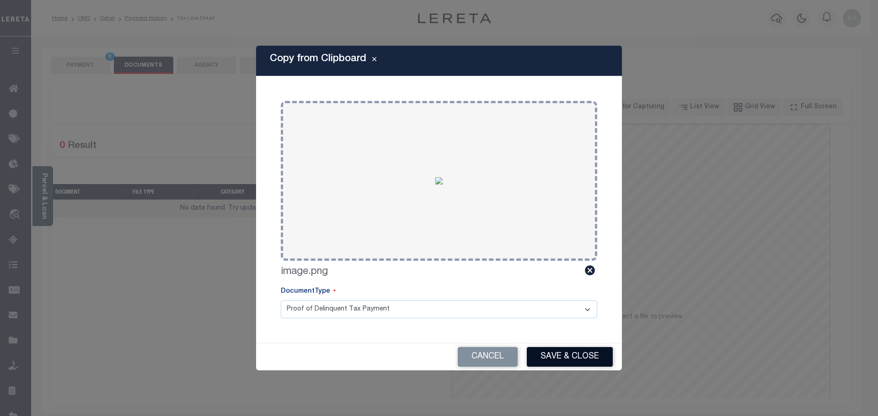
click at [579, 354] on button "Save & Close" at bounding box center [570, 357] width 86 height 20
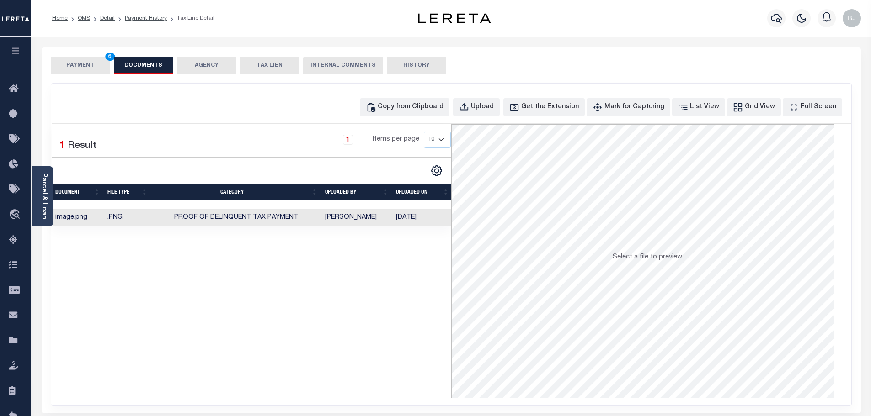
click at [98, 63] on button "PAYMENT 6" at bounding box center [80, 65] width 59 height 17
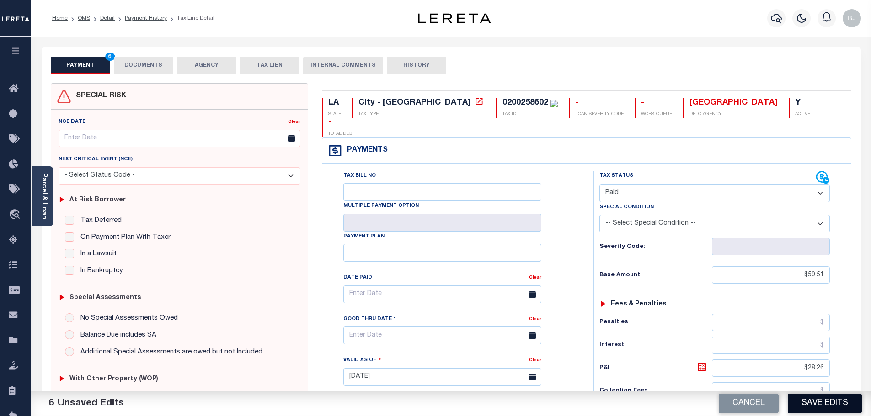
click at [801, 409] on button "Save Edits" at bounding box center [825, 404] width 74 height 20
checkbox input "false"
type input "$59.51"
type input "$28.26"
type input "$87.77"
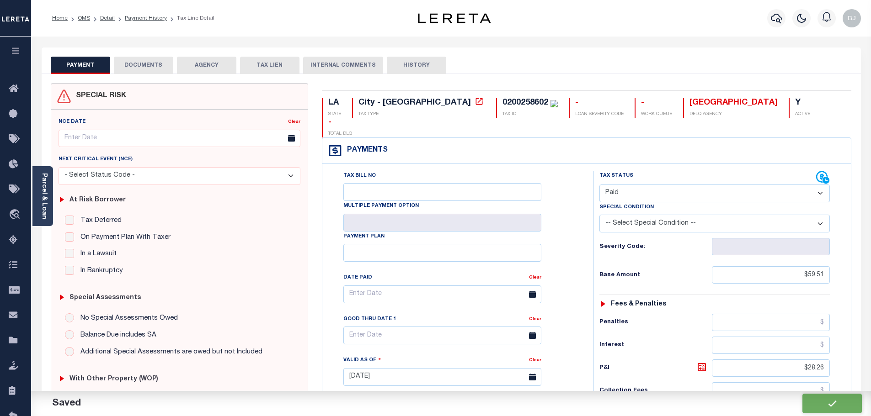
type input "$0"
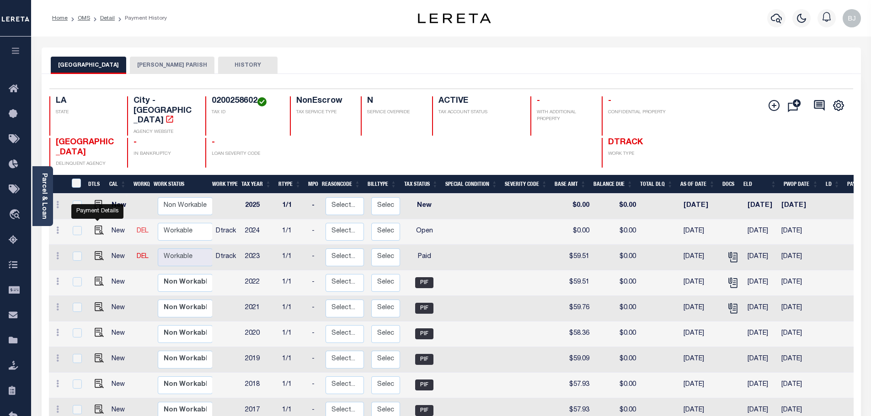
drag, startPoint x: 93, startPoint y: 219, endPoint x: 140, endPoint y: 219, distance: 46.6
click at [95, 226] on img "" at bounding box center [99, 230] width 9 height 9
checkbox input "true"
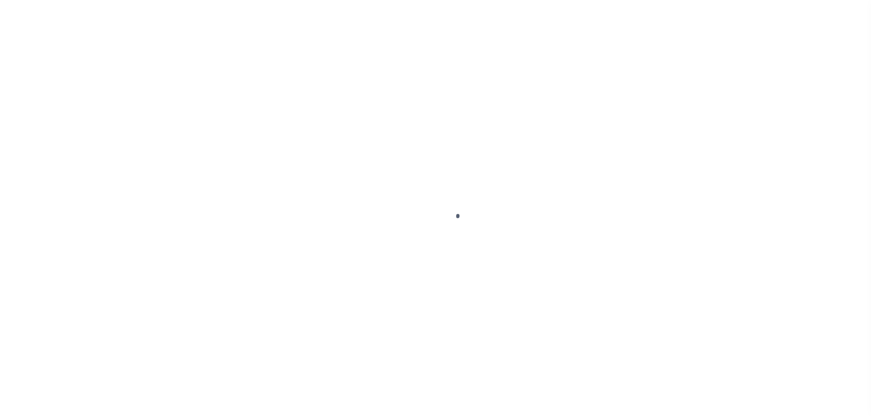
select select "OP2"
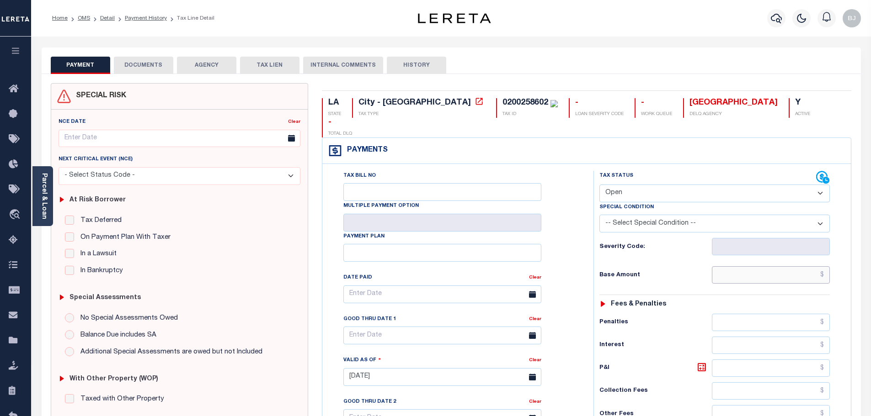
click at [795, 267] on input "text" at bounding box center [771, 275] width 118 height 17
paste input "55.82"
type input "$55.82"
type input "[DATE]"
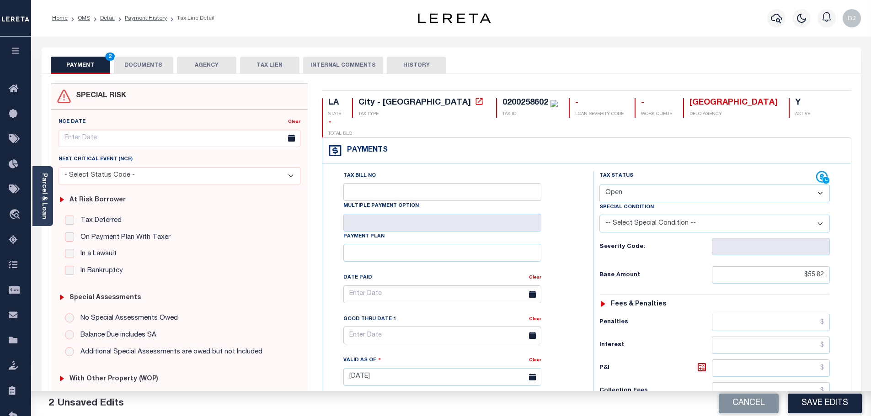
scroll to position [256, 0]
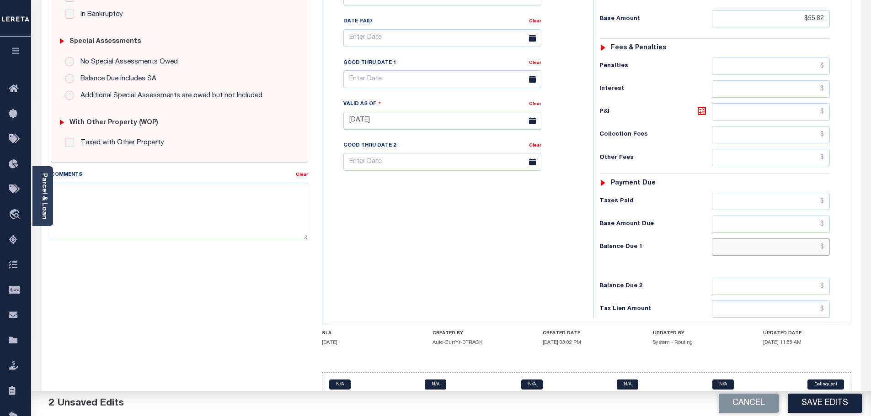
drag, startPoint x: 790, startPoint y: 235, endPoint x: 790, endPoint y: 203, distance: 32.5
click at [790, 239] on input "text" at bounding box center [771, 247] width 118 height 17
drag, startPoint x: 794, startPoint y: 185, endPoint x: 779, endPoint y: 158, distance: 31.1
click at [794, 193] on input "text" at bounding box center [771, 201] width 118 height 17
paste input "198.15"
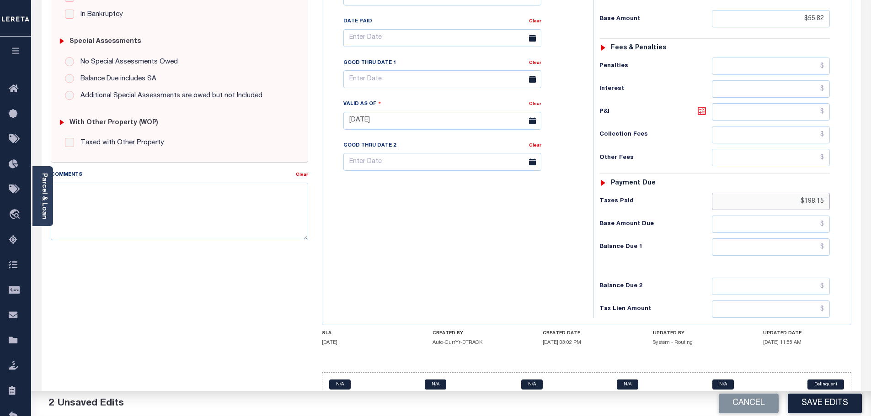
type input "$198.15"
click at [699, 106] on icon at bounding box center [701, 111] width 11 height 11
drag, startPoint x: 781, startPoint y: 236, endPoint x: 781, endPoint y: 231, distance: 5.0
click at [781, 239] on input "text" at bounding box center [771, 247] width 118 height 17
paste input "198.15"
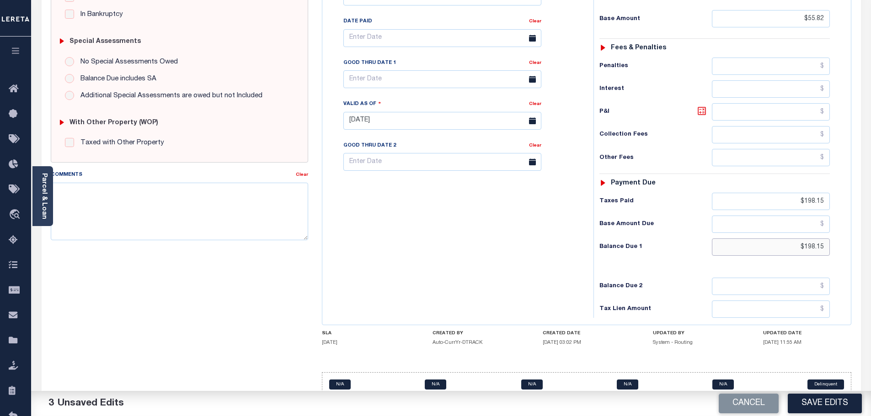
type input "$198.15"
click at [700, 108] on icon at bounding box center [701, 110] width 5 height 5
type input "$142.33"
drag, startPoint x: 790, startPoint y: 235, endPoint x: 839, endPoint y: 235, distance: 48.9
click at [839, 235] on div "Tax Status Status - Select Status Code -" at bounding box center [717, 117] width 248 height 404
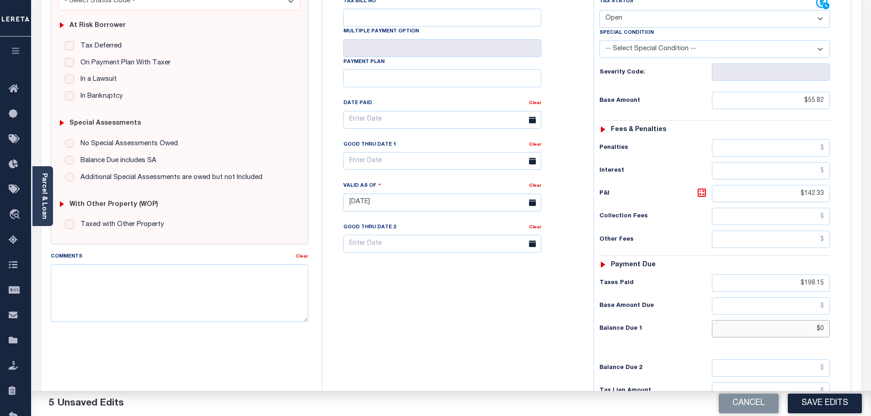
scroll to position [0, 0]
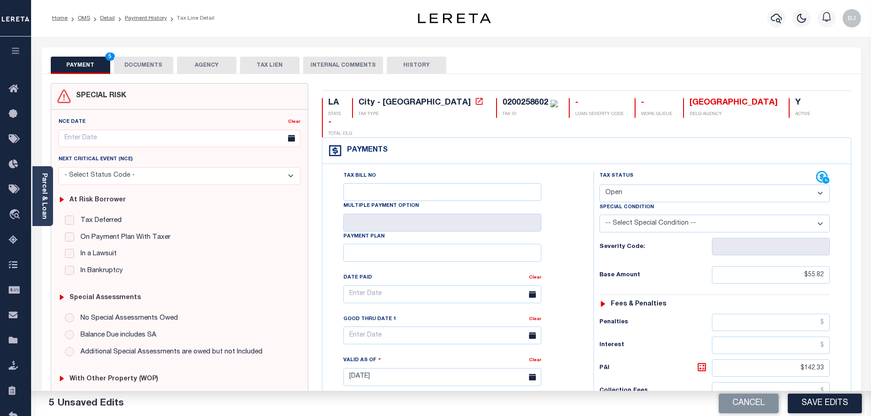
type input "$0.00"
drag, startPoint x: 658, startPoint y: 170, endPoint x: 653, endPoint y: 179, distance: 10.4
click at [658, 185] on select "- Select Status Code - Open Due/Unpaid Paid Incomplete No Tax Due Internal Refu…" at bounding box center [714, 194] width 230 height 18
select select "PYD"
click at [599, 185] on select "- Select Status Code - Open Due/Unpaid Paid Incomplete No Tax Due Internal Refu…" at bounding box center [714, 194] width 230 height 18
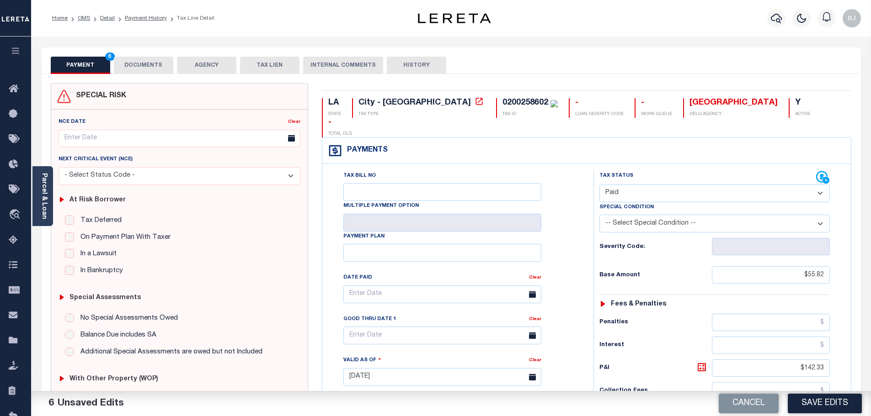
click at [107, 58] on span "6" at bounding box center [110, 57] width 10 height 8
drag, startPoint x: 155, startPoint y: 62, endPoint x: 165, endPoint y: 65, distance: 10.3
click at [155, 62] on button "DOCUMENTS" at bounding box center [143, 65] width 59 height 17
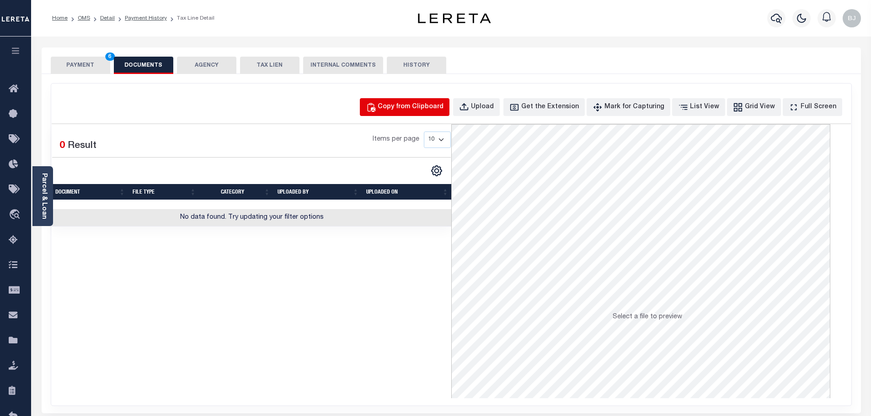
click at [387, 112] on button "Copy from Clipboard" at bounding box center [405, 107] width 90 height 18
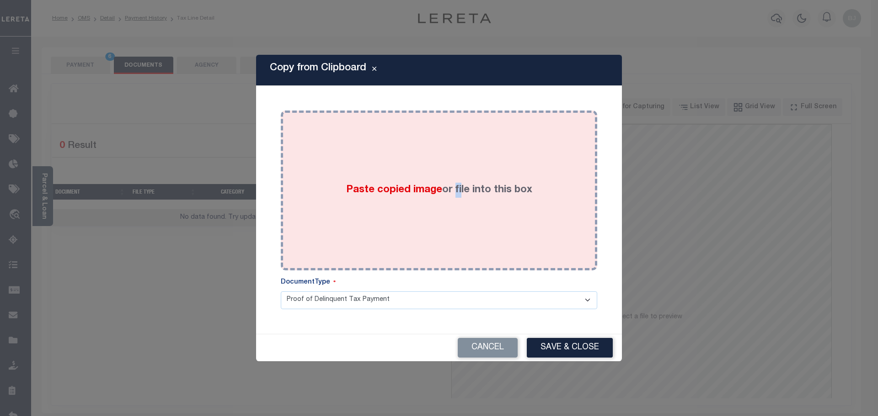
click at [461, 196] on div "Paste copied image or file into this box" at bounding box center [439, 190] width 303 height 146
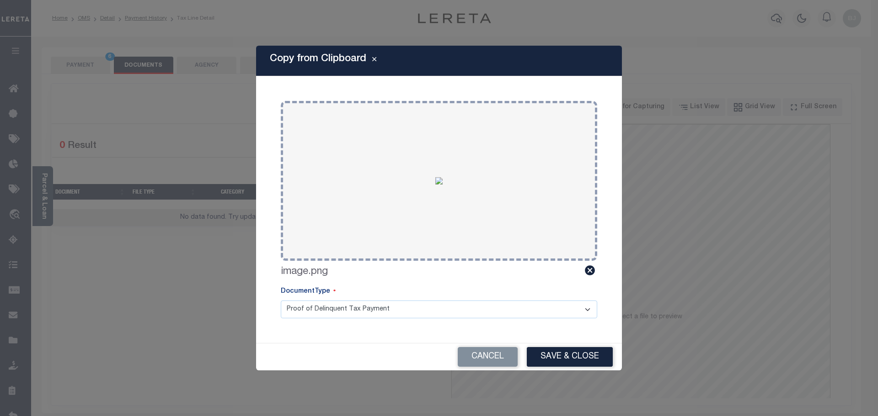
click at [569, 344] on div "Cancel Save & Close" at bounding box center [439, 357] width 366 height 27
click at [570, 353] on button "Save & Close" at bounding box center [570, 357] width 86 height 20
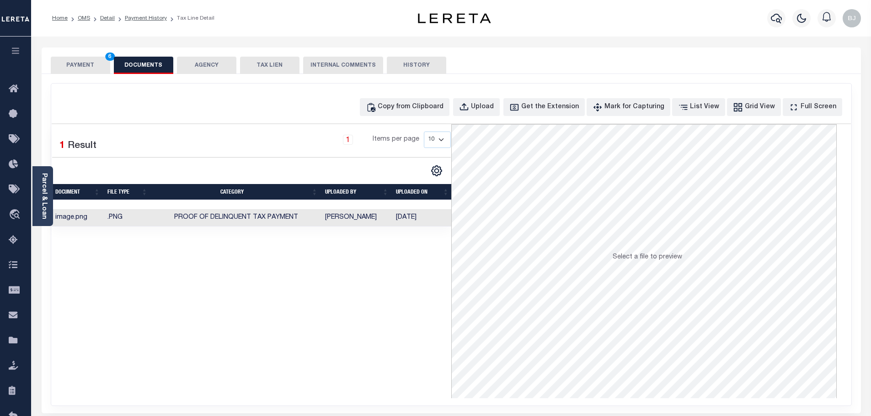
click at [85, 67] on button "PAYMENT 6" at bounding box center [80, 65] width 59 height 17
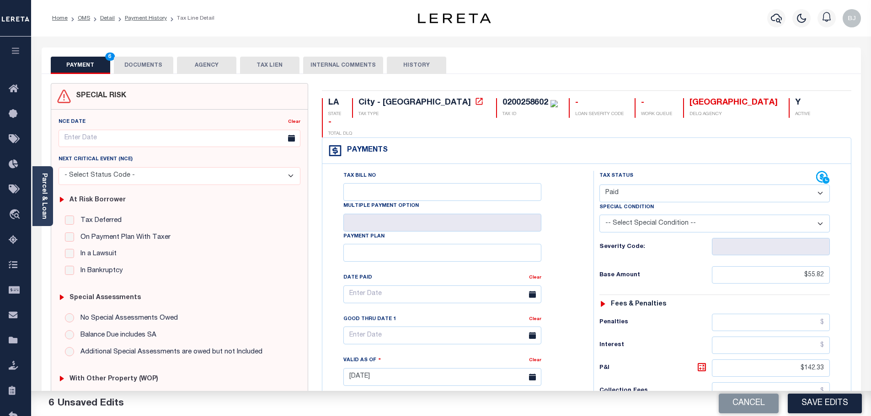
click at [602, 362] on h6 "P&I" at bounding box center [655, 368] width 112 height 13
click at [812, 407] on button "Save Edits" at bounding box center [825, 404] width 74 height 20
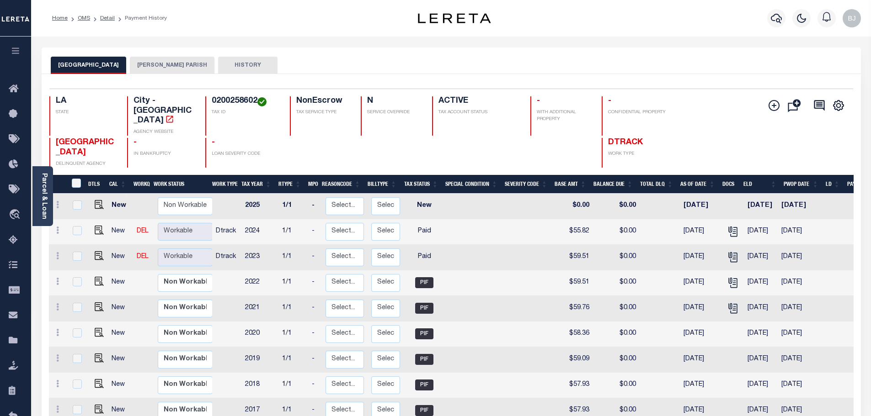
click at [143, 66] on button "[PERSON_NAME] PARISH" at bounding box center [172, 65] width 85 height 17
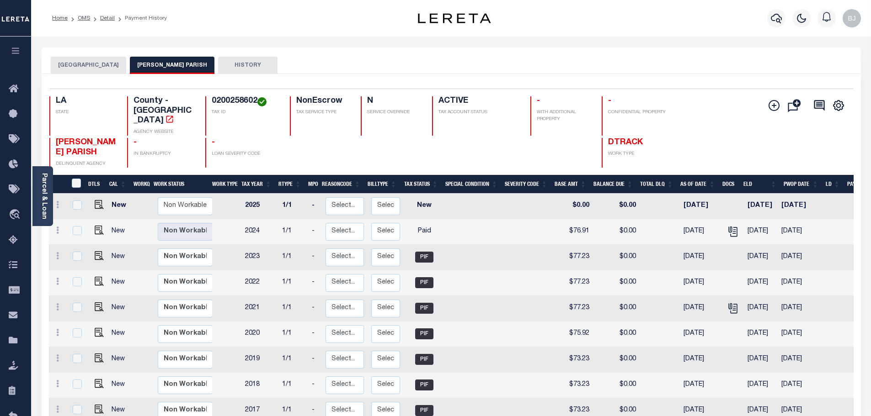
click at [89, 62] on button "[GEOGRAPHIC_DATA]" at bounding box center [88, 65] width 75 height 17
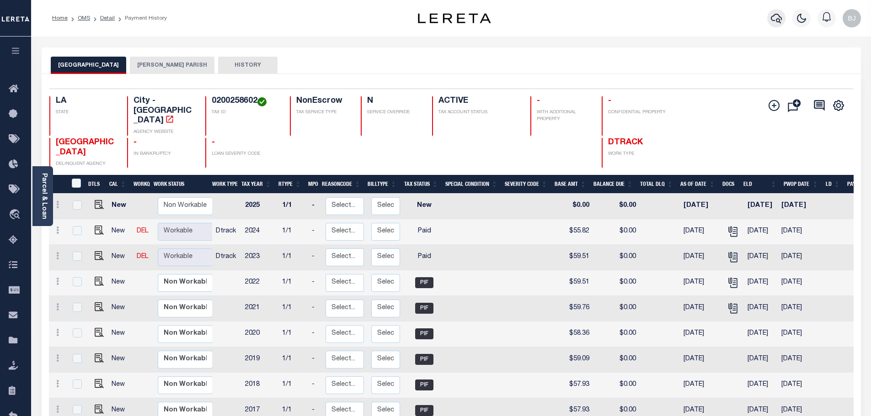
click at [780, 21] on icon "button" at bounding box center [776, 18] width 11 height 11
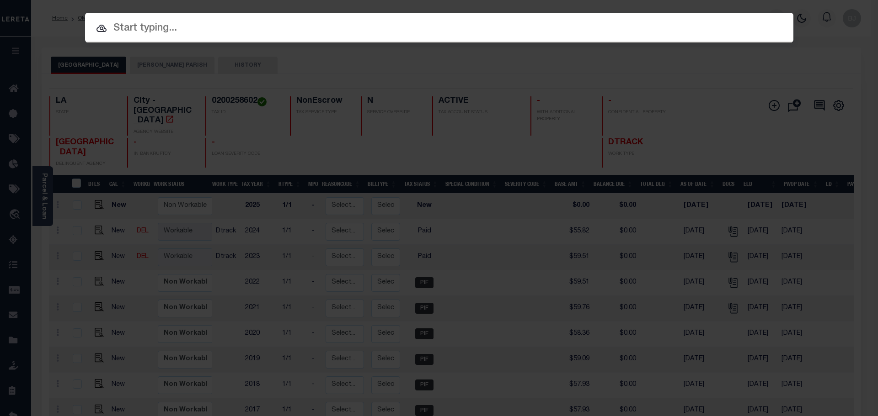
paste input "7360932"
type input "7360932"
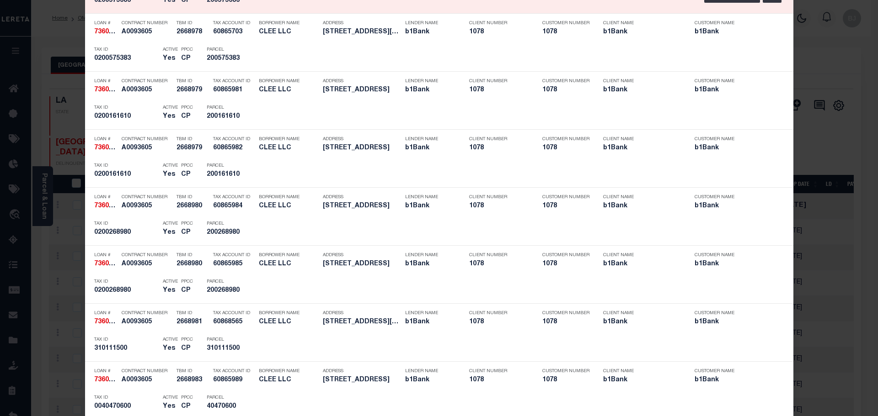
scroll to position [1189, 0]
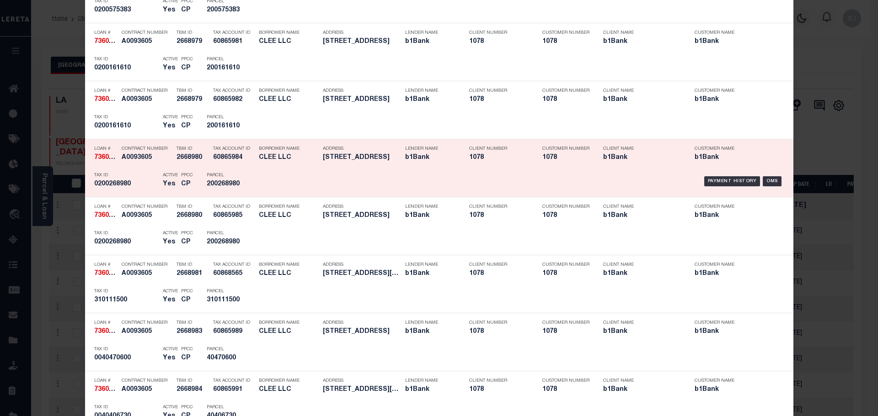
click at [245, 178] on div "Parcel 200268980" at bounding box center [227, 181] width 55 height 27
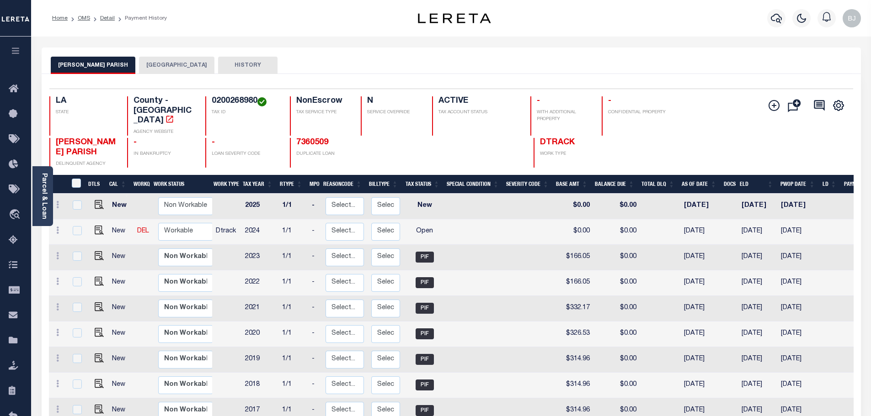
click at [156, 62] on button "[GEOGRAPHIC_DATA]" at bounding box center [176, 65] width 75 height 17
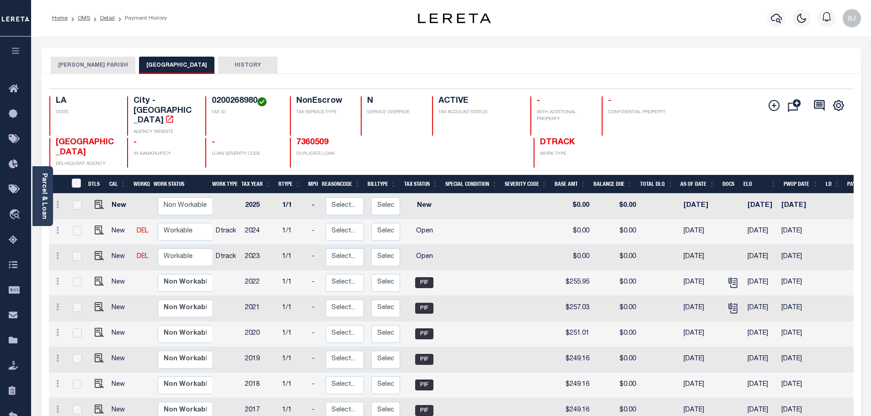
drag, startPoint x: 103, startPoint y: 44, endPoint x: 274, endPoint y: 58, distance: 172.0
click at [354, 32] on div "Home OMS Detail Payment History" at bounding box center [451, 18] width 840 height 37
click at [90, 63] on button "[PERSON_NAME] PARISH" at bounding box center [93, 65] width 85 height 17
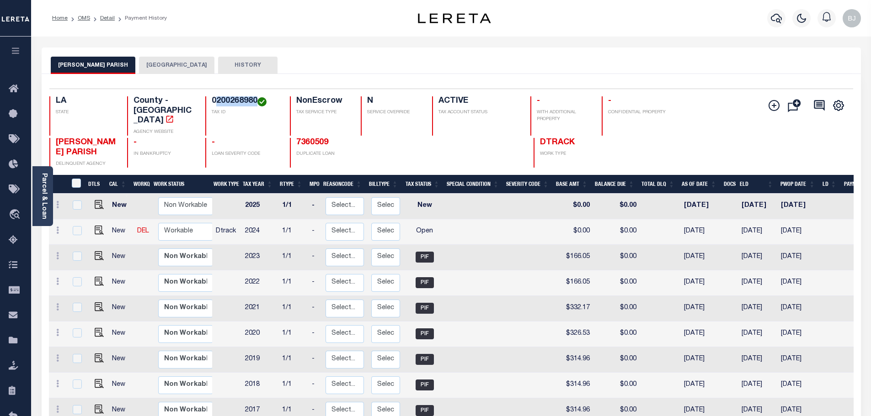
drag, startPoint x: 216, startPoint y: 99, endPoint x: 256, endPoint y: 101, distance: 39.8
click at [256, 101] on h4 "0200268980" at bounding box center [245, 101] width 67 height 10
copy h4 "200268980"
click at [97, 226] on img "" at bounding box center [99, 230] width 9 height 9
checkbox input "true"
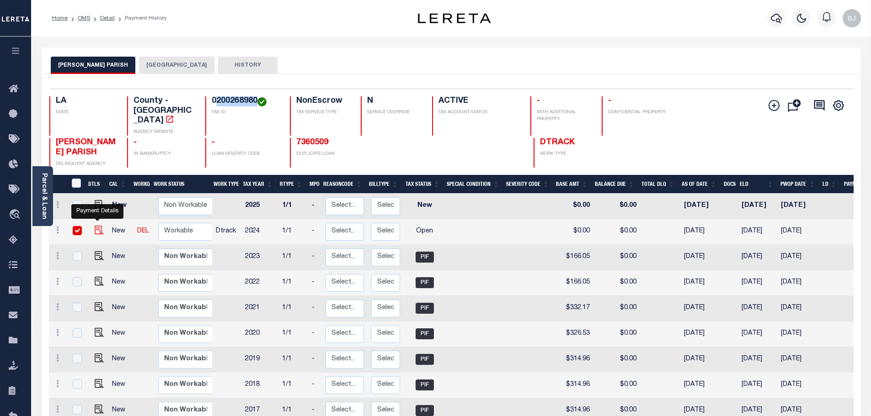
checkbox input "true"
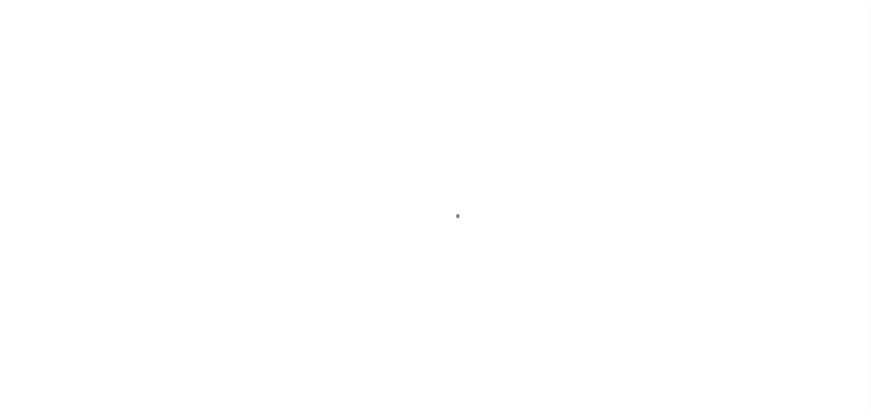
select select "OP2"
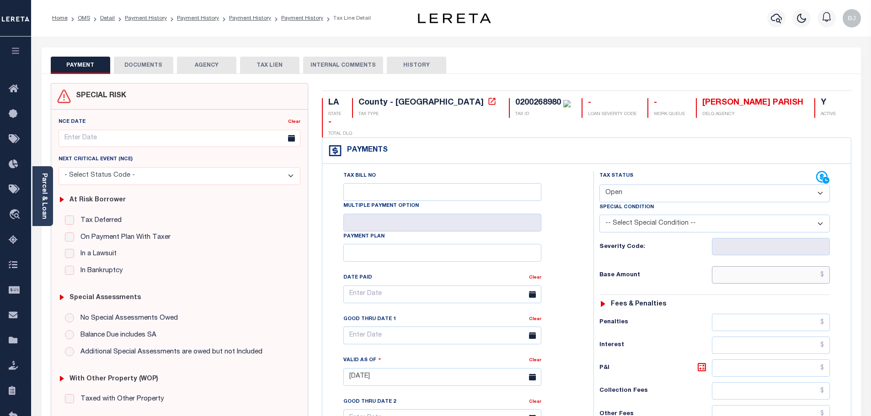
click at [793, 267] on input "text" at bounding box center [771, 275] width 118 height 17
paste input "109.75"
type input "$109.75"
type input "[DATE]"
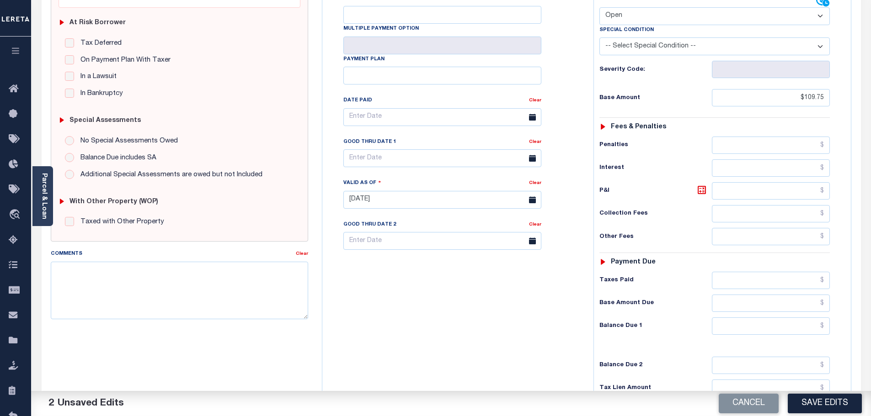
scroll to position [183, 0]
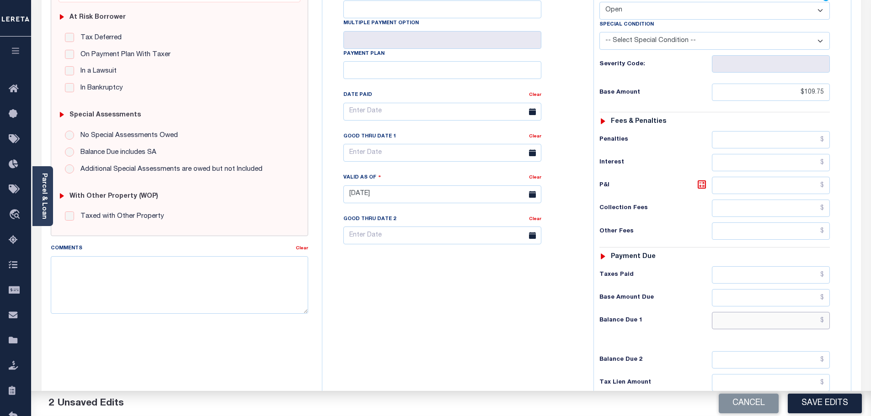
drag, startPoint x: 778, startPoint y: 302, endPoint x: 775, endPoint y: 296, distance: 6.1
click at [778, 312] on input "text" at bounding box center [771, 320] width 118 height 17
paste input "110.85"
type input "$110.85"
drag, startPoint x: 786, startPoint y: 253, endPoint x: 758, endPoint y: 241, distance: 30.3
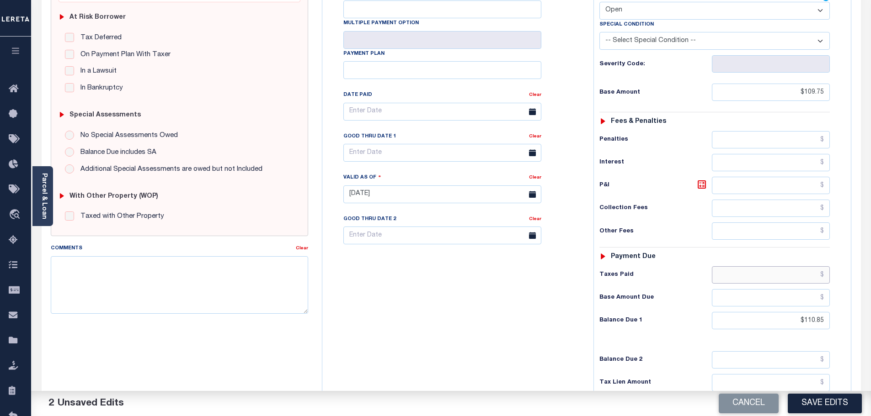
click at [785, 267] on input "text" at bounding box center [771, 275] width 118 height 17
paste input "110.85"
type input "$110.85"
click at [701, 179] on icon at bounding box center [701, 184] width 11 height 11
type input "$1.10"
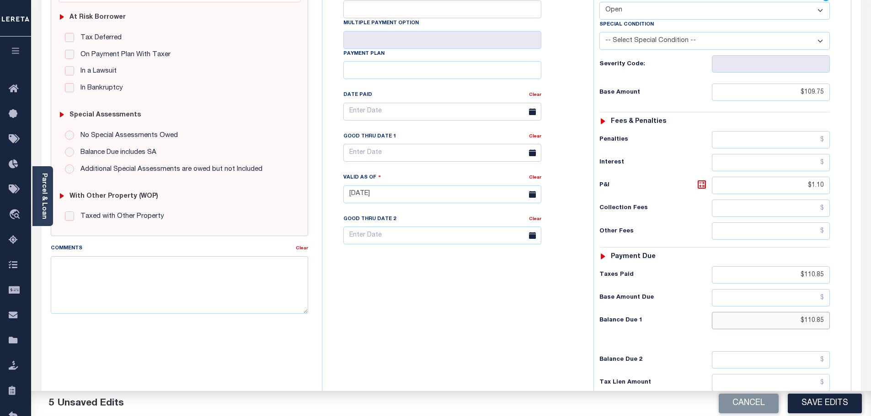
drag, startPoint x: 780, startPoint y: 302, endPoint x: 910, endPoint y: 302, distance: 129.8
click at [870, 302] on html "Home OMS Detail Payment History Payment History Payment History Payment History…" at bounding box center [435, 162] width 871 height 691
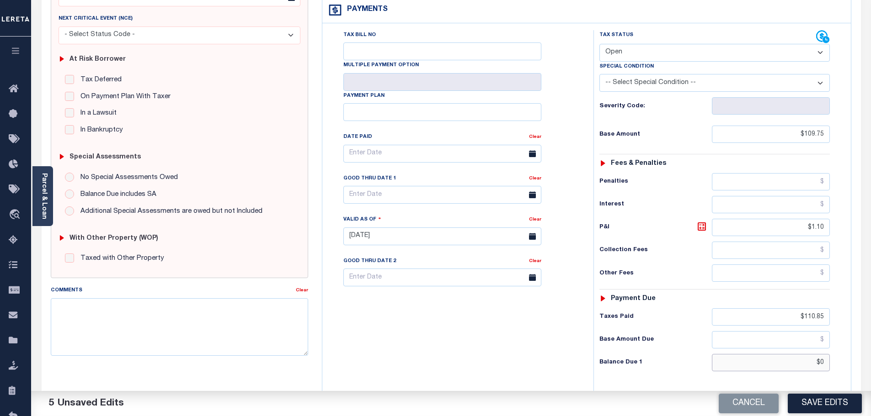
scroll to position [0, 0]
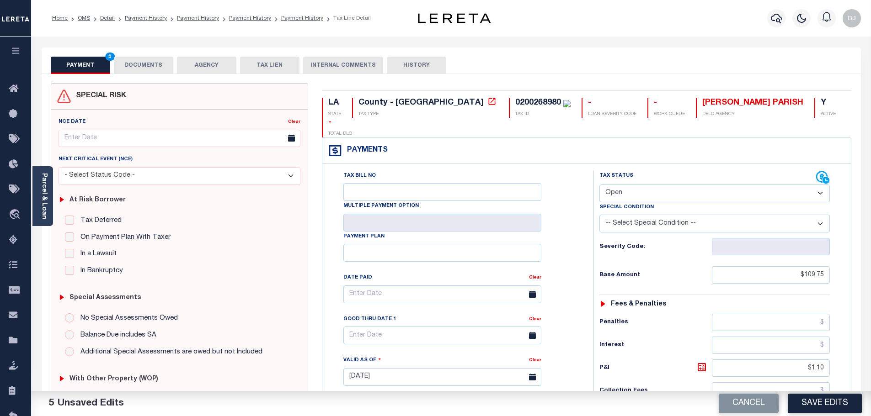
type input "$0.00"
click at [639, 203] on div "Special Condition" at bounding box center [714, 209] width 230 height 13
click at [639, 185] on select "- Select Status Code - Open Due/Unpaid Paid Incomplete No Tax Due Internal Refu…" at bounding box center [714, 194] width 230 height 18
select select "PYD"
click at [599, 185] on select "- Select Status Code - Open Due/Unpaid Paid Incomplete No Tax Due Internal Refu…" at bounding box center [714, 194] width 230 height 18
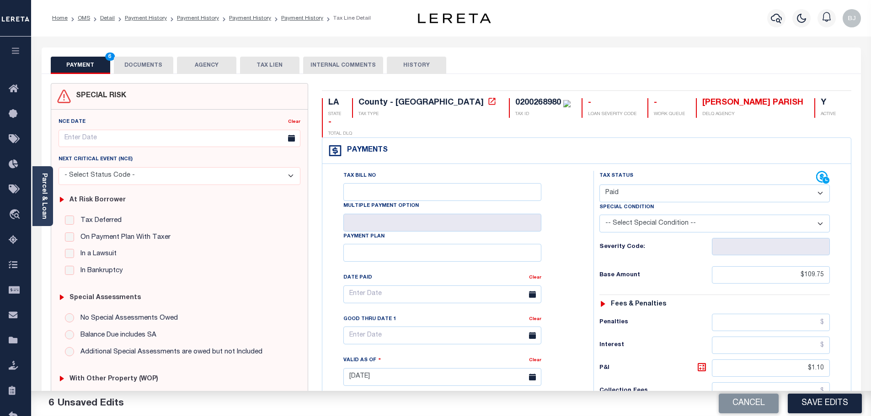
click at [149, 71] on button "DOCUMENTS" at bounding box center [143, 65] width 59 height 17
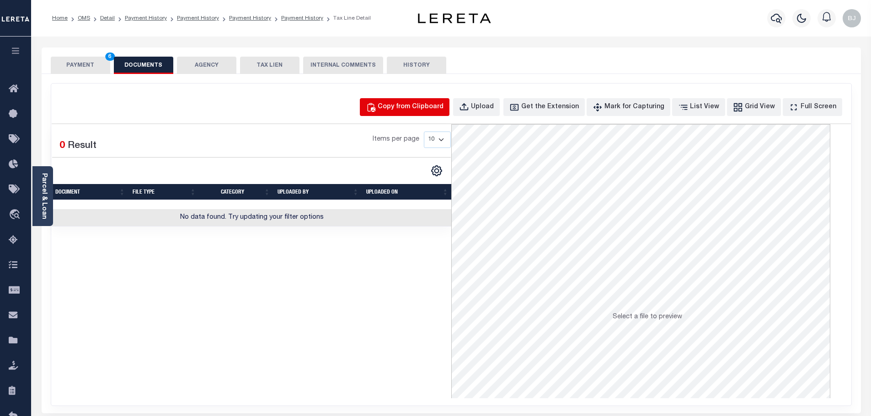
click at [398, 109] on button "Copy from Clipboard" at bounding box center [405, 107] width 90 height 18
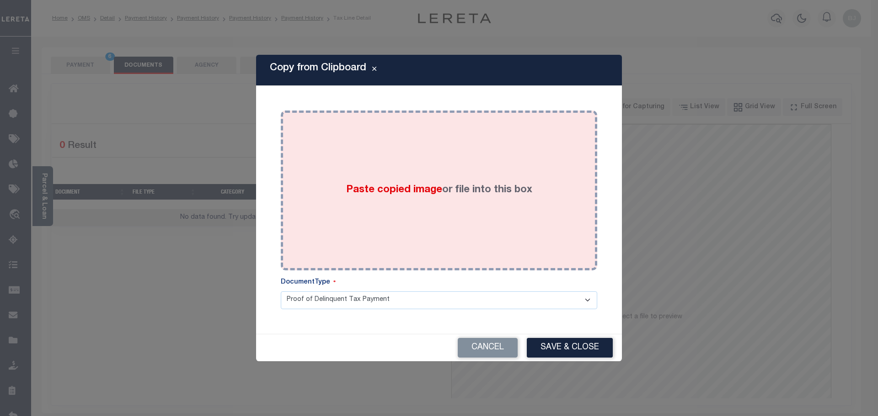
click at [458, 188] on div "Paste copied image or file into this box" at bounding box center [439, 190] width 303 height 146
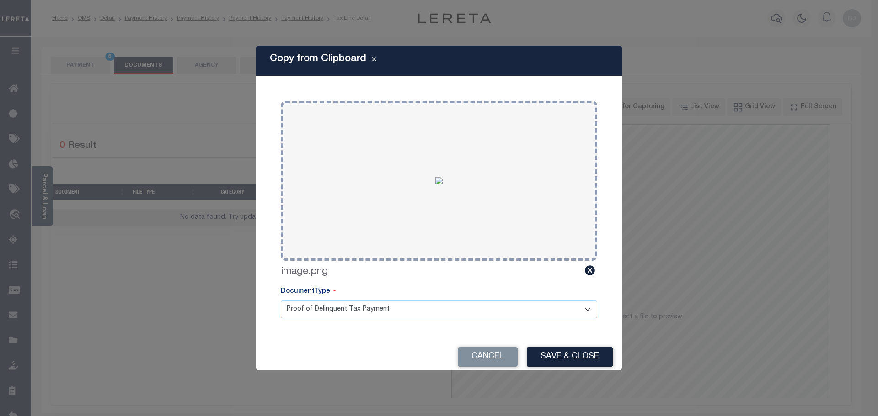
click at [598, 348] on button "Save & Close" at bounding box center [570, 357] width 86 height 20
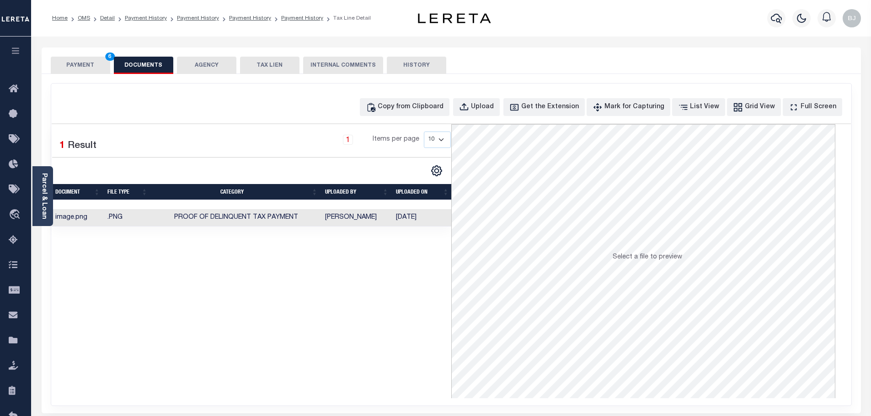
drag, startPoint x: 89, startPoint y: 58, endPoint x: 95, endPoint y: 59, distance: 6.2
click at [89, 58] on button "PAYMENT 6" at bounding box center [80, 65] width 59 height 17
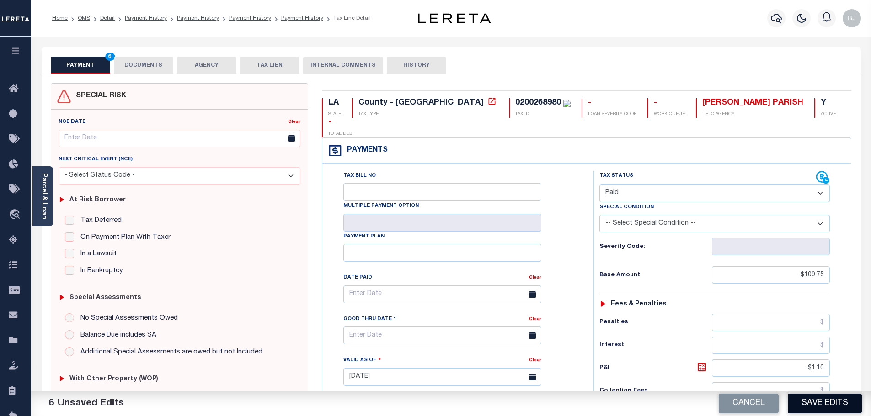
click at [838, 407] on button "Save Edits" at bounding box center [825, 404] width 74 height 20
checkbox input "false"
type input "$109.75"
type input "$1.1"
type input "$110.85"
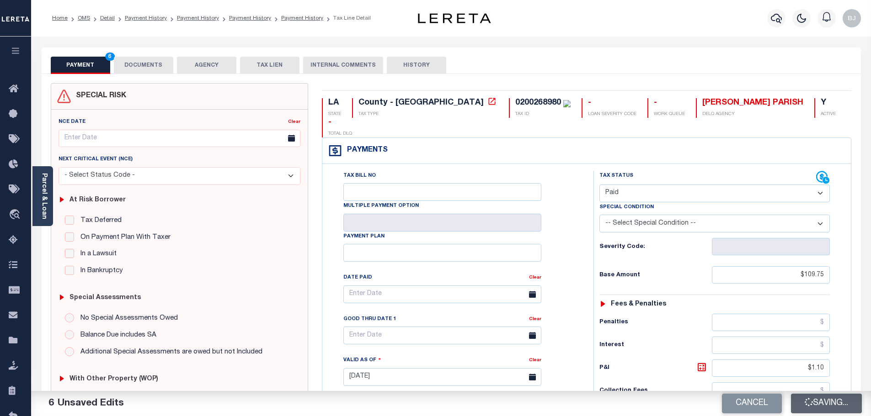
type input "$0"
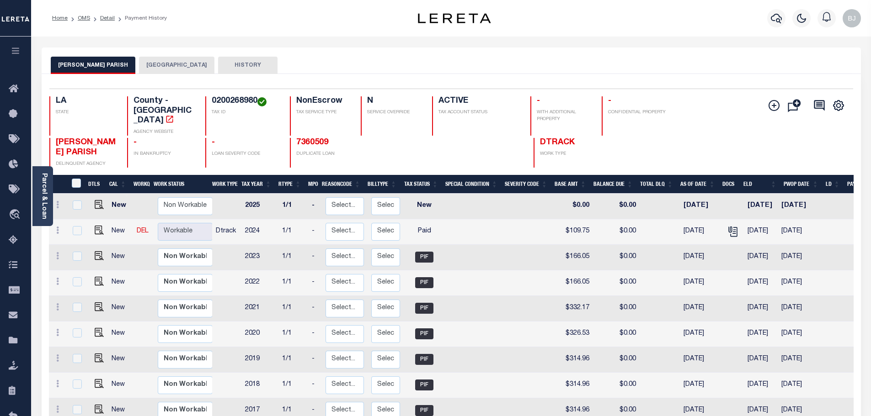
drag, startPoint x: 144, startPoint y: 69, endPoint x: 158, endPoint y: 72, distance: 14.1
click at [144, 69] on button "[GEOGRAPHIC_DATA]" at bounding box center [176, 65] width 75 height 17
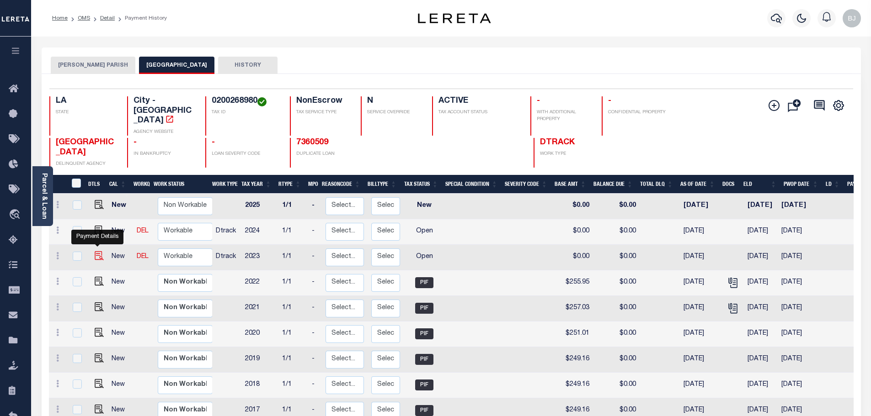
click at [95, 251] on img "" at bounding box center [99, 255] width 9 height 9
checkbox input "true"
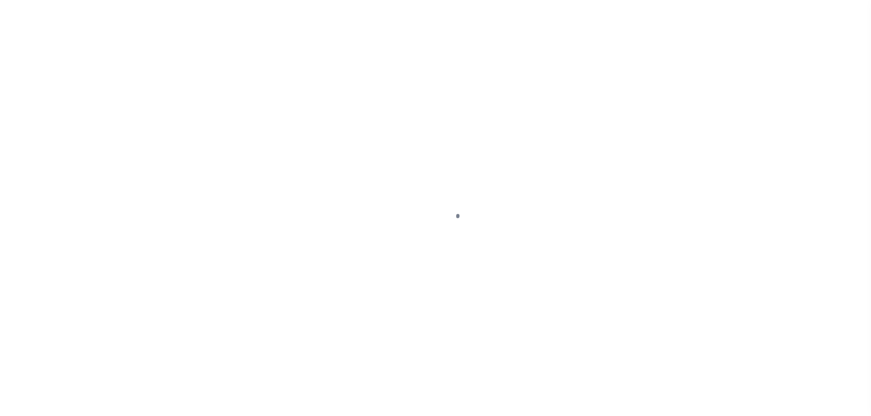
select select "OP2"
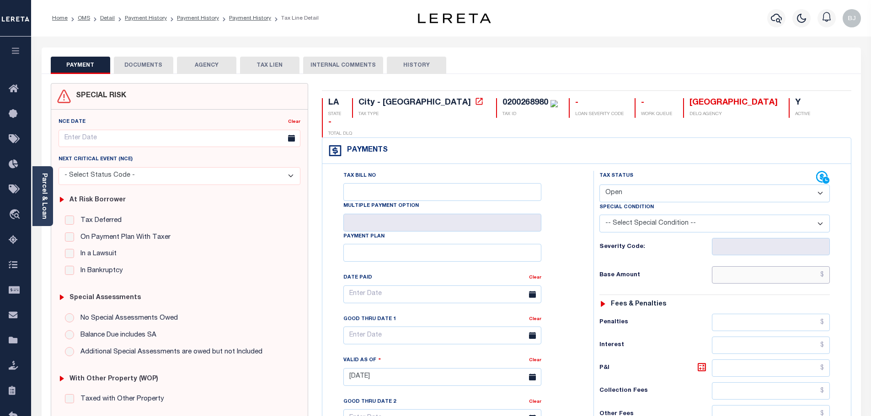
drag, startPoint x: 764, startPoint y: 254, endPoint x: 692, endPoint y: 194, distance: 93.8
click at [763, 267] on input "text" at bounding box center [771, 275] width 118 height 17
paste input "255.95"
type input "$255.95"
type input "[DATE]"
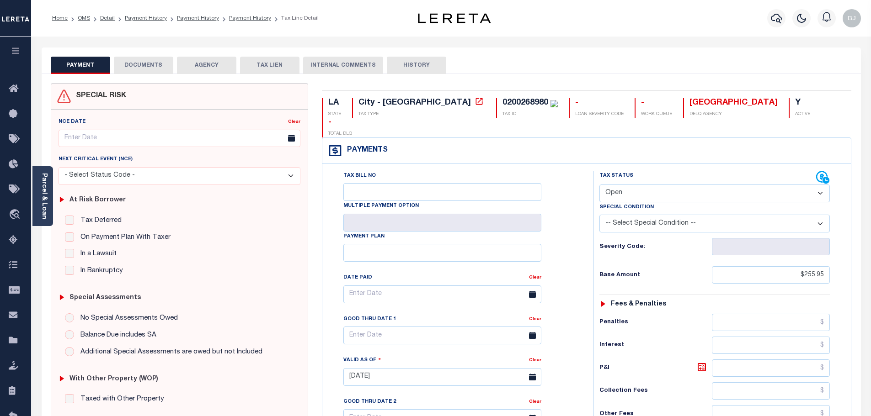
drag, startPoint x: 664, startPoint y: 174, endPoint x: 660, endPoint y: 178, distance: 5.8
click at [664, 185] on select "- Select Status Code - Open Due/Unpaid Paid Incomplete No Tax Due Internal Refu…" at bounding box center [714, 194] width 230 height 18
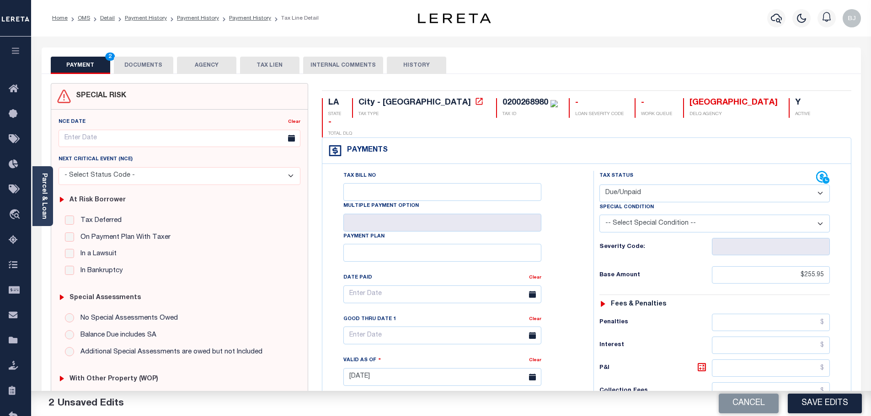
click at [599, 185] on select "- Select Status Code - Open Due/Unpaid Paid Incomplete No Tax Due Internal Refu…" at bounding box center [714, 194] width 230 height 18
select select "PYD"
click at [685, 203] on div "Special Condition" at bounding box center [714, 209] width 230 height 13
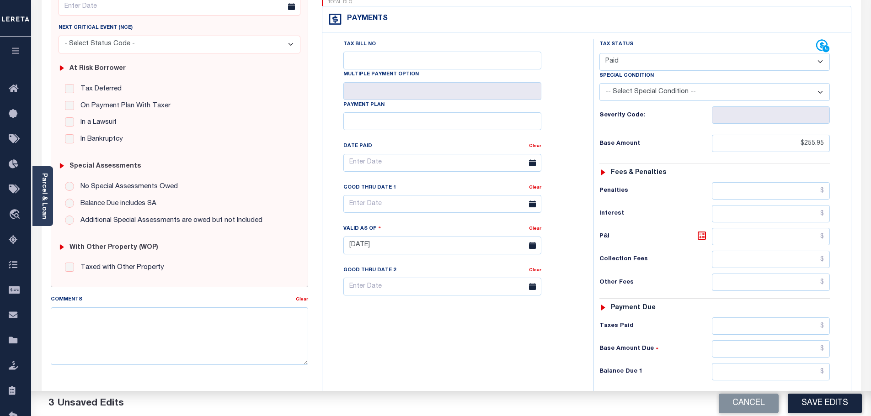
scroll to position [137, 0]
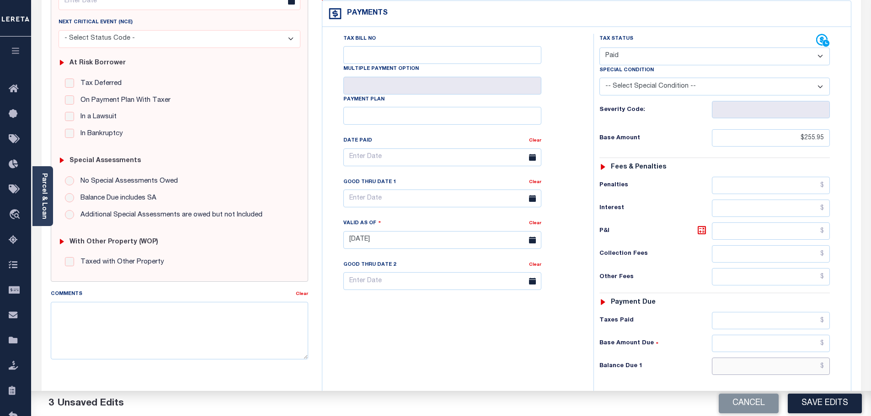
click at [801, 358] on input "text" at bounding box center [771, 366] width 118 height 17
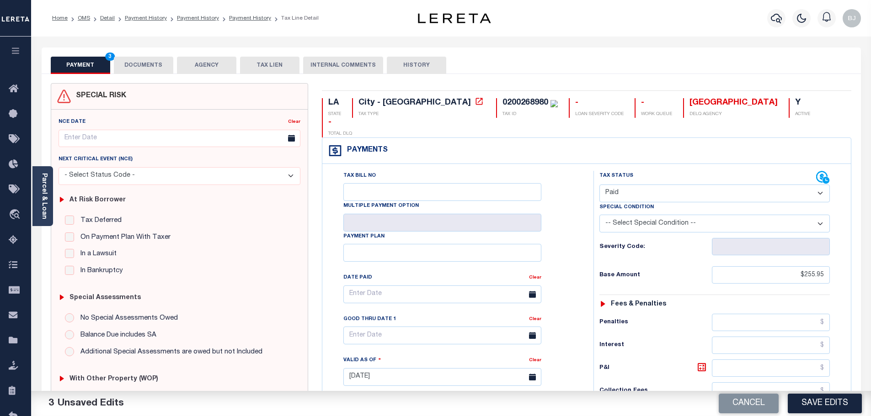
type input "$0.00"
click at [146, 61] on button "DOCUMENTS" at bounding box center [143, 65] width 59 height 17
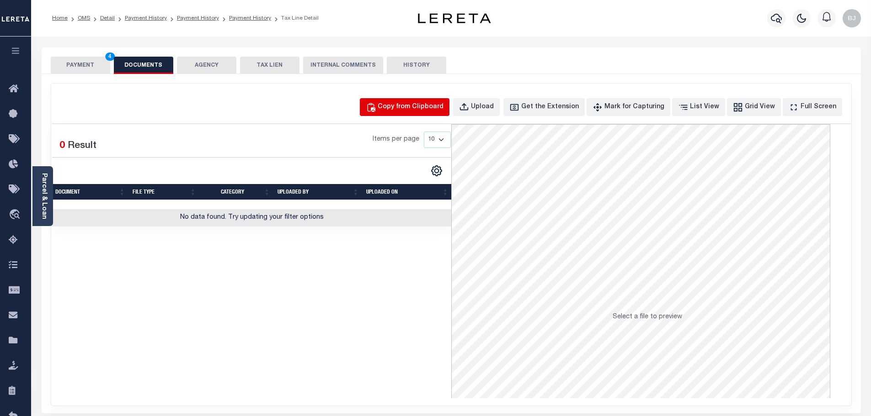
click at [440, 109] on div "Copy from Clipboard" at bounding box center [411, 107] width 66 height 10
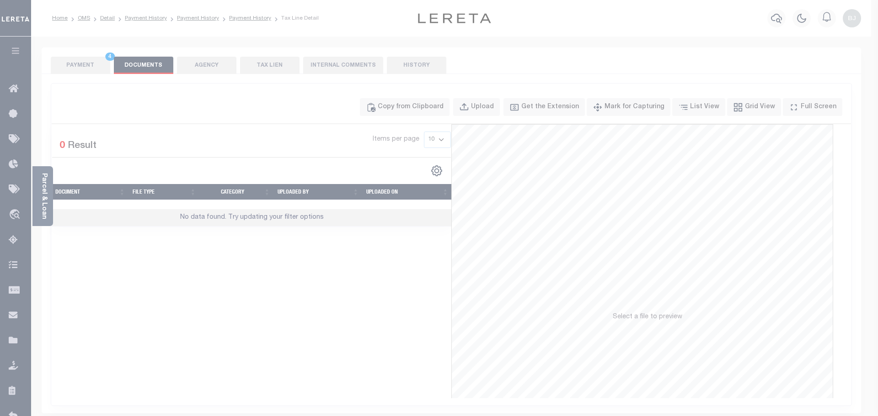
drag, startPoint x: 434, startPoint y: 191, endPoint x: 457, endPoint y: 227, distance: 42.4
click at [0, 0] on div "Paste copied image or file into this box" at bounding box center [0, 0] width 0 height 0
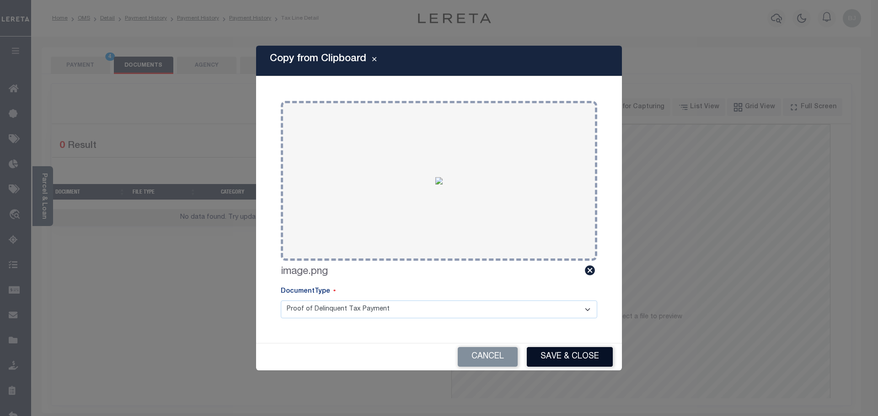
click at [574, 355] on button "Save & Close" at bounding box center [570, 357] width 86 height 20
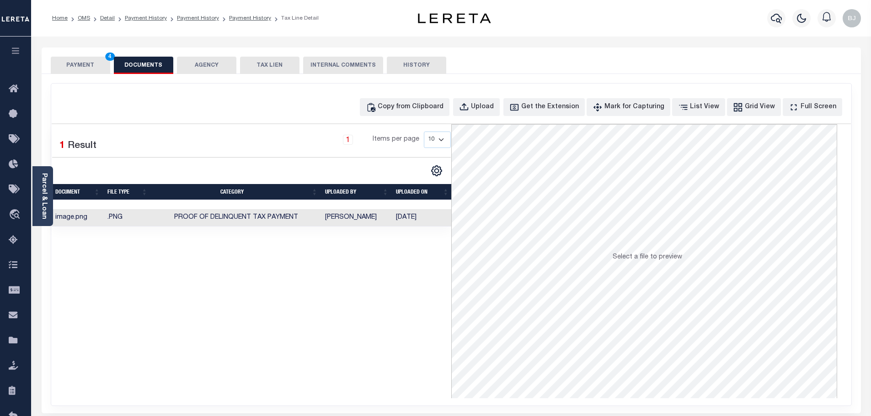
click at [472, 69] on div "PAYMENT 4 DOCUMENTS AGENCY DELINQUENT PAYEE TAX LIEN HISTORY" at bounding box center [451, 65] width 801 height 17
click at [88, 68] on button "PAYMENT 4" at bounding box center [80, 65] width 59 height 17
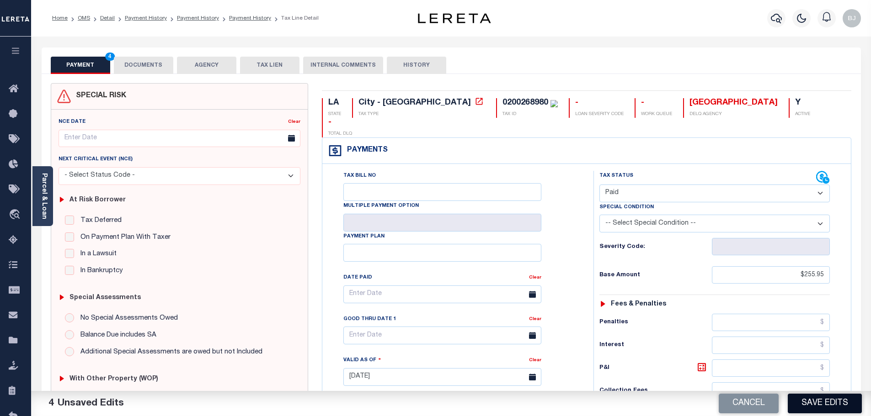
click at [832, 404] on button "Save Edits" at bounding box center [825, 404] width 74 height 20
checkbox input "false"
type input "$255.95"
type input "$0"
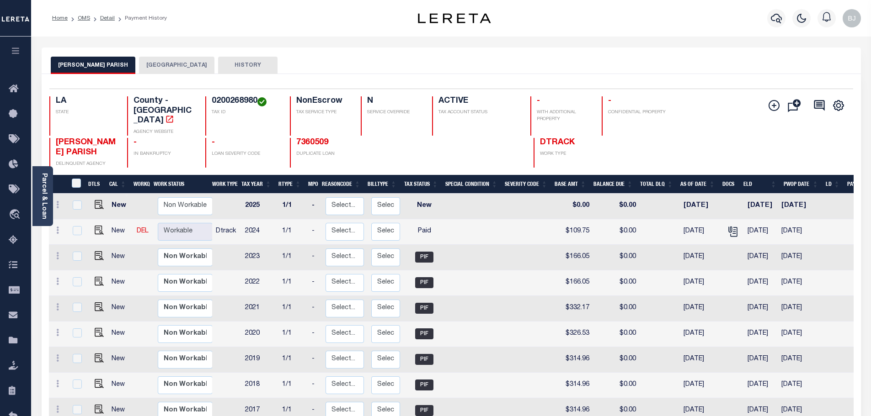
click at [144, 74] on button "[GEOGRAPHIC_DATA]" at bounding box center [176, 65] width 75 height 17
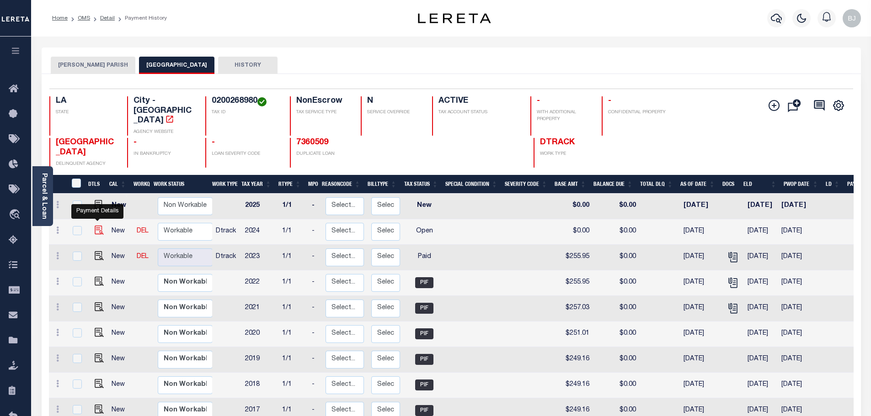
click at [97, 226] on img "" at bounding box center [99, 230] width 9 height 9
checkbox input "true"
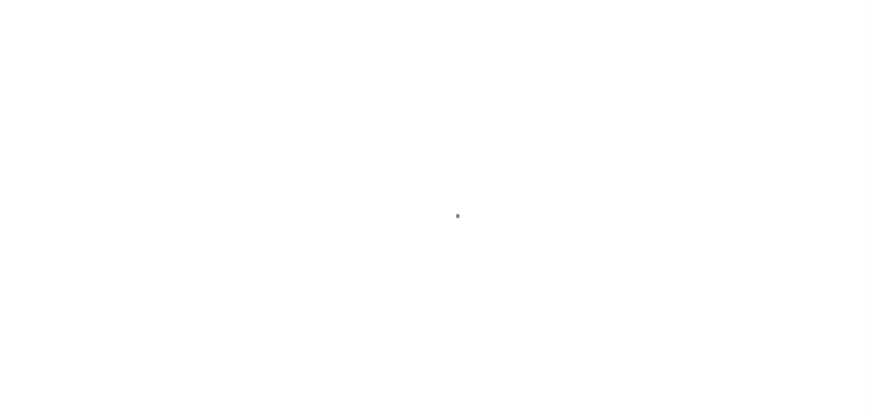
select select "OP2"
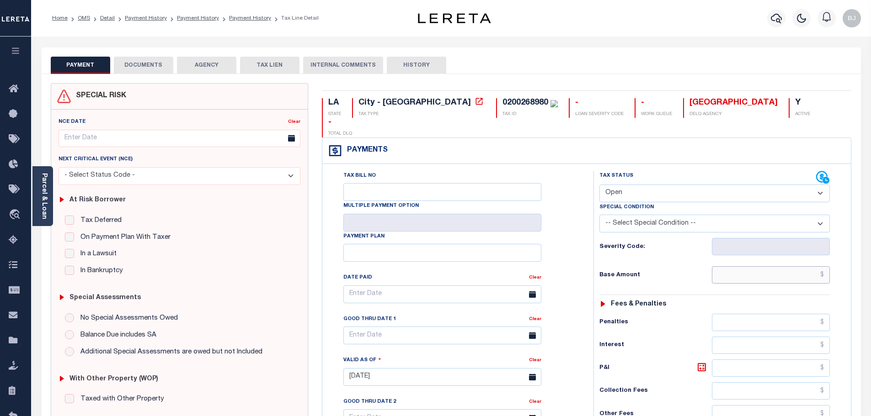
drag, startPoint x: 773, startPoint y: 254, endPoint x: 703, endPoint y: 184, distance: 99.2
click at [773, 267] on input "text" at bounding box center [771, 275] width 118 height 17
paste input "159.31"
type input "$159.31"
type input "[DATE]"
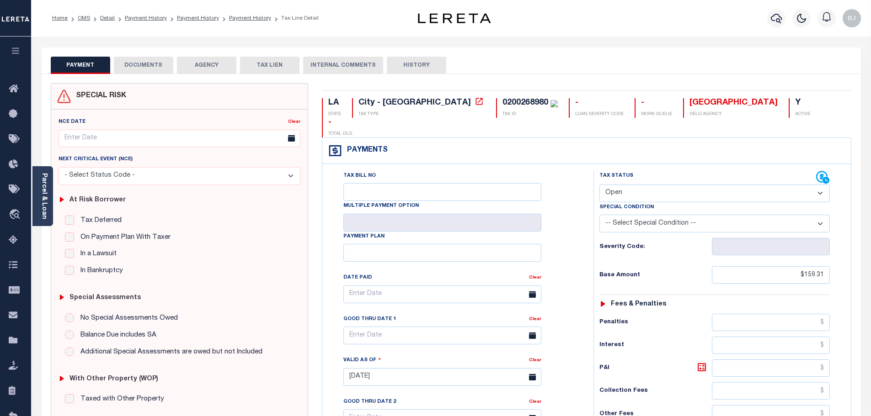
click at [655, 185] on select "- Select Status Code - Open Due/Unpaid Paid Incomplete No Tax Due Internal Refu…" at bounding box center [714, 194] width 230 height 18
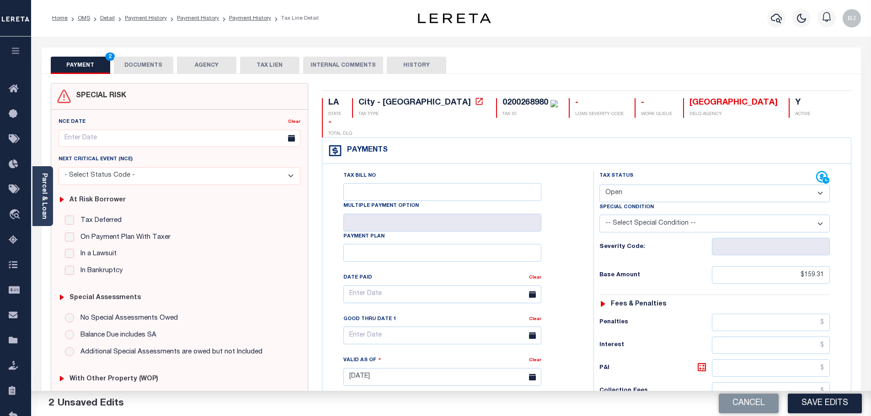
select select "PYD"
click at [599, 185] on select "- Select Status Code - Open Due/Unpaid Paid Incomplete No Tax Due Internal Refu…" at bounding box center [714, 194] width 230 height 18
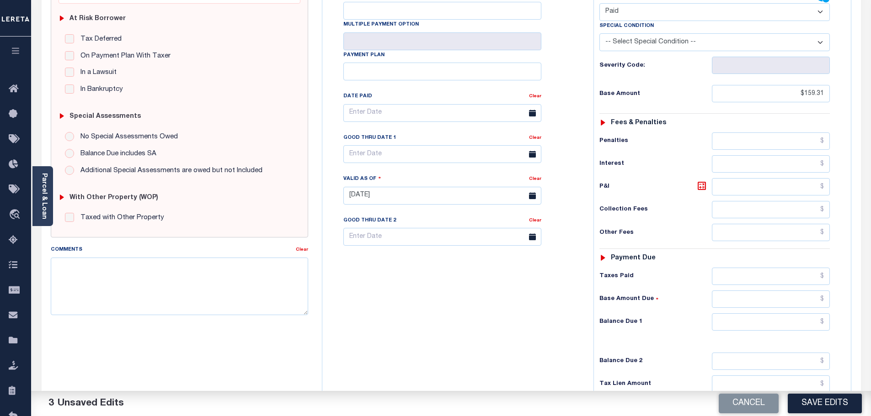
scroll to position [183, 0]
drag, startPoint x: 777, startPoint y: 301, endPoint x: 782, endPoint y: 294, distance: 7.9
click at [778, 312] on input "text" at bounding box center [771, 320] width 118 height 17
paste input "160.90"
type input "$160.90"
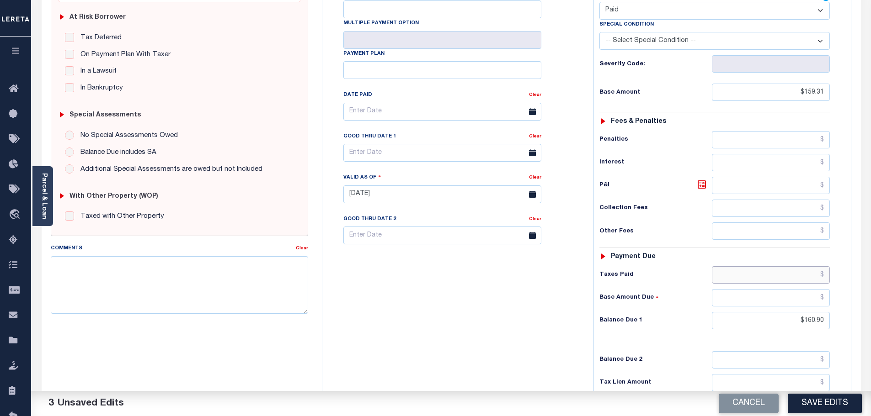
drag, startPoint x: 806, startPoint y: 251, endPoint x: 803, endPoint y: 247, distance: 4.9
click at [806, 267] on input "text" at bounding box center [771, 275] width 118 height 17
paste input "160.90"
type input "$160.90"
click at [698, 181] on icon at bounding box center [702, 185] width 8 height 8
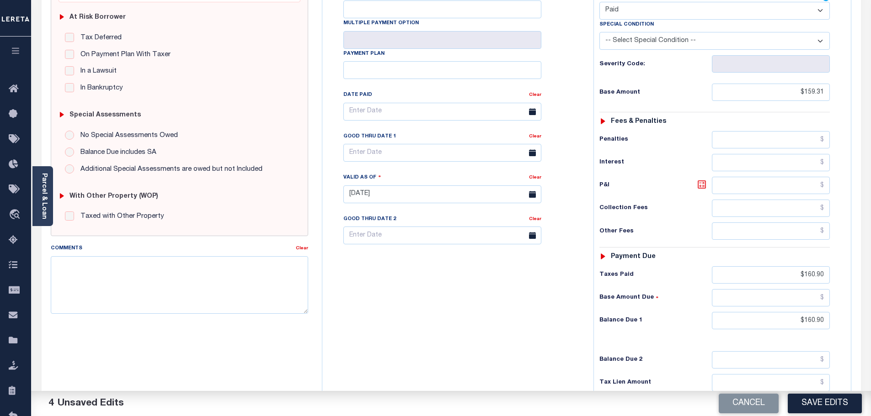
type input "$1.59"
drag, startPoint x: 785, startPoint y: 296, endPoint x: 924, endPoint y: 296, distance: 139.9
click at [870, 296] on html "Home OMS Detail Payment History Payment History Payment History Tax Line Detail" at bounding box center [435, 162] width 871 height 691
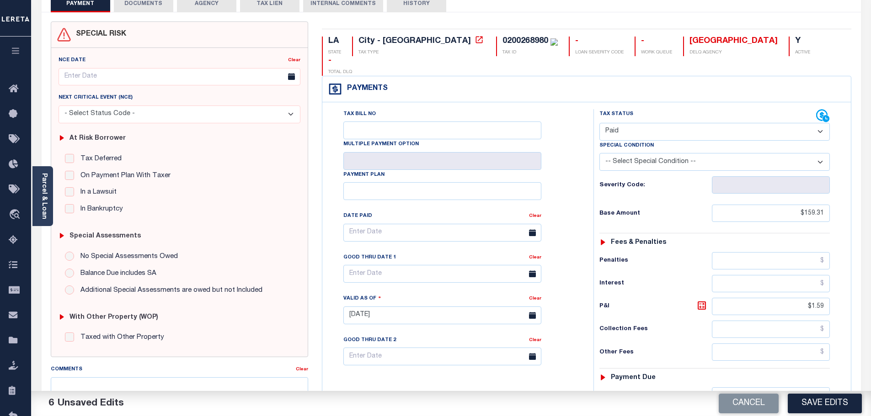
scroll to position [46, 0]
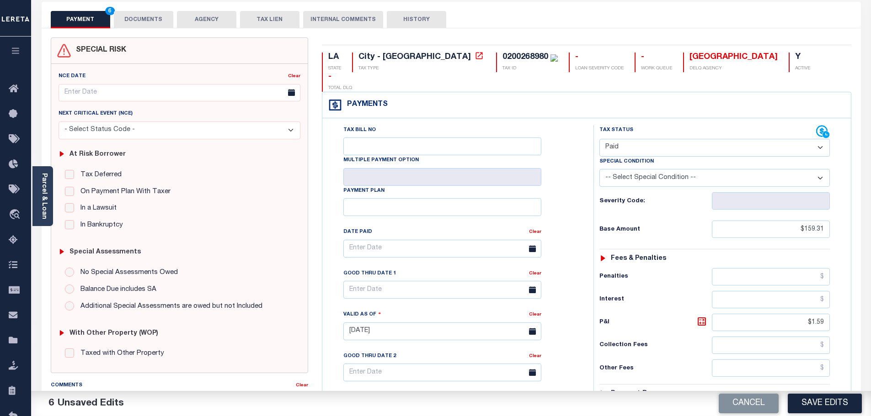
type input "$0.00"
click at [604, 365] on h6 "Other Fees" at bounding box center [655, 368] width 112 height 7
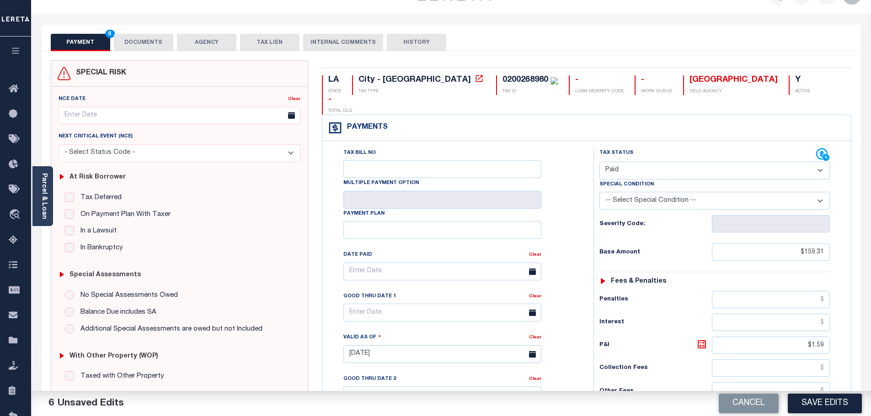
scroll to position [0, 0]
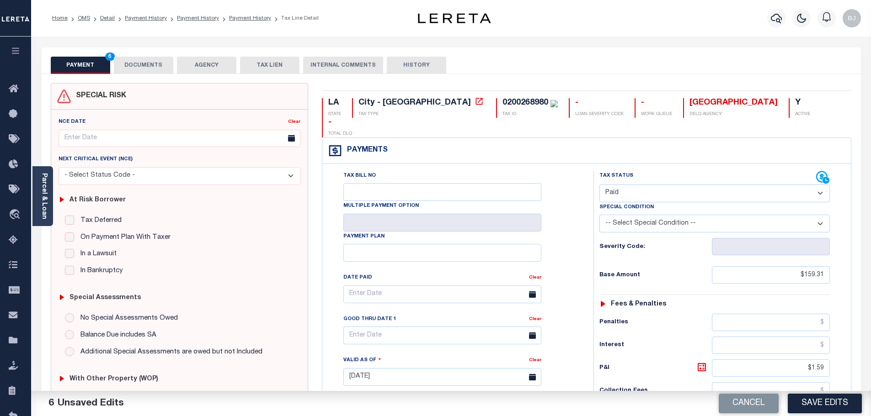
click at [649, 319] on h6 "Penalties" at bounding box center [655, 322] width 112 height 7
click at [140, 52] on div "PAYMENT 6 DOCUMENTS AGENCY DELINQUENT PAYEE TAX LIEN" at bounding box center [451, 61] width 819 height 27
click at [141, 67] on button "DOCUMENTS" at bounding box center [143, 65] width 59 height 17
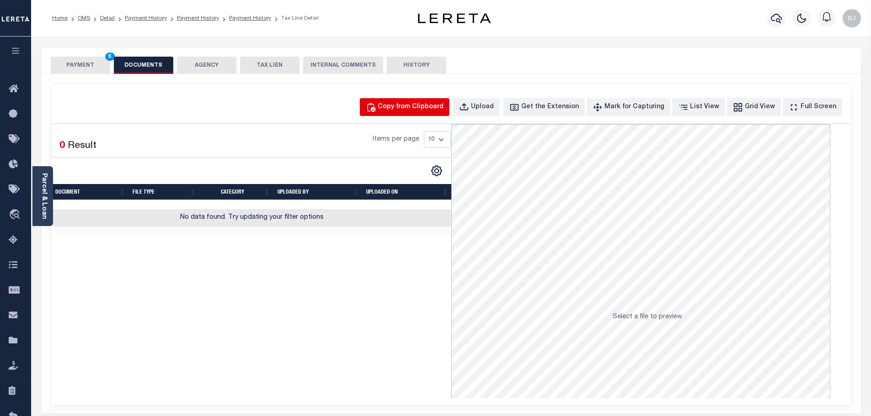
click at [402, 103] on div "Copy from Clipboard" at bounding box center [411, 107] width 66 height 10
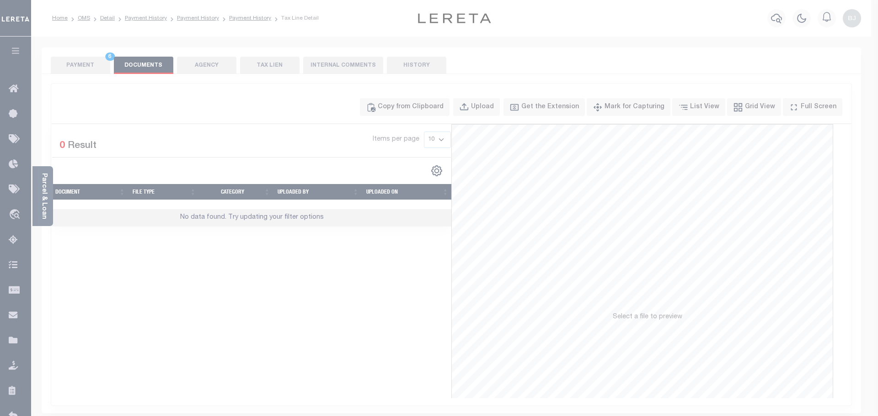
click at [0, 0] on div "Paste copied image or file into this box" at bounding box center [0, 0] width 0 height 0
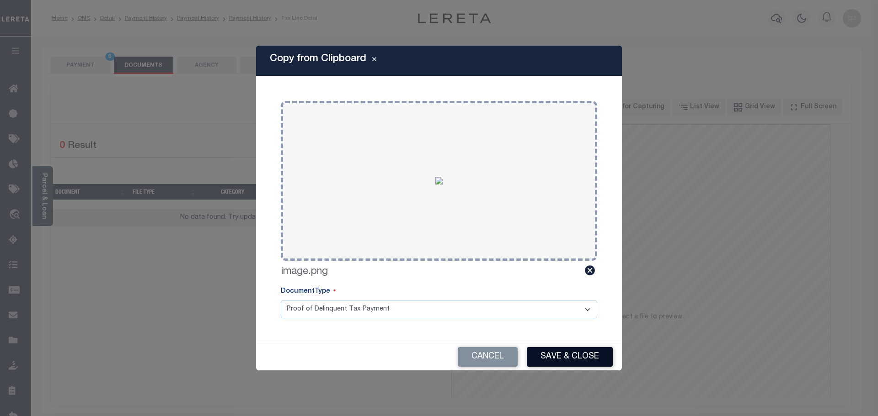
click at [557, 358] on button "Save & Close" at bounding box center [570, 357] width 86 height 20
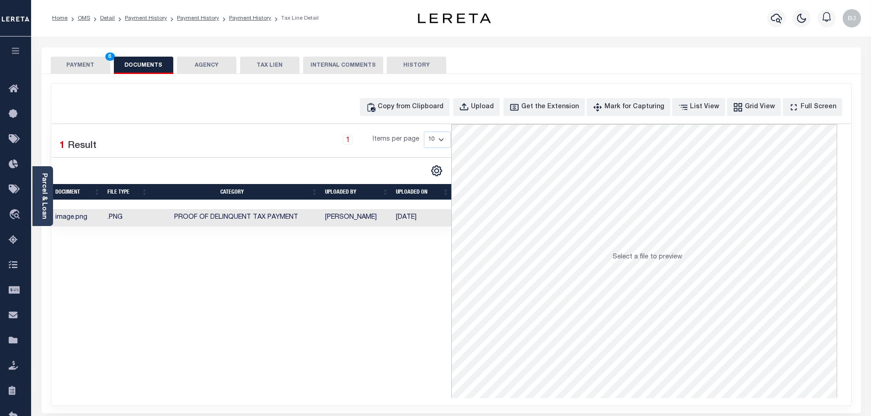
click at [57, 58] on button "PAYMENT 6" at bounding box center [80, 65] width 59 height 17
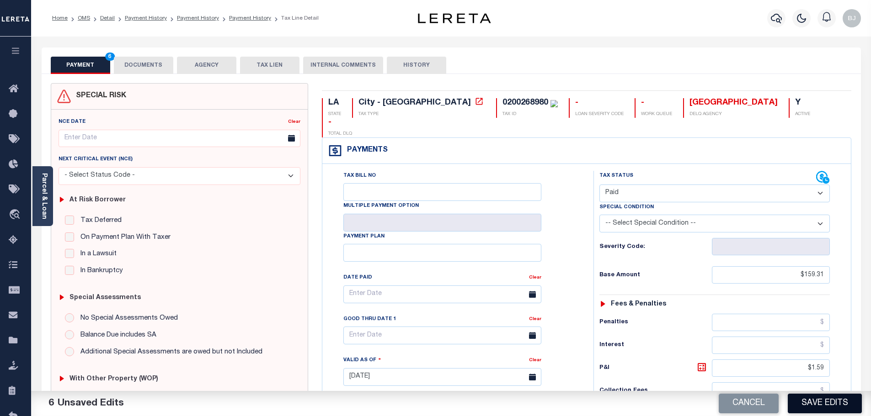
click at [836, 403] on button "Save Edits" at bounding box center [825, 404] width 74 height 20
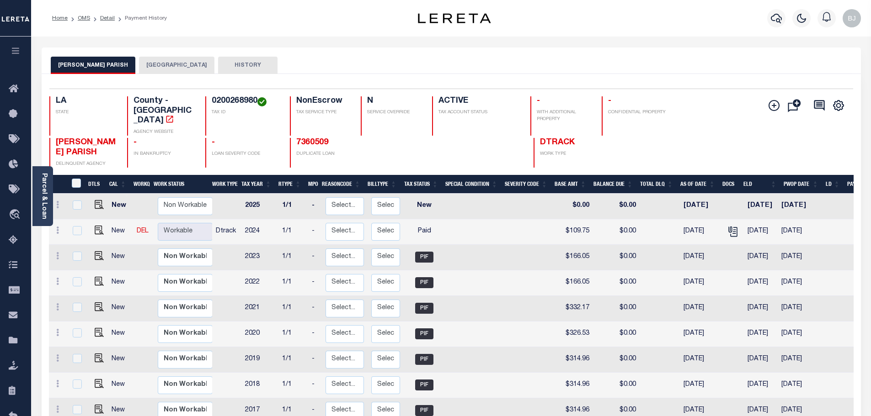
click at [167, 66] on button "[GEOGRAPHIC_DATA]" at bounding box center [176, 65] width 75 height 17
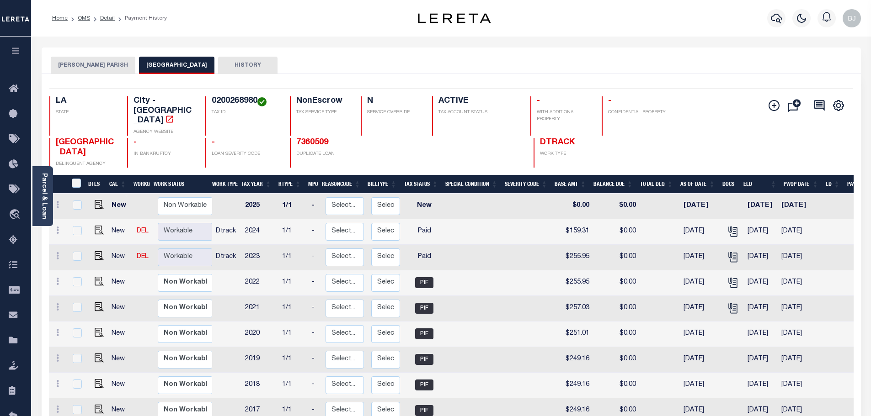
click at [95, 74] on button "[PERSON_NAME] PARISH" at bounding box center [93, 65] width 85 height 17
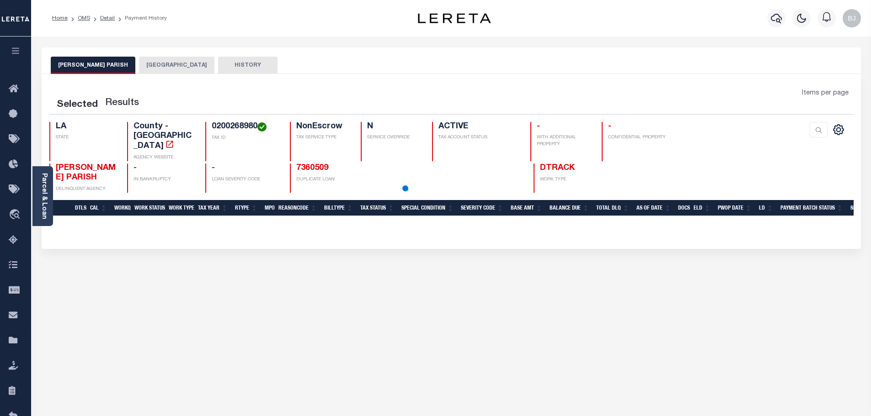
click at [93, 69] on button "[PERSON_NAME] PARISH" at bounding box center [93, 65] width 85 height 17
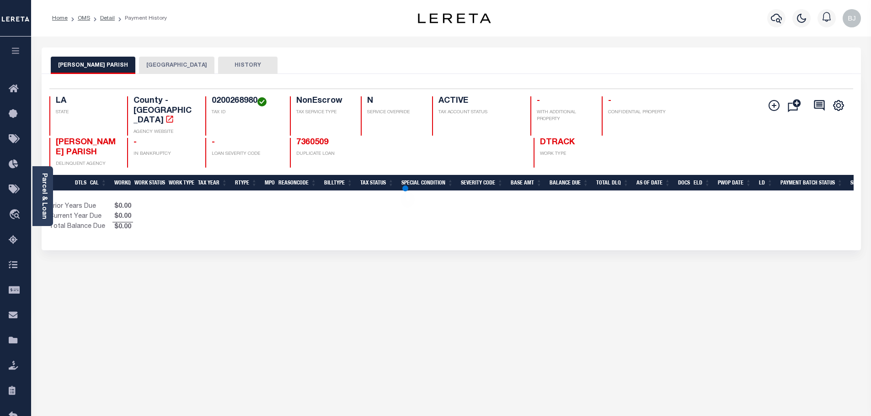
click at [160, 62] on button "[GEOGRAPHIC_DATA]" at bounding box center [176, 65] width 75 height 17
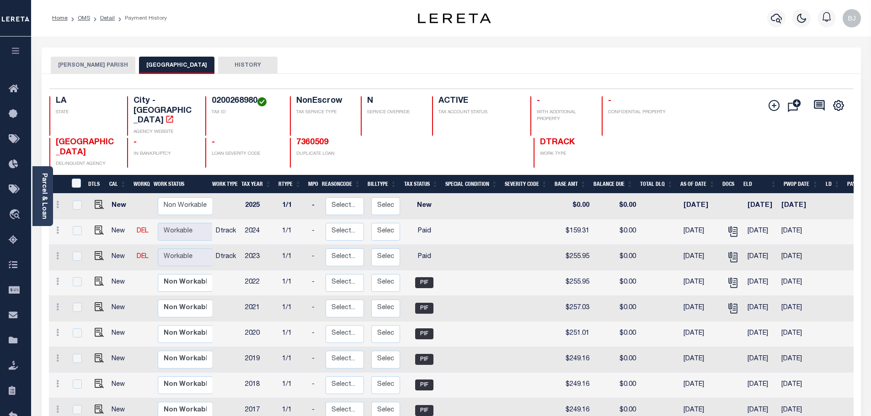
click at [503, 75] on div "Selected 10 Results 1 Items per page 25 50 100 LA STATE TAX ID N" at bounding box center [451, 294] width 819 height 441
click at [486, 21] on img at bounding box center [454, 18] width 73 height 10
click at [611, 49] on div "MOREHOUSE PARISH BASTROP CITY HISTORY" at bounding box center [451, 61] width 819 height 27
click at [102, 67] on button "[PERSON_NAME] PARISH" at bounding box center [93, 65] width 85 height 17
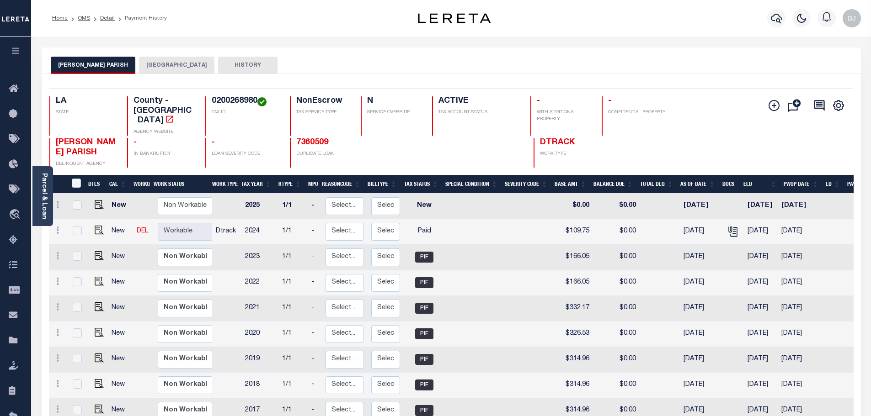
click at [214, 93] on div "Selected 10 Results 1 Items per page 25 50 100 LA STATE County - LA AGENCY WEBS…" at bounding box center [451, 128] width 818 height 79
click at [156, 73] on button "BASTROP CITY" at bounding box center [176, 65] width 75 height 17
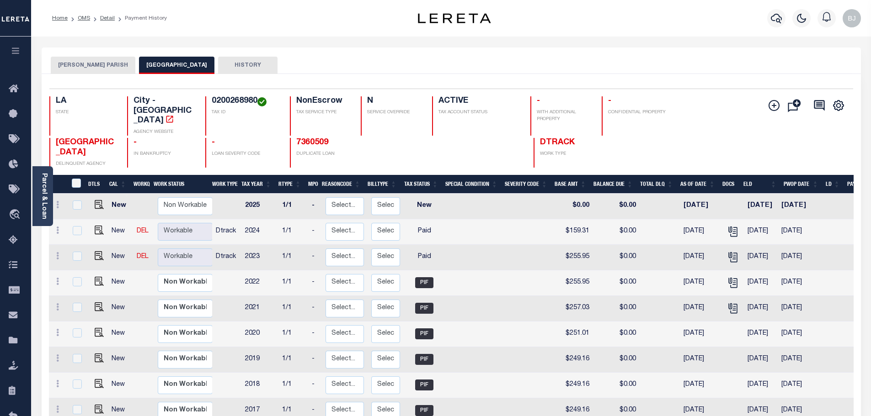
click at [105, 65] on button "[PERSON_NAME] PARISH" at bounding box center [93, 65] width 85 height 17
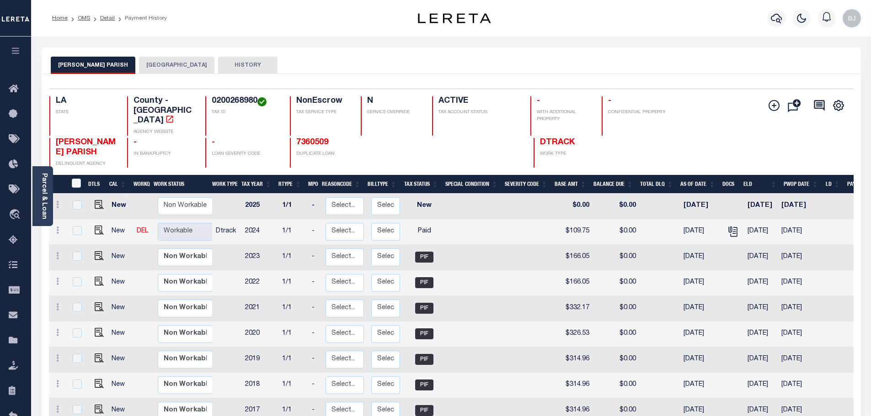
click at [767, 15] on div at bounding box center [775, 18] width 25 height 32
click at [784, 18] on button "button" at bounding box center [776, 18] width 18 height 18
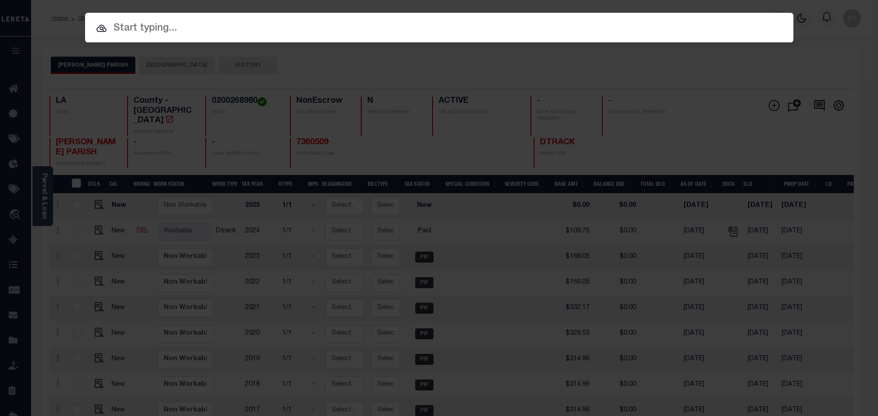
click at [471, 31] on input "text" at bounding box center [439, 29] width 708 height 16
paste input "7604386"
type input "7604386"
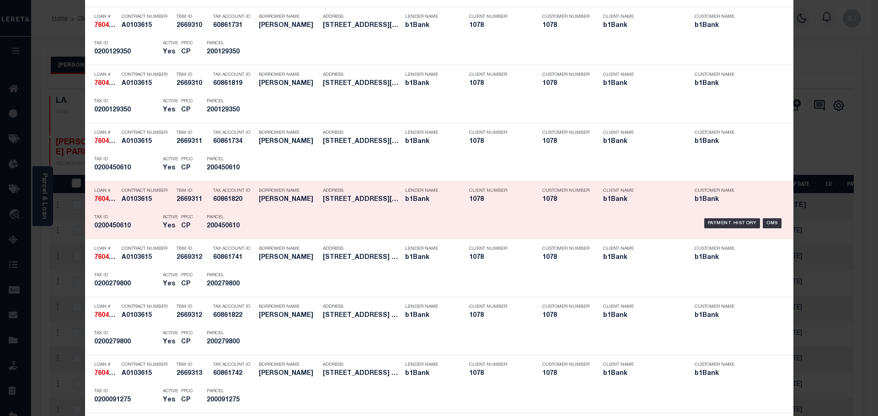
scroll to position [411, 0]
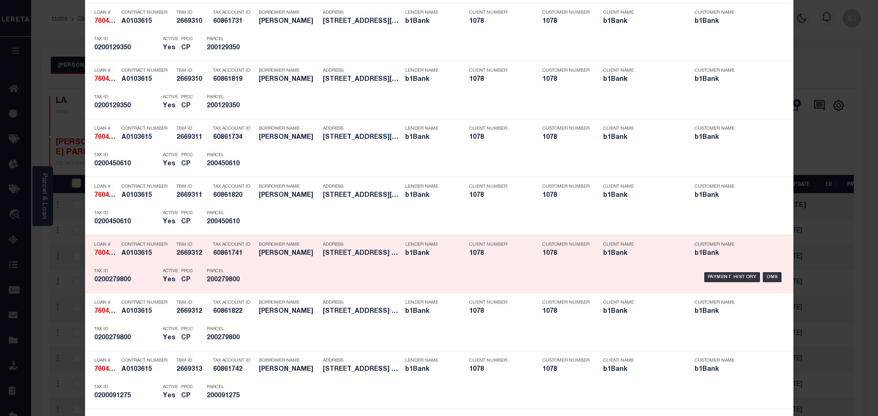
click at [282, 257] on h5 "JERRY CLINGEN" at bounding box center [288, 254] width 59 height 8
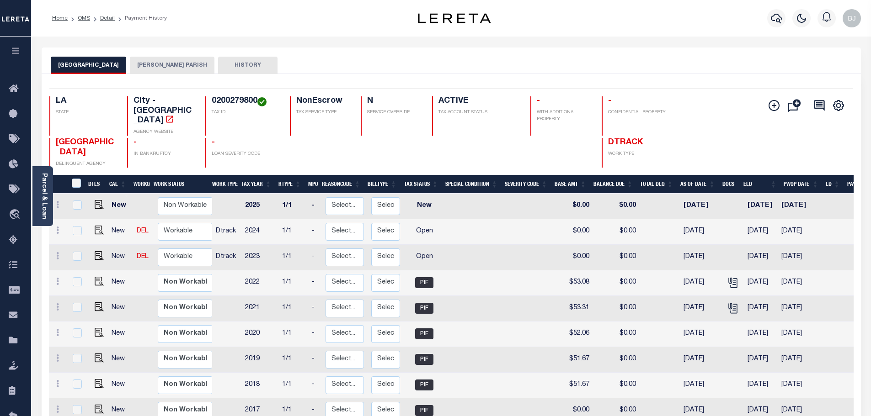
click at [352, 153] on div "BASTROP CITY DELINQUENT AGENCY - IN BANKRUPTCY - LOAN SEVERITY CODE DTRACK WORK…" at bounding box center [384, 153] width 670 height 30
click at [290, 96] on div "Selected 10 Results 1 Items per page 25 50 100 LA STATE City - LA AGENCY WEBSIT…" at bounding box center [451, 128] width 818 height 79
click at [355, 80] on div "Selected 10 Results 1 Items per page 25 50 100 LA STATE TAX ID N" at bounding box center [451, 294] width 819 height 441
drag, startPoint x: 217, startPoint y: 99, endPoint x: 256, endPoint y: 101, distance: 39.4
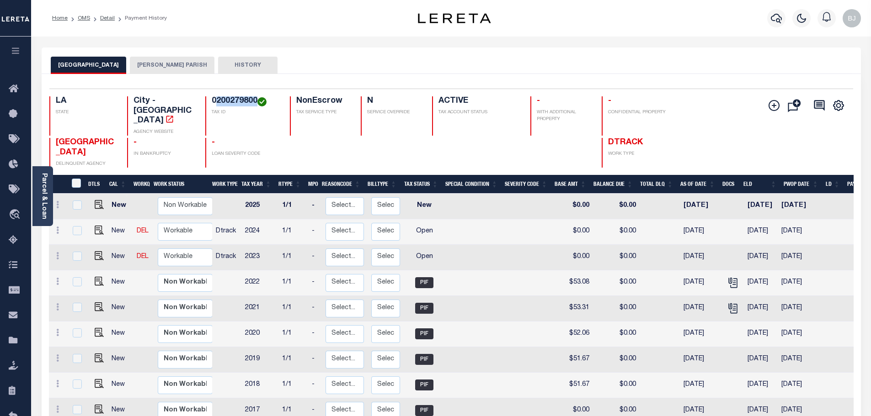
click at [256, 101] on h4 "0200279800" at bounding box center [245, 101] width 67 height 10
copy h4 "200279800"
click at [145, 65] on button "[PERSON_NAME] PARISH" at bounding box center [172, 65] width 85 height 17
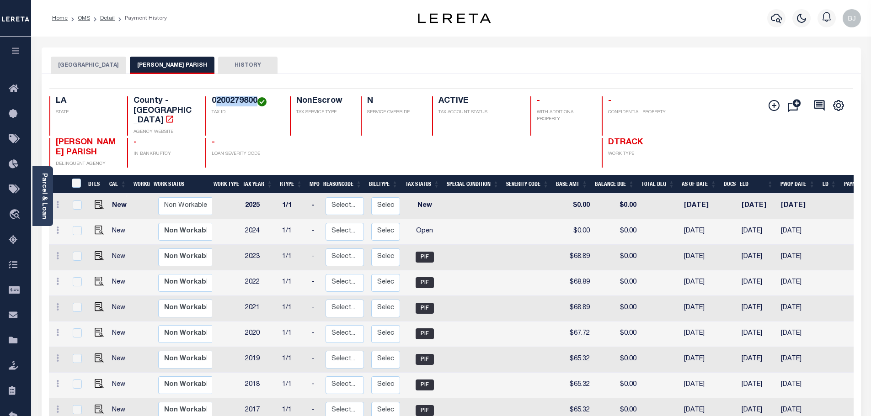
drag, startPoint x: 217, startPoint y: 98, endPoint x: 257, endPoint y: 100, distance: 40.3
click at [257, 100] on h4 "0200279800" at bounding box center [245, 101] width 67 height 10
copy h4 "200279800"
click at [358, 48] on div "BASTROP CITY MOREHOUSE PARISH HISTORY" at bounding box center [451, 61] width 819 height 27
click at [103, 66] on button "[GEOGRAPHIC_DATA]" at bounding box center [88, 65] width 75 height 17
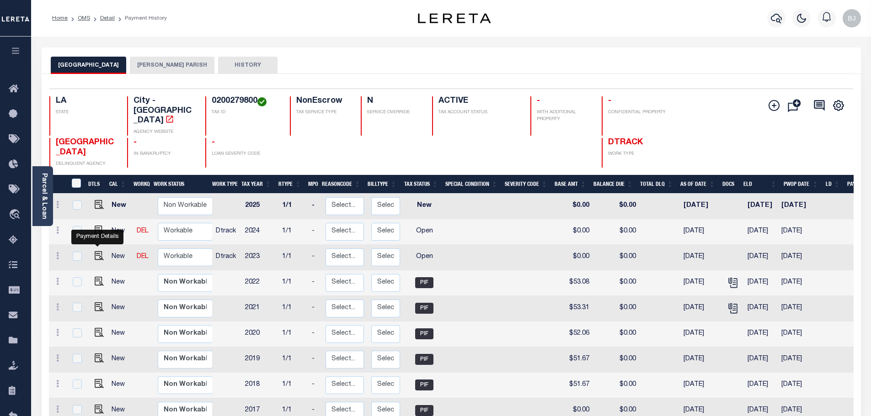
drag, startPoint x: 94, startPoint y: 245, endPoint x: 557, endPoint y: 288, distance: 464.7
click at [95, 251] on img "" at bounding box center [99, 255] width 9 height 9
checkbox input "true"
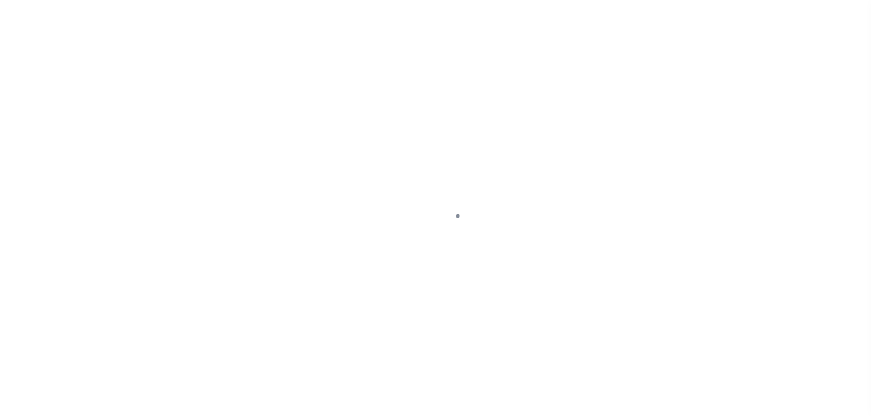
select select "OP2"
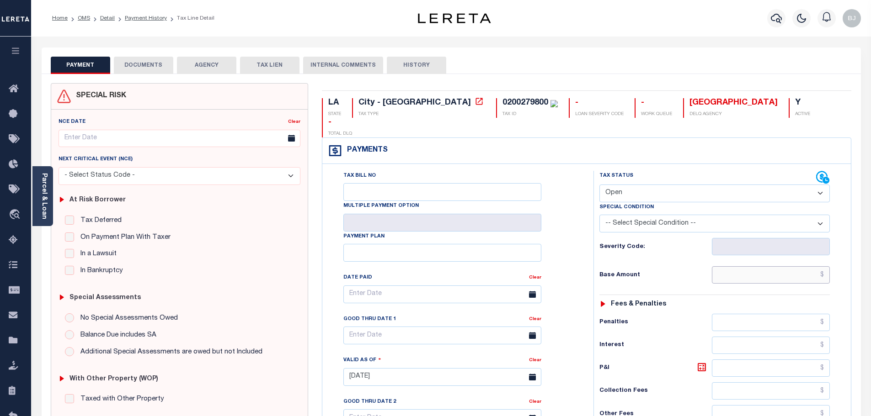
click at [723, 267] on input "text" at bounding box center [771, 275] width 118 height 17
paste input "53.08"
type input "$53.08"
type input "[DATE]"
click at [670, 185] on select "- Select Status Code - Open Due/Unpaid Paid Incomplete No Tax Due Internal Refu…" at bounding box center [714, 194] width 230 height 18
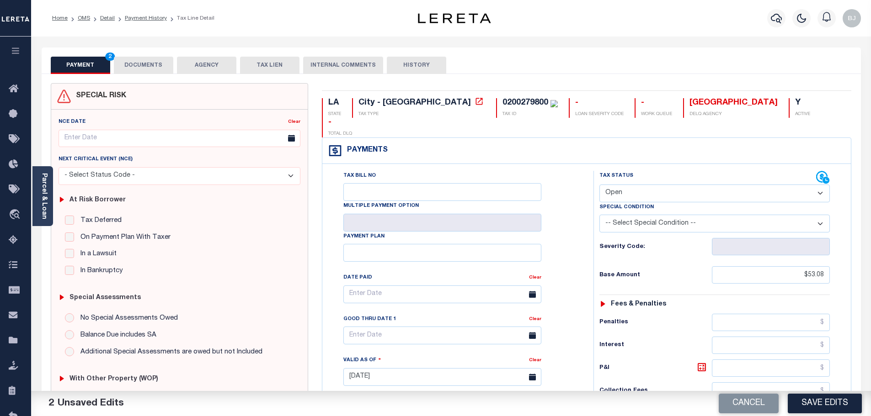
select select "PYD"
click at [599, 185] on select "- Select Status Code - Open Due/Unpaid Paid Incomplete No Tax Due Internal Refu…" at bounding box center [714, 194] width 230 height 18
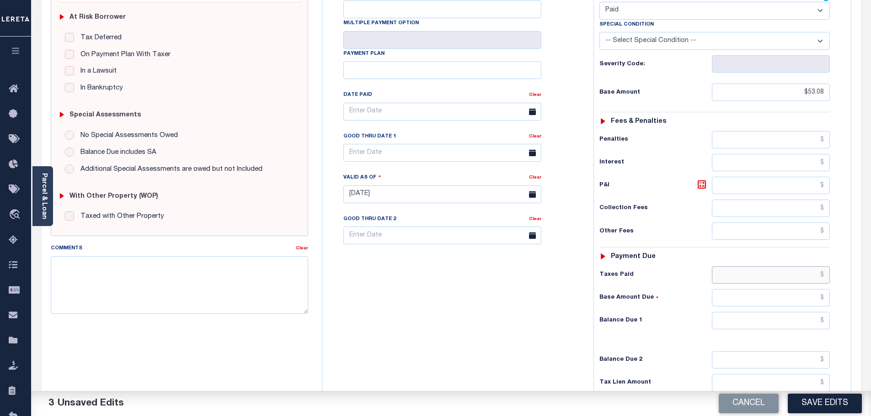
click at [781, 267] on input "text" at bounding box center [771, 275] width 118 height 17
paste input "53.08"
type input "$53.08"
click at [807, 312] on input "text" at bounding box center [771, 320] width 118 height 17
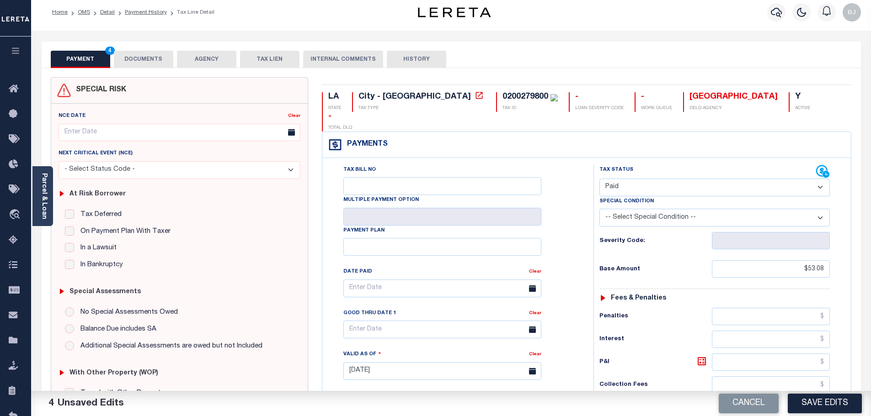
scroll to position [0, 0]
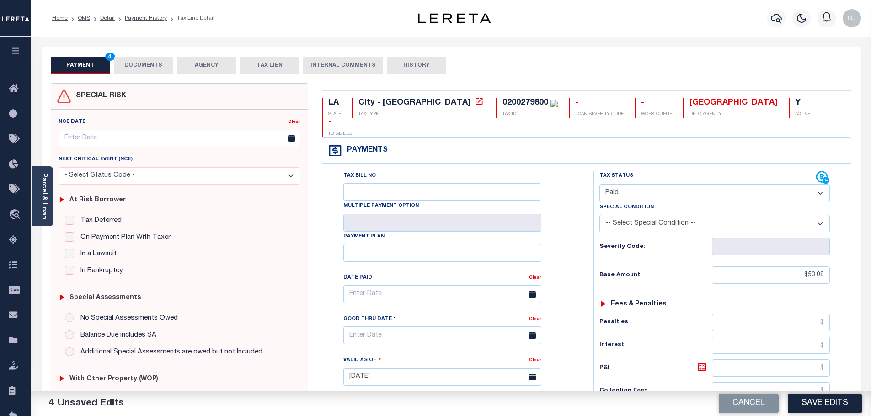
type input "$0.00"
click at [134, 64] on button "DOCUMENTS" at bounding box center [143, 65] width 59 height 17
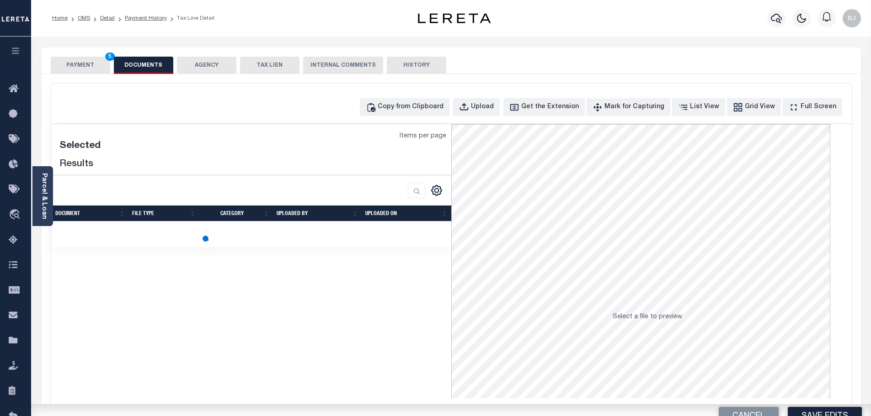
click at [439, 120] on div "Copy from Clipboard Upload Get the Extension Mark for Capturing Got it List Vie…" at bounding box center [451, 245] width 800 height 322
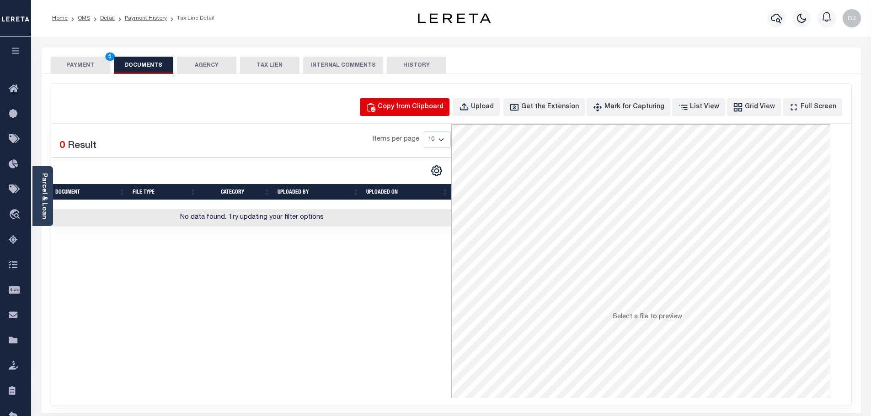
click at [426, 107] on div "Copy from Clipboard" at bounding box center [411, 107] width 66 height 10
select select "POP"
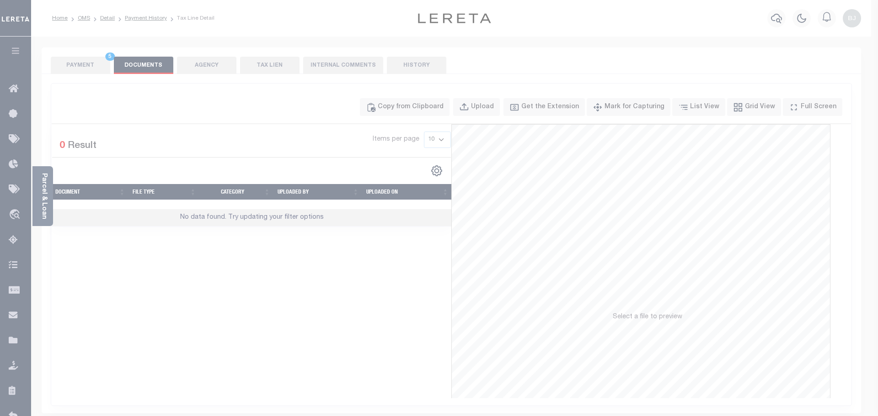
drag, startPoint x: 455, startPoint y: 172, endPoint x: 459, endPoint y: 180, distance: 9.0
click at [0, 0] on label "Paste copied image or file into this box" at bounding box center [0, 0] width 0 height 0
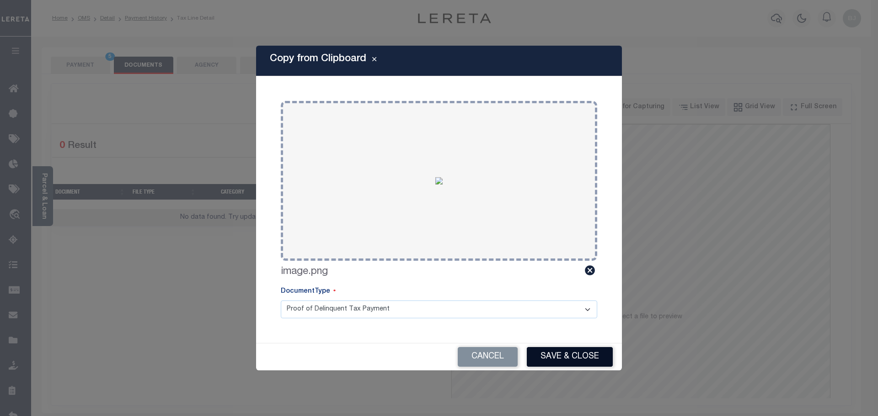
click at [569, 354] on button "Save & Close" at bounding box center [570, 357] width 86 height 20
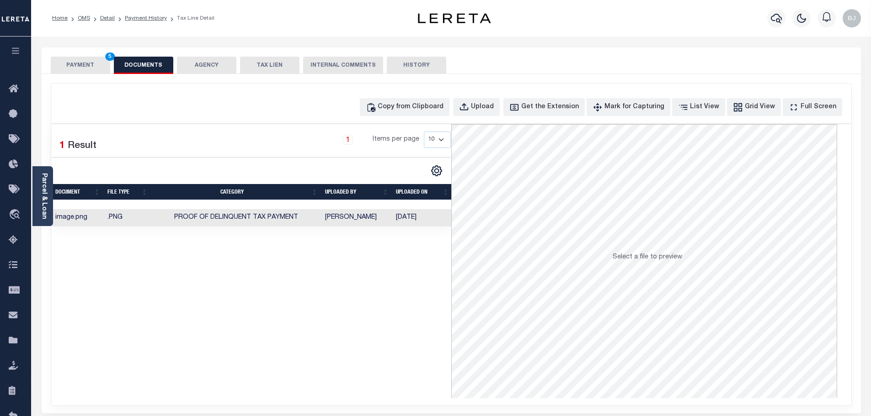
click at [112, 60] on span "5" at bounding box center [110, 57] width 10 height 8
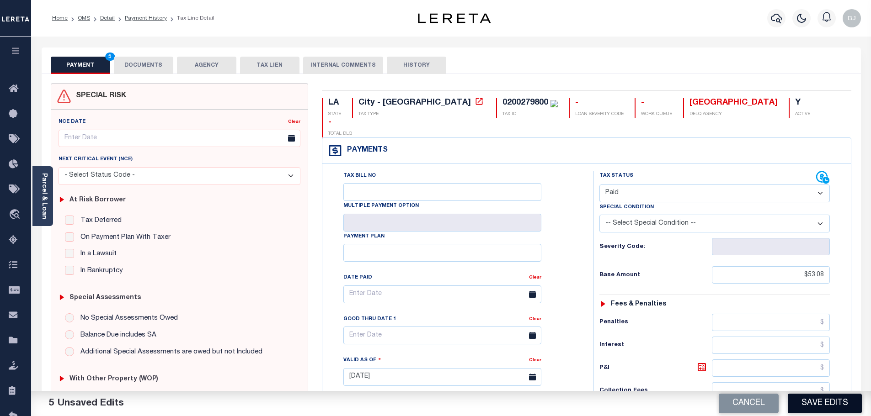
click at [812, 406] on button "Save Edits" at bounding box center [825, 404] width 74 height 20
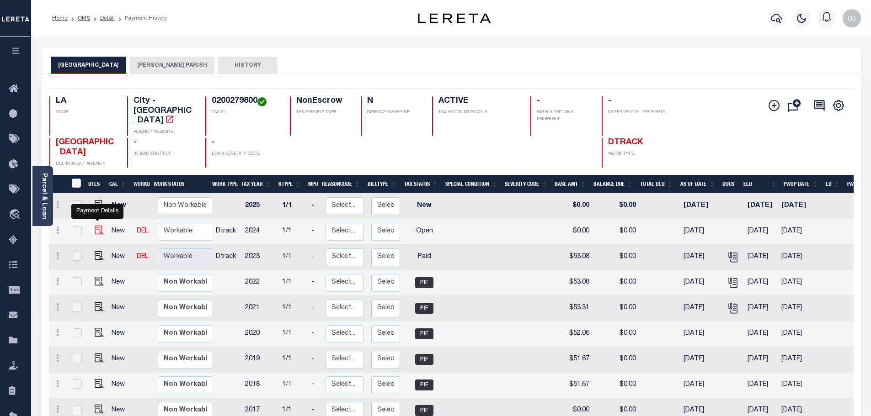
click at [101, 226] on img "" at bounding box center [99, 230] width 9 height 9
checkbox input "true"
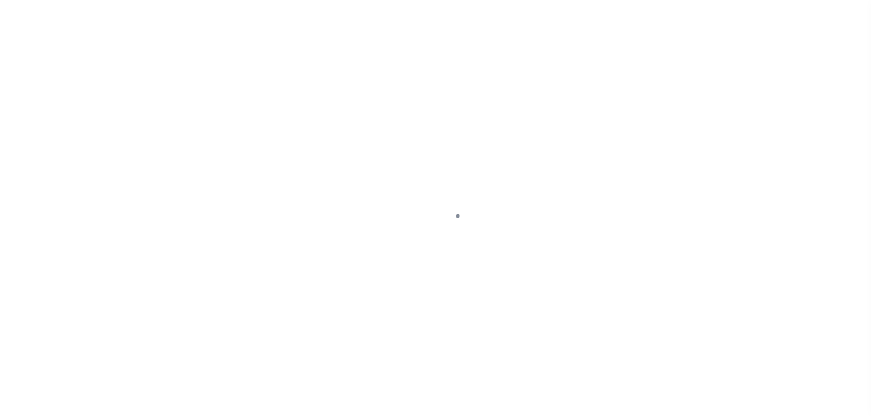
select select "OP2"
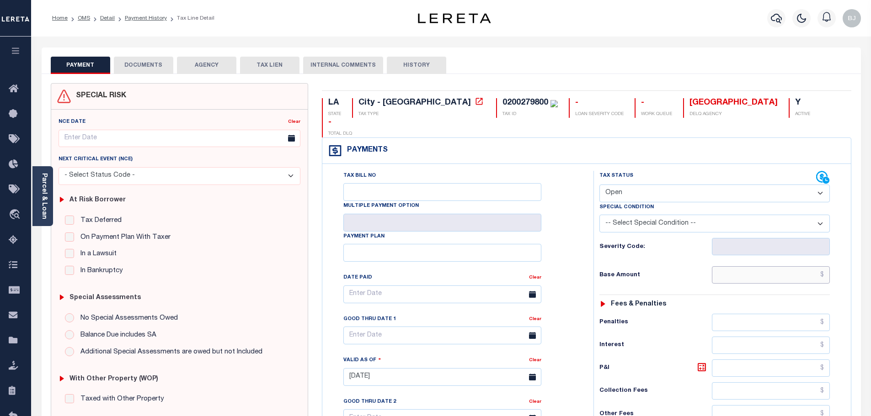
drag, startPoint x: 732, startPoint y: 257, endPoint x: 664, endPoint y: 206, distance: 85.9
click at [732, 267] on input "text" at bounding box center [771, 275] width 118 height 17
paste input "84.57"
type input "$84.57"
type input "[DATE]"
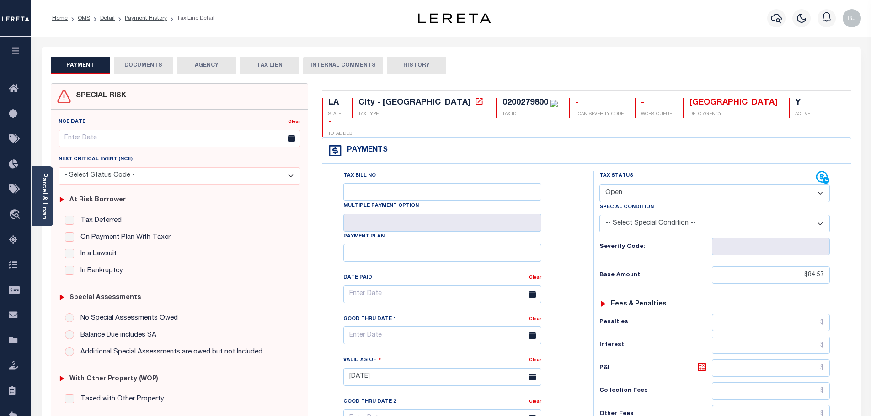
drag, startPoint x: 642, startPoint y: 172, endPoint x: 642, endPoint y: 181, distance: 8.7
click at [642, 185] on select "- Select Status Code - Open Due/Unpaid Paid Incomplete No Tax Due Internal Refu…" at bounding box center [714, 194] width 230 height 18
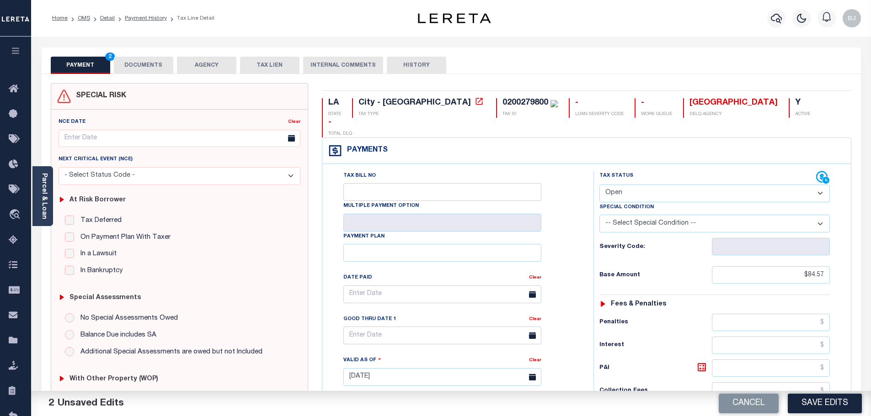
select select "PYD"
click at [599, 185] on select "- Select Status Code - Open Due/Unpaid Paid Incomplete No Tax Due Internal Refu…" at bounding box center [714, 194] width 230 height 18
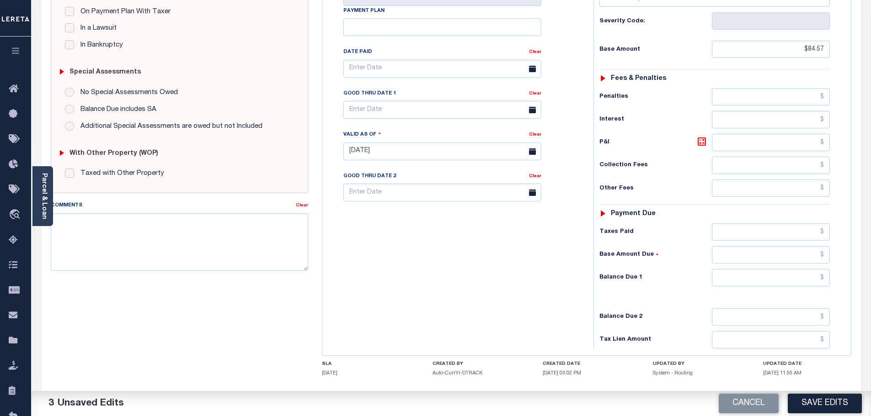
scroll to position [229, 0]
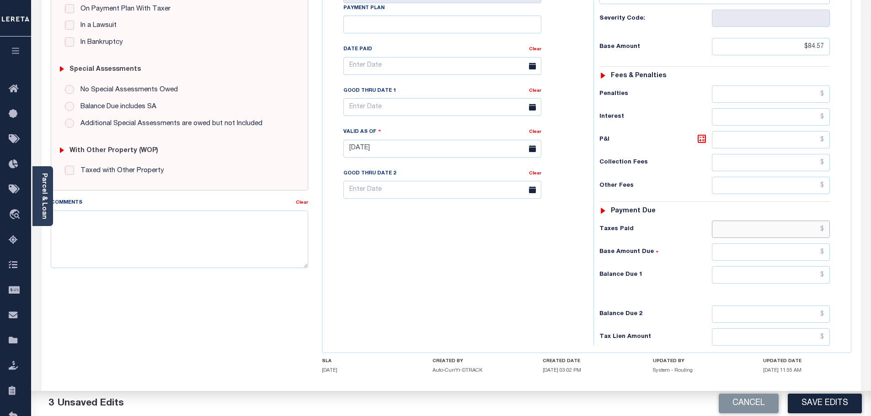
click at [778, 221] on input "text" at bounding box center [771, 229] width 118 height 17
paste input "84.57"
type input "$84.57"
click at [802, 267] on input "text" at bounding box center [771, 275] width 118 height 17
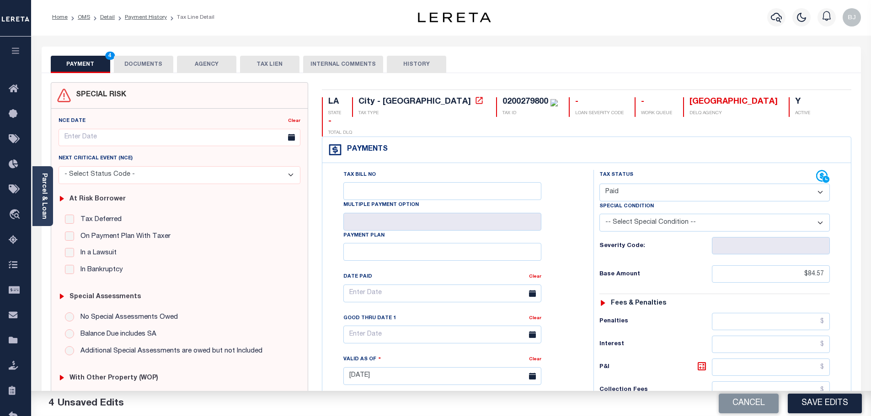
scroll to position [0, 0]
type input "$0.00"
click at [135, 59] on button "DOCUMENTS" at bounding box center [143, 65] width 59 height 17
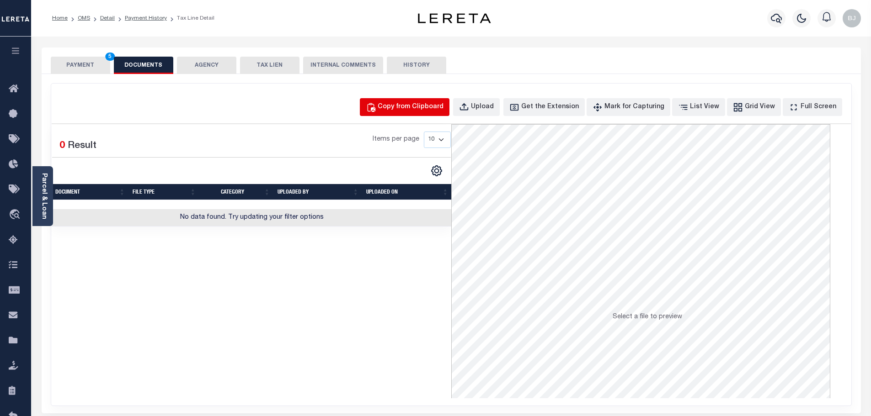
click at [406, 105] on div "Copy from Clipboard" at bounding box center [411, 107] width 66 height 10
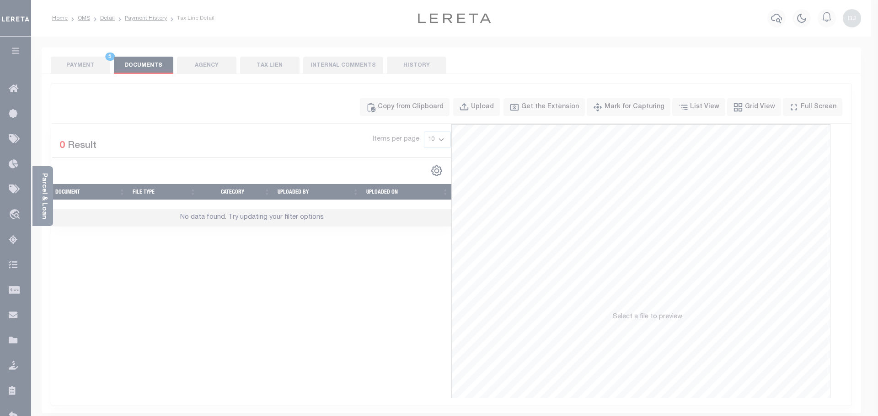
drag, startPoint x: 453, startPoint y: 198, endPoint x: 455, endPoint y: 202, distance: 4.9
click at [0, 0] on div "Paste copied image or file into this box" at bounding box center [0, 0] width 0 height 0
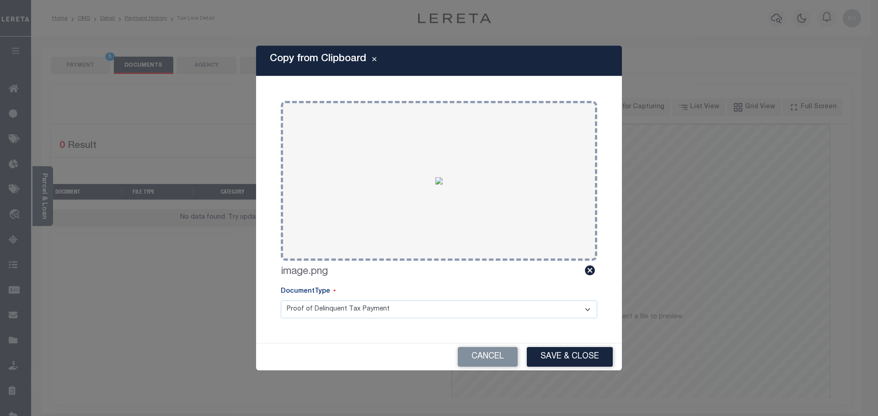
click at [578, 342] on div "Copy from Clipboard Paste copied image or file into this box Select file or dra…" at bounding box center [439, 208] width 366 height 325
click at [587, 354] on button "Save & Close" at bounding box center [570, 357] width 86 height 20
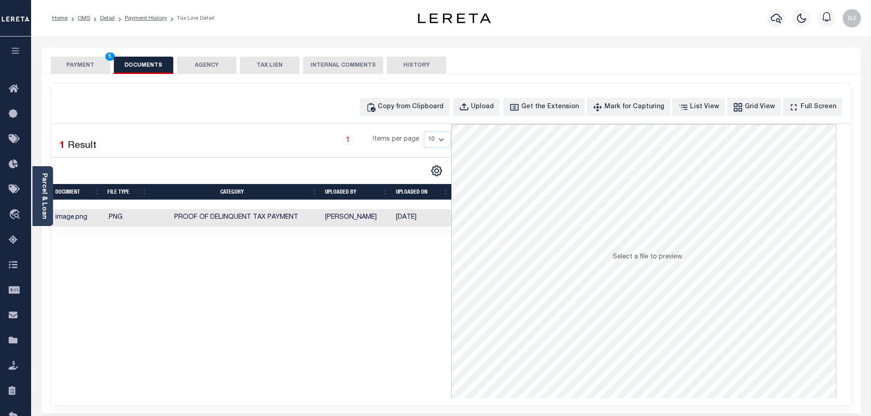
click at [73, 68] on button "PAYMENT 5" at bounding box center [80, 65] width 59 height 17
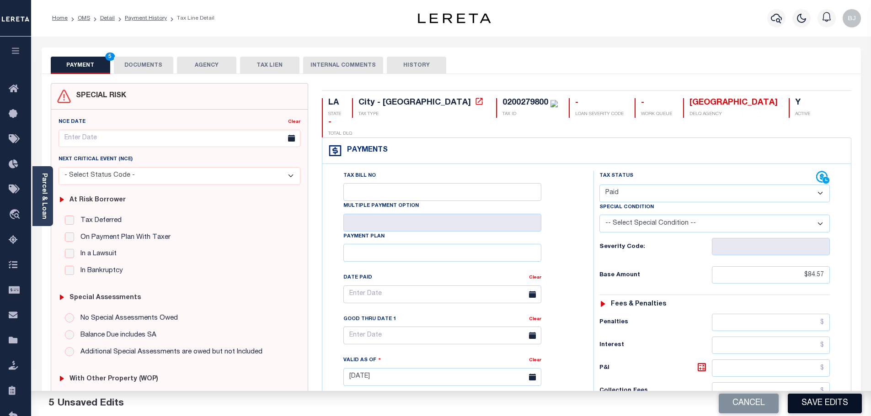
click at [833, 405] on button "Save Edits" at bounding box center [825, 404] width 74 height 20
checkbox input "false"
type input "$84.57"
type input "$0"
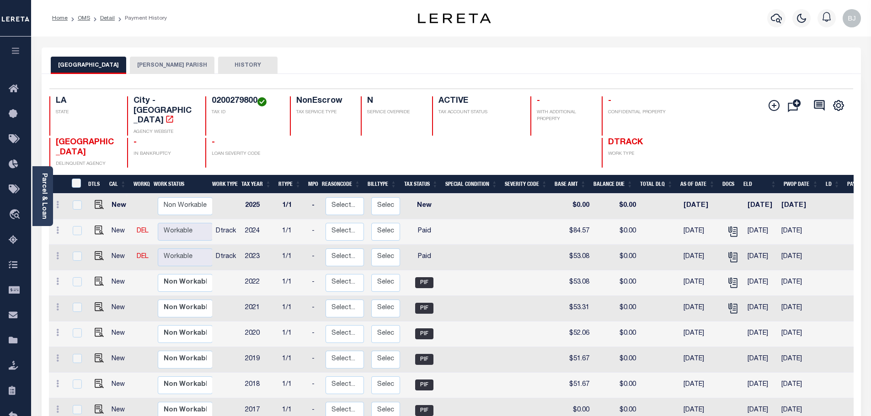
click at [157, 71] on button "[PERSON_NAME] PARISH" at bounding box center [172, 65] width 85 height 17
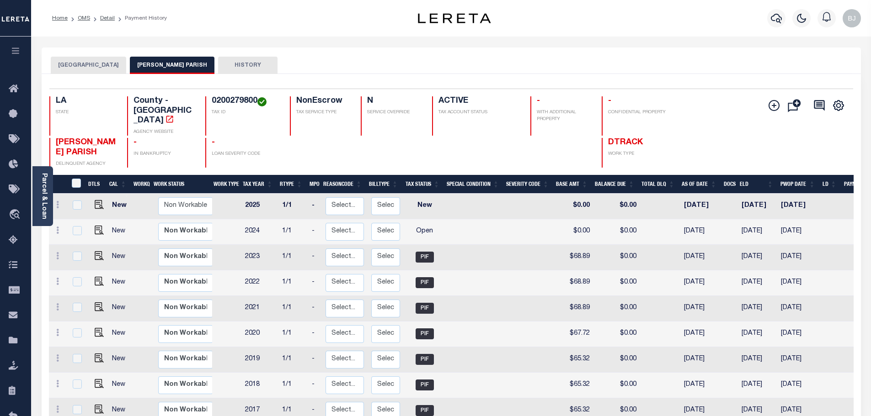
click at [92, 60] on button "[GEOGRAPHIC_DATA]" at bounding box center [88, 65] width 75 height 17
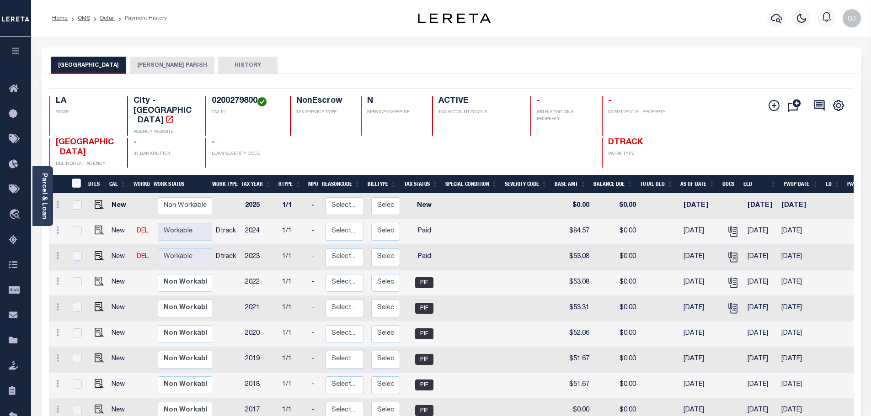
click at [171, 58] on button "[PERSON_NAME] PARISH" at bounding box center [172, 65] width 85 height 17
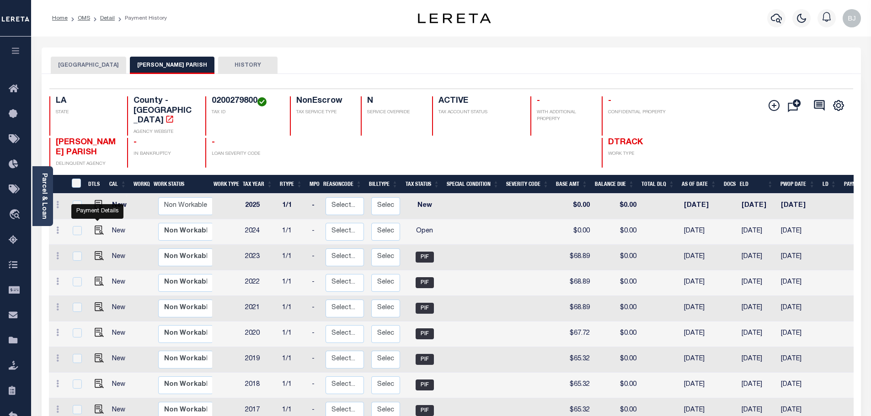
drag, startPoint x: 95, startPoint y: 217, endPoint x: 139, endPoint y: 217, distance: 44.3
click at [95, 226] on img "" at bounding box center [99, 230] width 9 height 9
checkbox input "true"
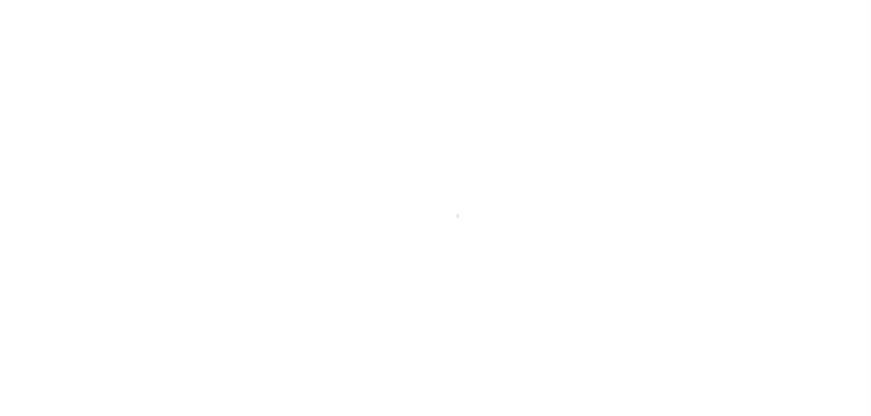
select select "OP2"
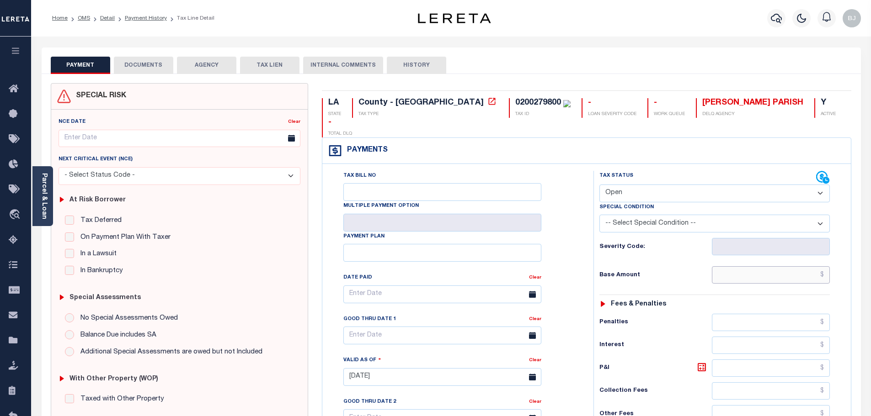
click at [726, 267] on input "text" at bounding box center [771, 275] width 118 height 17
paste input "116.52"
type input "$116.52"
type input "[DATE]"
click at [675, 185] on select "- Select Status Code - Open Due/Unpaid Paid Incomplete No Tax Due Internal Refu…" at bounding box center [714, 194] width 230 height 18
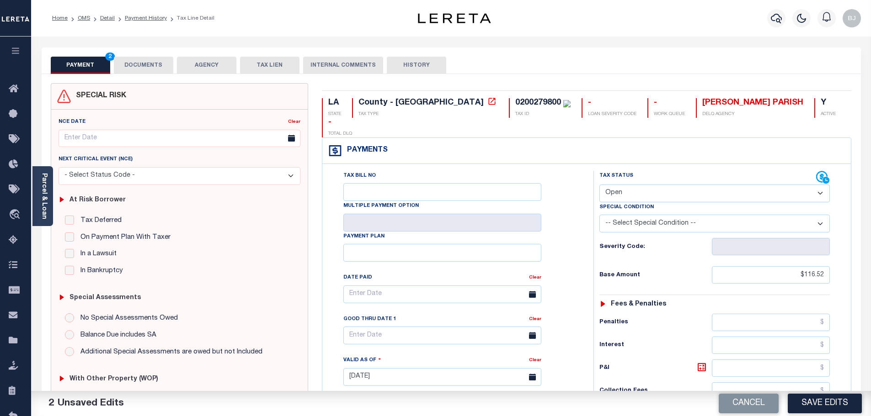
select select "PYD"
click at [599, 185] on select "- Select Status Code - Open Due/Unpaid Paid Incomplete No Tax Due Internal Refu…" at bounding box center [714, 194] width 230 height 18
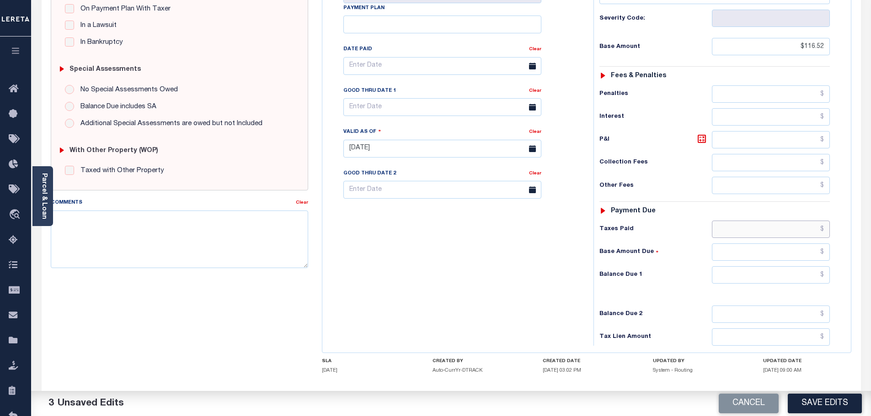
drag, startPoint x: 796, startPoint y: 208, endPoint x: 797, endPoint y: 214, distance: 6.0
click at [796, 221] on input "text" at bounding box center [771, 229] width 118 height 17
paste input "116.52"
type input "$116.52"
click at [809, 267] on input "text" at bounding box center [771, 275] width 118 height 17
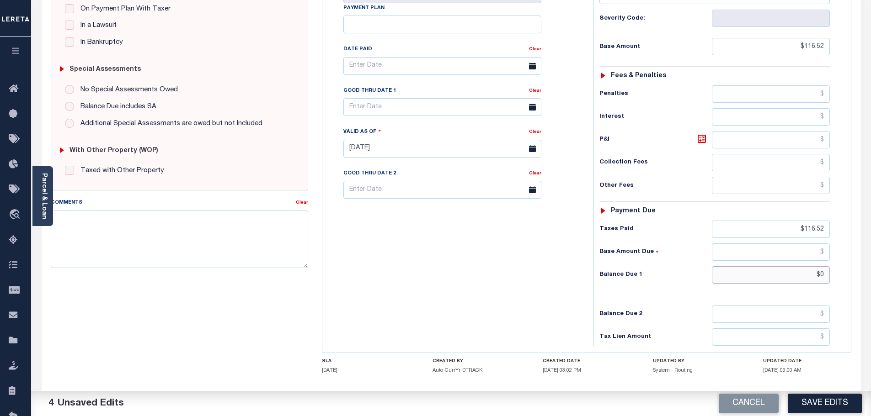
scroll to position [0, 0]
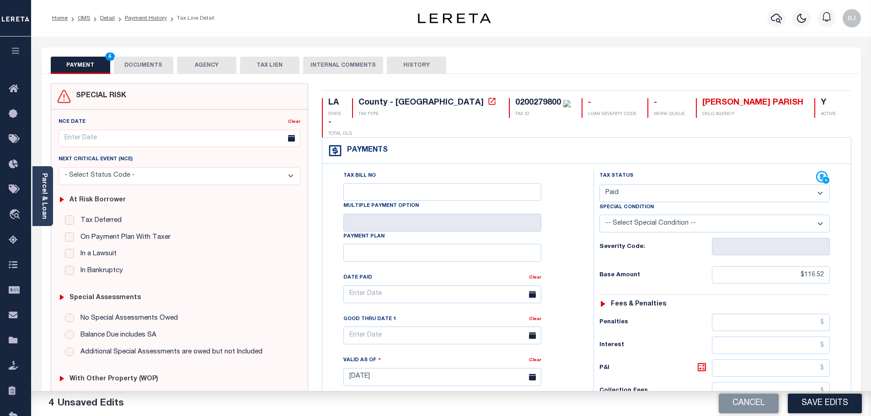
type input "$0.00"
drag, startPoint x: 128, startPoint y: 53, endPoint x: 129, endPoint y: 59, distance: 6.5
click at [128, 53] on div "PAYMENT 5 DOCUMENTS AGENCY DELINQUENT PAYEE TAX LIEN" at bounding box center [451, 61] width 819 height 27
click at [134, 67] on button "DOCUMENTS" at bounding box center [143, 65] width 59 height 17
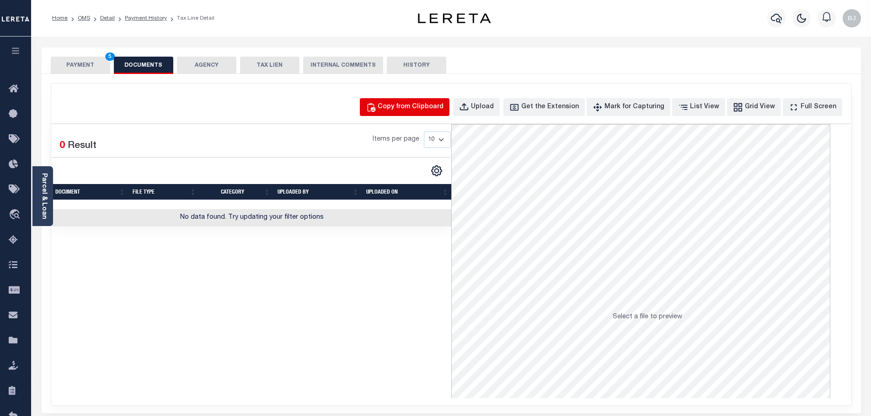
click at [416, 101] on button "Copy from Clipboard" at bounding box center [405, 107] width 90 height 18
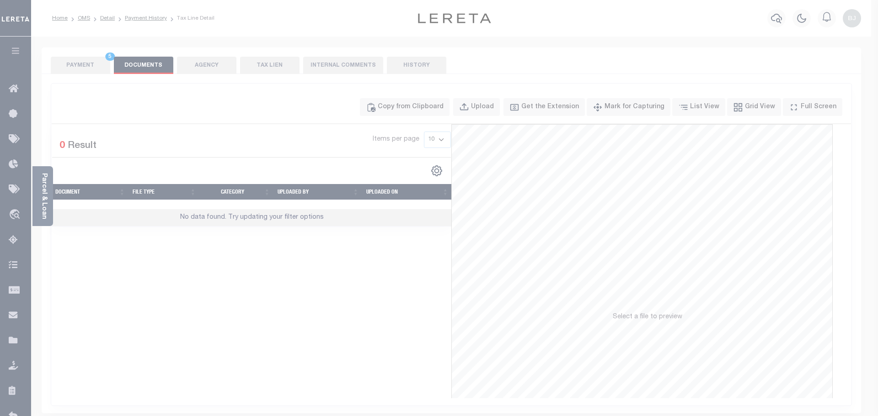
click at [0, 0] on div "Paste copied image or file into this box" at bounding box center [0, 0] width 0 height 0
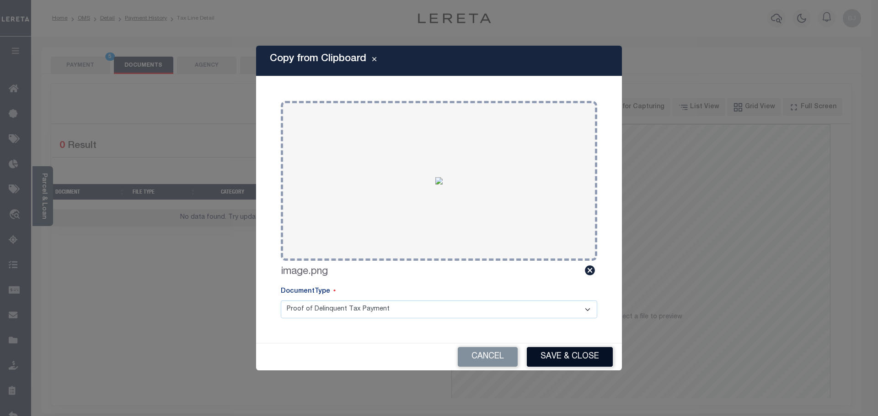
click at [573, 360] on button "Save & Close" at bounding box center [570, 357] width 86 height 20
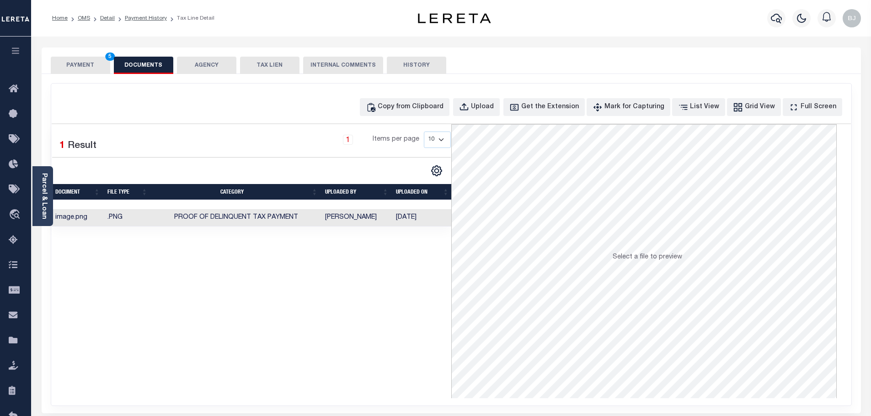
click at [73, 69] on button "PAYMENT 5" at bounding box center [80, 65] width 59 height 17
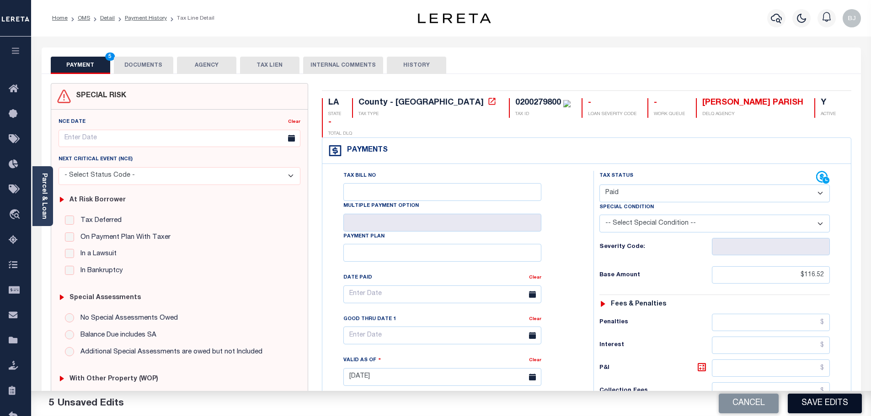
click at [837, 412] on button "Save Edits" at bounding box center [825, 404] width 74 height 20
checkbox input "false"
type input "$116.52"
type input "$0"
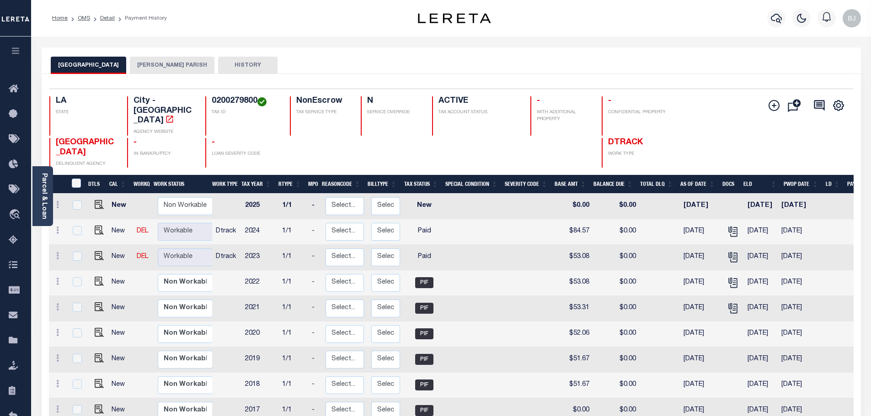
click at [148, 60] on button "[PERSON_NAME] PARISH" at bounding box center [172, 65] width 85 height 17
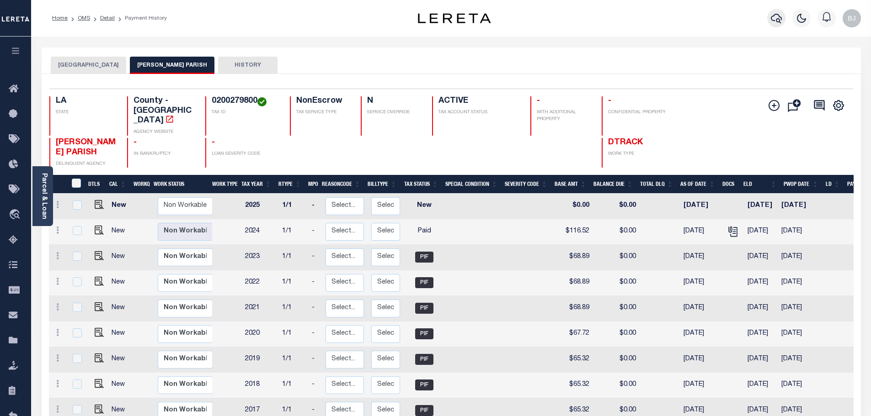
click at [771, 15] on icon "button" at bounding box center [776, 18] width 11 height 11
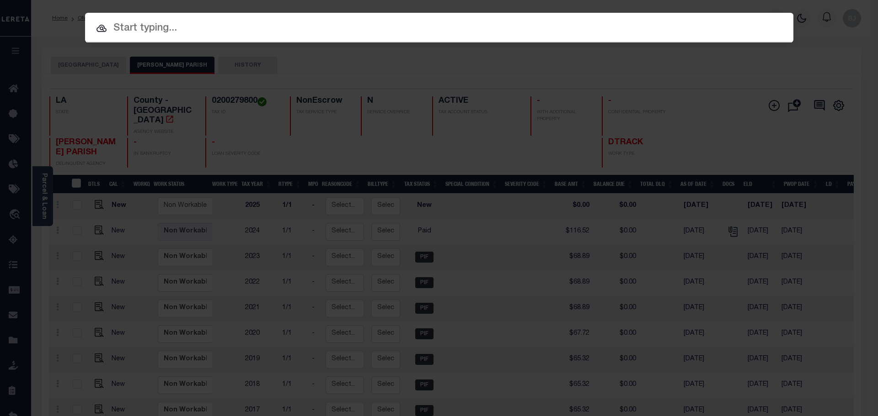
paste input "942300014340"
type input "942300014340"
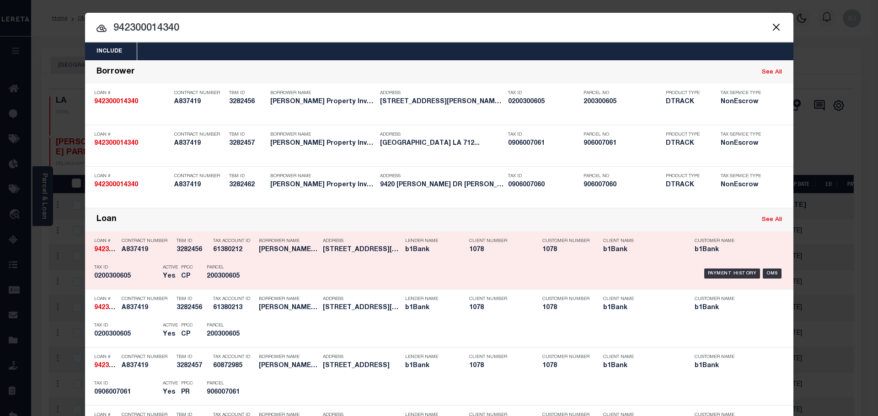
click at [310, 248] on h5 "SISTRUNK MCKENZIE PROPERTY INVE..." at bounding box center [288, 250] width 59 height 8
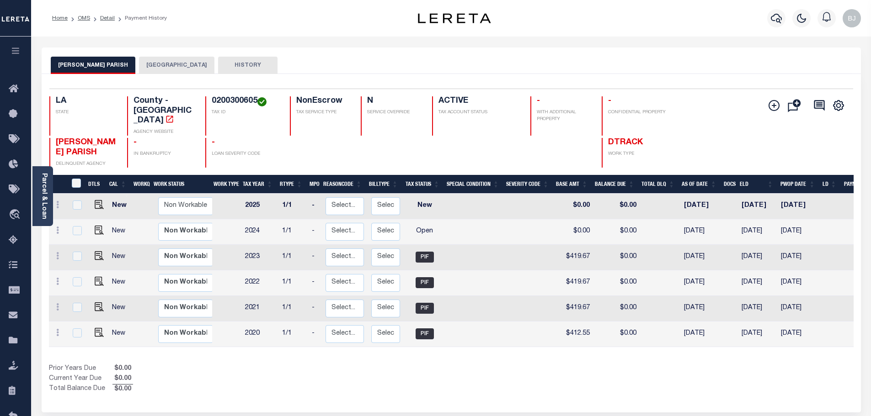
click at [176, 64] on button "[GEOGRAPHIC_DATA]" at bounding box center [176, 65] width 75 height 17
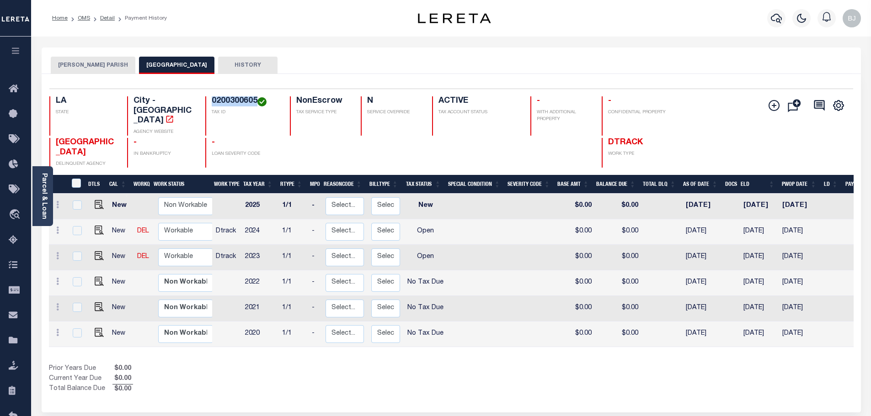
drag, startPoint x: 214, startPoint y: 101, endPoint x: 255, endPoint y: 99, distance: 41.6
click at [255, 99] on h4 "0200300605" at bounding box center [245, 101] width 67 height 10
click at [219, 96] on h4 "0200300605" at bounding box center [245, 101] width 67 height 10
drag, startPoint x: 216, startPoint y: 101, endPoint x: 255, endPoint y: 102, distance: 38.9
click at [255, 102] on h4 "0200300605" at bounding box center [245, 101] width 67 height 10
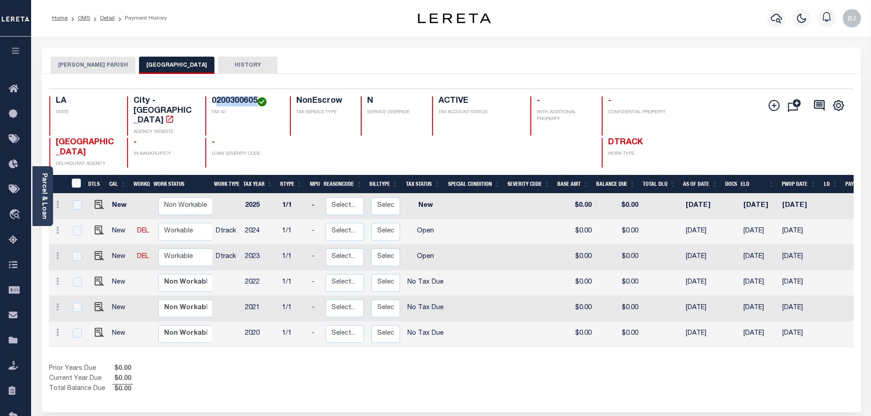
copy h4 "200300605"
drag, startPoint x: 96, startPoint y: 247, endPoint x: 201, endPoint y: 261, distance: 105.5
click at [96, 251] on img "" at bounding box center [99, 255] width 9 height 9
checkbox input "true"
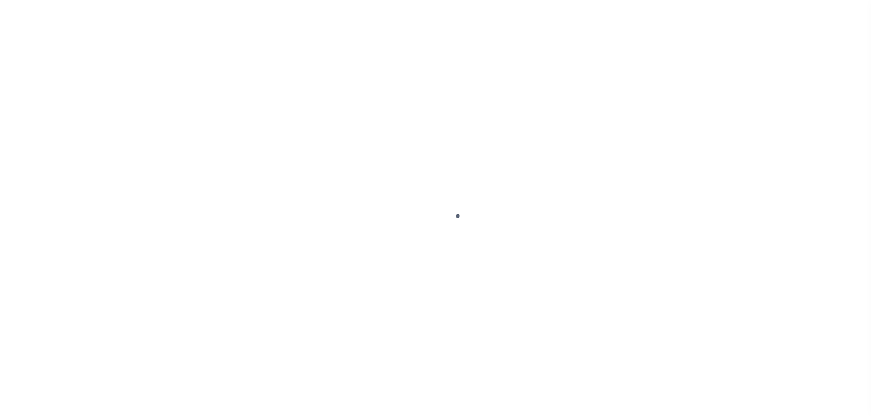
select select "OP2"
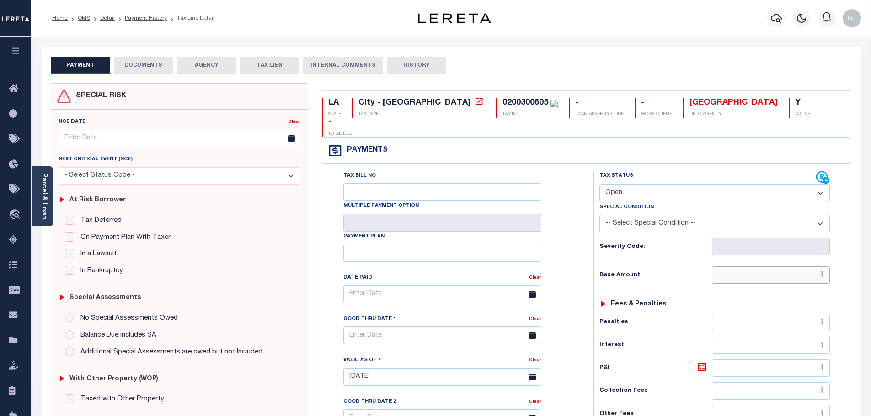
drag, startPoint x: 747, startPoint y: 253, endPoint x: 691, endPoint y: 224, distance: 63.2
click at [746, 267] on input "text" at bounding box center [771, 275] width 118 height 17
paste input "323.38"
type input "$323.38"
type input "10/02/2025"
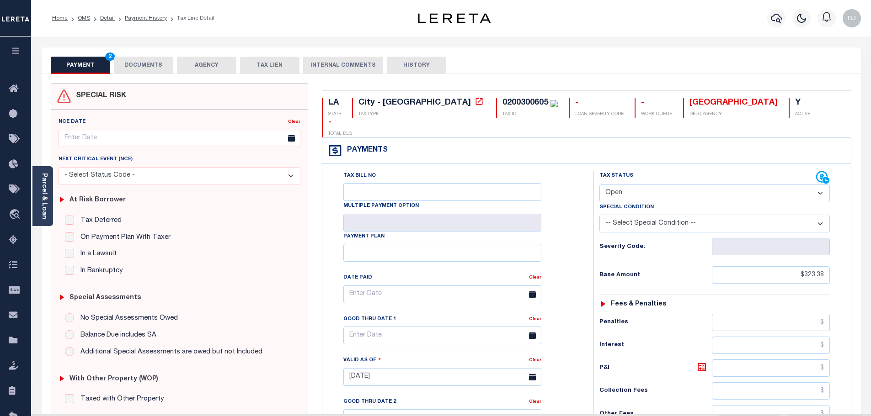
drag, startPoint x: 650, startPoint y: 171, endPoint x: 649, endPoint y: 181, distance: 10.6
click at [650, 185] on select "- Select Status Code - Open Due/Unpaid Paid Incomplete No Tax Due Internal Refu…" at bounding box center [714, 194] width 230 height 18
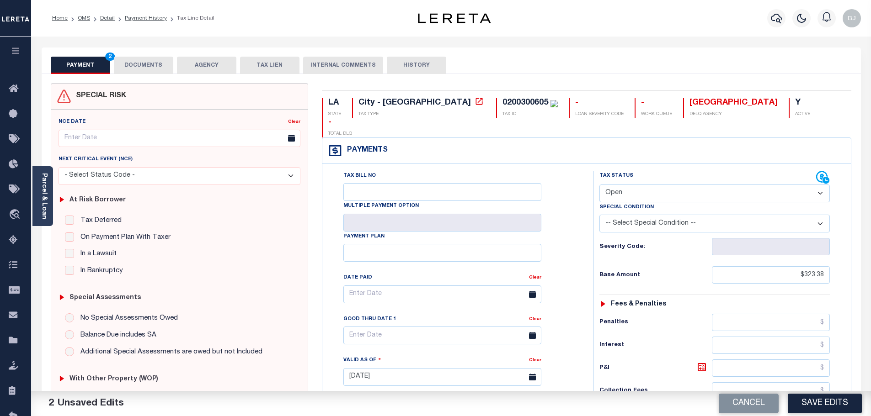
select select "PYD"
click at [599, 185] on select "- Select Status Code - Open Due/Unpaid Paid Incomplete No Tax Due Internal Refu…" at bounding box center [714, 194] width 230 height 18
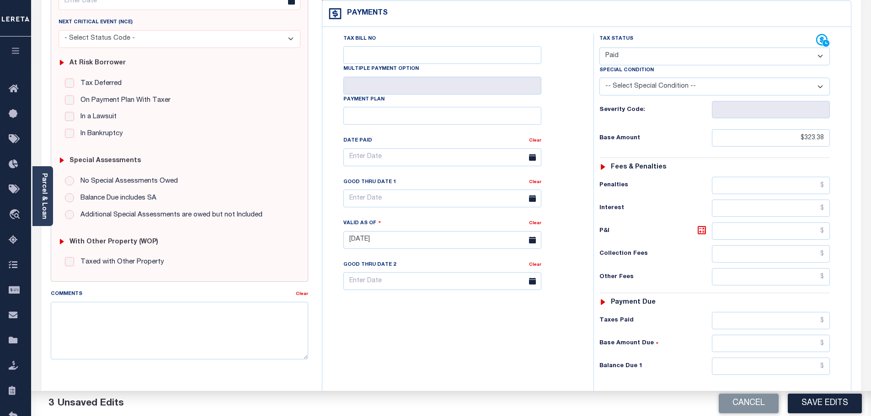
scroll to position [256, 0]
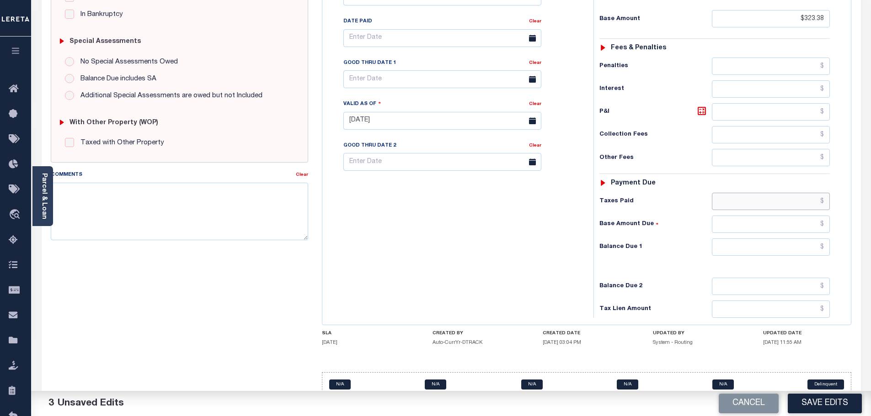
click at [780, 193] on input "text" at bounding box center [771, 201] width 118 height 17
paste input "323.38"
type input "$323.38"
click at [792, 239] on input "text" at bounding box center [771, 247] width 118 height 17
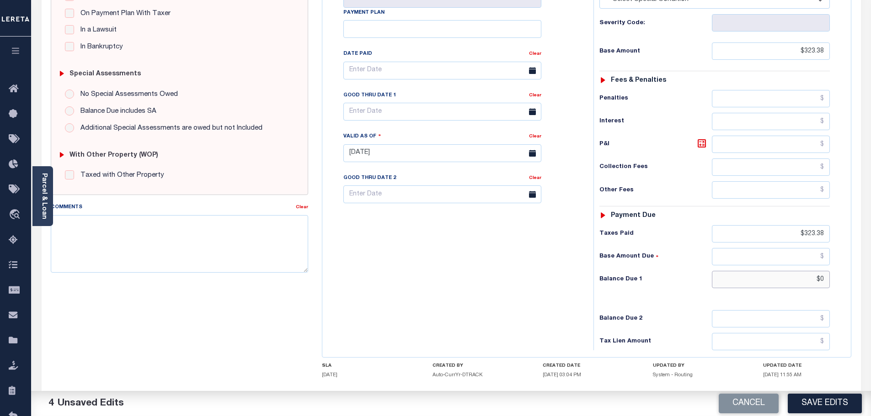
scroll to position [0, 0]
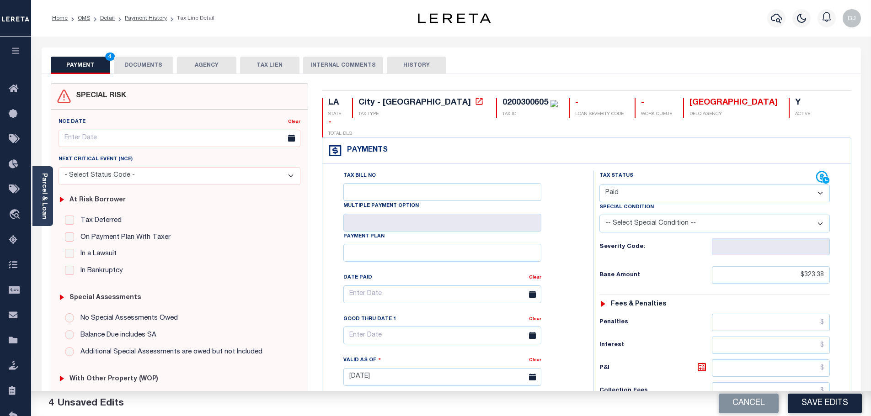
type input "$0.00"
click at [140, 66] on button "DOCUMENTS" at bounding box center [143, 65] width 59 height 17
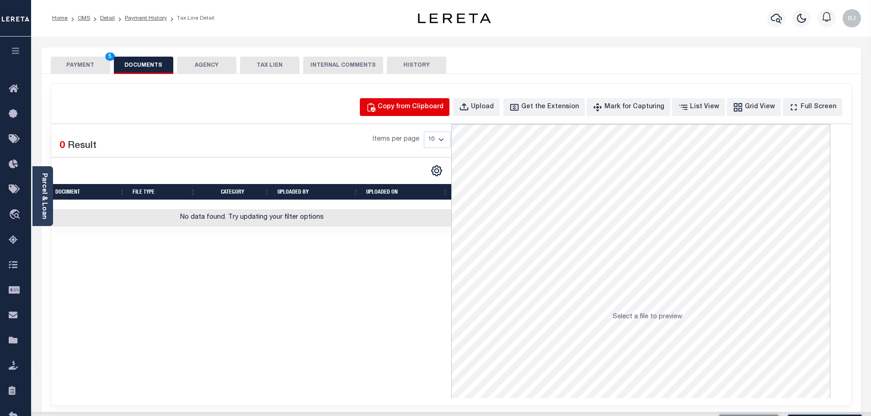
click at [401, 102] on div "Copy from Clipboard" at bounding box center [411, 107] width 66 height 10
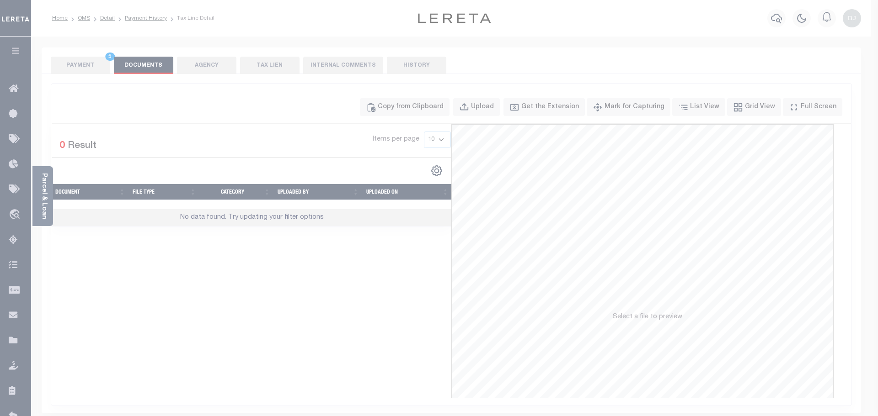
click at [0, 0] on div "Paste copied image or file into this box" at bounding box center [0, 0] width 0 height 0
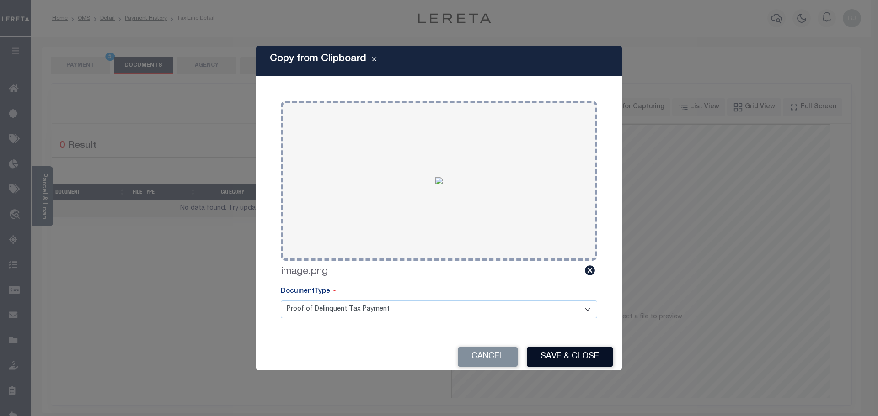
click at [582, 358] on button "Save & Close" at bounding box center [570, 357] width 86 height 20
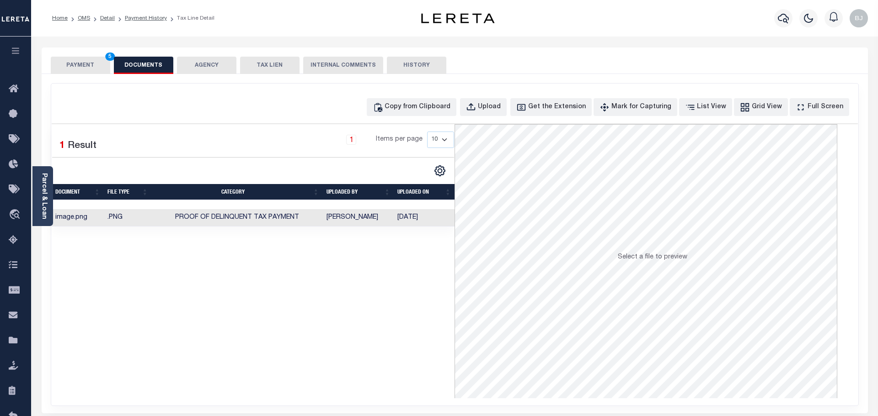
click at [68, 62] on button "PAYMENT 5" at bounding box center [80, 65] width 59 height 17
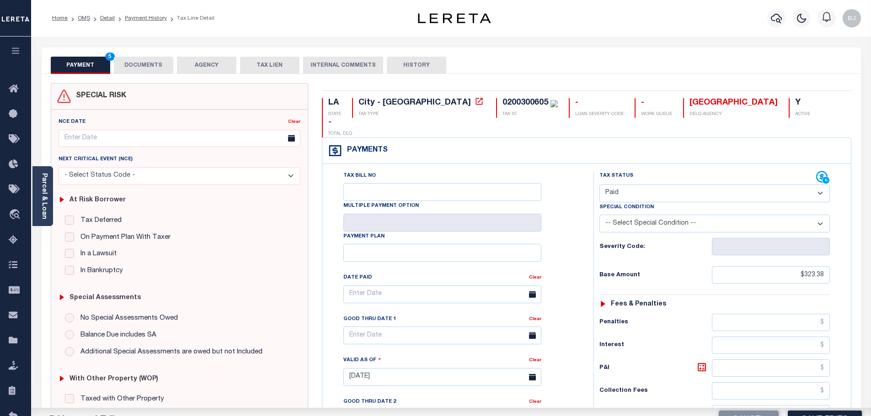
click at [68, 62] on button "PAYMENT 5" at bounding box center [80, 65] width 59 height 17
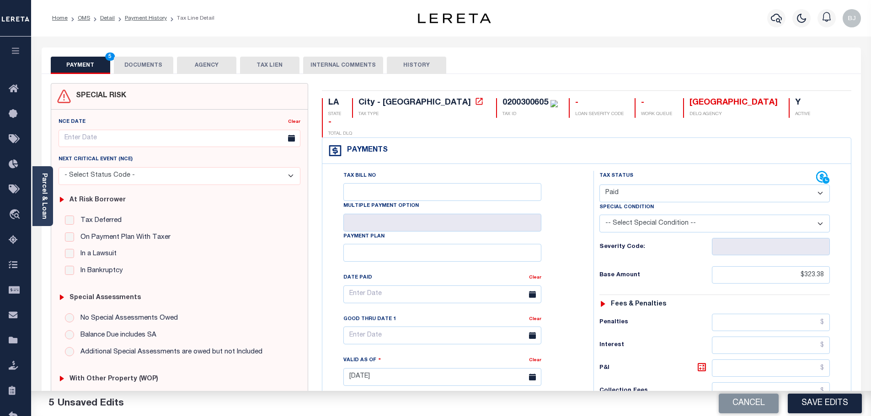
click at [818, 407] on button "Save Edits" at bounding box center [825, 404] width 74 height 20
checkbox input "false"
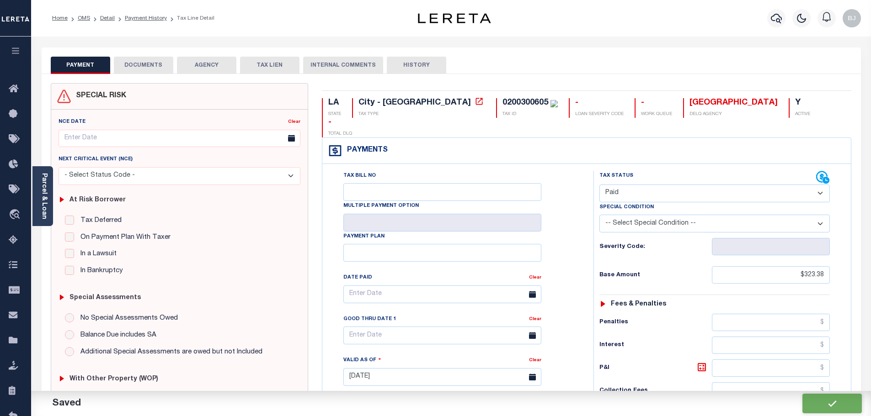
type input "$323.38"
type input "$0"
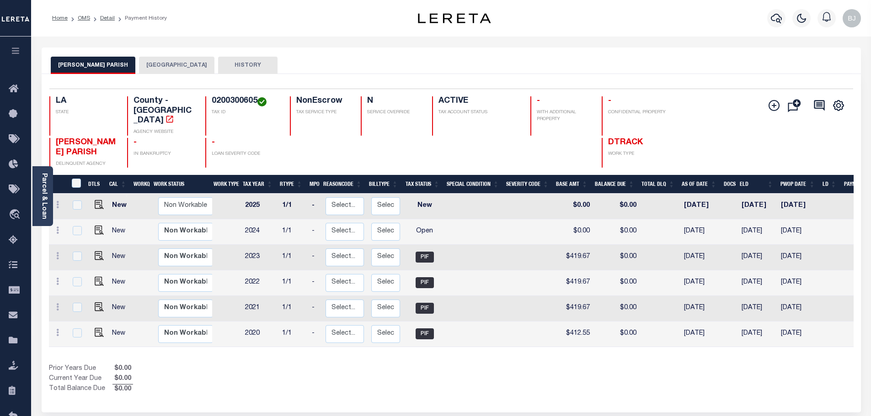
click at [139, 67] on button "[GEOGRAPHIC_DATA]" at bounding box center [176, 65] width 75 height 17
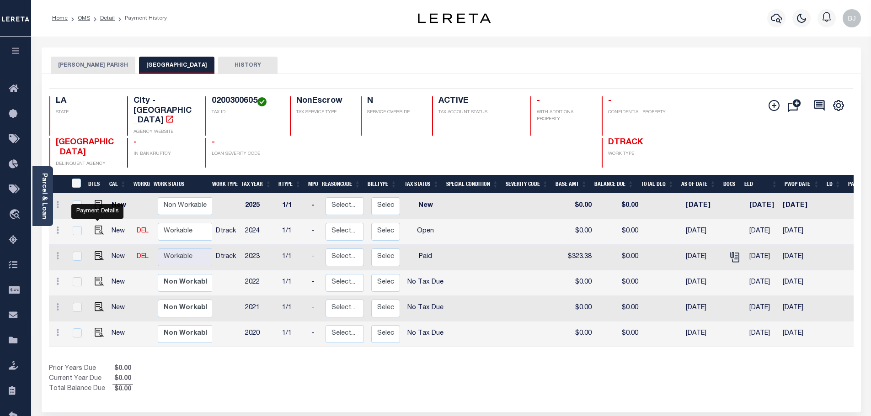
click at [92, 228] on link at bounding box center [97, 231] width 14 height 6
checkbox input "true"
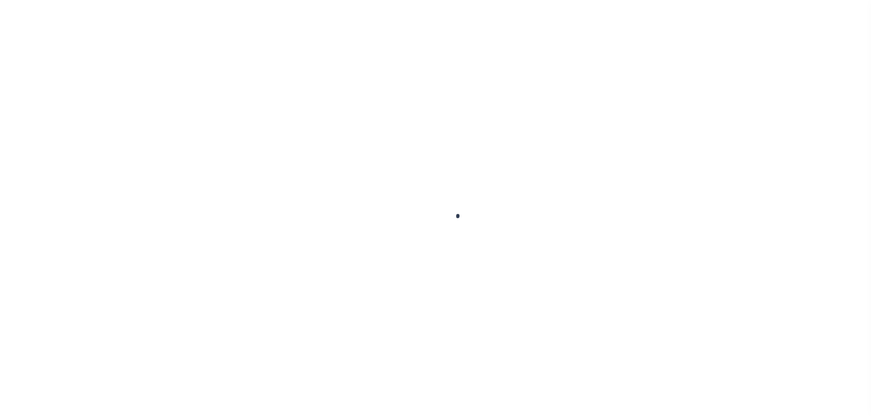
select select "OP2"
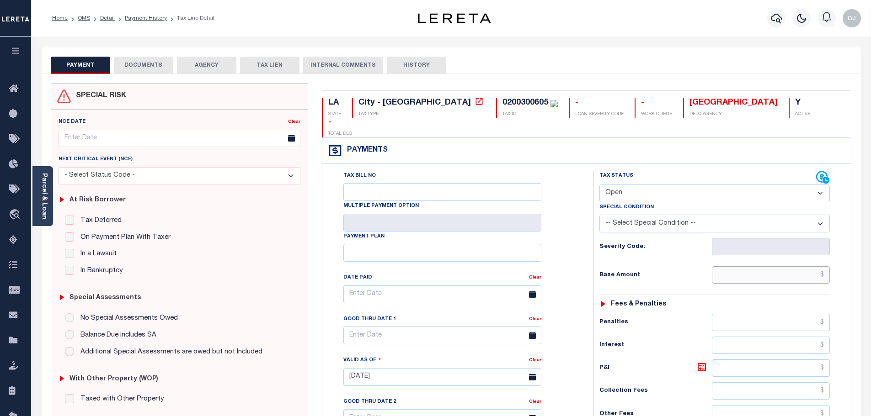
click at [765, 267] on input "text" at bounding box center [771, 275] width 118 height 17
paste input "256.60"
type input "$256.60"
type input "10/02/2025"
click at [607, 185] on select "- Select Status Code - Open Due/Unpaid Paid Incomplete No Tax Due Internal Refu…" at bounding box center [714, 194] width 230 height 18
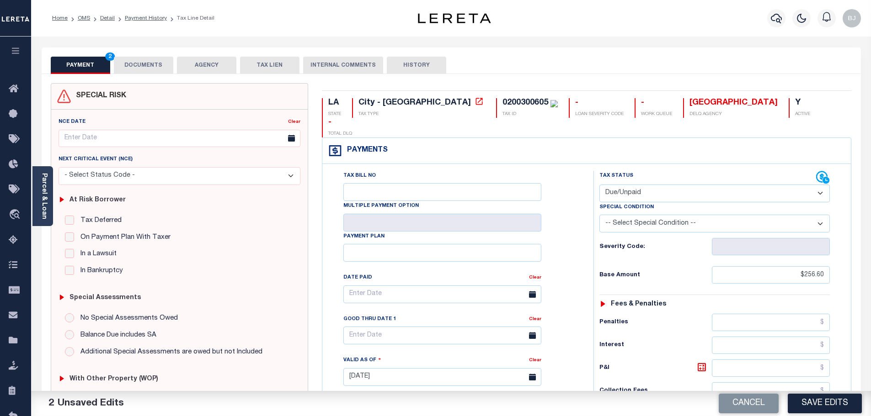
click at [599, 185] on select "- Select Status Code - Open Due/Unpaid Paid Incomplete No Tax Due Internal Refu…" at bounding box center [714, 194] width 230 height 18
select select "PYD"
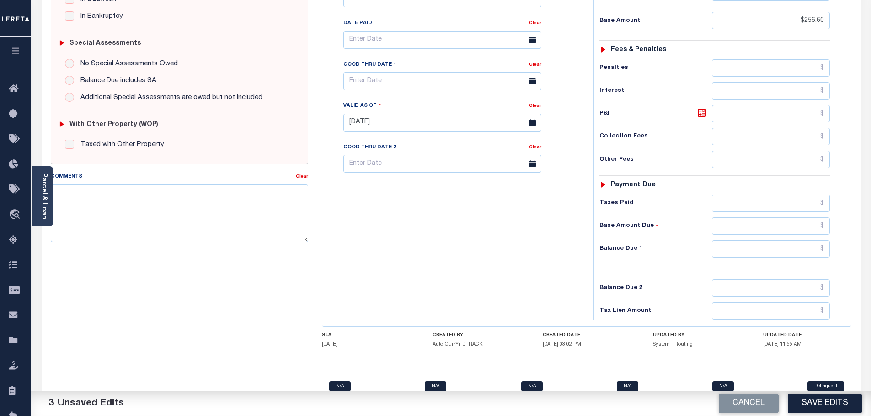
scroll to position [256, 0]
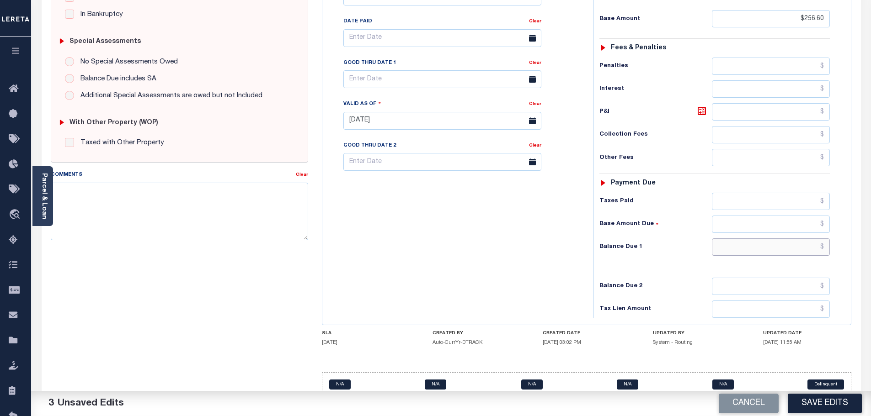
click at [776, 239] on input "text" at bounding box center [771, 247] width 118 height 17
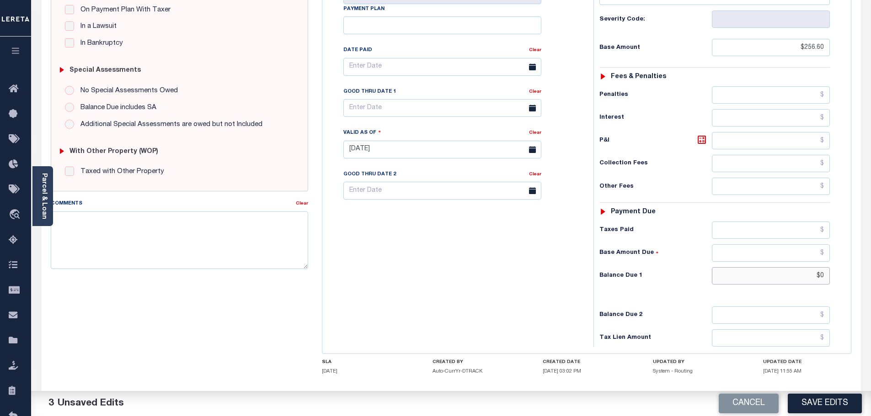
scroll to position [0, 0]
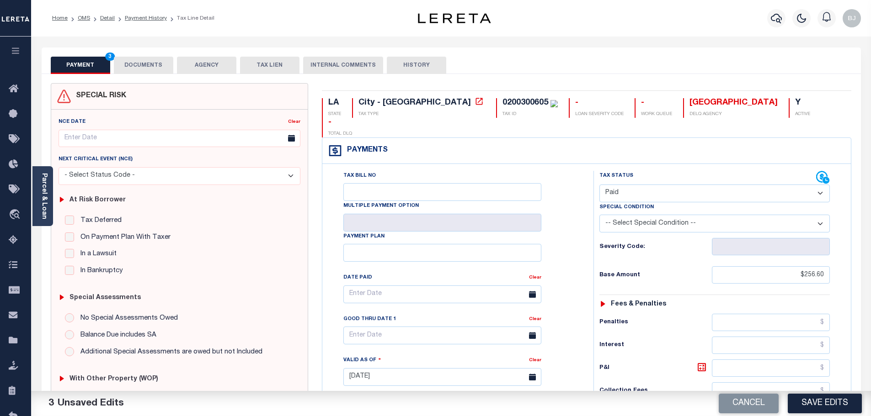
type input "$0.00"
click at [154, 47] on div "Parcel & Loan Tax Bill Details 0200300605 TAX ID AGENCY 2024 TAX YEAR 2025" at bounding box center [451, 364] width 833 height 655
click at [142, 66] on button "DOCUMENTS" at bounding box center [143, 65] width 59 height 17
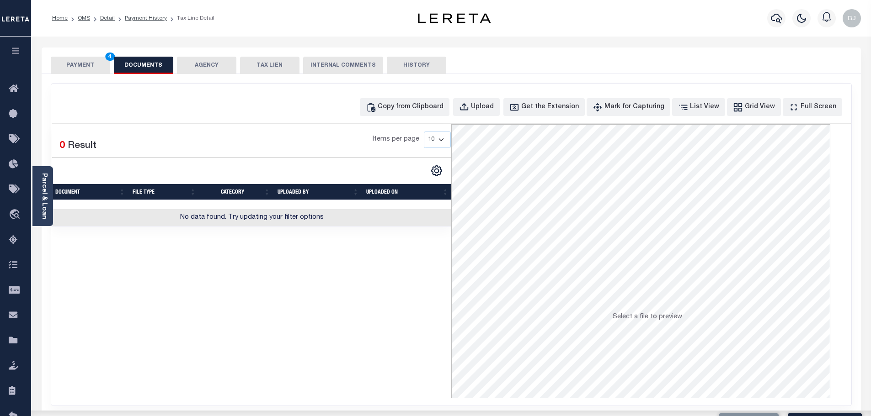
click at [396, 97] on div "Copy from Clipboard Upload Get the Extension Mark for Capturing Got it List Vie…" at bounding box center [451, 245] width 800 height 322
click at [435, 112] on div "Copy from Clipboard" at bounding box center [411, 107] width 66 height 10
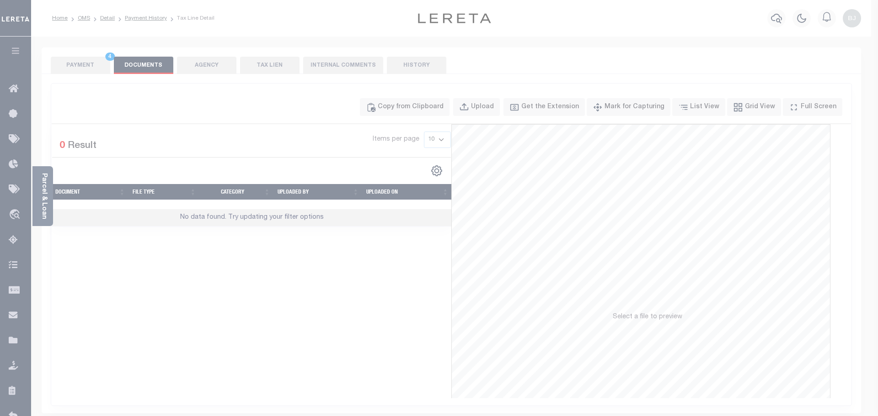
drag, startPoint x: 470, startPoint y: 156, endPoint x: 473, endPoint y: 200, distance: 44.5
click at [470, 161] on body "Home OMS Detail Payment History Tax Line Detail" at bounding box center [439, 318] width 878 height 637
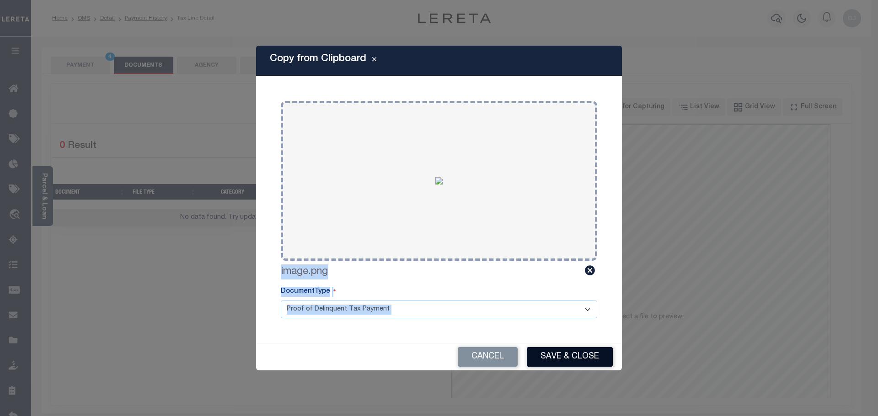
click at [577, 362] on button "Save & Close" at bounding box center [570, 357] width 86 height 20
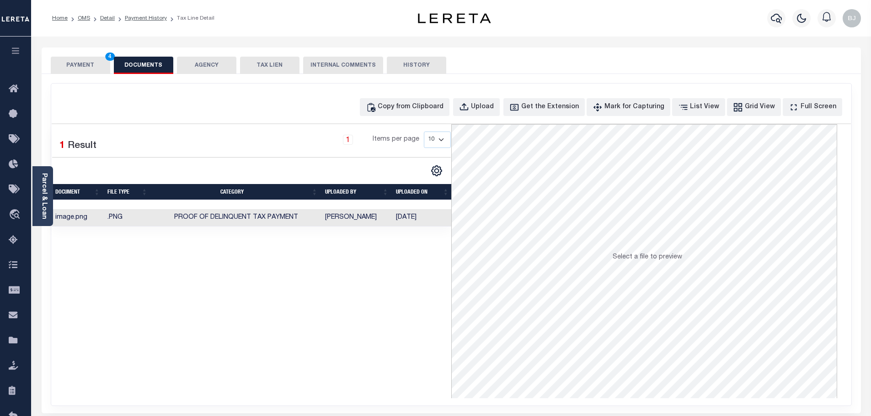
click at [79, 62] on button "PAYMENT 4" at bounding box center [80, 65] width 59 height 17
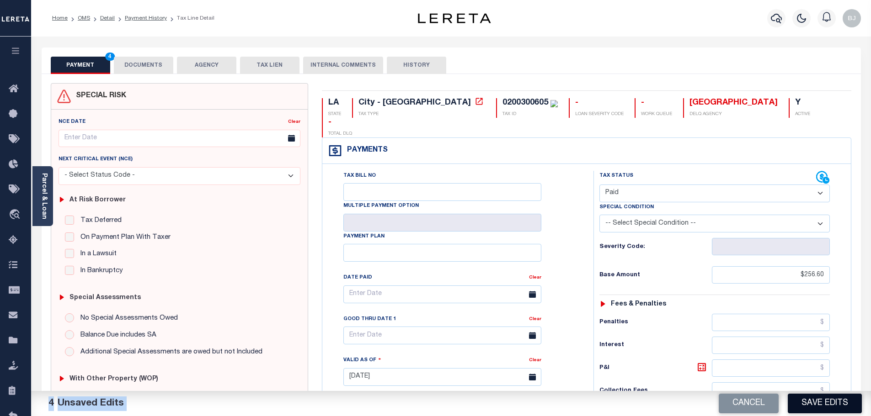
click at [828, 400] on button "Save Edits" at bounding box center [825, 404] width 74 height 20
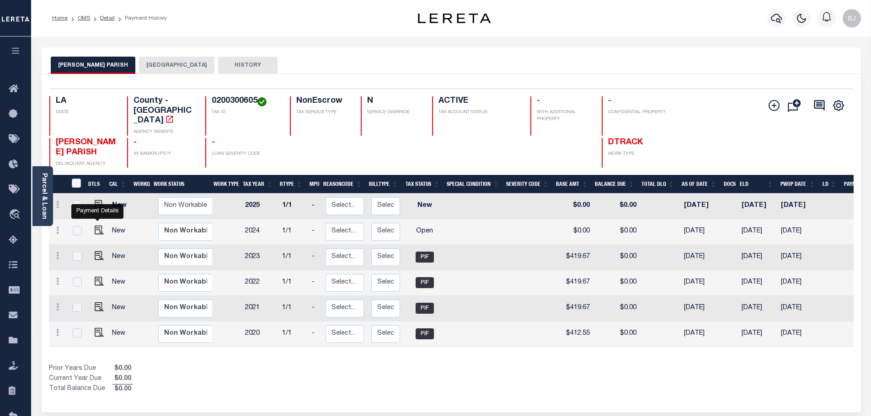
drag, startPoint x: 101, startPoint y: 222, endPoint x: 346, endPoint y: 222, distance: 245.5
click at [101, 226] on img "" at bounding box center [99, 230] width 9 height 9
checkbox input "true"
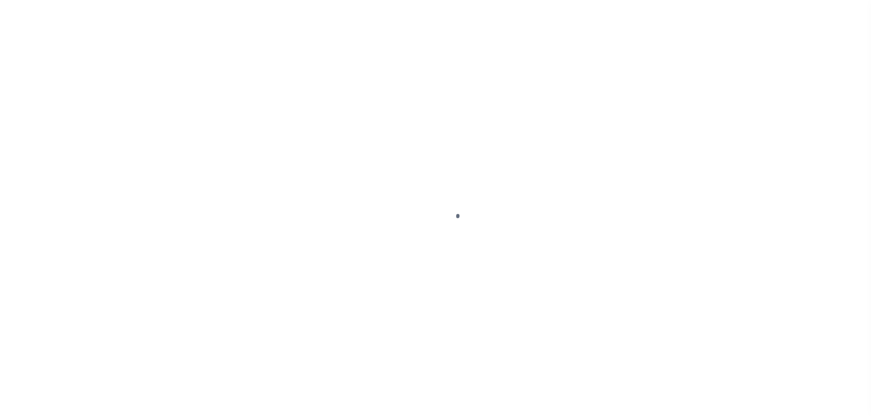
select select "OP2"
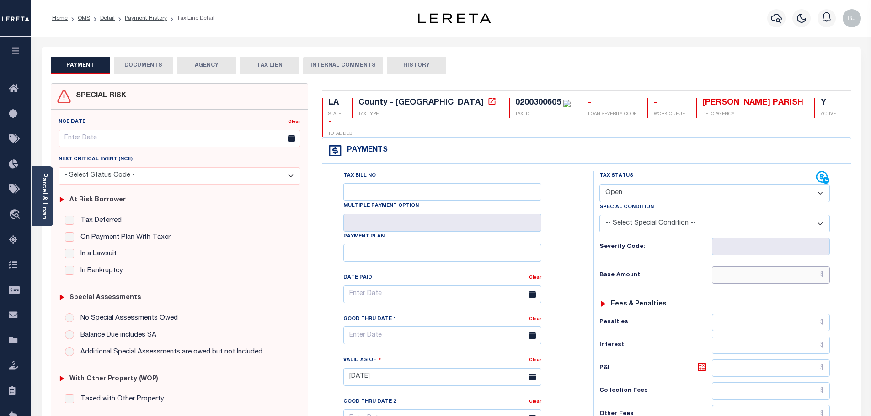
click at [728, 267] on input "text" at bounding box center [771, 275] width 118 height 17
paste input "353.56"
type input "$353.56"
type input "10/02/2025"
click at [640, 185] on select "- Select Status Code - Open Due/Unpaid Paid Incomplete No Tax Due Internal Refu…" at bounding box center [714, 194] width 230 height 18
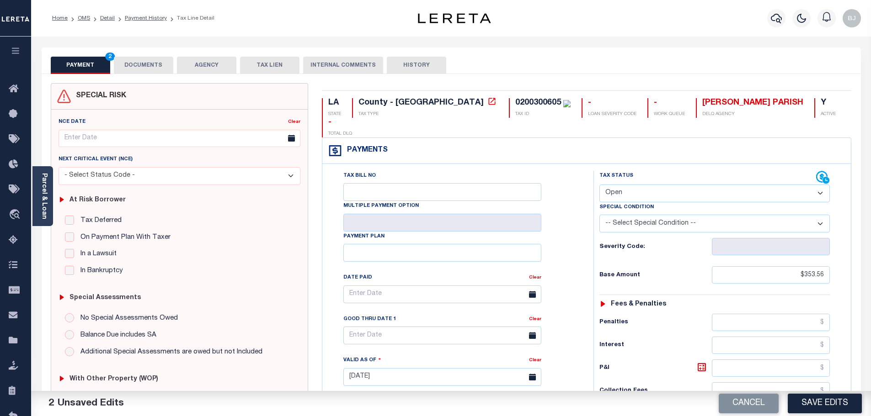
select select "PYD"
click at [599, 185] on select "- Select Status Code - Open Due/Unpaid Paid Incomplete No Tax Due Internal Refu…" at bounding box center [714, 194] width 230 height 18
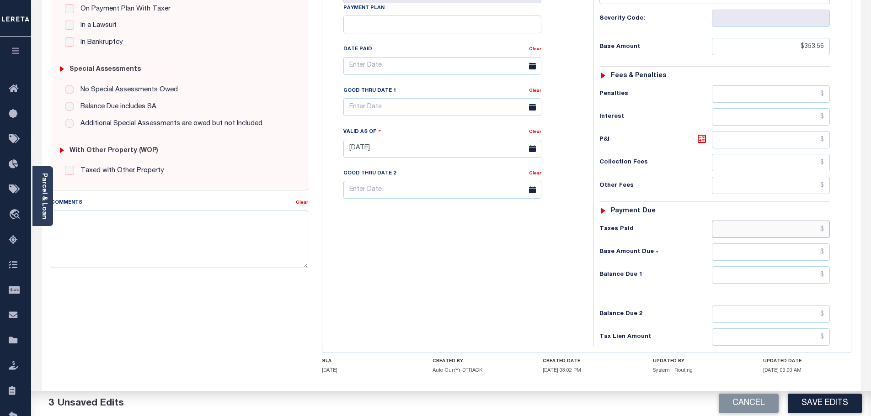
click at [790, 221] on input "text" at bounding box center [771, 229] width 118 height 17
paste input "353.56"
type input "$353.56"
click at [803, 267] on input "text" at bounding box center [771, 275] width 118 height 17
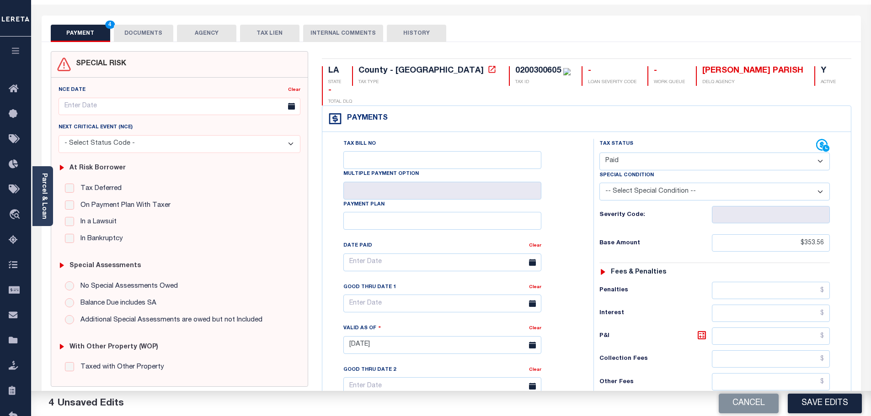
scroll to position [0, 0]
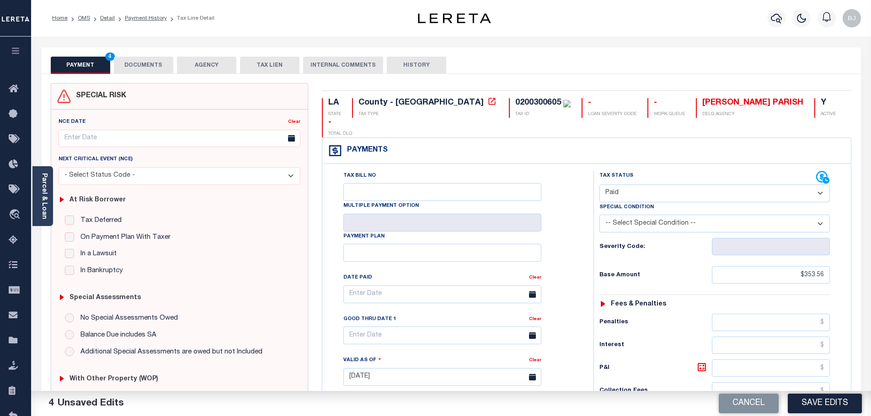
type input "$0.00"
click at [137, 69] on button "DOCUMENTS" at bounding box center [143, 65] width 59 height 17
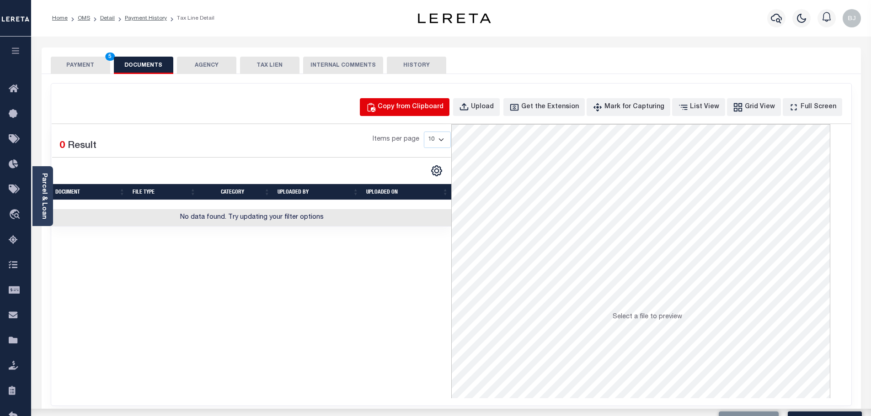
click at [399, 108] on button "Copy from Clipboard" at bounding box center [405, 107] width 90 height 18
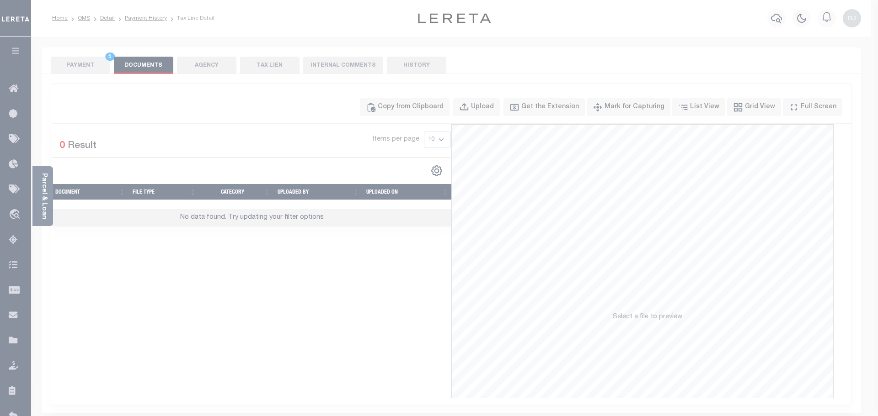
click at [0, 0] on div "Paste copied image or file into this box" at bounding box center [0, 0] width 0 height 0
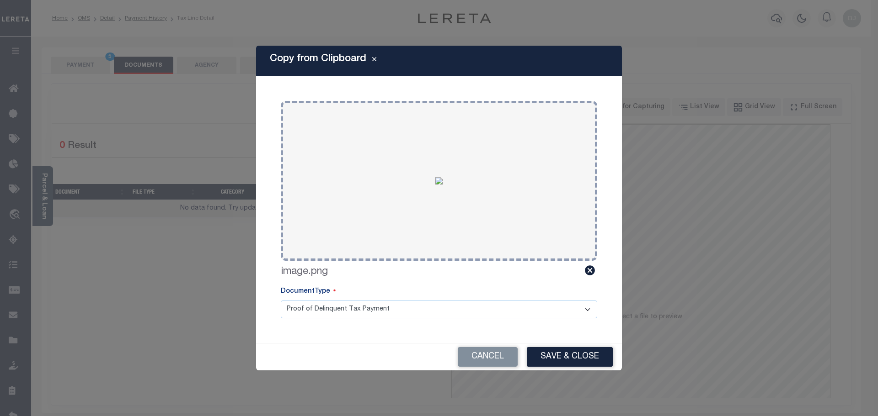
click at [568, 368] on div "Cancel Save & Close" at bounding box center [439, 357] width 366 height 27
click at [587, 352] on button "Save & Close" at bounding box center [570, 357] width 86 height 20
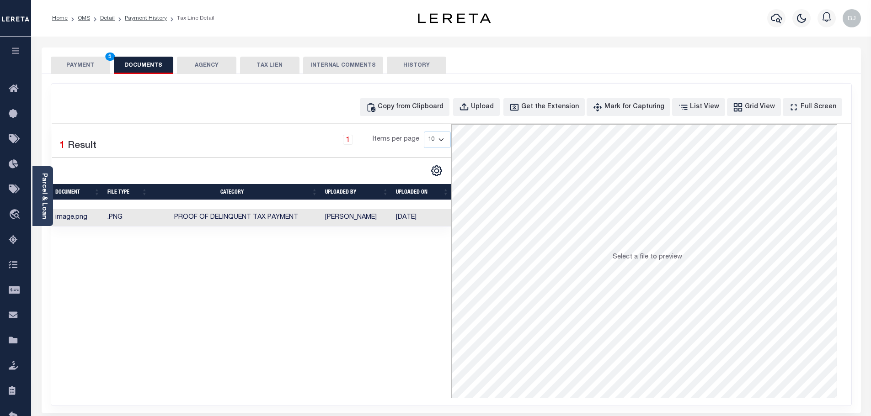
click at [78, 67] on button "PAYMENT 5" at bounding box center [80, 65] width 59 height 17
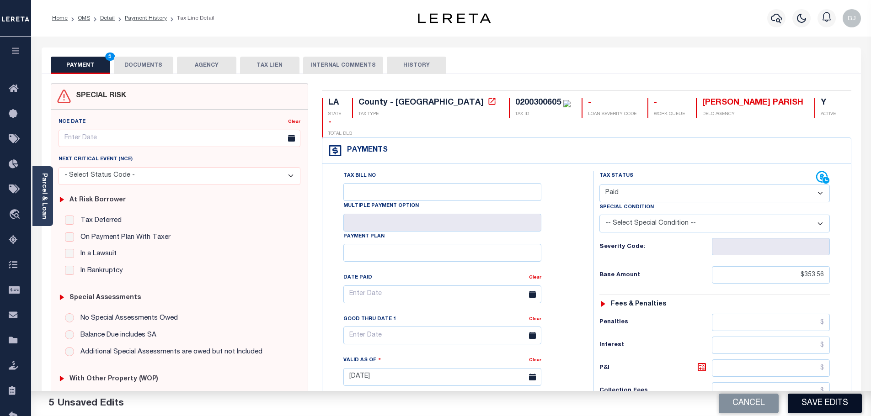
click at [837, 397] on button "Save Edits" at bounding box center [825, 404] width 74 height 20
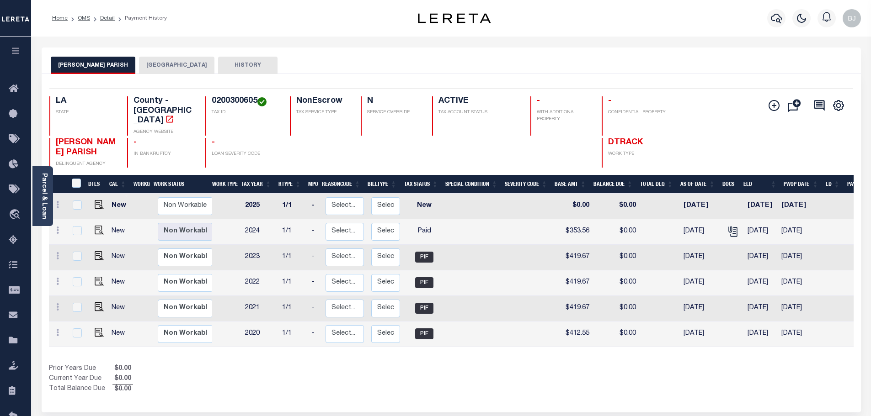
click at [150, 75] on div "Selected 6 Results 1 Items per page 25 50 100 LA STATE TAX ID N" at bounding box center [451, 243] width 819 height 339
click at [152, 67] on button "[GEOGRAPHIC_DATA]" at bounding box center [176, 65] width 75 height 17
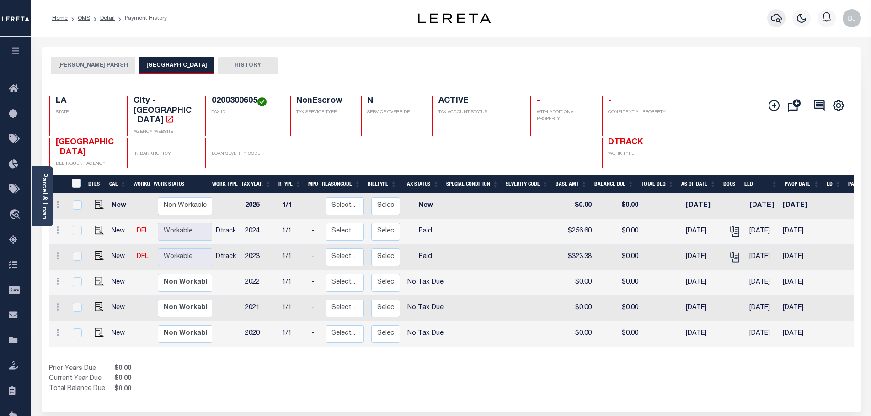
click at [767, 19] on button "button" at bounding box center [776, 18] width 18 height 18
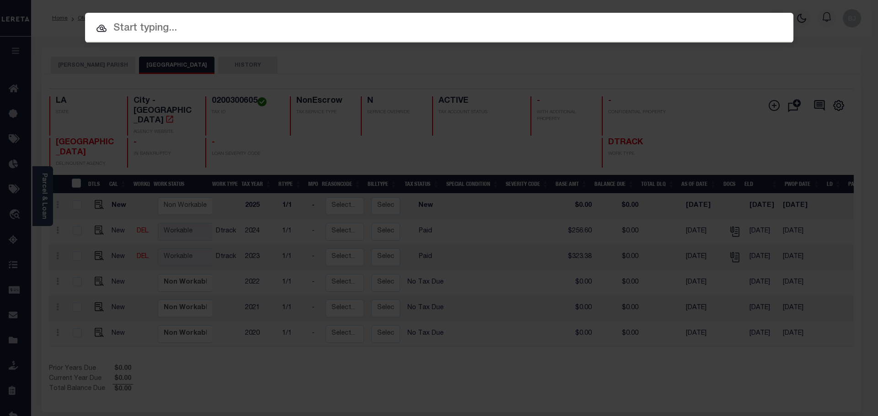
drag, startPoint x: 774, startPoint y: 19, endPoint x: 600, endPoint y: 34, distance: 174.8
click at [775, 19] on div "Include Loans TBM Customers Borrowers Payments (Lender Non-Disb) Payments (Lend…" at bounding box center [439, 28] width 708 height 30
click at [477, 14] on div at bounding box center [439, 27] width 708 height 29
click at [455, 25] on input "text" at bounding box center [439, 29] width 708 height 16
paste input "7602511"
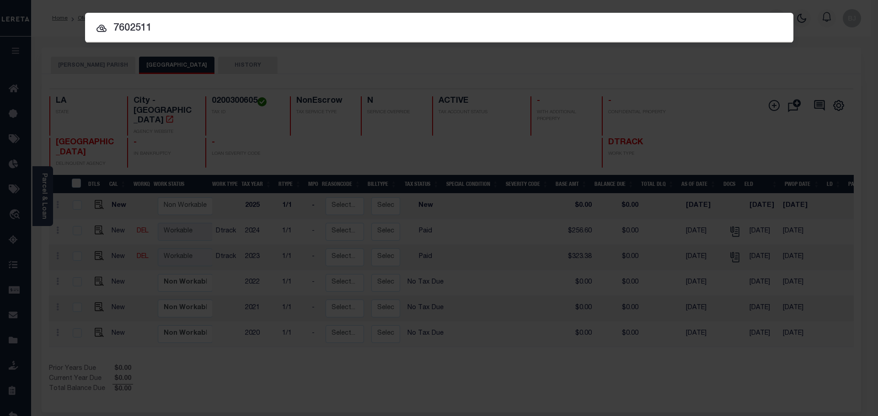
type input "7602511"
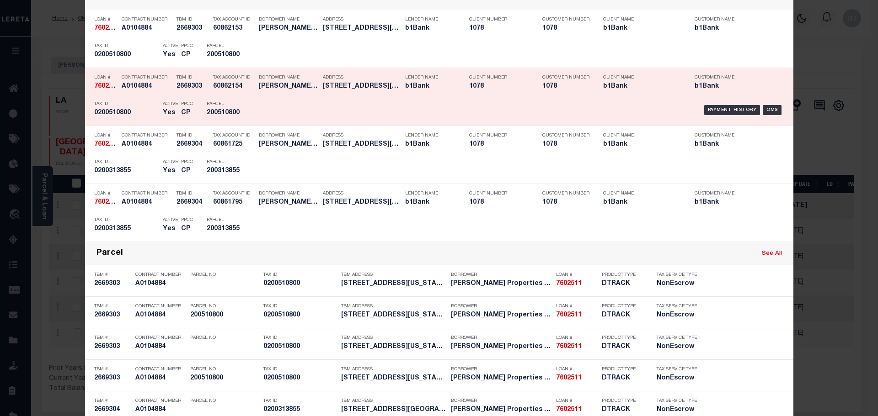
scroll to position [183, 0]
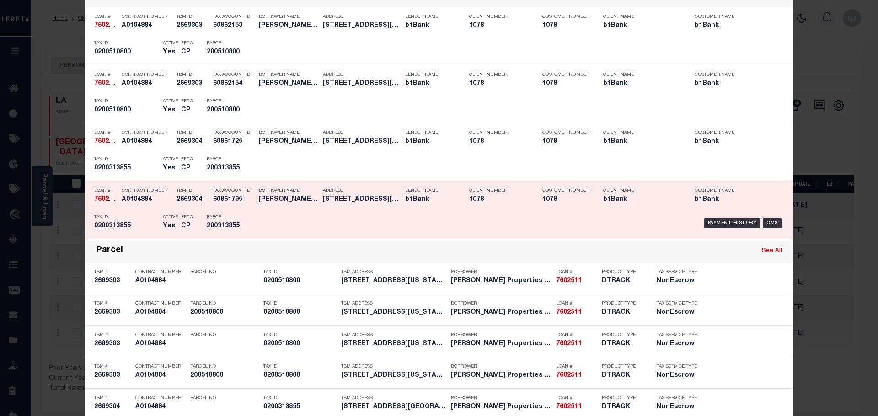
click at [325, 212] on div "Payment History OMS" at bounding box center [523, 223] width 523 height 27
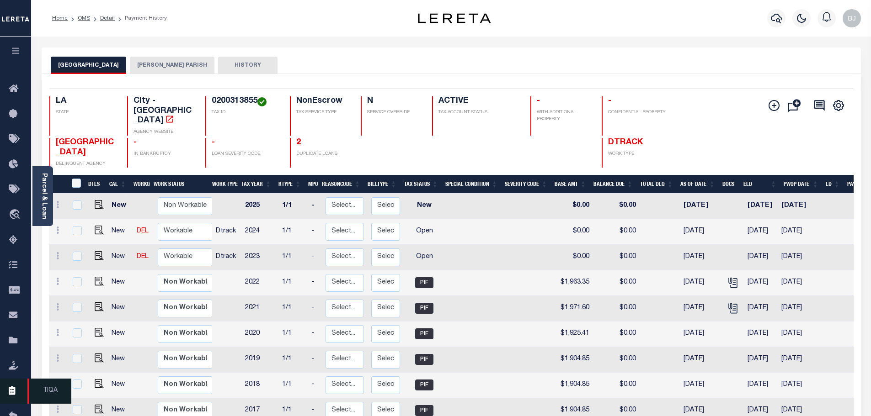
click at [16, 395] on icon at bounding box center [16, 391] width 15 height 11
